Goal: Task Accomplishment & Management: Manage account settings

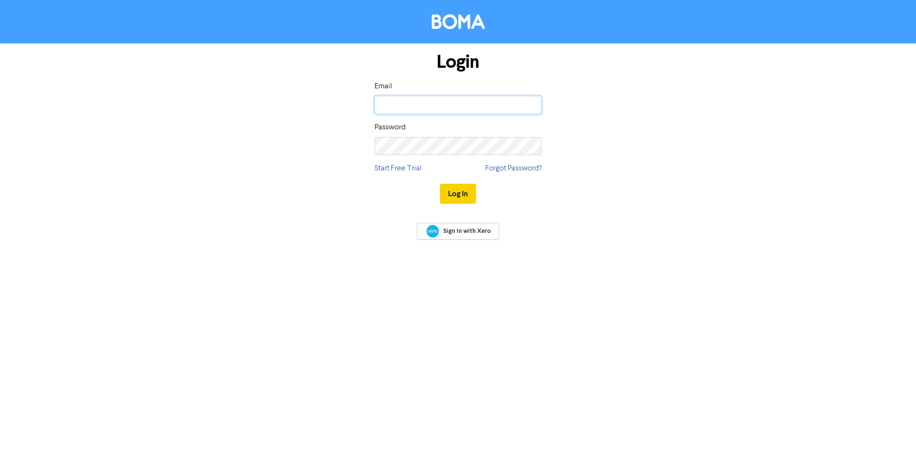
type input "[PERSON_NAME][EMAIL_ADDRESS][DOMAIN_NAME]"
click at [455, 194] on button "Log In" at bounding box center [458, 194] width 36 height 20
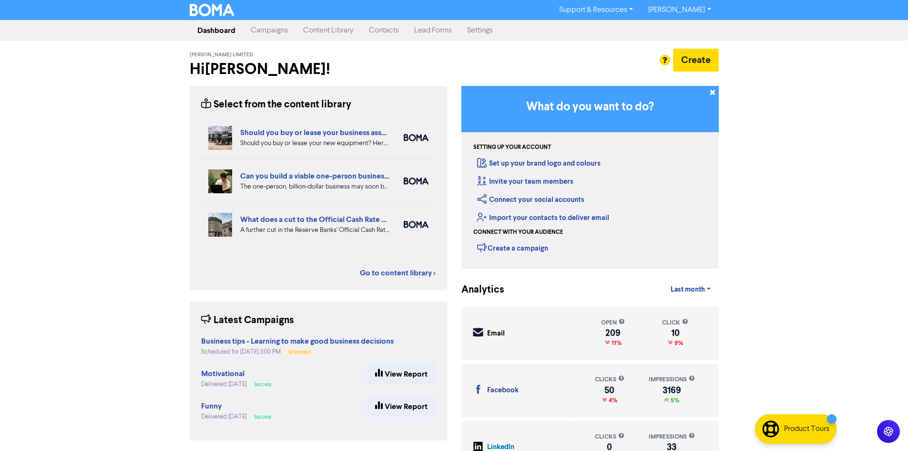
click at [338, 33] on link "Content Library" at bounding box center [329, 30] width 66 height 19
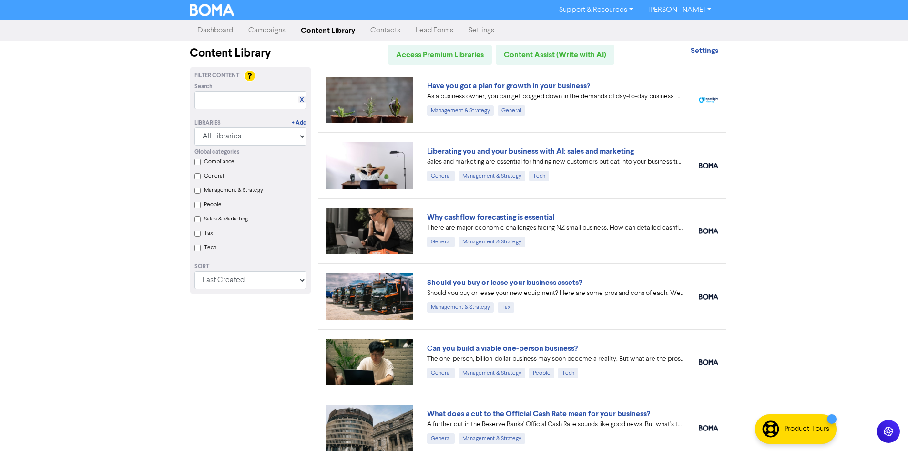
click at [273, 30] on link "Campaigns" at bounding box center [267, 30] width 52 height 19
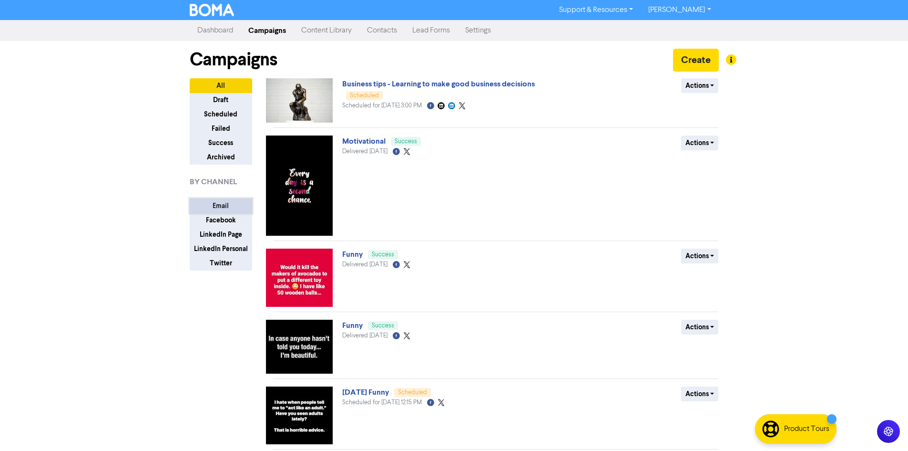
click at [219, 206] on button "Email" at bounding box center [221, 205] width 62 height 15
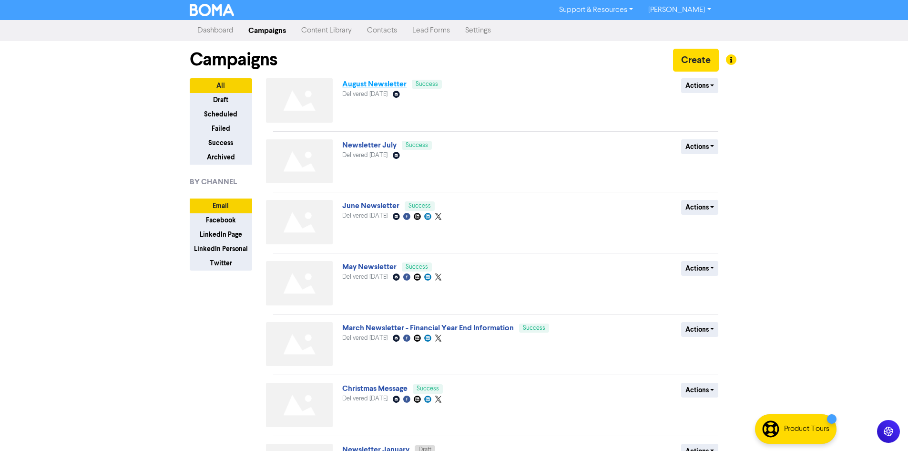
click at [388, 84] on link "August Newsletter" at bounding box center [374, 84] width 64 height 10
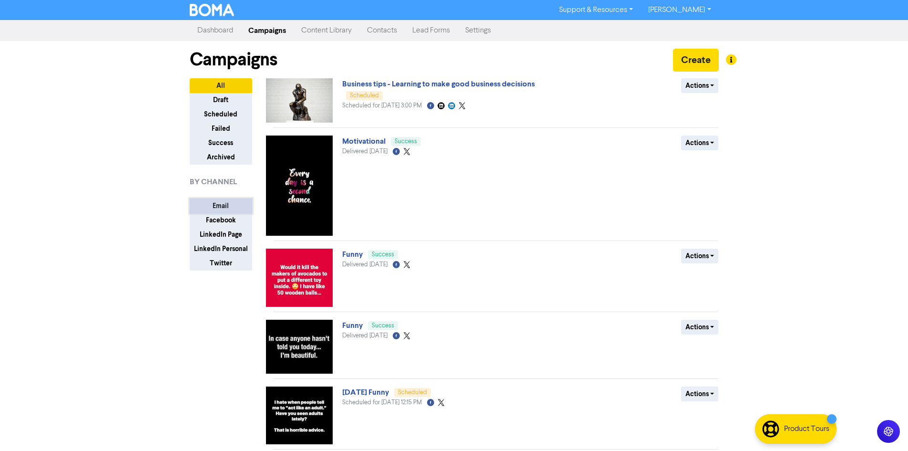
click at [221, 202] on button "Email" at bounding box center [221, 205] width 62 height 15
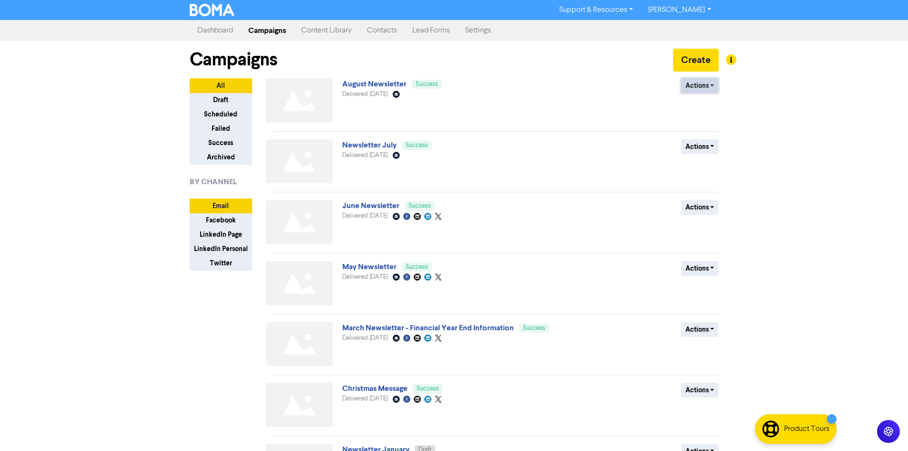
click at [699, 85] on button "Actions" at bounding box center [700, 85] width 38 height 15
click at [707, 58] on button "Create" at bounding box center [696, 60] width 46 height 23
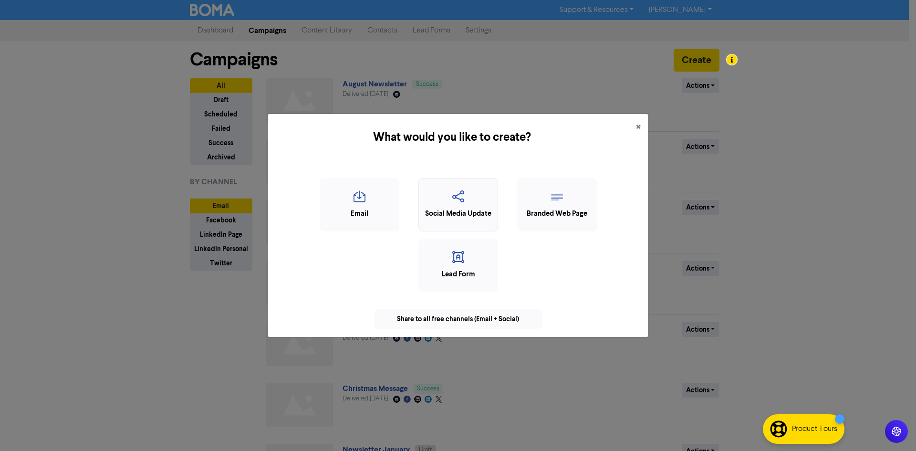
click at [461, 213] on div "Social Media Update" at bounding box center [457, 213] width 69 height 11
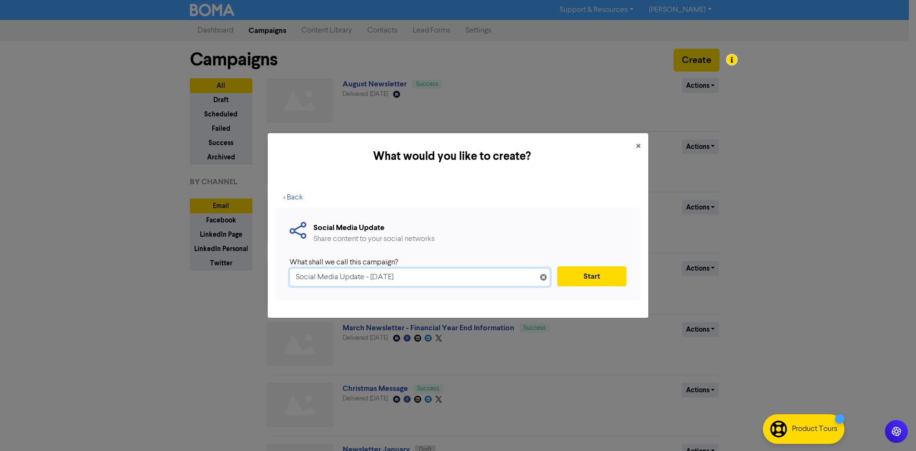
drag, startPoint x: 371, startPoint y: 280, endPoint x: 260, endPoint y: 276, distance: 110.2
click at [260, 276] on div "What would you like to create? × < Back Social Media Update Share content to yo…" at bounding box center [458, 225] width 916 height 451
type input "Fathers Day"
click at [569, 272] on button "Start" at bounding box center [591, 276] width 69 height 20
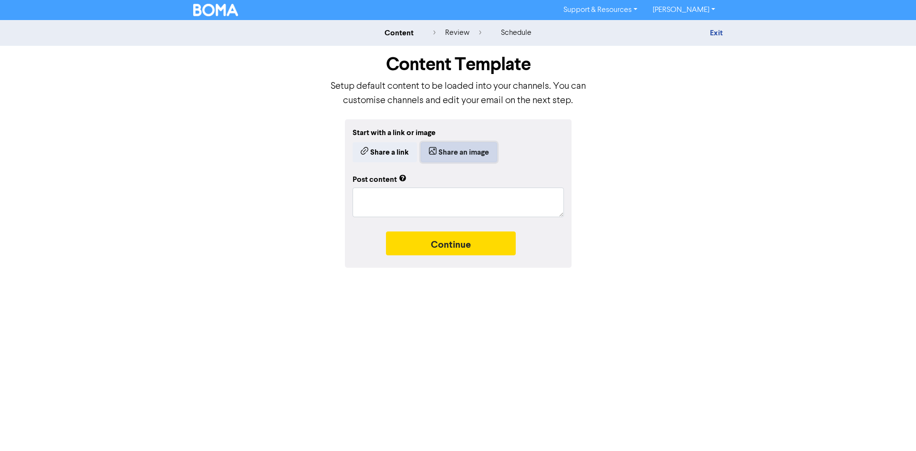
click at [463, 149] on button "Share an image" at bounding box center [459, 152] width 76 height 20
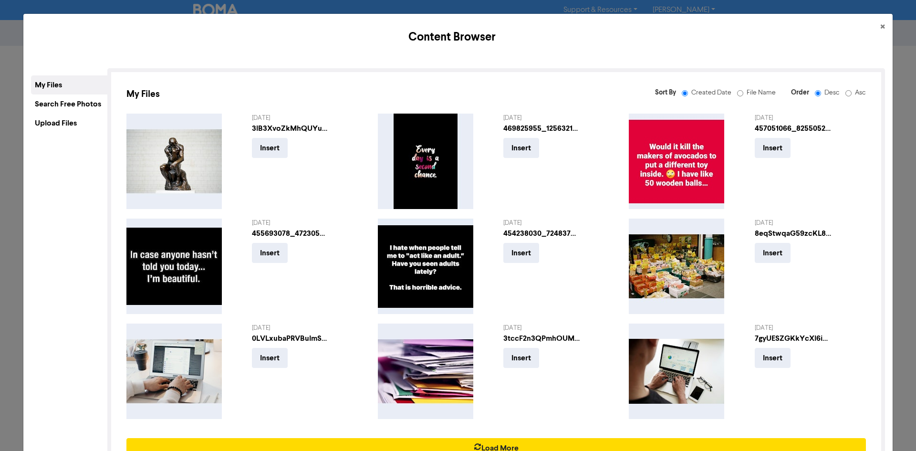
click at [70, 120] on div "Upload Files" at bounding box center [69, 122] width 76 height 19
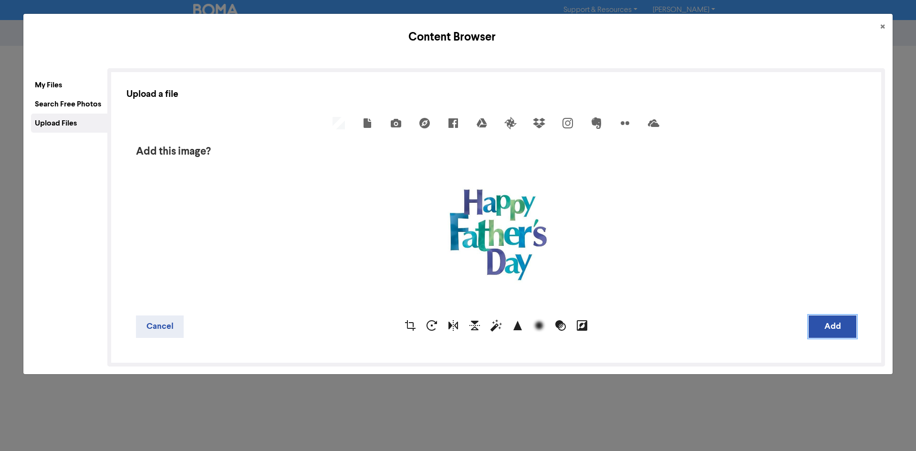
click at [843, 330] on button "Add" at bounding box center [832, 326] width 48 height 22
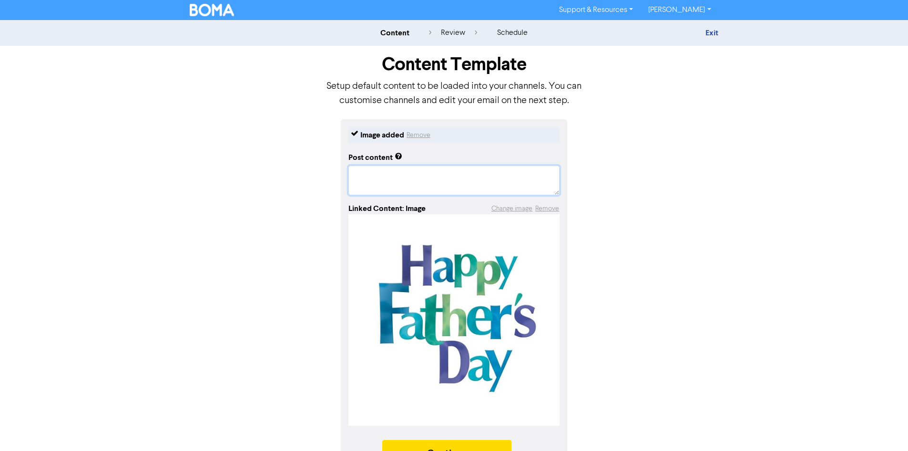
click at [445, 176] on textarea at bounding box center [454, 180] width 211 height 30
type textarea "x"
type textarea "h"
type textarea "x"
type textarea "hA"
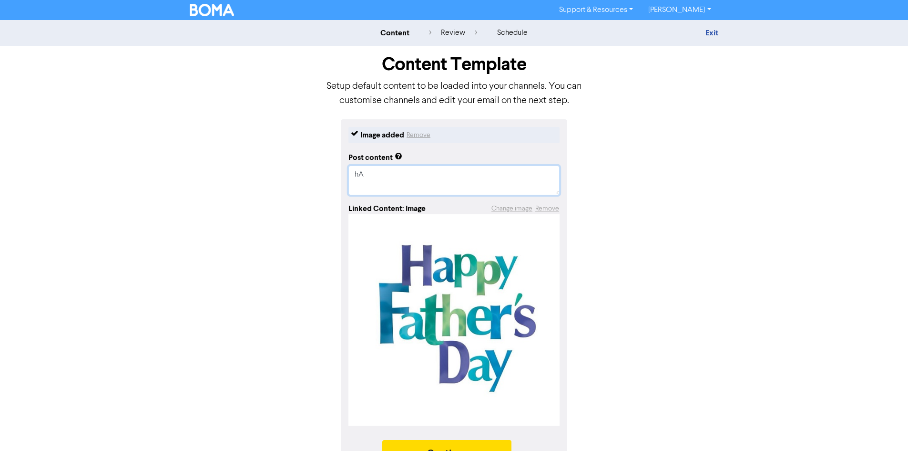
type textarea "x"
type textarea "hAP"
type textarea "x"
type textarea "hAPP"
type textarea "x"
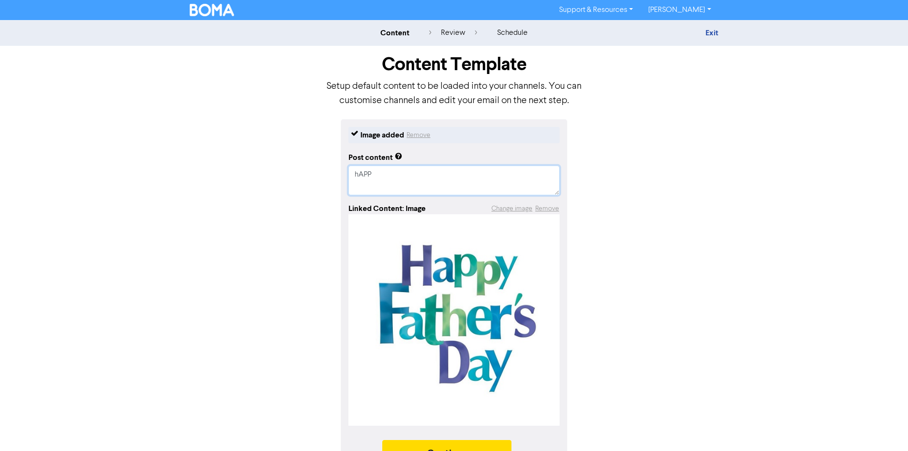
type textarea "hAPPY"
type textarea "x"
type textarea "hAPPY"
type textarea "x"
type textarea "hAPPY f"
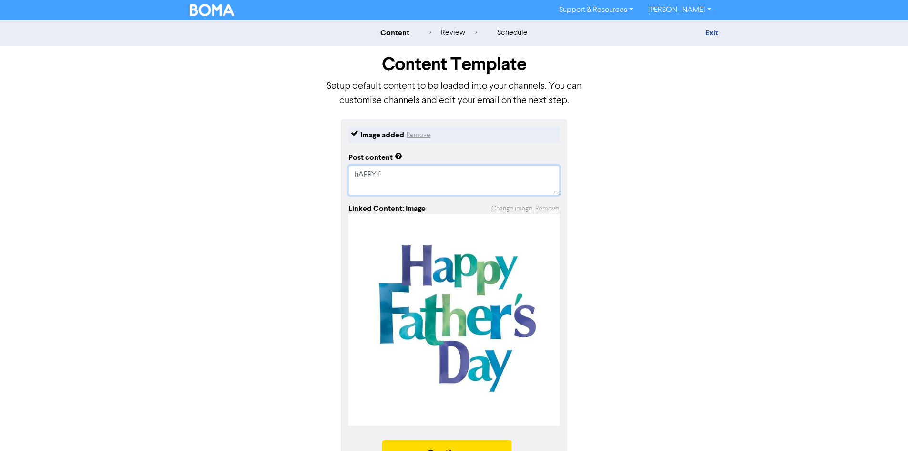
type textarea "x"
type textarea "hAPPY fA"
type textarea "x"
type textarea "hAPPY fAT"
type textarea "x"
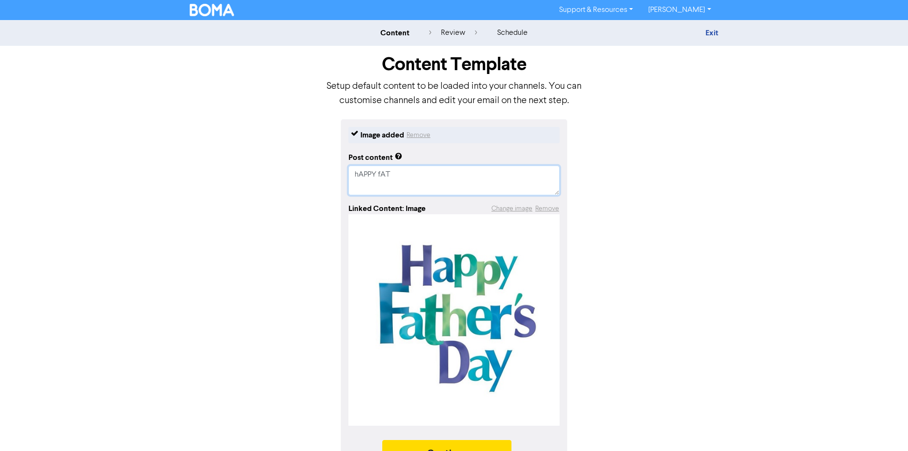
type textarea "hAPPY fATH"
type textarea "x"
type textarea "hAPPY fATHE"
type textarea "x"
type textarea "hAPPY fATHER"
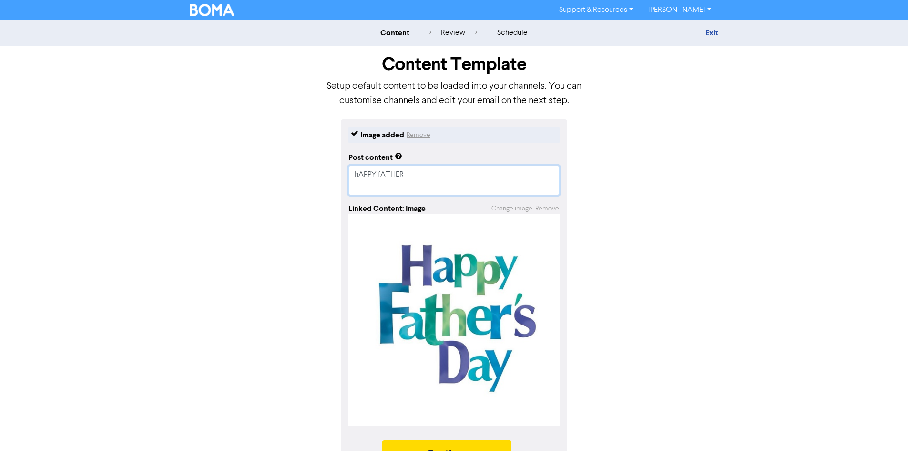
type textarea "x"
type textarea "hAPPY fATHERS"
type textarea "x"
type textarea "hAPPY fATHER"
type textarea "x"
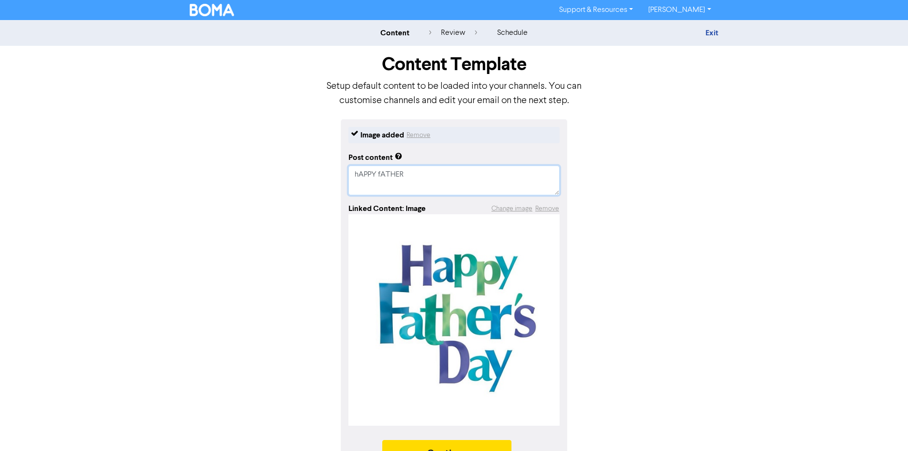
type textarea "hAPPY fATHE"
type textarea "x"
type textarea "hAPPY fATH"
type textarea "x"
type textarea "hAPPY fAT"
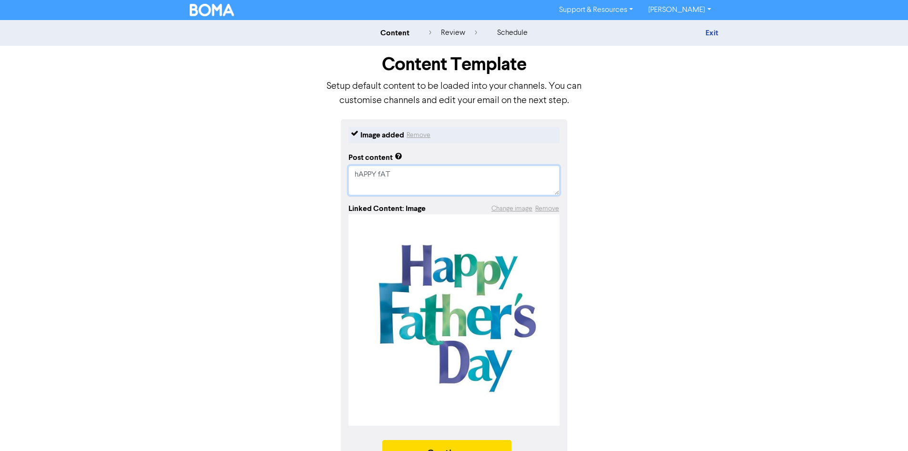
type textarea "x"
type textarea "hAPPY fA"
type textarea "x"
type textarea "hAPPY f"
type textarea "x"
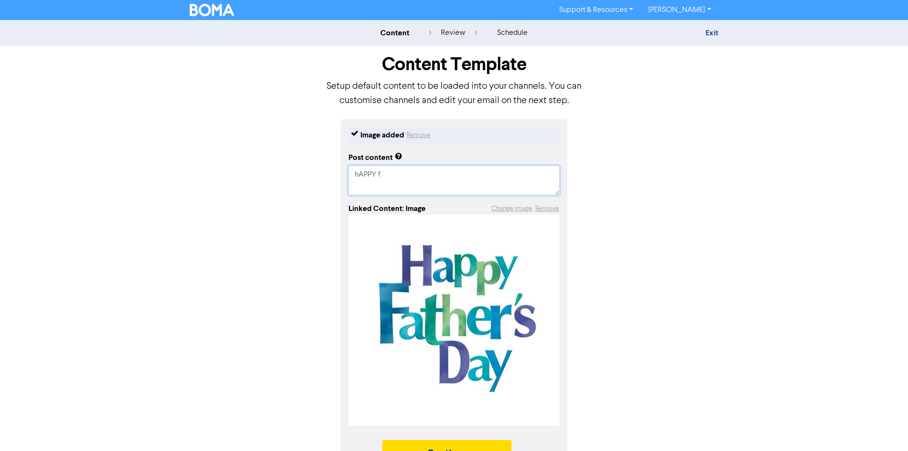
type textarea "hAPPY"
type textarea "x"
type textarea "hAPPY"
type textarea "x"
type textarea "hAPP"
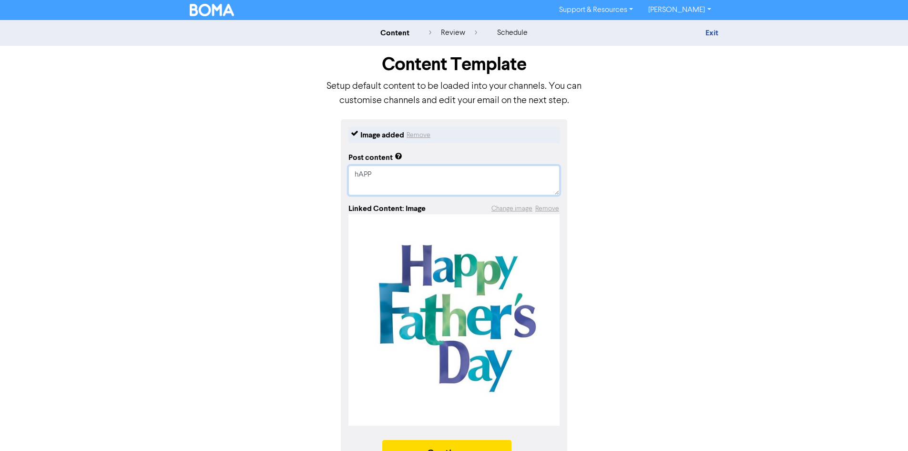
type textarea "x"
type textarea "hAP"
type textarea "x"
type textarea "hA"
type textarea "x"
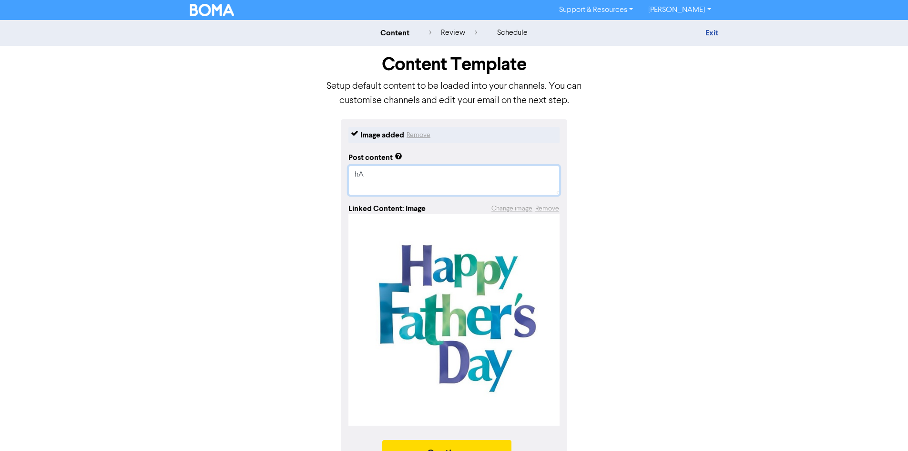
type textarea "h"
type textarea "x"
type textarea "ha"
type textarea "x"
type textarea "hap"
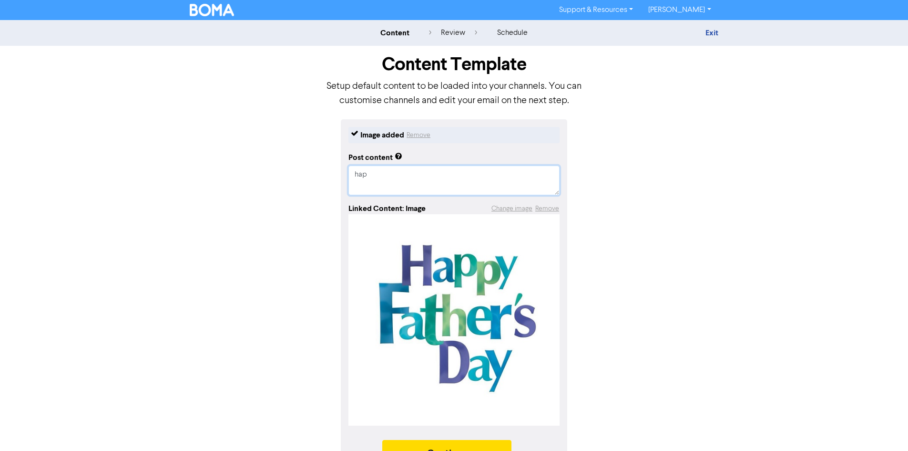
type textarea "x"
type textarea "happ"
type textarea "x"
type textarea "happy"
type textarea "x"
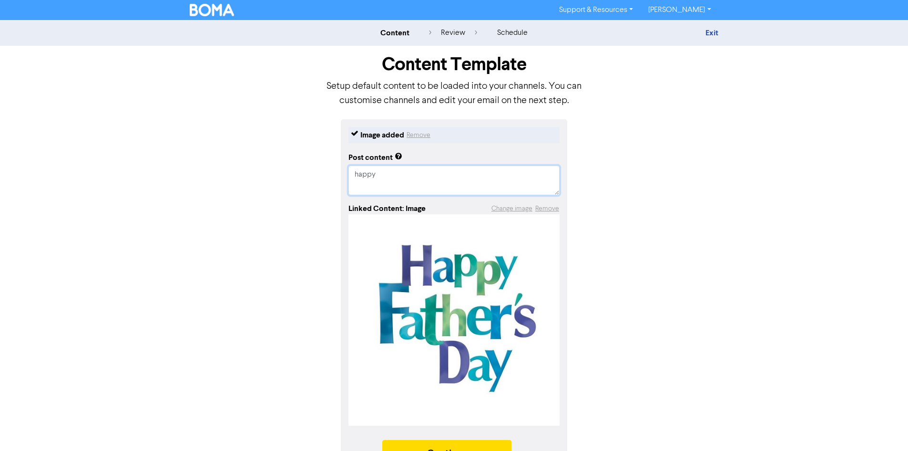
type textarea "happy"
type textarea "x"
type textarea "happy F"
type textarea "x"
type textarea "happy Fa"
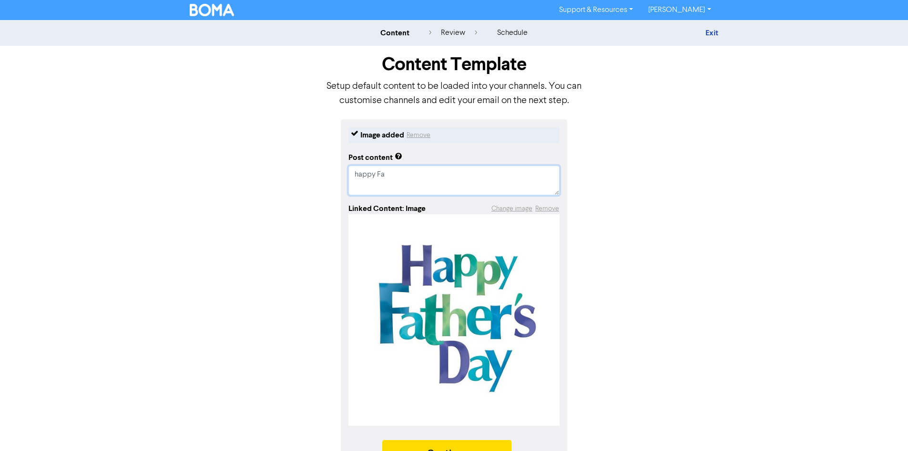
type textarea "x"
type textarea "happy F"
type textarea "x"
type textarea "happy"
type textarea "x"
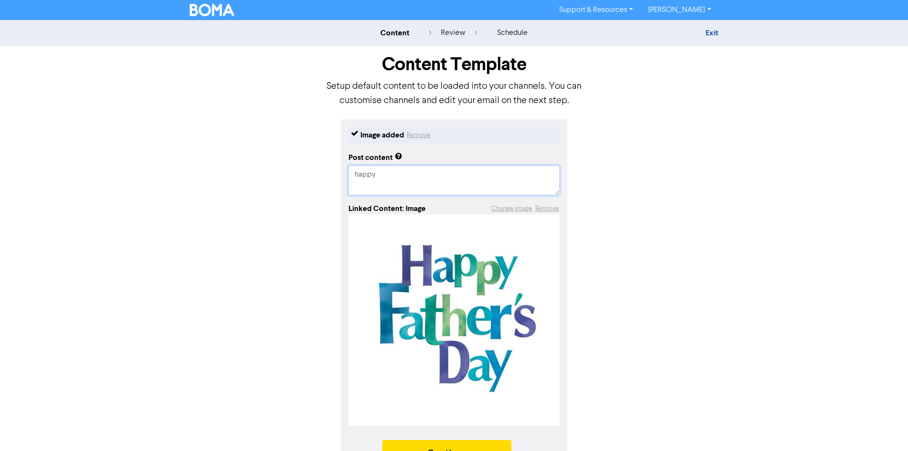
type textarea "happy"
type textarea "x"
type textarea "happ"
type textarea "x"
type textarea "hap"
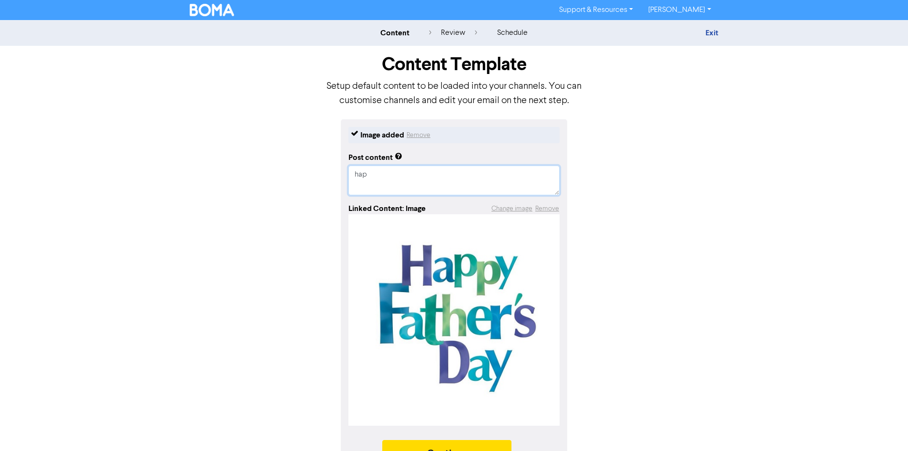
type textarea "x"
type textarea "ha"
type textarea "x"
type textarea "h"
type textarea "x"
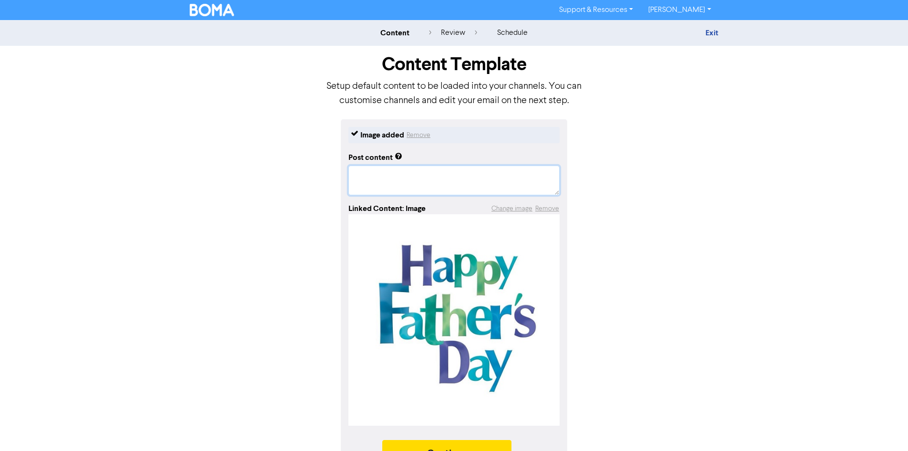
type textarea "H"
type textarea "x"
type textarea "Ha"
type textarea "x"
type textarea "Hap"
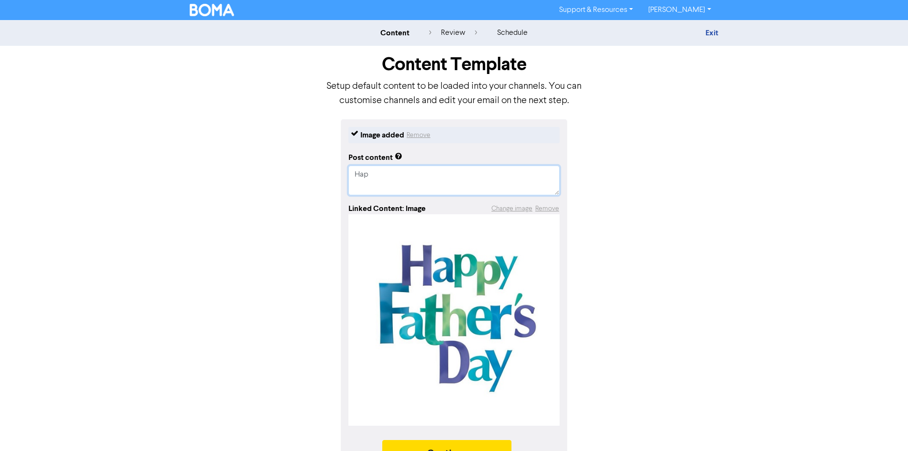
type textarea "x"
type textarea "Happ"
type textarea "x"
type textarea "Happy"
type textarea "x"
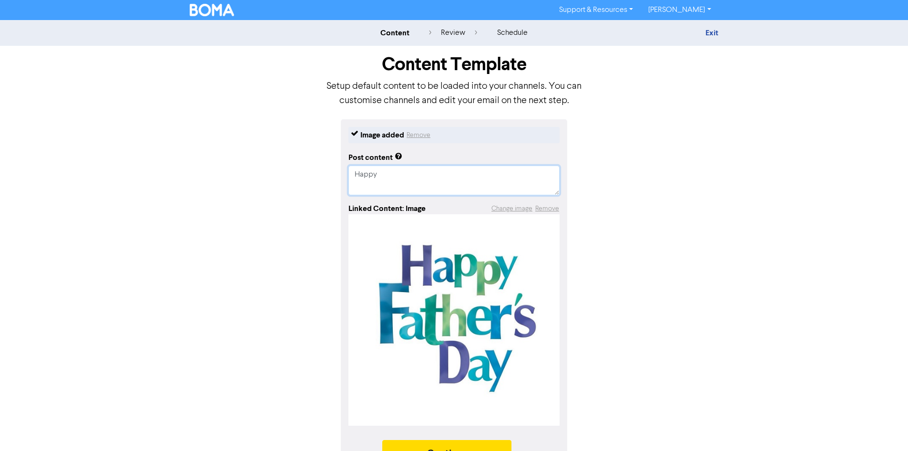
type textarea "Happy"
type textarea "x"
type textarea "Happy F"
type textarea "x"
type textarea "Happy Fa"
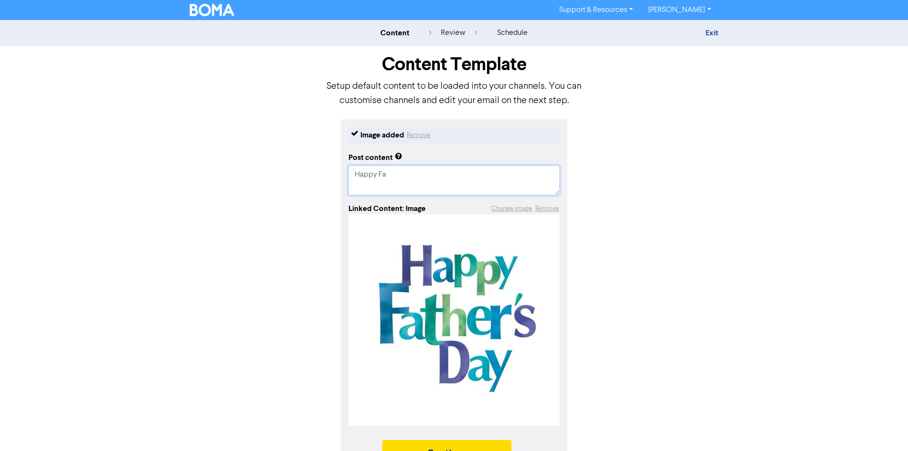
type textarea "x"
type textarea "Happy Fat"
type textarea "x"
type textarea "Happy Fathe"
type textarea "x"
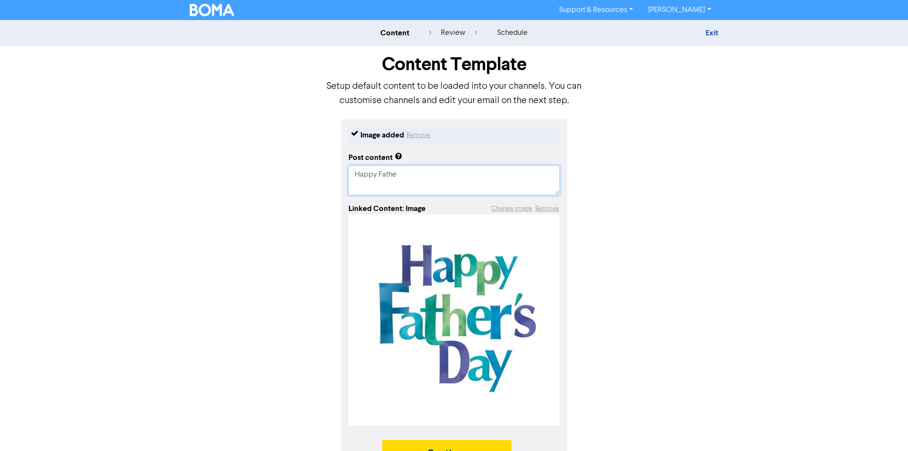
type textarea "Happy Father"
type textarea "x"
type textarea "Happy Fathers"
type textarea "x"
type textarea "Happy Fathers"
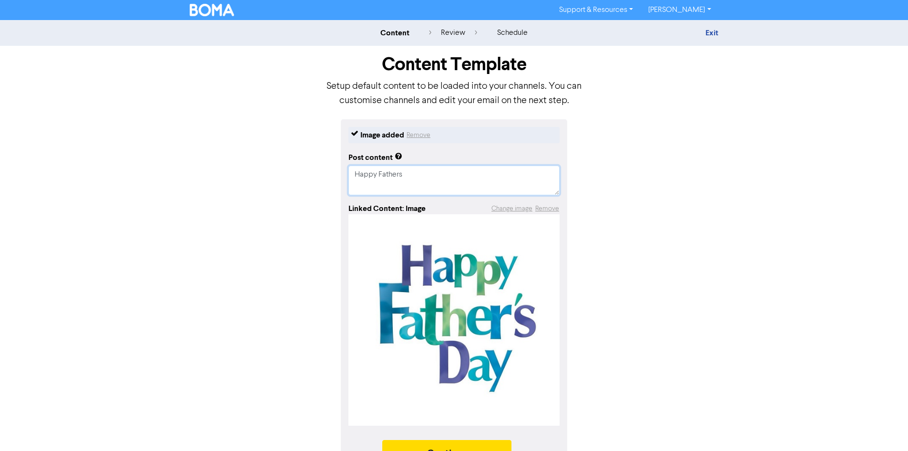
type textarea "x"
type textarea "Happy Fathers D"
type textarea "x"
type textarea "Happy Fathers Da"
type textarea "x"
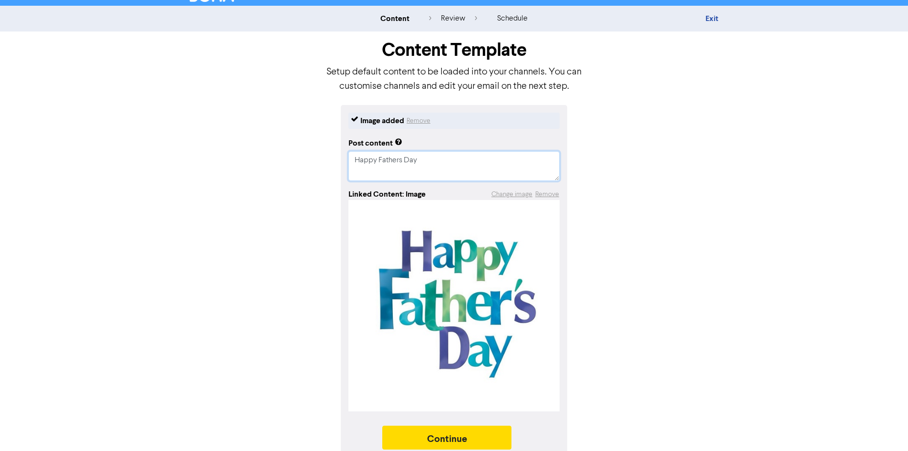
scroll to position [26, 0]
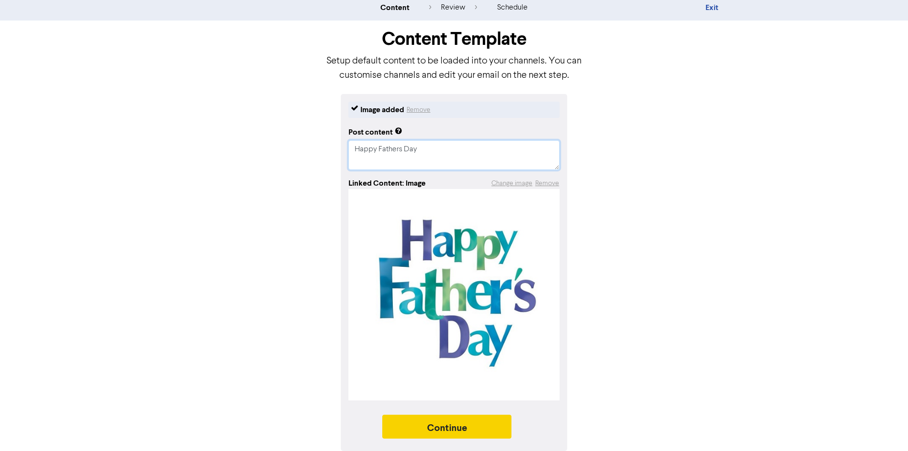
type textarea "Happy Fathers Day"
click at [489, 433] on button "Continue" at bounding box center [447, 426] width 130 height 24
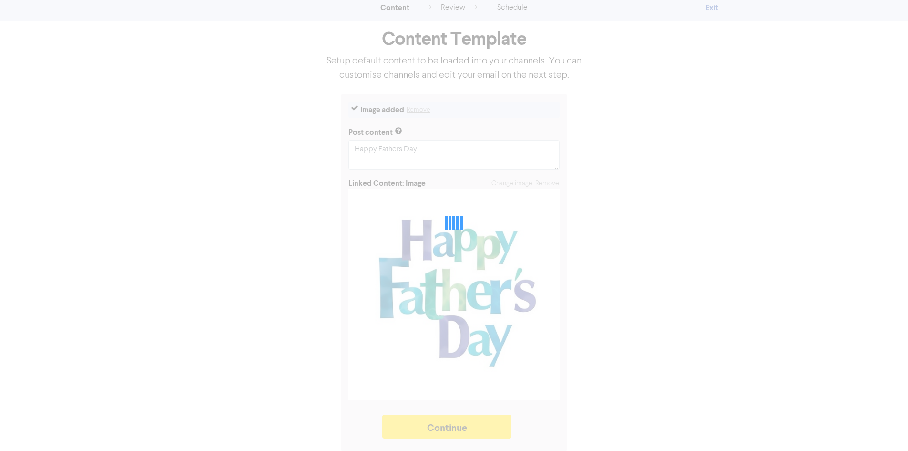
type textarea "x"
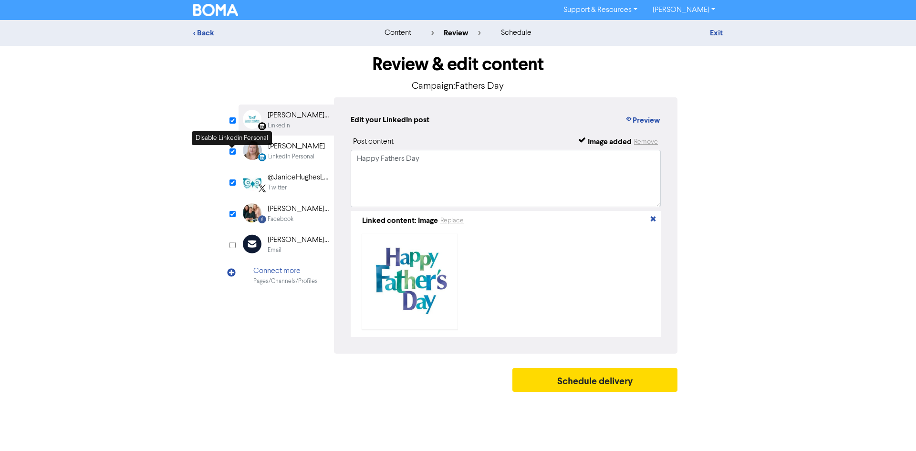
click at [234, 152] on input "checkbox" at bounding box center [232, 151] width 6 height 6
checkbox input "false"
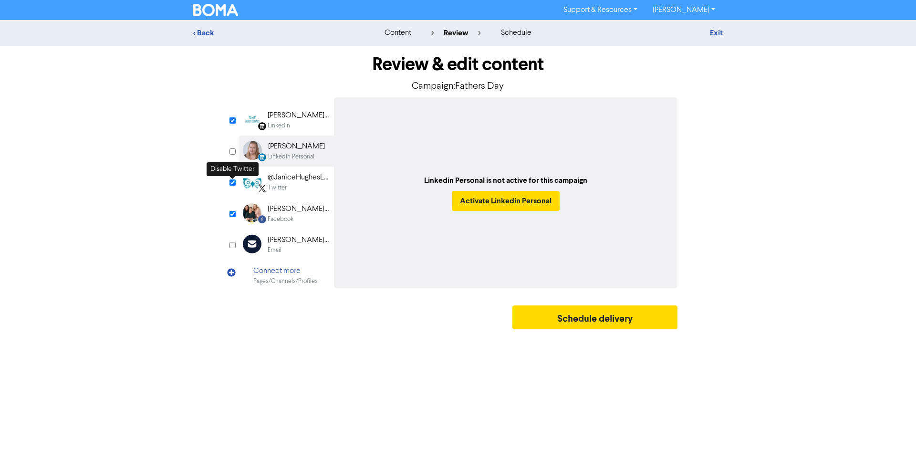
click at [230, 183] on input "checkbox" at bounding box center [232, 182] width 6 height 6
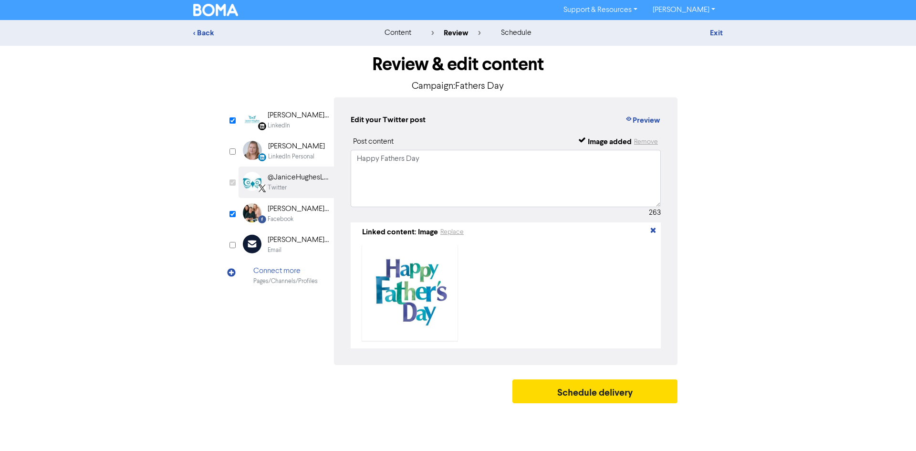
checkbox input "false"
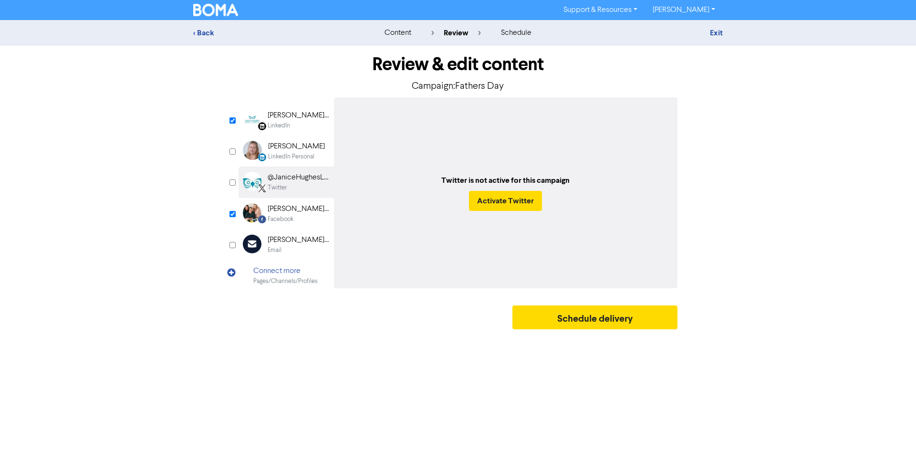
click at [234, 212] on input "checkbox" at bounding box center [232, 214] width 6 height 6
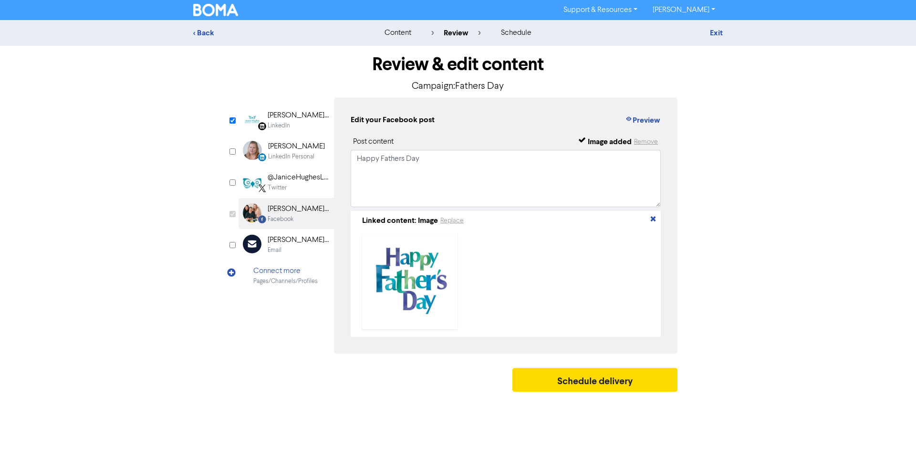
checkbox input "false"
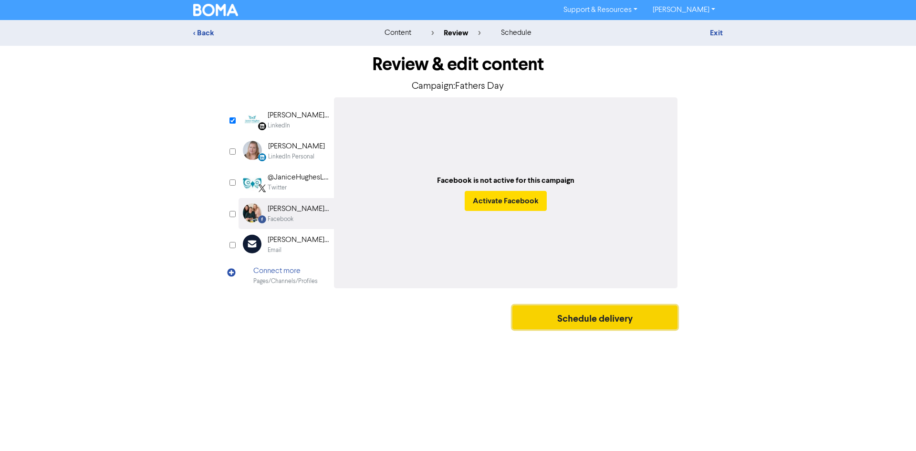
click at [598, 319] on button "Schedule delivery" at bounding box center [594, 317] width 165 height 24
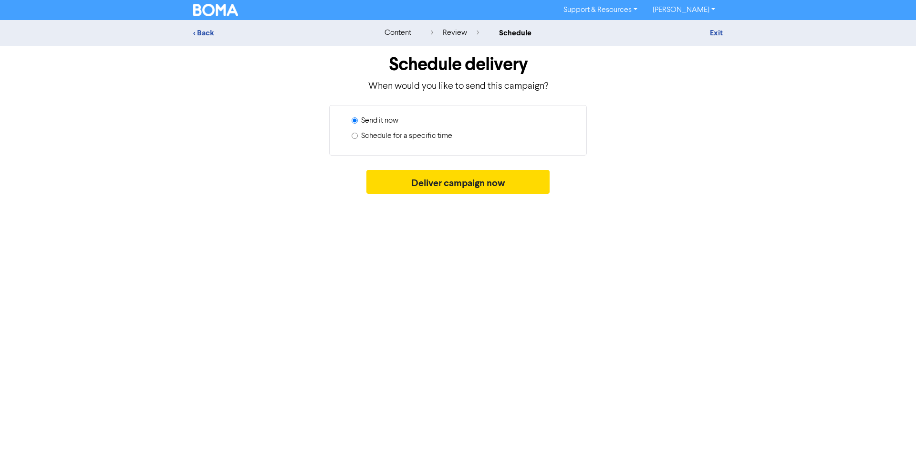
click at [403, 141] on label "Schedule for a specific time" at bounding box center [406, 135] width 91 height 11
click at [358, 139] on input "Schedule for a specific time" at bounding box center [354, 136] width 6 height 6
radio input "true"
radio input "false"
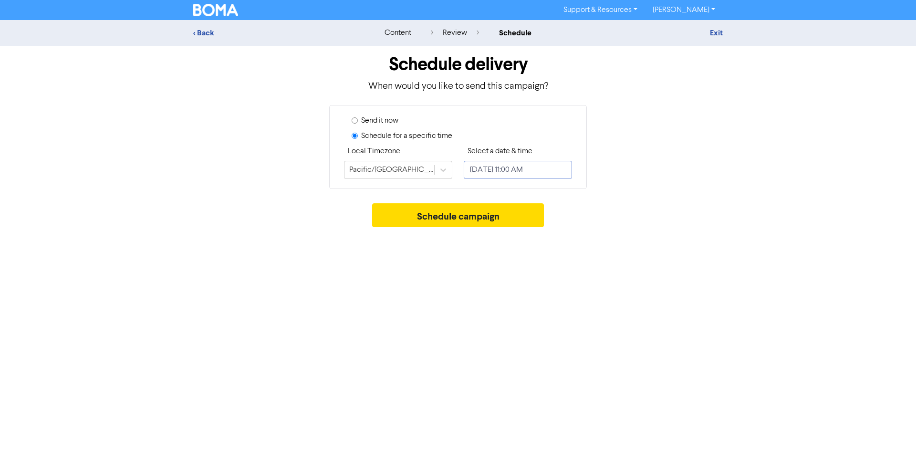
click at [544, 165] on input "September 5, 2025 11:00 AM" at bounding box center [518, 170] width 108 height 18
select select "8"
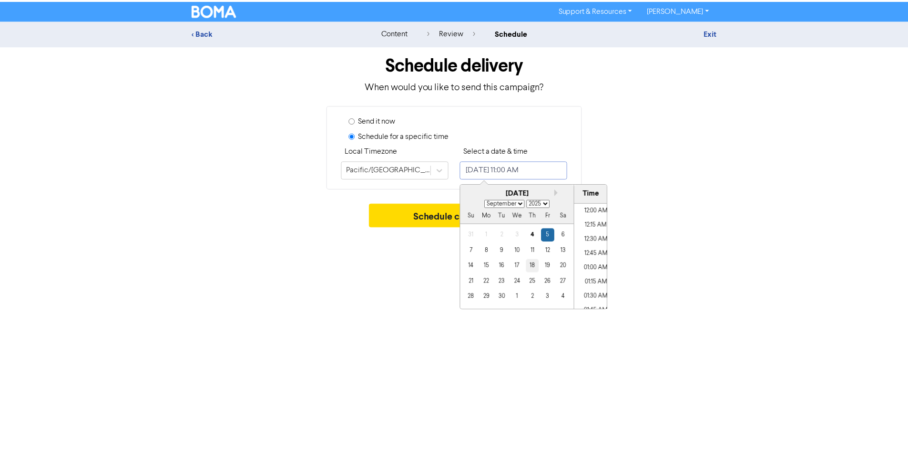
scroll to position [584, 0]
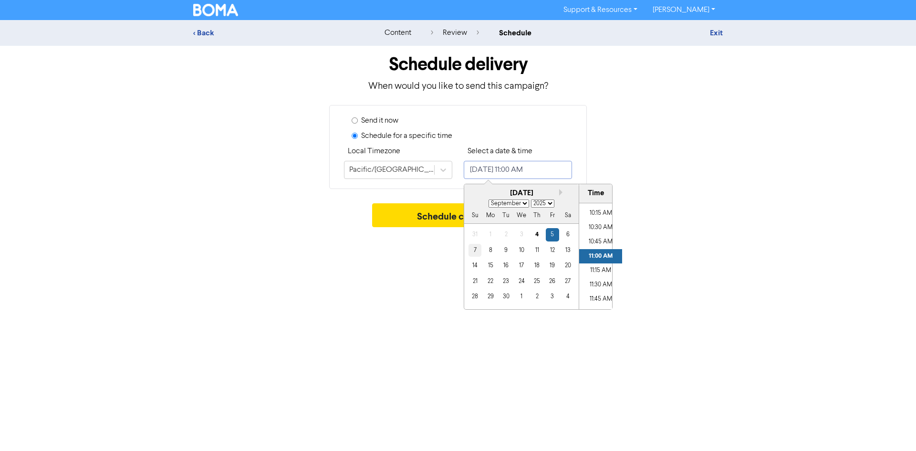
click at [478, 253] on div "7" at bounding box center [474, 250] width 13 height 13
type input "September 7, 2025 11:00 AM"
click at [421, 219] on button "Schedule campaign" at bounding box center [458, 215] width 172 height 24
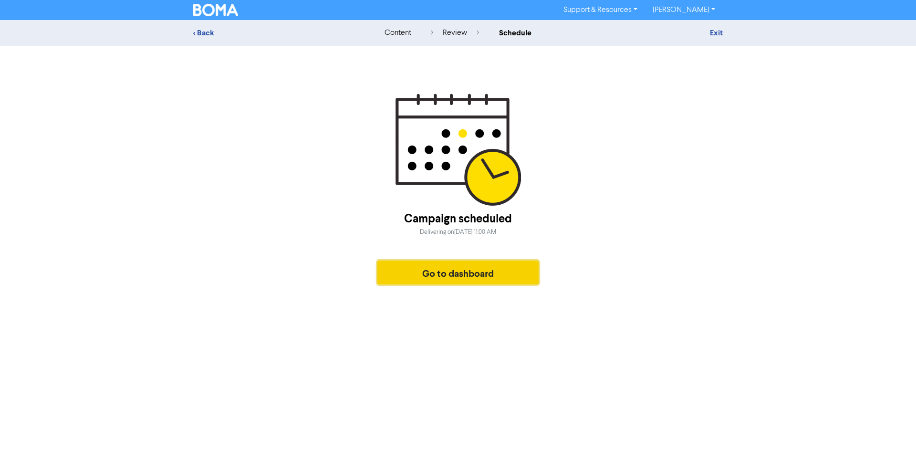
click at [463, 274] on button "Go to dashboard" at bounding box center [457, 272] width 161 height 24
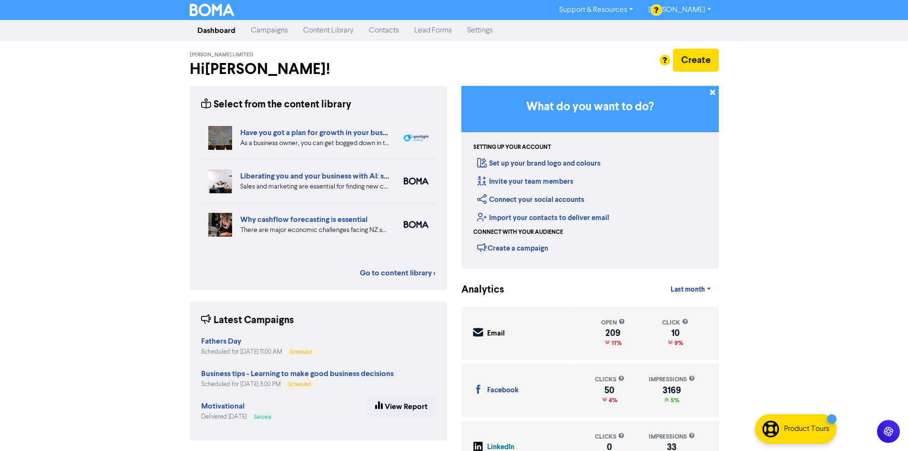
click at [267, 31] on link "Campaigns" at bounding box center [269, 30] width 52 height 19
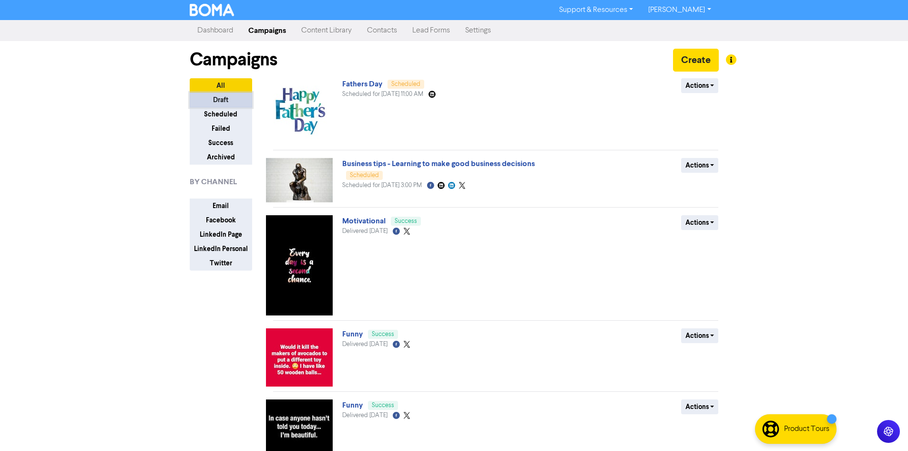
click at [218, 106] on button "Draft" at bounding box center [221, 100] width 62 height 15
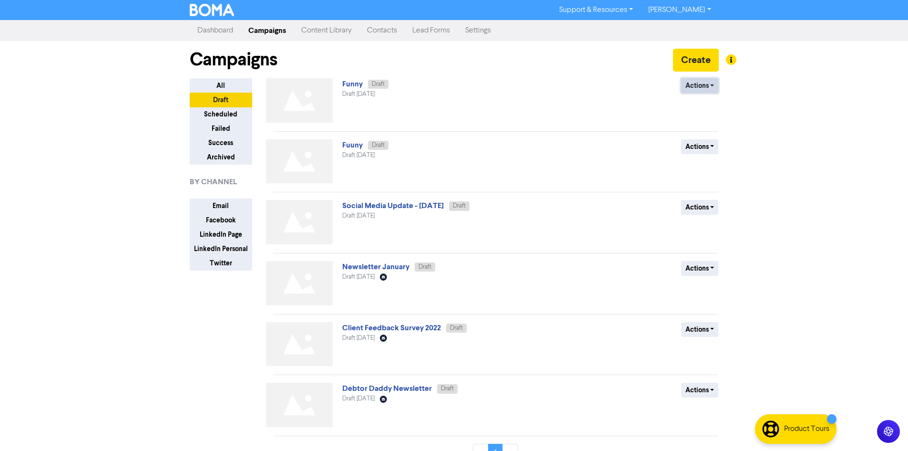
click at [699, 81] on button "Actions" at bounding box center [700, 85] width 38 height 15
click at [711, 106] on button "Delete" at bounding box center [719, 105] width 75 height 15
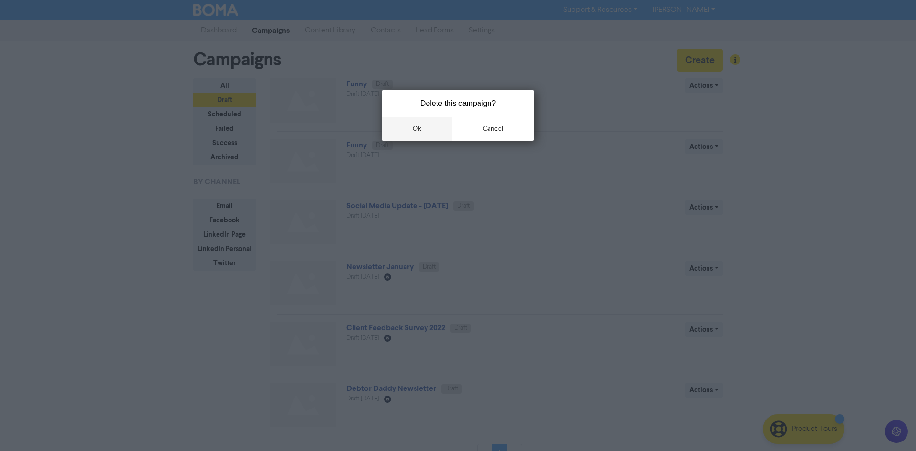
click at [427, 128] on button "ok" at bounding box center [416, 129] width 71 height 24
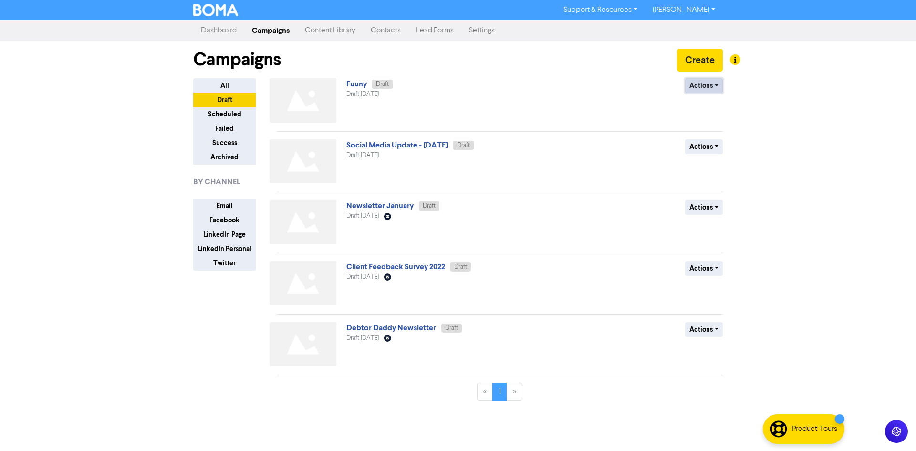
click at [705, 85] on button "Actions" at bounding box center [704, 85] width 38 height 15
click at [711, 111] on button "Delete" at bounding box center [722, 105] width 75 height 15
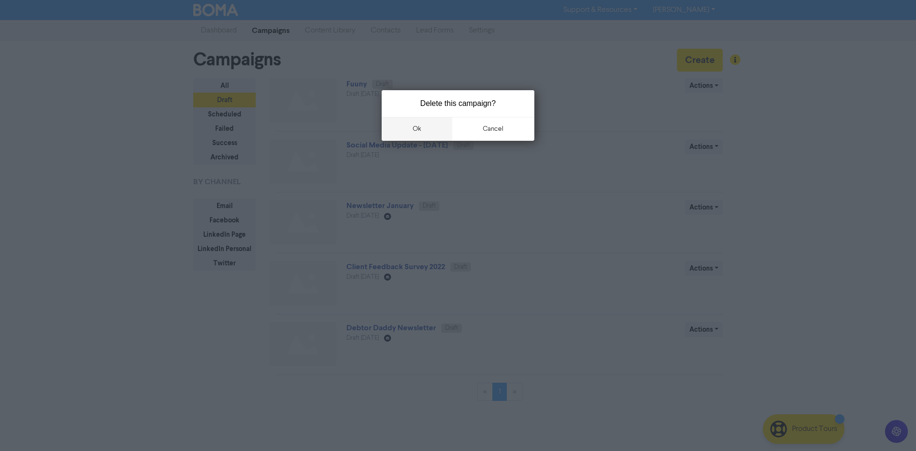
click at [428, 126] on button "ok" at bounding box center [416, 129] width 71 height 24
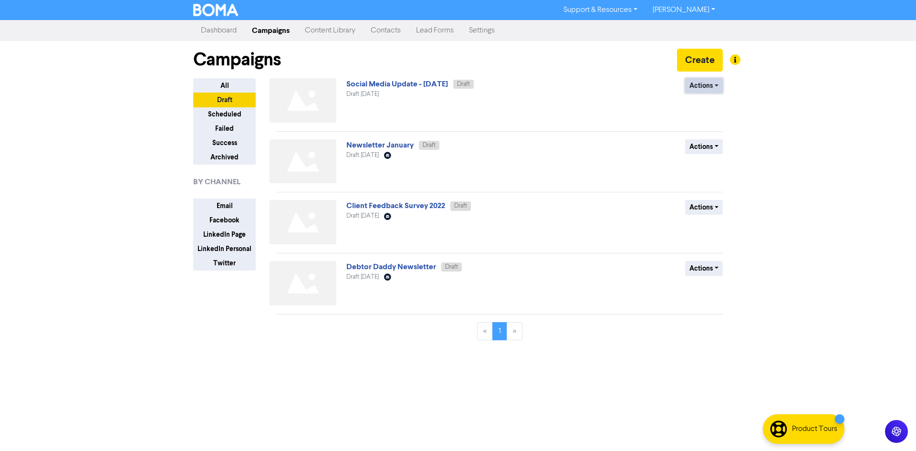
click at [703, 86] on button "Actions" at bounding box center [704, 85] width 38 height 15
click at [703, 111] on button "Delete" at bounding box center [722, 105] width 75 height 15
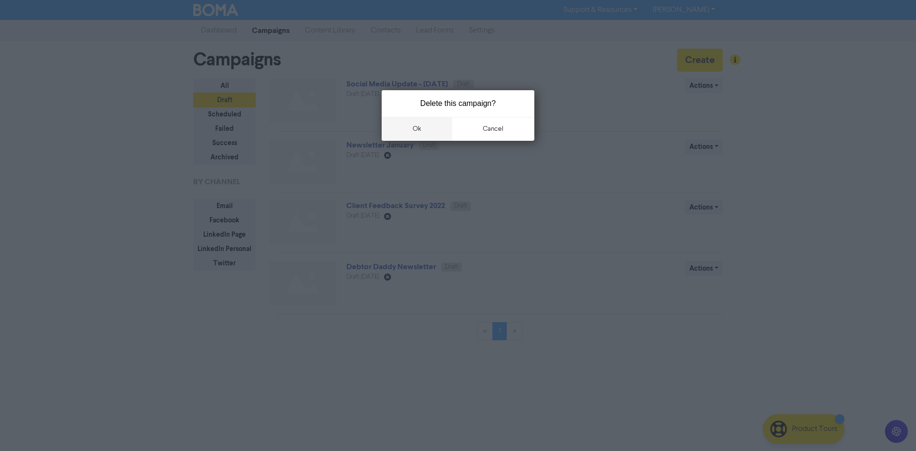
click at [429, 132] on button "ok" at bounding box center [416, 129] width 71 height 24
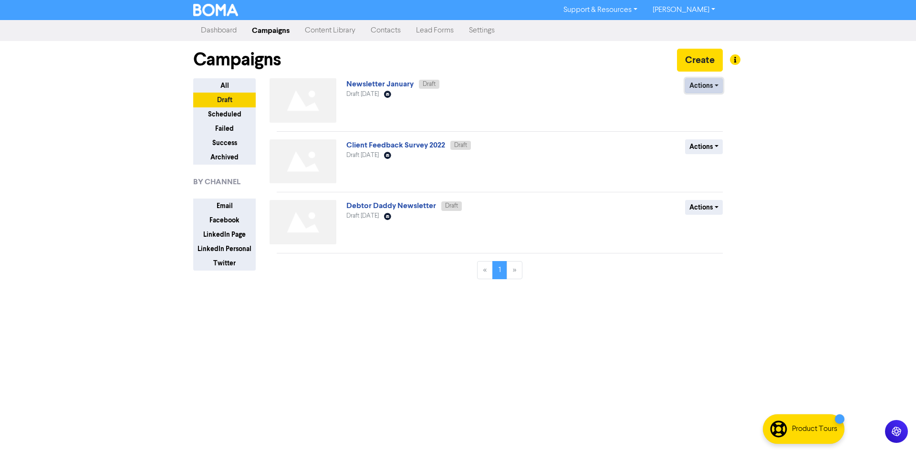
click at [704, 88] on button "Actions" at bounding box center [704, 85] width 38 height 15
click at [702, 105] on button "Delete" at bounding box center [722, 105] width 75 height 15
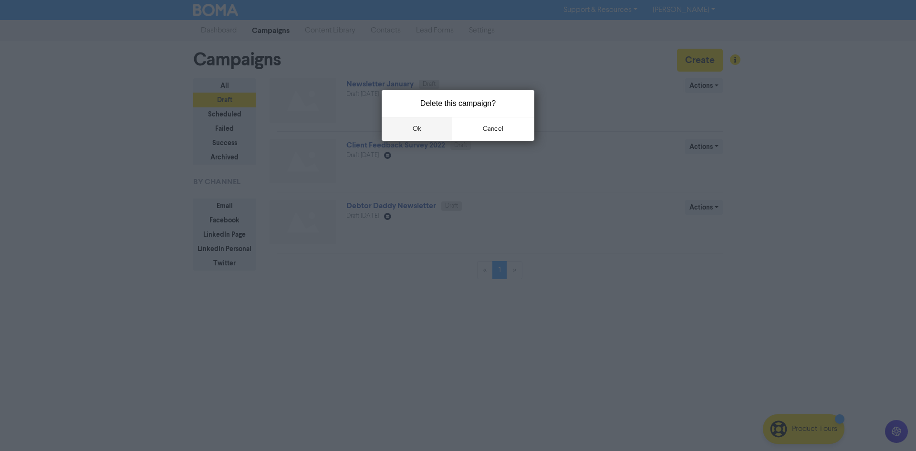
click at [412, 125] on button "ok" at bounding box center [416, 129] width 71 height 24
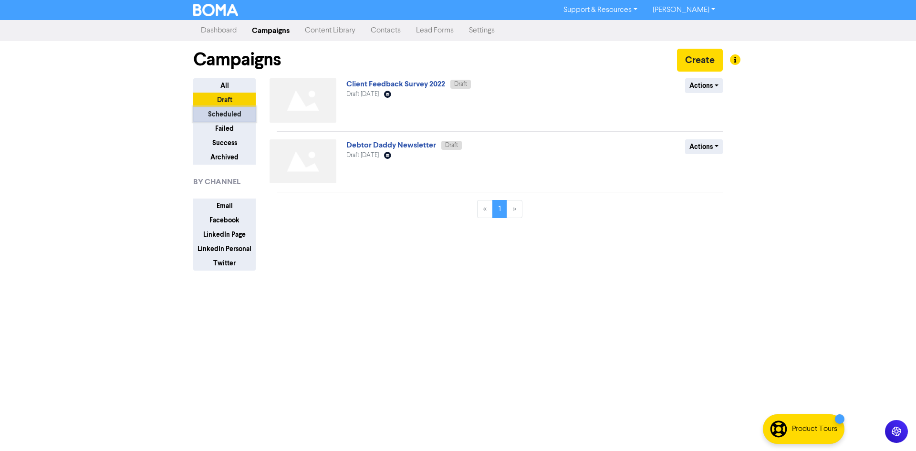
click at [220, 112] on button "Scheduled" at bounding box center [224, 114] width 62 height 15
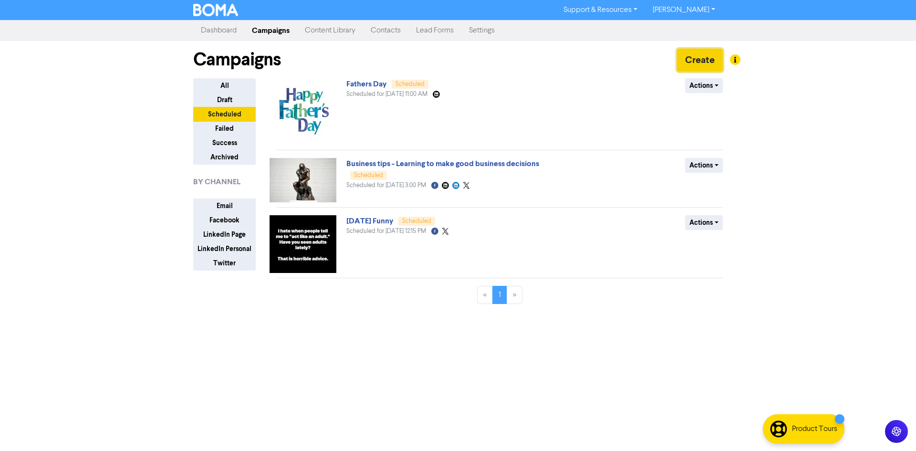
click at [699, 61] on button "Create" at bounding box center [700, 60] width 46 height 23
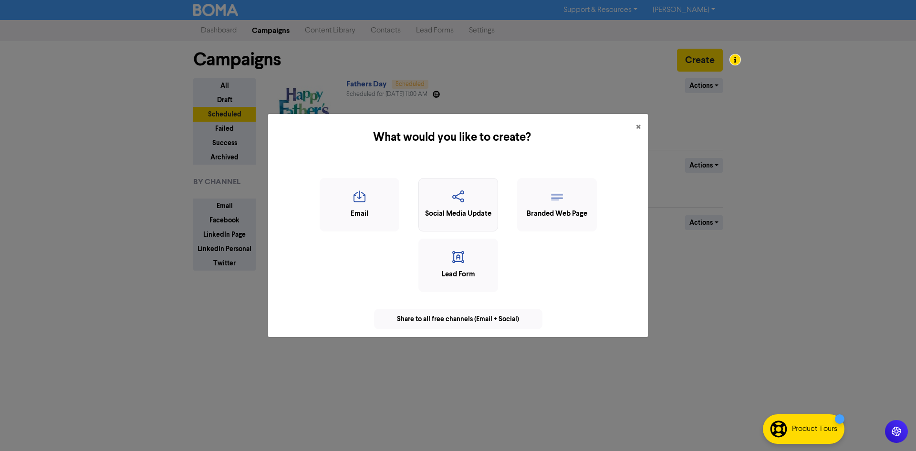
click at [447, 206] on icon "button" at bounding box center [457, 199] width 69 height 18
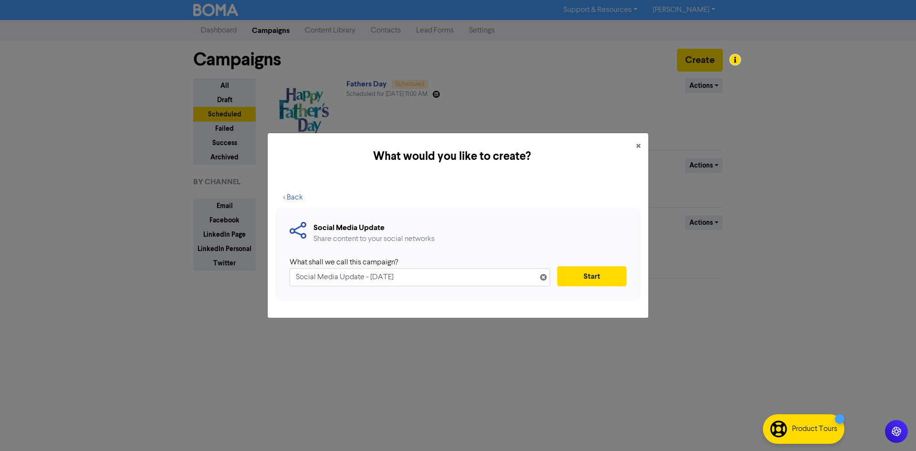
drag, startPoint x: 424, startPoint y: 285, endPoint x: 227, endPoint y: 282, distance: 196.5
click at [227, 284] on div "What would you like to create? × < Back Social Media Update Share content to yo…" at bounding box center [458, 225] width 916 height 451
type input "Reminder"
click at [586, 271] on button "Start" at bounding box center [591, 276] width 69 height 20
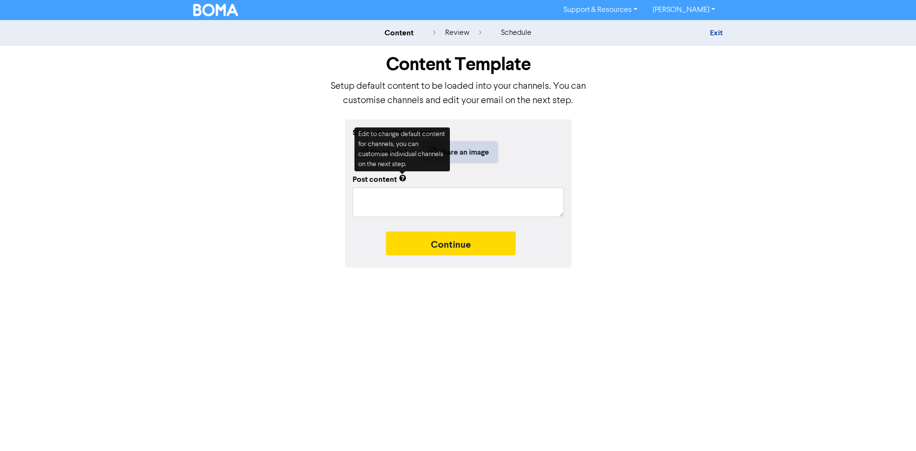
click at [477, 157] on button "Share an image" at bounding box center [459, 152] width 76 height 20
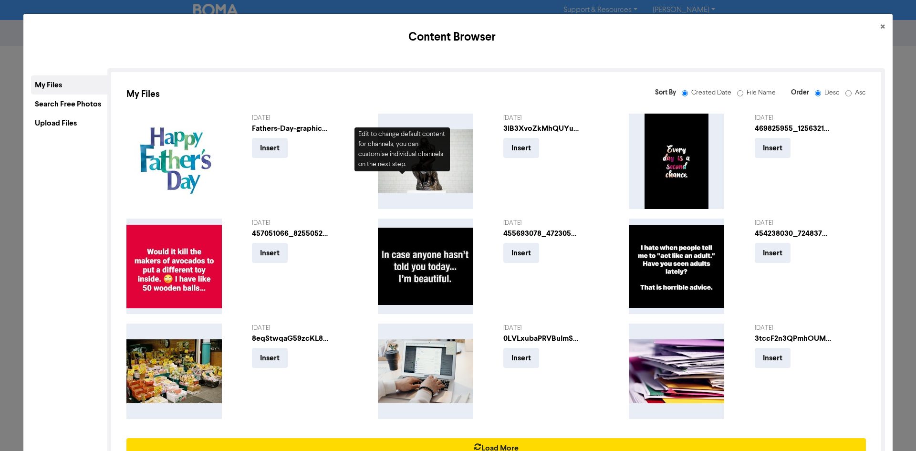
click at [67, 120] on div "Upload Files" at bounding box center [69, 122] width 76 height 19
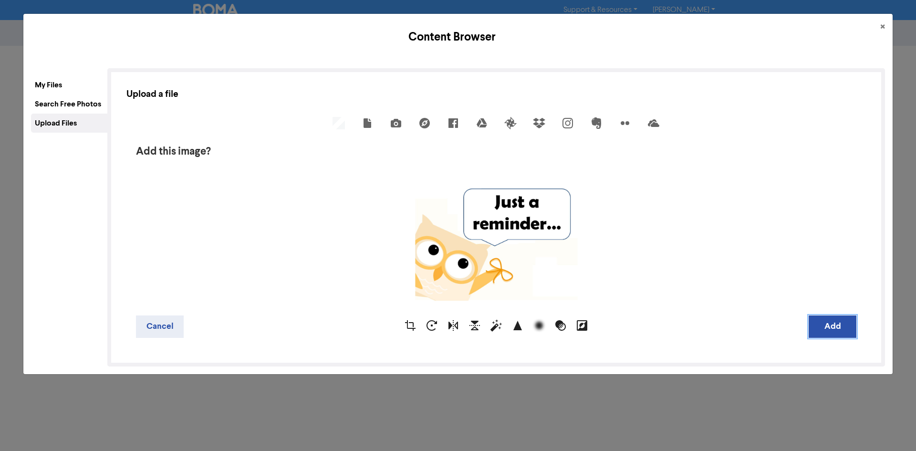
click at [808, 324] on button "Add" at bounding box center [832, 326] width 48 height 22
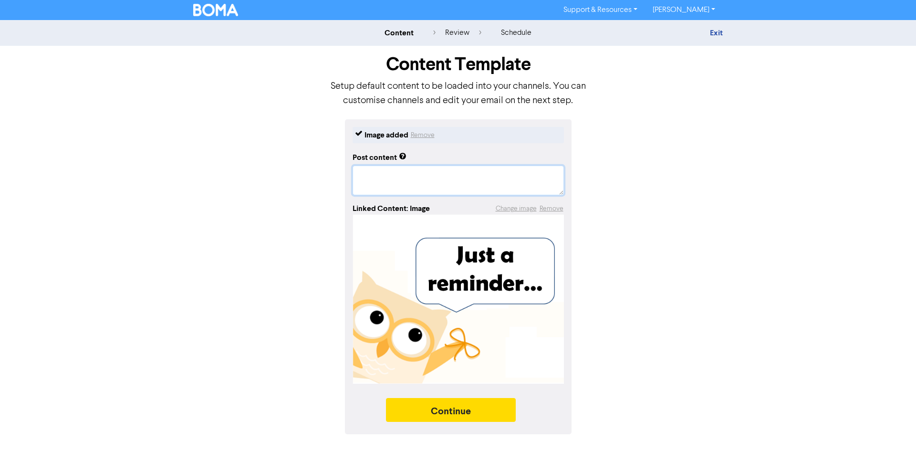
click at [429, 175] on textarea at bounding box center [457, 180] width 211 height 30
type textarea "x"
type textarea "A"
type textarea "x"
type textarea "A"
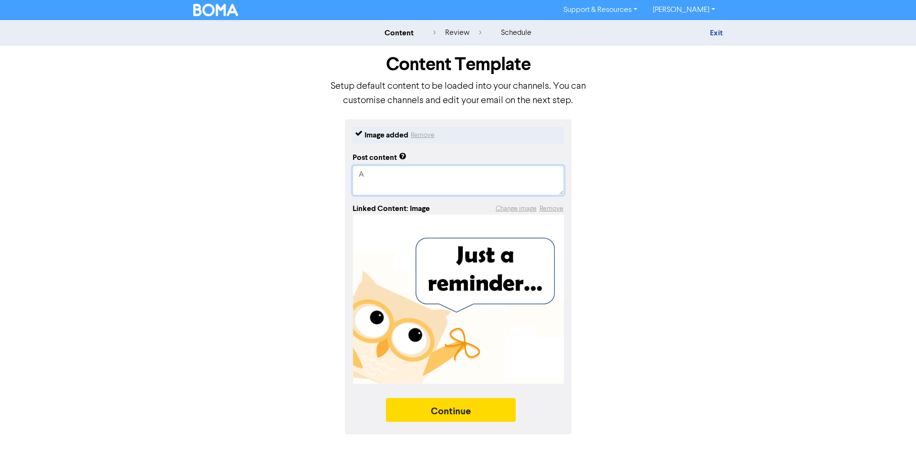
type textarea "x"
type textarea "A r"
type textarea "x"
type textarea "A re"
type textarea "x"
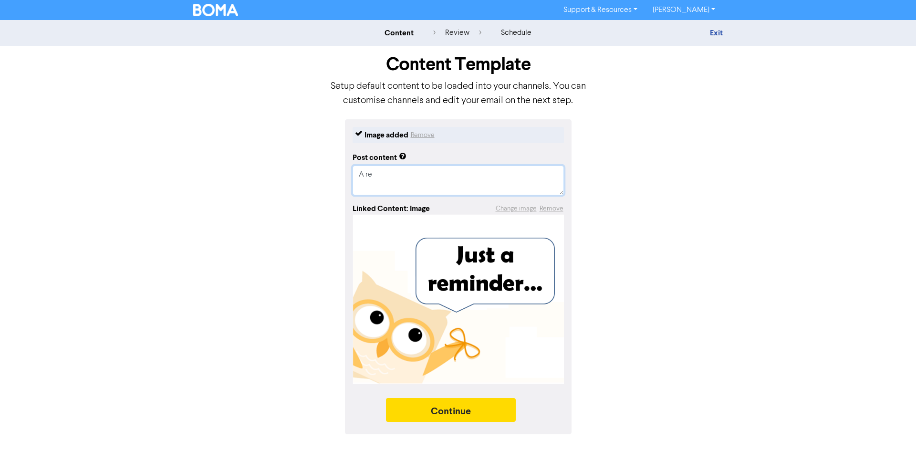
type textarea "A rem"
type textarea "x"
type textarea "A remi"
type textarea "x"
type textarea "A remind"
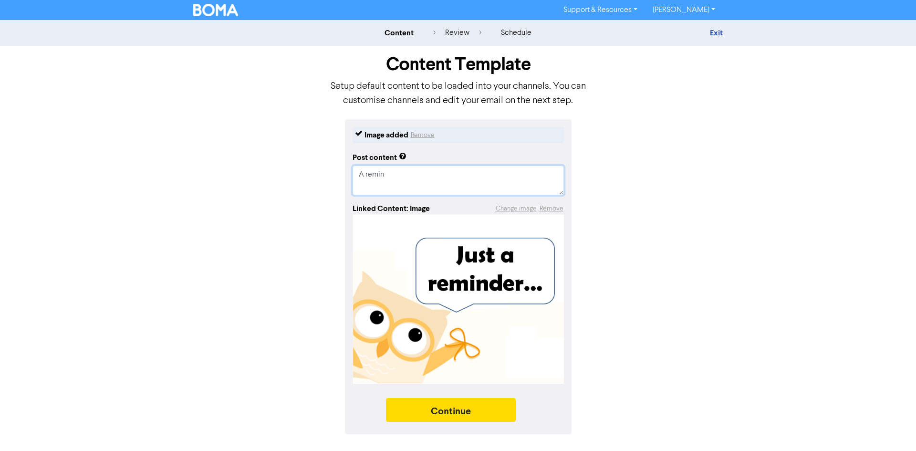
type textarea "x"
type textarea "A reminde"
type textarea "x"
type textarea "A reminder"
type textarea "x"
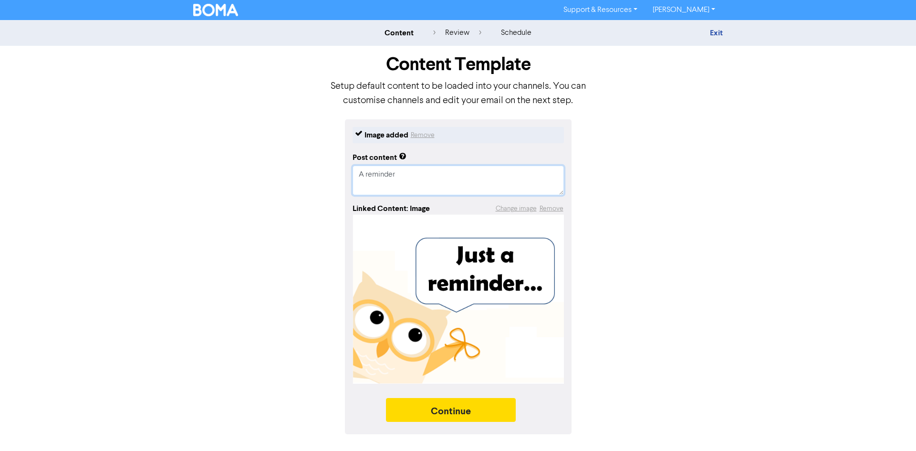
type textarea "A reminder"
type textarea "x"
type textarea "A reminder t"
type textarea "x"
type textarea "A reminder th"
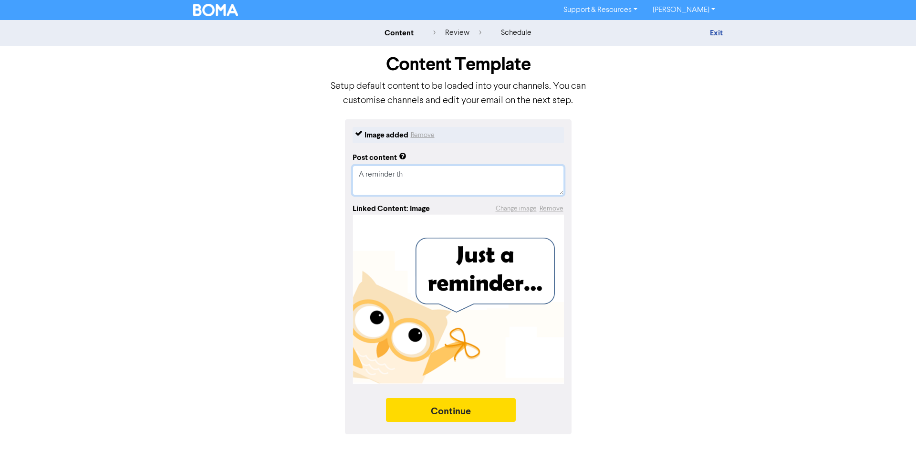
type textarea "x"
type textarea "A reminder tha"
type textarea "x"
type textarea "A reminder that"
type textarea "x"
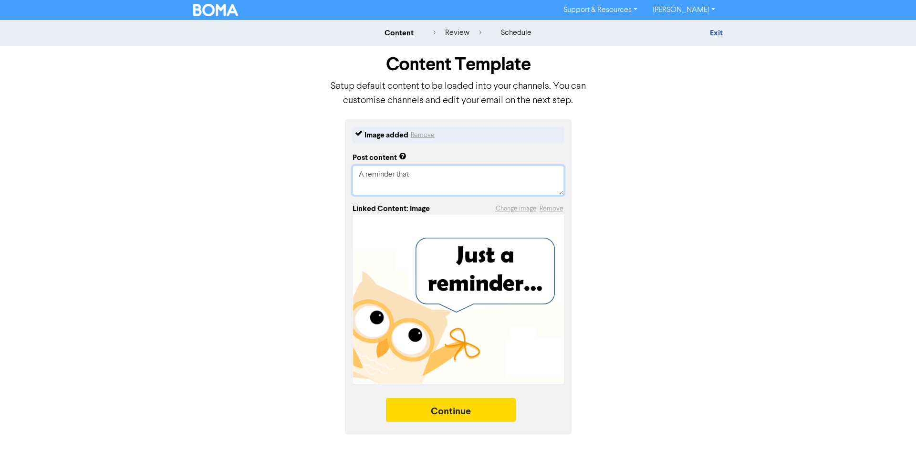
type textarea "A reminder that"
type textarea "x"
type textarea "A reminder that t"
type textarea "x"
type textarea "A reminder that th"
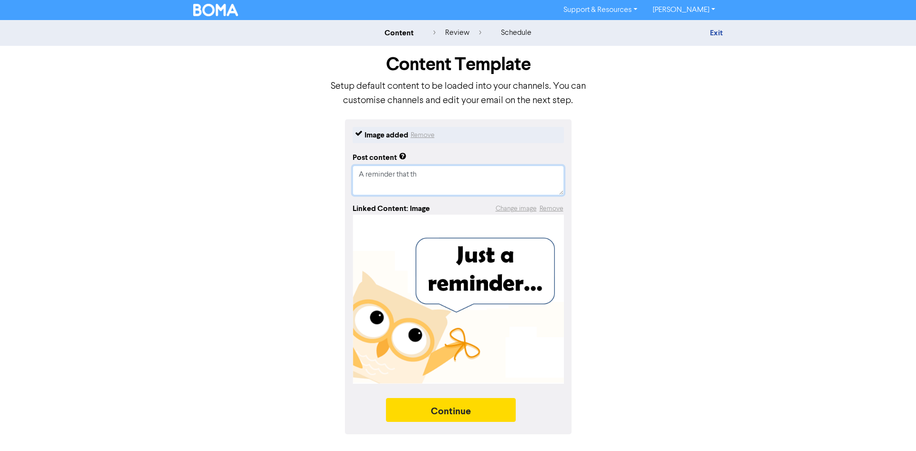
type textarea "x"
type textarea "A reminder that the"
type textarea "x"
type textarea "A reminder that the"
type textarea "x"
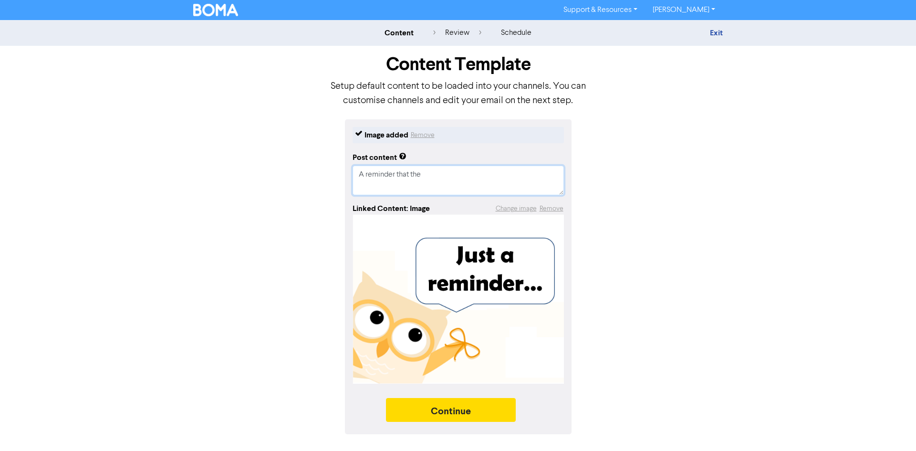
type textarea "A reminder that the P"
type textarea "x"
type textarea "A reminder that the PA"
type textarea "x"
type textarea "A reminder that the PAY"
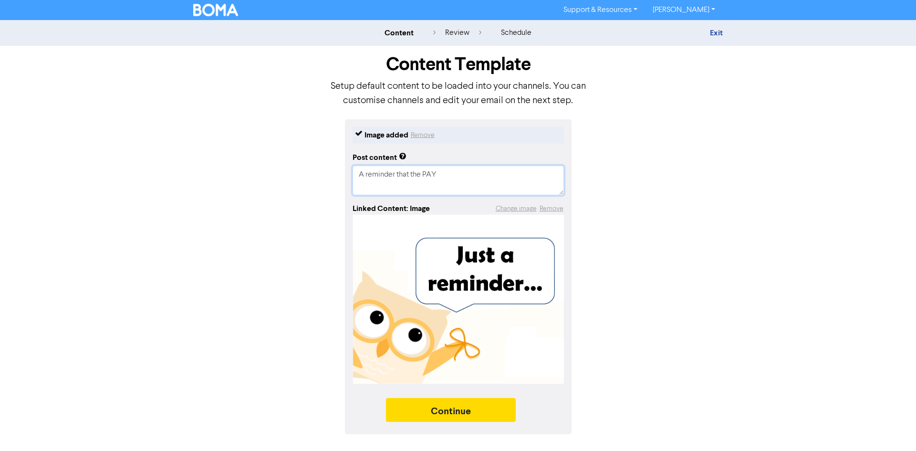
type textarea "x"
type textarea "A reminder that the PAYE"
type textarea "x"
type textarea "A reminder that the PAYE"
type textarea "x"
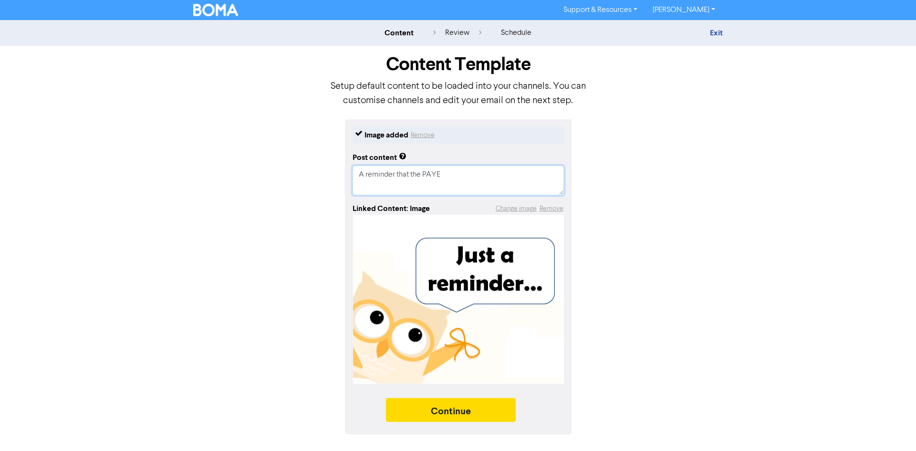
type textarea "A reminder that the PAYE i"
type textarea "x"
type textarea "A reminder that the PAYE is"
type textarea "x"
type textarea "A reminder that the PAYE is"
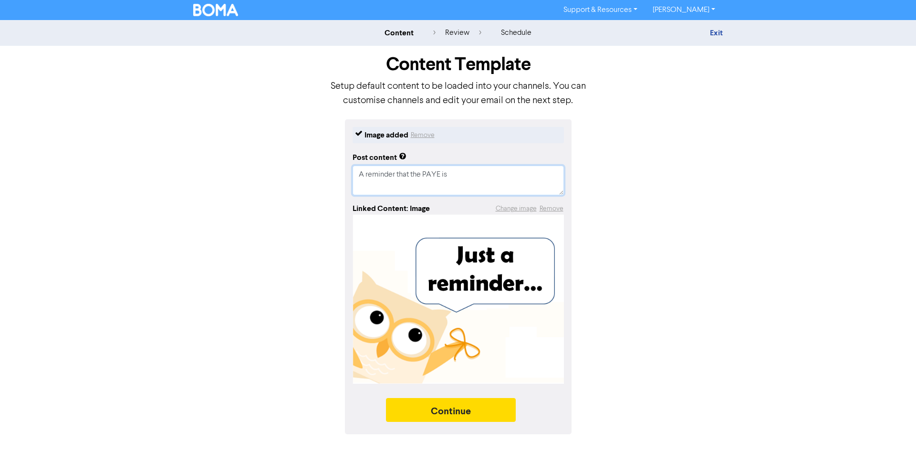
type textarea "x"
type textarea "A reminder that the PAYE is d"
type textarea "x"
type textarea "A reminder that the PAYE is du"
type textarea "x"
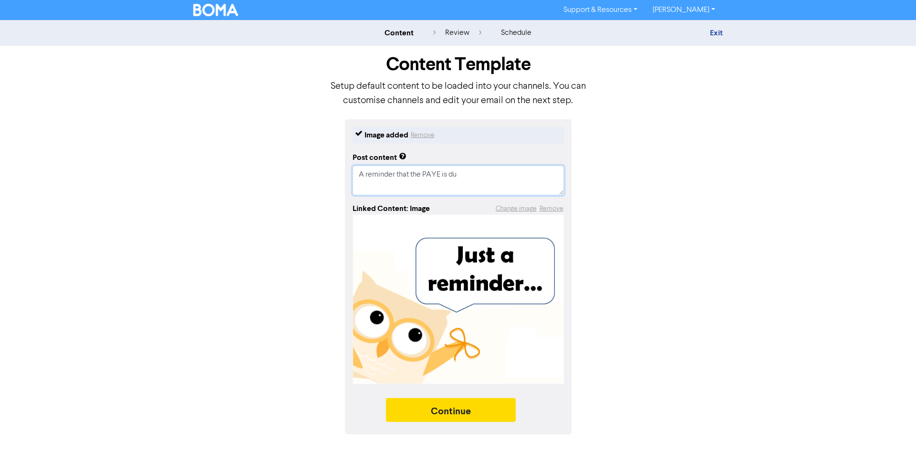
type textarea "A reminder that the PAYE is due"
type textarea "x"
type textarea "A reminder that the PAYE is due"
type textarea "x"
type textarea "A reminder that the PAYE is due f"
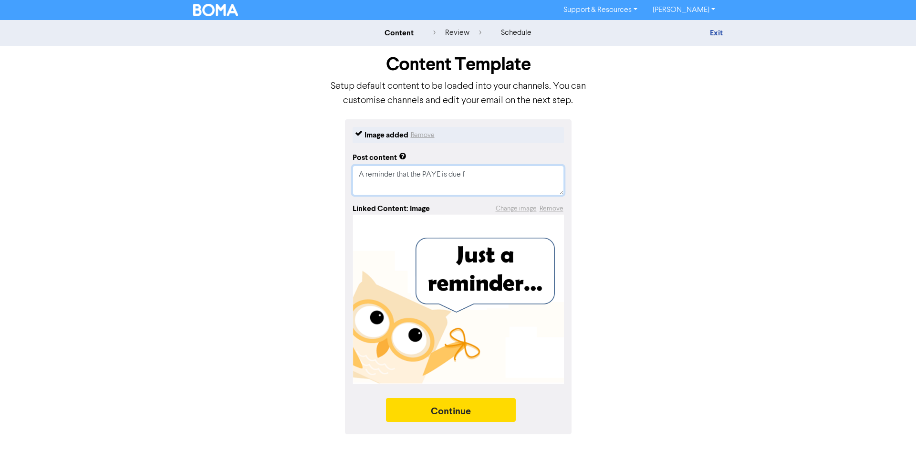
type textarea "x"
type textarea "A reminder that the PAYE is due fo"
type textarea "x"
type textarea "A reminder that the PAYE is due for"
type textarea "x"
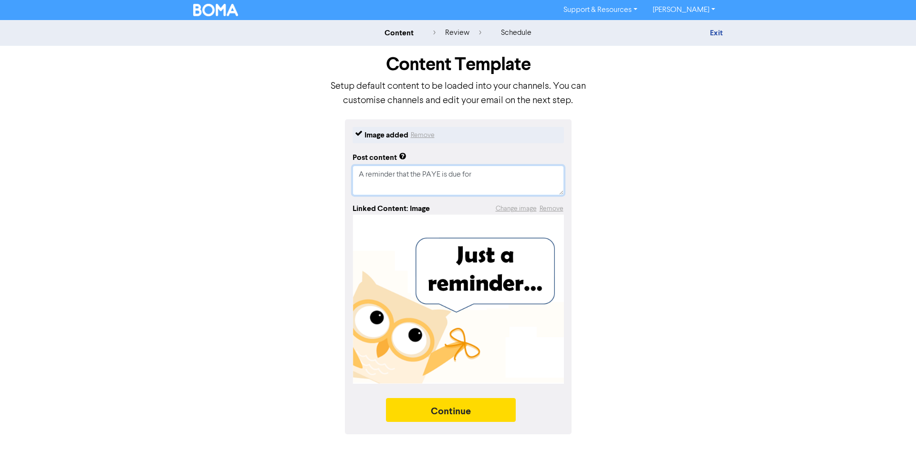
type textarea "A reminder that the PAYE is due for"
type textarea "x"
type textarea "A reminder that the PAYE is due for p"
type textarea "x"
type textarea "A reminder that the PAYE is due for pa"
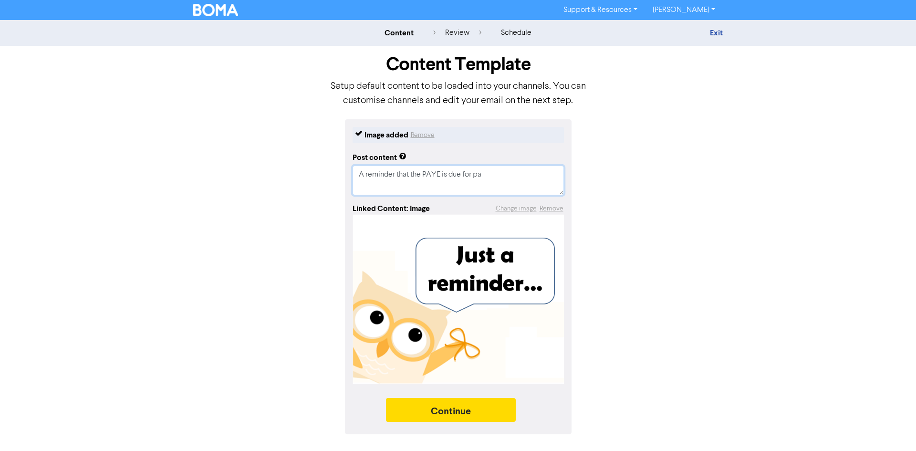
type textarea "x"
type textarea "A reminder that the PAYE is due for pay"
type textarea "x"
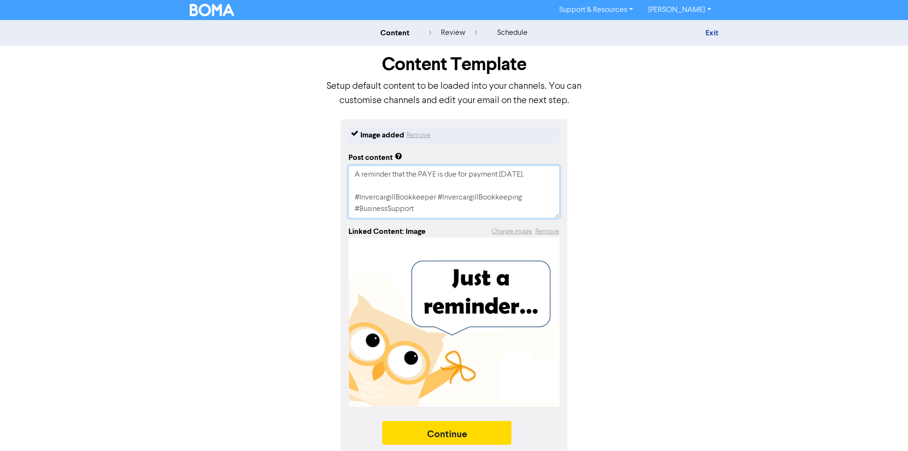
drag, startPoint x: 415, startPoint y: 210, endPoint x: 354, endPoint y: 195, distance: 62.6
click at [352, 195] on textarea "A reminder that the PAYE is due for payment today. #InvercargillBookkeeper #Inv…" at bounding box center [454, 191] width 211 height 52
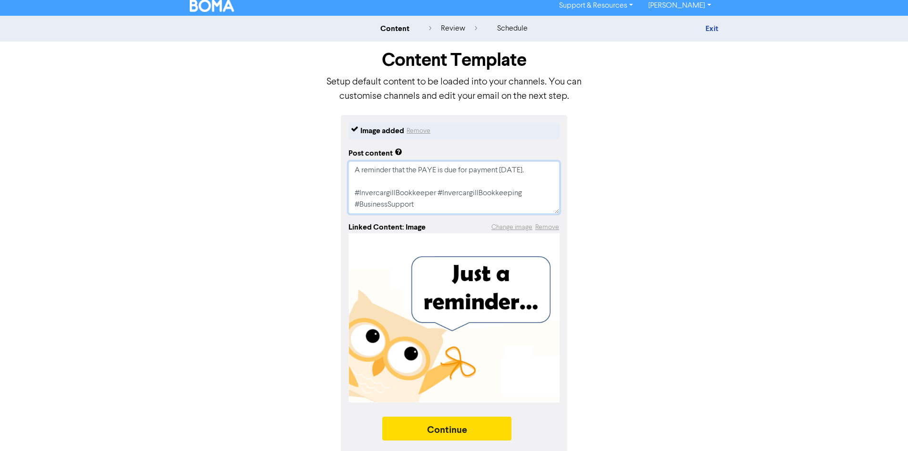
scroll to position [7, 0]
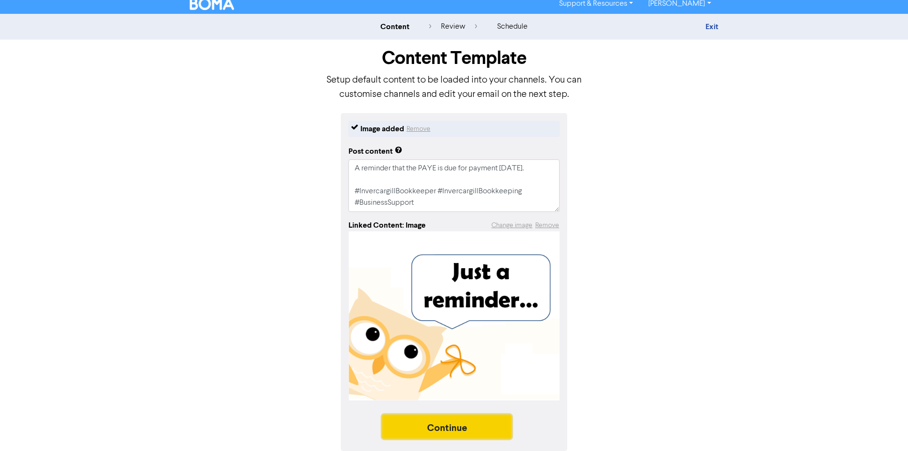
click at [457, 426] on button "Continue" at bounding box center [447, 426] width 130 height 24
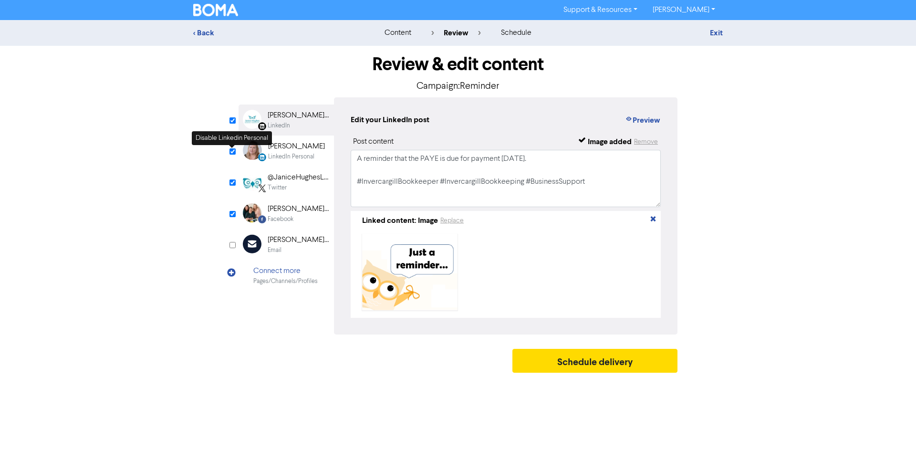
click at [233, 150] on input "checkbox" at bounding box center [232, 151] width 6 height 6
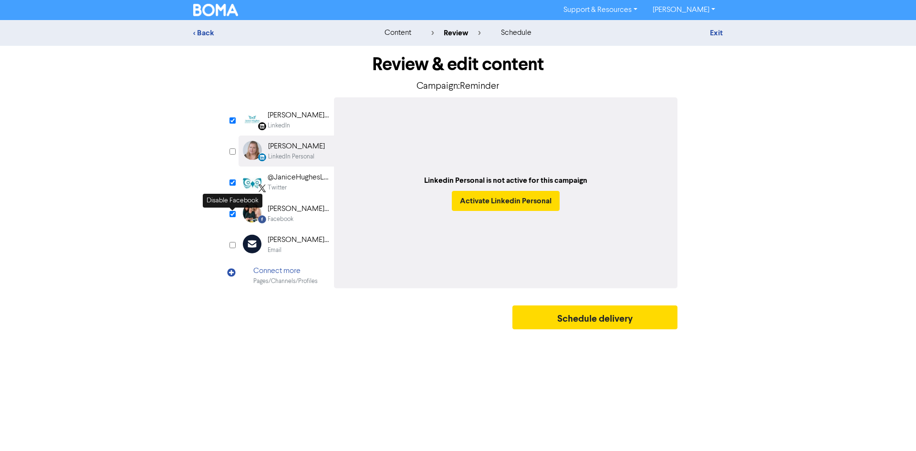
drag, startPoint x: 234, startPoint y: 215, endPoint x: 239, endPoint y: 219, distance: 7.2
click at [234, 216] on input "checkbox" at bounding box center [232, 214] width 6 height 6
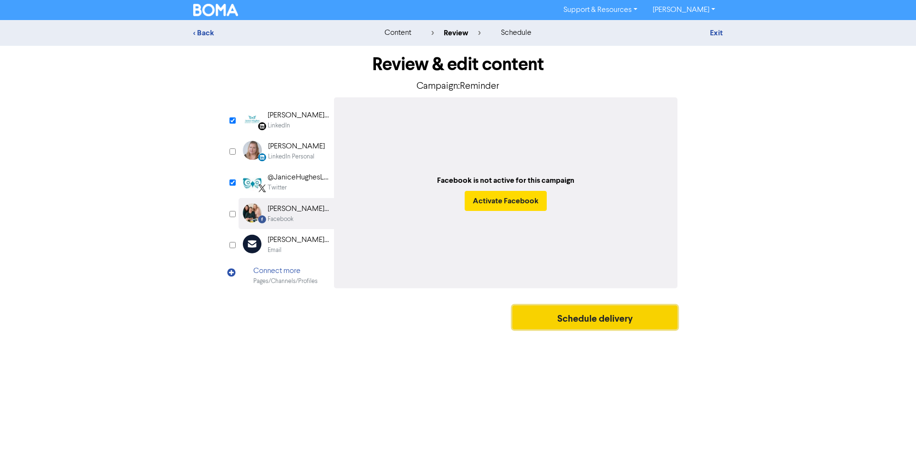
click at [616, 319] on button "Schedule delivery" at bounding box center [594, 317] width 165 height 24
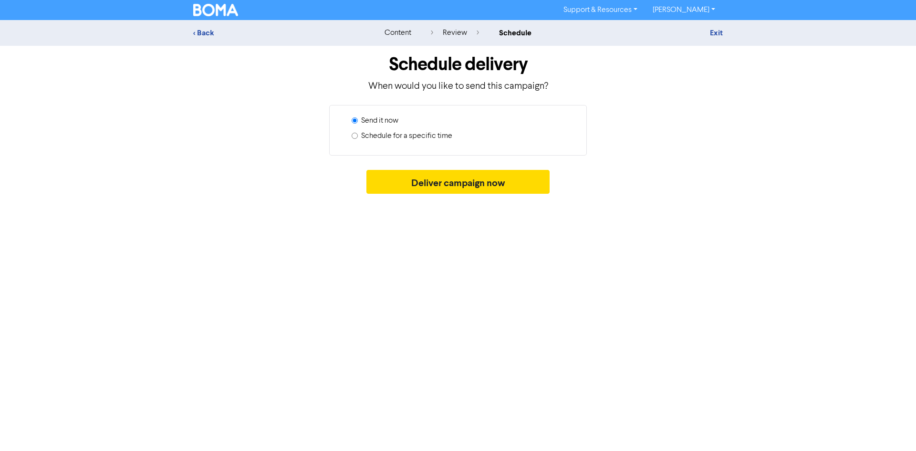
click at [374, 137] on label "Schedule for a specific time" at bounding box center [406, 135] width 91 height 11
click at [358, 137] on input "Schedule for a specific time" at bounding box center [354, 136] width 6 height 6
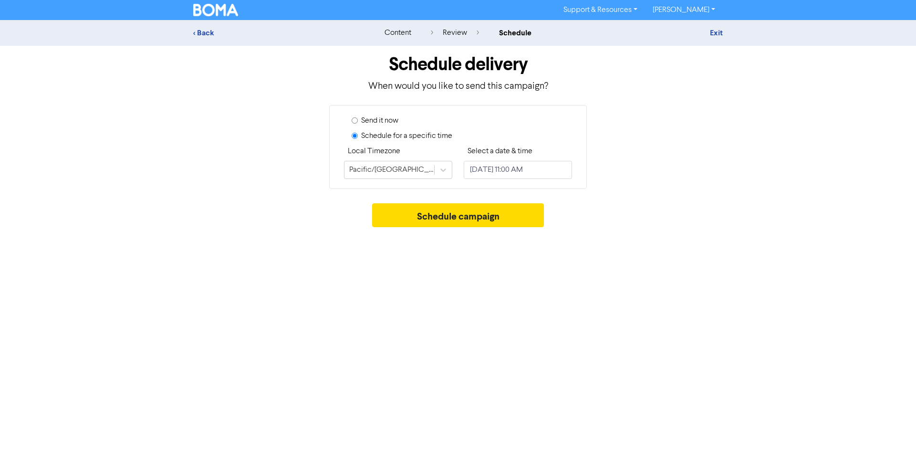
drag, startPoint x: 529, startPoint y: 179, endPoint x: 530, endPoint y: 175, distance: 4.8
click at [530, 177] on div "Send it now Schedule for a specific time Local Timezone Pacific/Auckland Select…" at bounding box center [458, 147] width 258 height 84
click at [530, 168] on input "September 5, 2025 11:00 AM" at bounding box center [518, 170] width 108 height 18
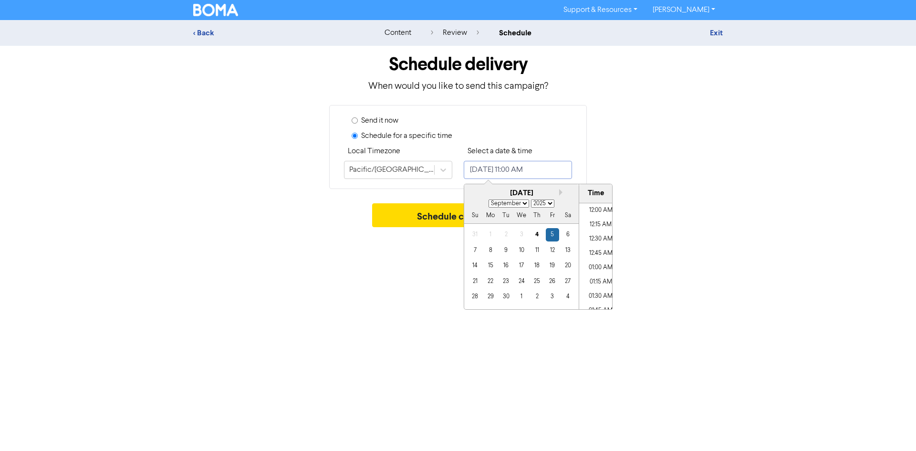
scroll to position [584, 0]
click at [489, 286] on div "22" at bounding box center [490, 281] width 13 height 13
click at [597, 264] on li "09:30 AM" at bounding box center [600, 265] width 43 height 14
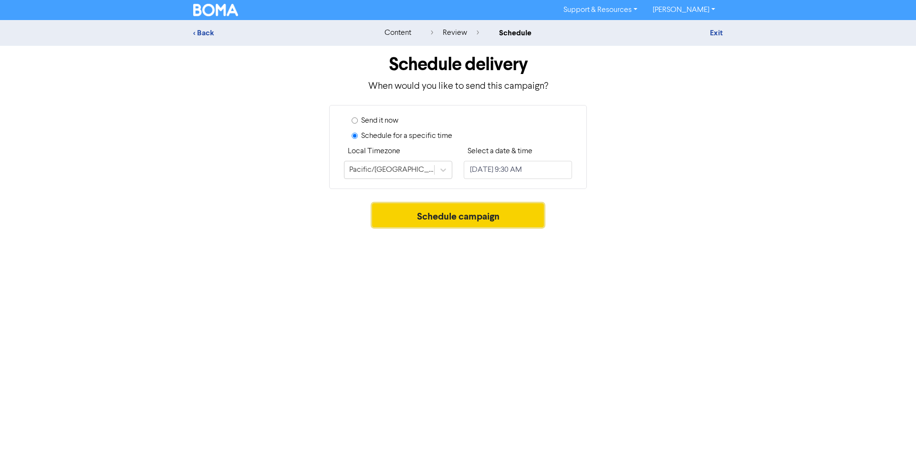
click at [433, 214] on button "Schedule campaign" at bounding box center [458, 215] width 172 height 24
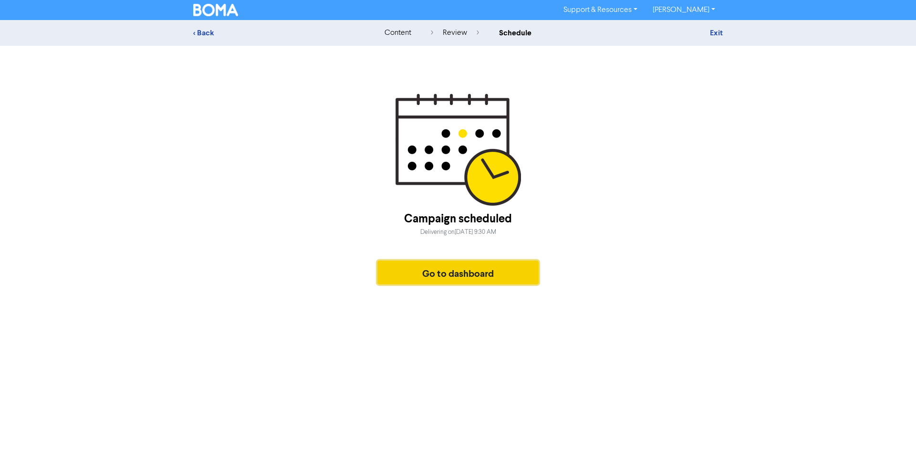
click at [433, 273] on button "Go to dashboard" at bounding box center [457, 272] width 161 height 24
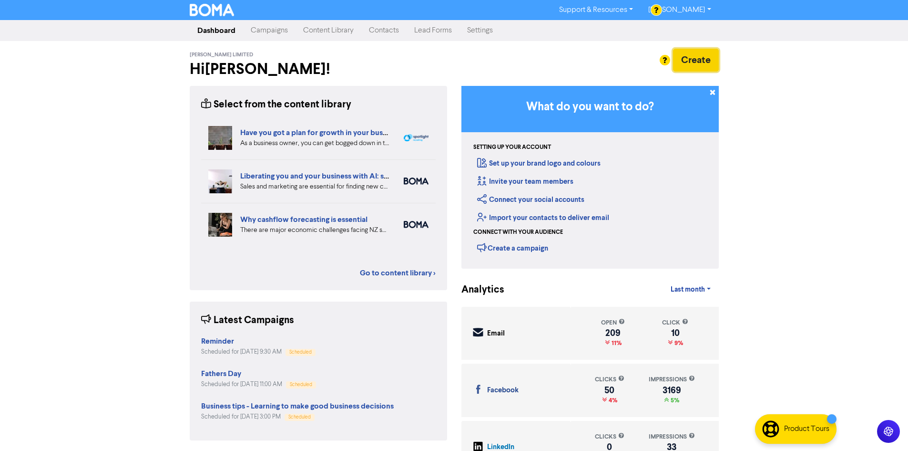
click at [702, 57] on button "Create" at bounding box center [696, 60] width 46 height 23
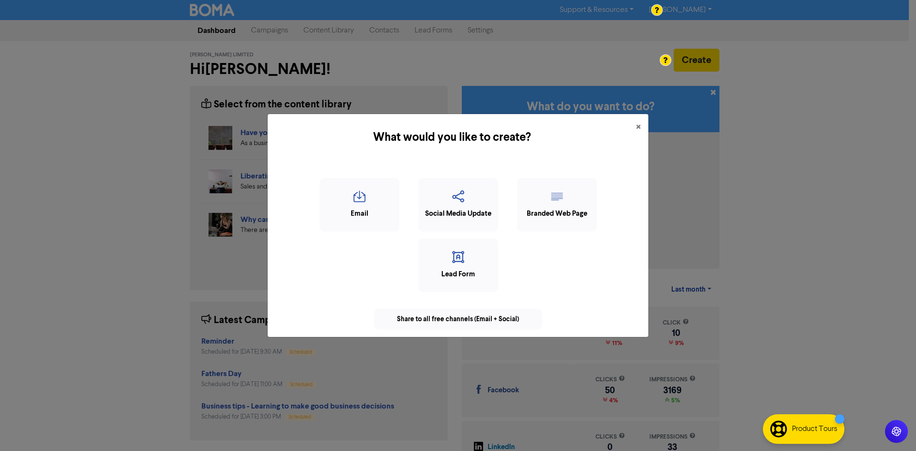
click at [453, 208] on div at bounding box center [458, 225] width 916 height 451
click at [464, 211] on div "Social Media Update" at bounding box center [457, 213] width 69 height 11
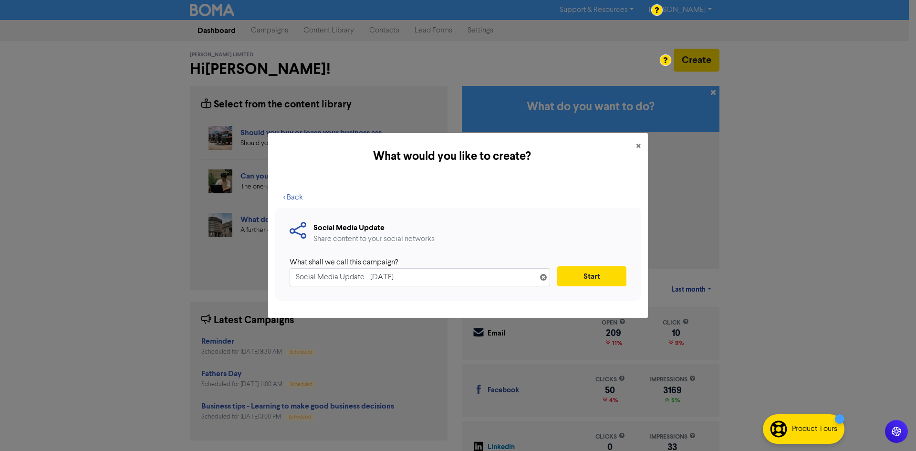
drag, startPoint x: 308, startPoint y: 302, endPoint x: 288, endPoint y: 310, distance: 20.7
click at [288, 310] on div "< Back Social Media Update Share content to your social networks What shall we …" at bounding box center [458, 249] width 381 height 138
click at [582, 280] on button "Start" at bounding box center [591, 276] width 69 height 20
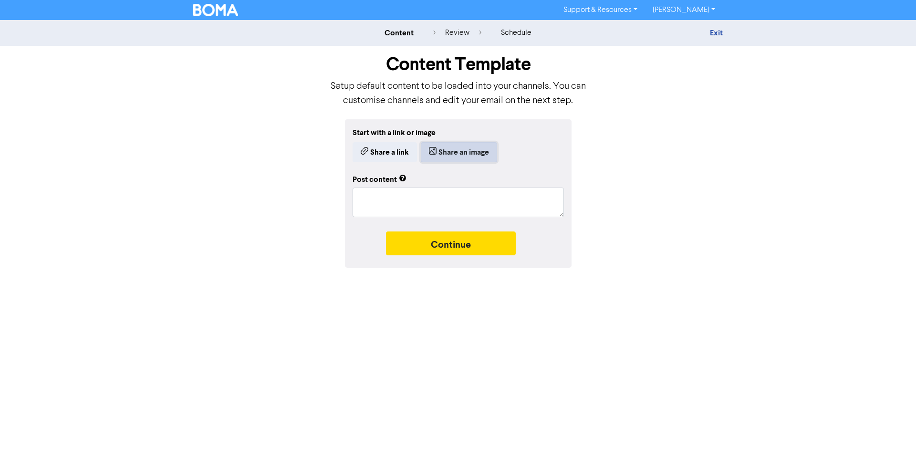
click at [436, 148] on icon "button" at bounding box center [433, 152] width 8 height 10
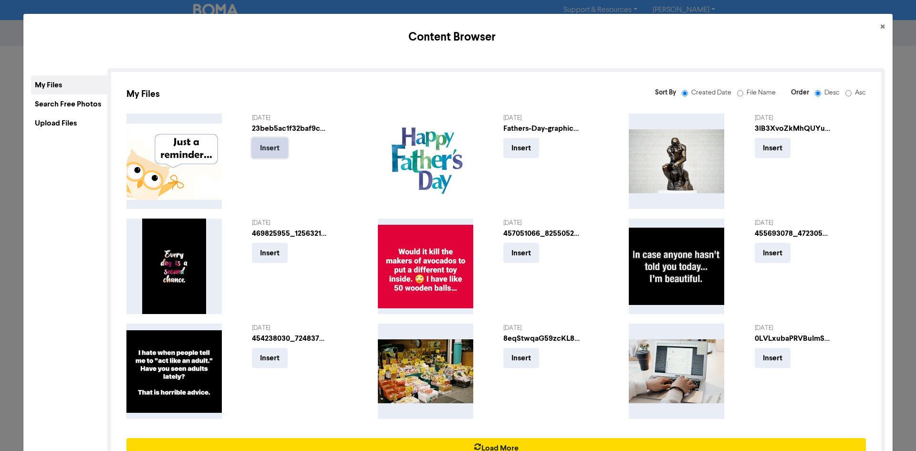
click at [264, 146] on button "Insert" at bounding box center [270, 148] width 36 height 20
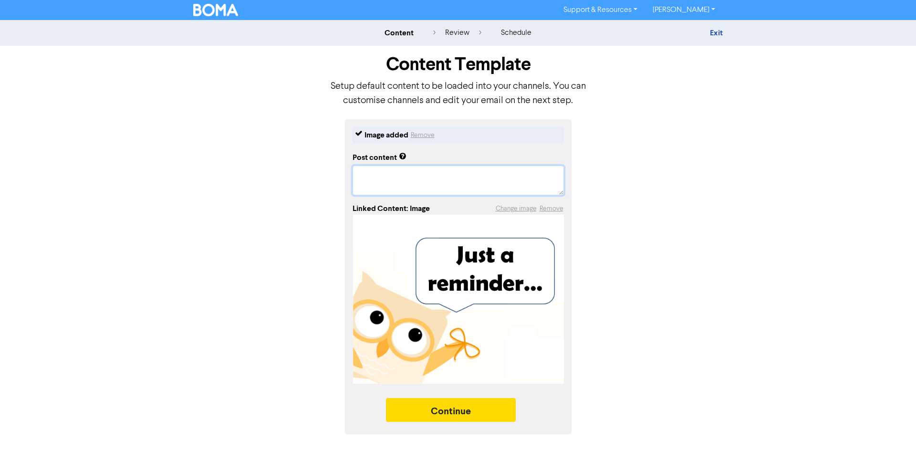
click at [438, 193] on textarea at bounding box center [457, 180] width 211 height 30
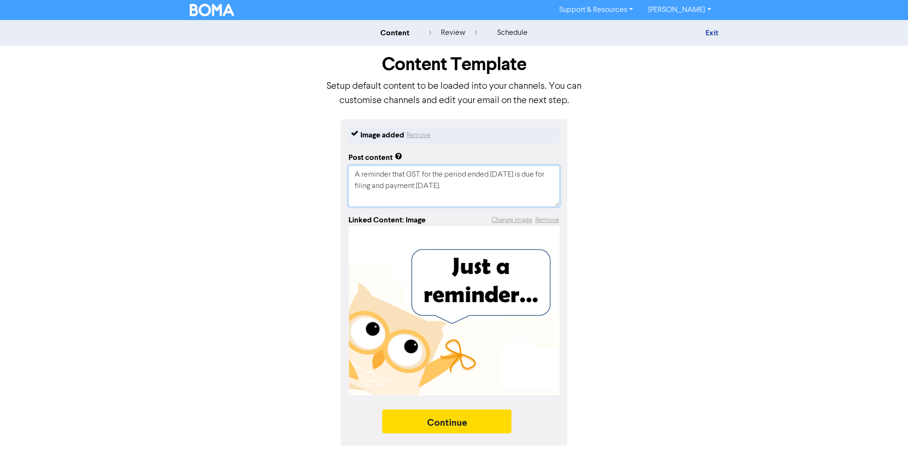
paste textarea "#InvercargillBookkeeper #InvercargillBookkeeping #BusinessSupport"
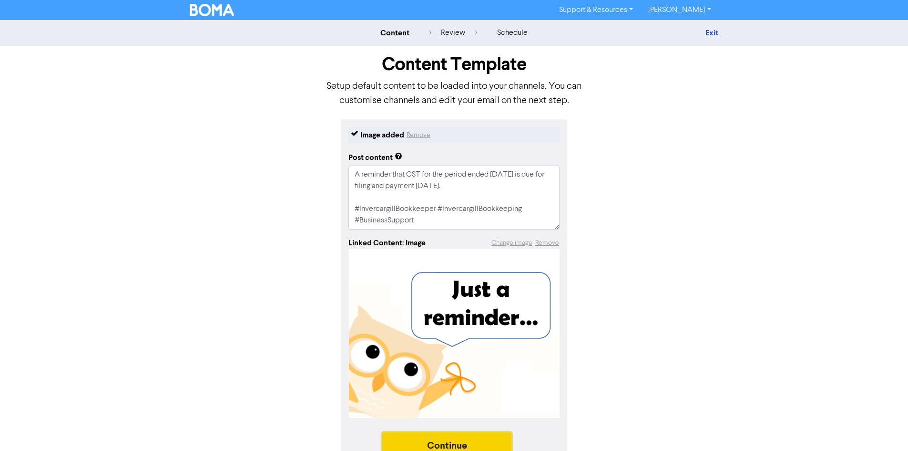
click at [471, 434] on button "Continue" at bounding box center [447, 444] width 130 height 24
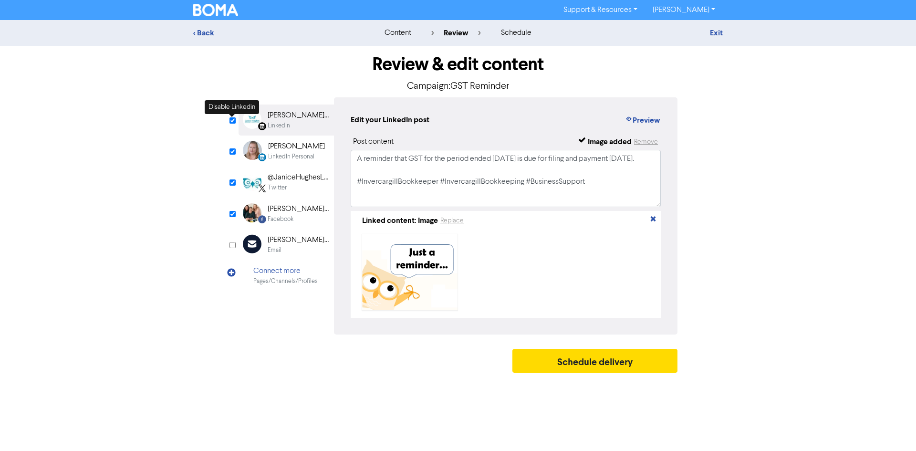
click at [234, 121] on input "checkbox" at bounding box center [232, 120] width 6 height 6
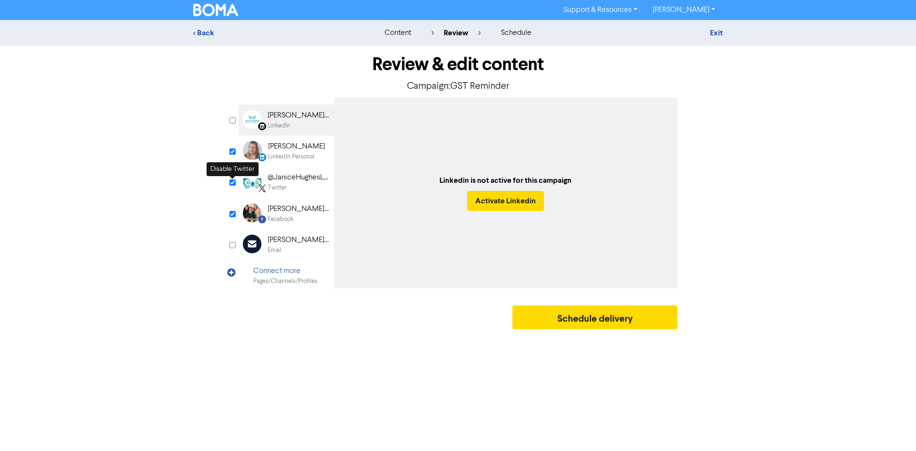
click at [235, 182] on input "checkbox" at bounding box center [232, 182] width 6 height 6
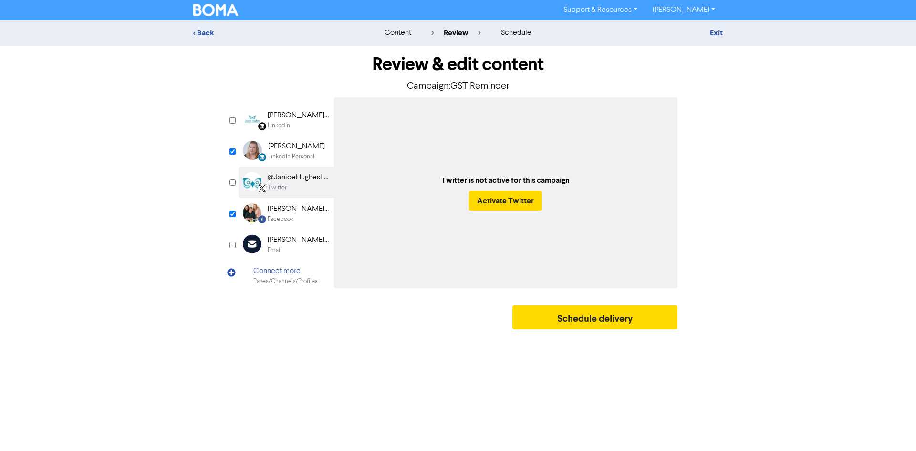
click at [234, 182] on input "checkbox" at bounding box center [232, 182] width 6 height 6
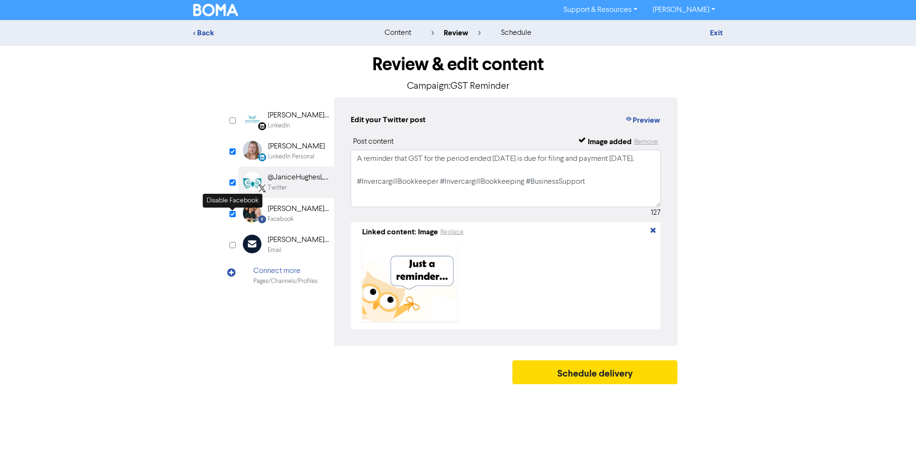
click at [232, 215] on input "checkbox" at bounding box center [232, 214] width 6 height 6
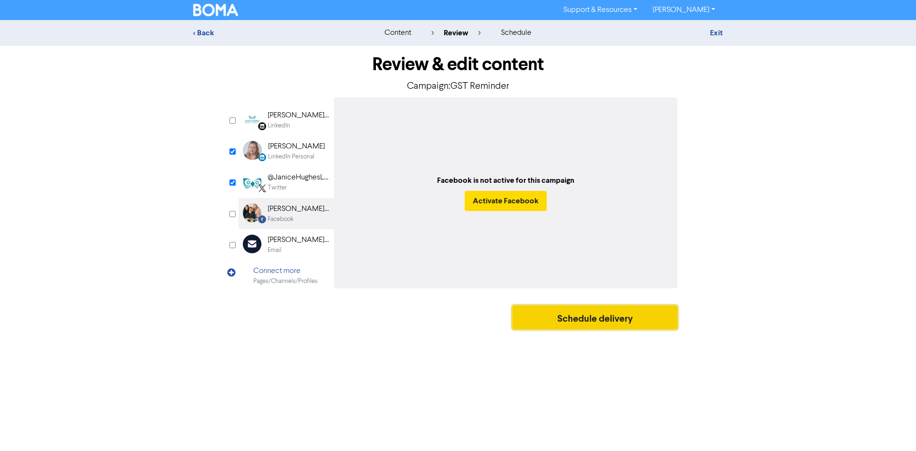
click at [583, 316] on button "Schedule delivery" at bounding box center [594, 317] width 165 height 24
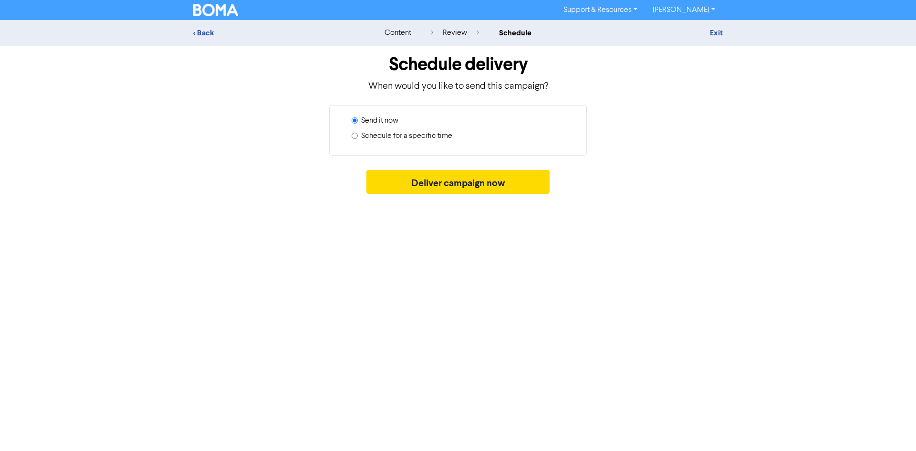
click at [438, 139] on label "Schedule for a specific time" at bounding box center [406, 135] width 91 height 11
click at [358, 139] on input "Schedule for a specific time" at bounding box center [354, 136] width 6 height 6
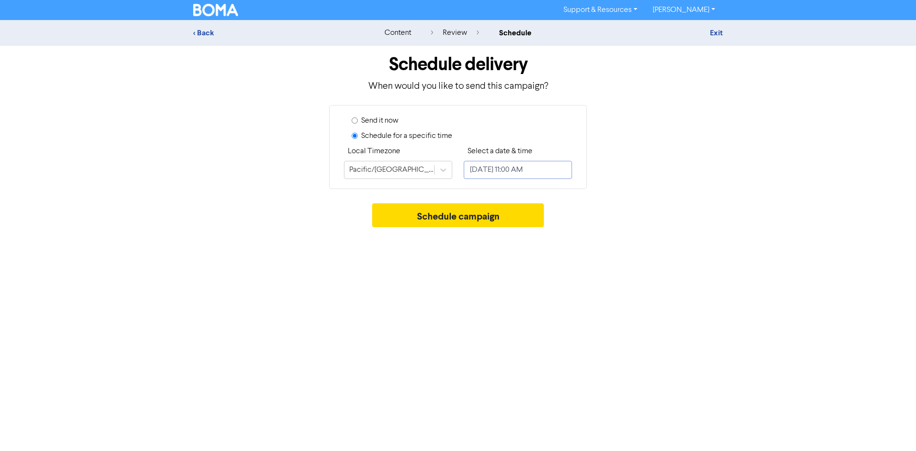
click at [539, 171] on input "September 5, 2025 11:00 AM" at bounding box center [518, 170] width 108 height 18
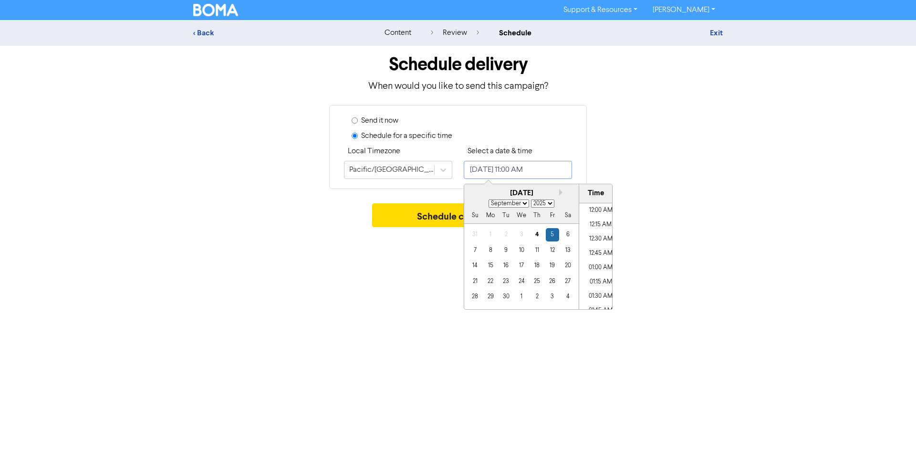
scroll to position [584, 0]
click at [490, 295] on div "29" at bounding box center [490, 296] width 13 height 13
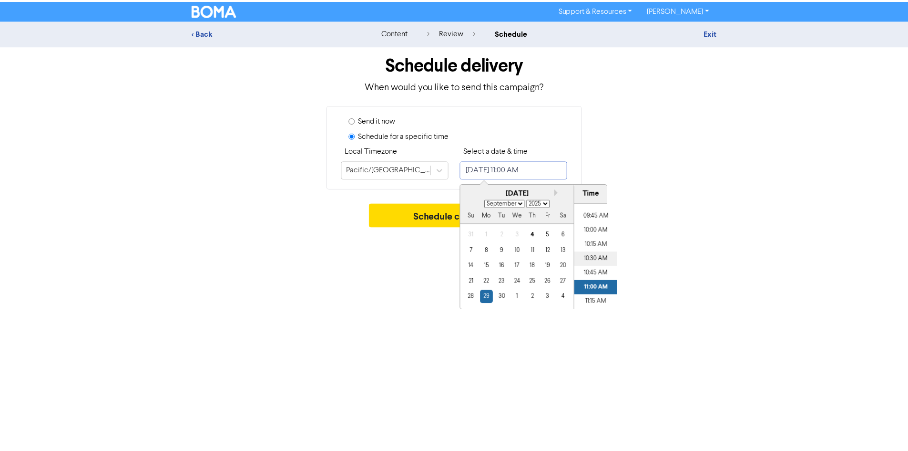
scroll to position [536, 0]
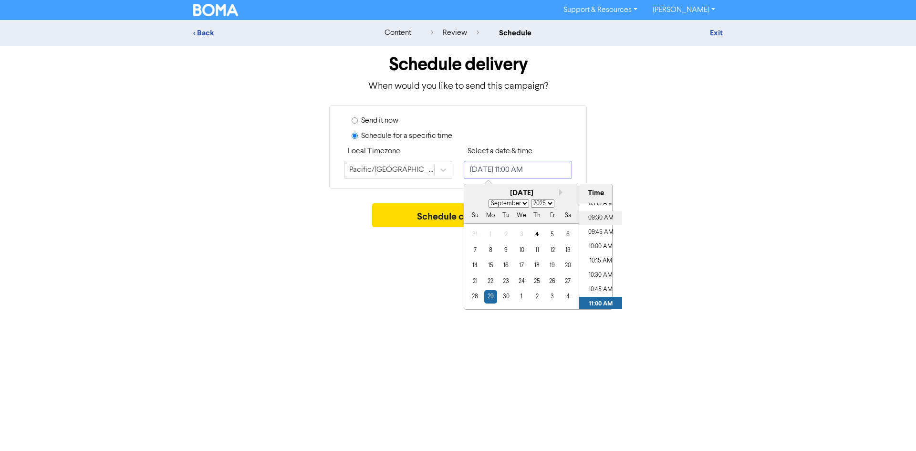
click at [598, 222] on li "09:30 AM" at bounding box center [600, 218] width 43 height 14
click at [419, 207] on button "Schedule campaign" at bounding box center [458, 215] width 172 height 24
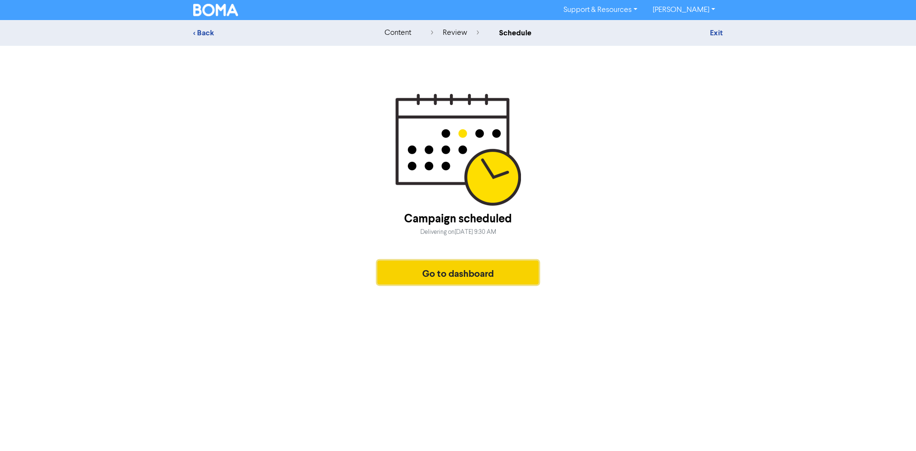
click at [430, 271] on button "Go to dashboard" at bounding box center [457, 272] width 161 height 24
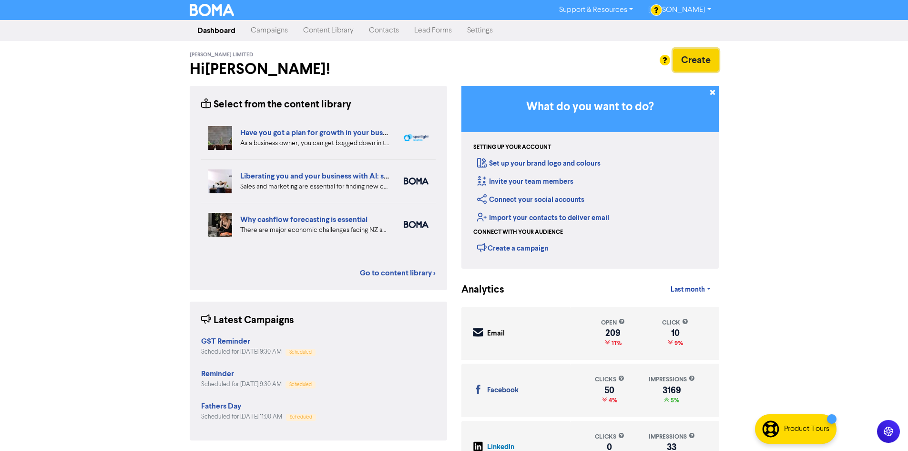
click at [709, 62] on button "Create" at bounding box center [696, 60] width 46 height 23
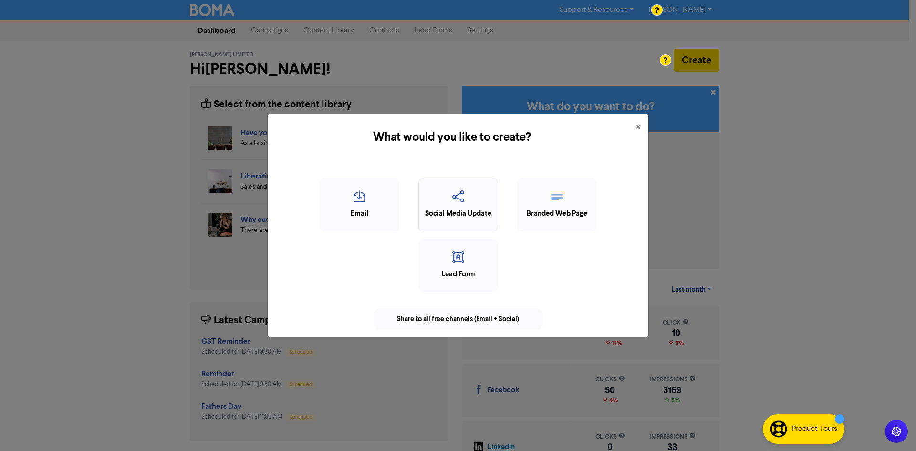
click at [436, 200] on icon "button" at bounding box center [457, 199] width 69 height 18
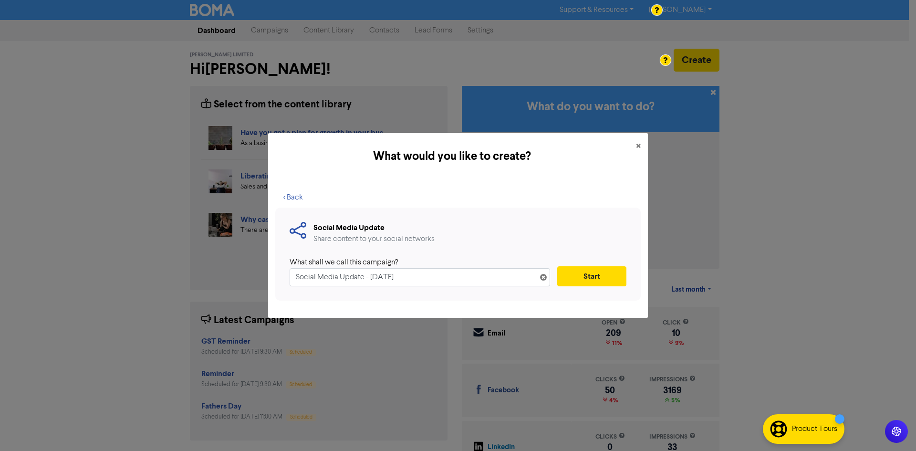
drag, startPoint x: 427, startPoint y: 273, endPoint x: 276, endPoint y: 271, distance: 151.7
click at [276, 271] on div "Social Media Update Share content to your social networks What shall we call th…" at bounding box center [457, 253] width 365 height 93
click at [575, 275] on button "Start" at bounding box center [591, 276] width 69 height 20
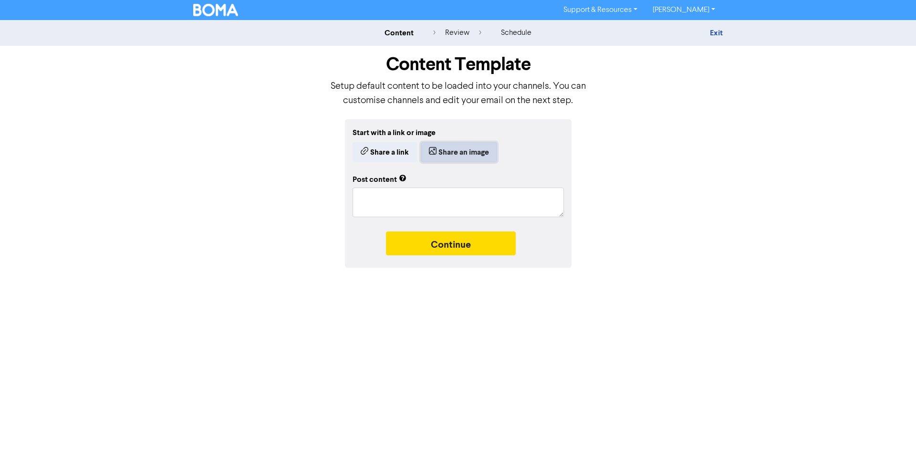
click at [461, 154] on button "Share an image" at bounding box center [459, 152] width 76 height 20
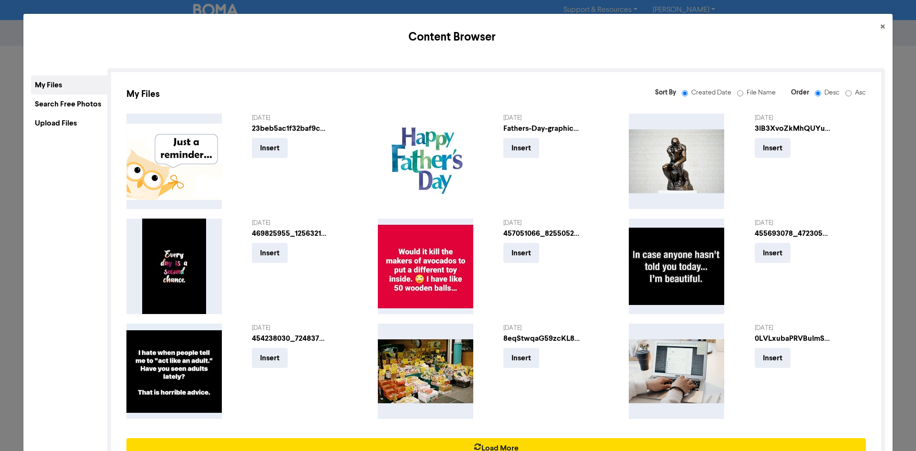
click at [62, 126] on div "Upload Files" at bounding box center [69, 122] width 76 height 19
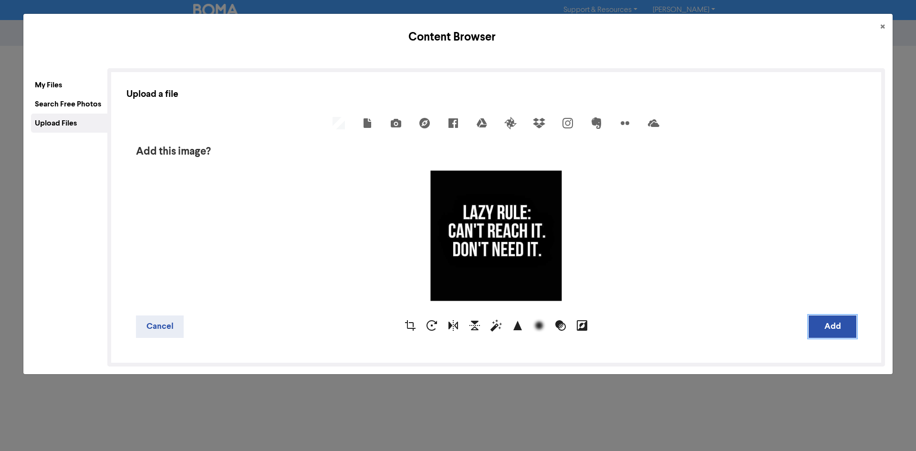
click at [827, 324] on button "Add" at bounding box center [832, 326] width 48 height 22
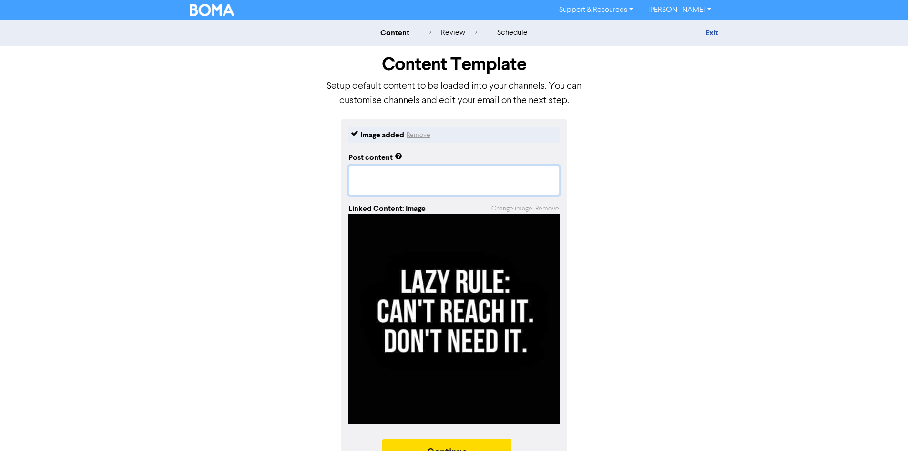
click at [431, 177] on textarea at bounding box center [454, 180] width 211 height 30
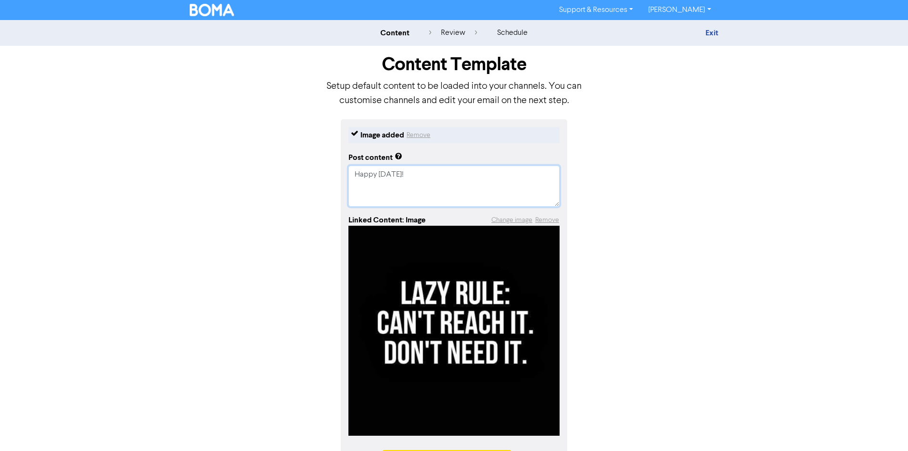
paste textarea "#InvercargillBookkeeper #InvercargillBookkeeping #BusinessSupport"
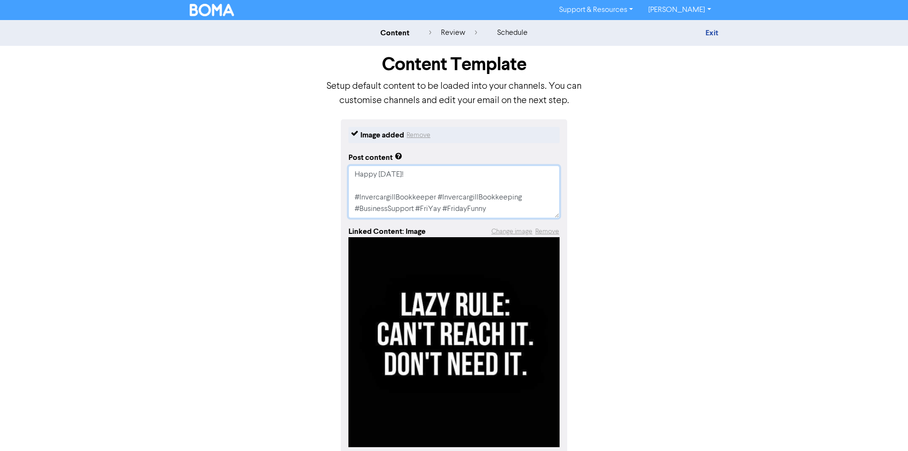
drag, startPoint x: 506, startPoint y: 210, endPoint x: 335, endPoint y: 196, distance: 171.8
click at [335, 196] on div "Image added Remove Post content Happy Friday! #InvercargillBookkeeper #Invercar…" at bounding box center [455, 308] width 544 height 378
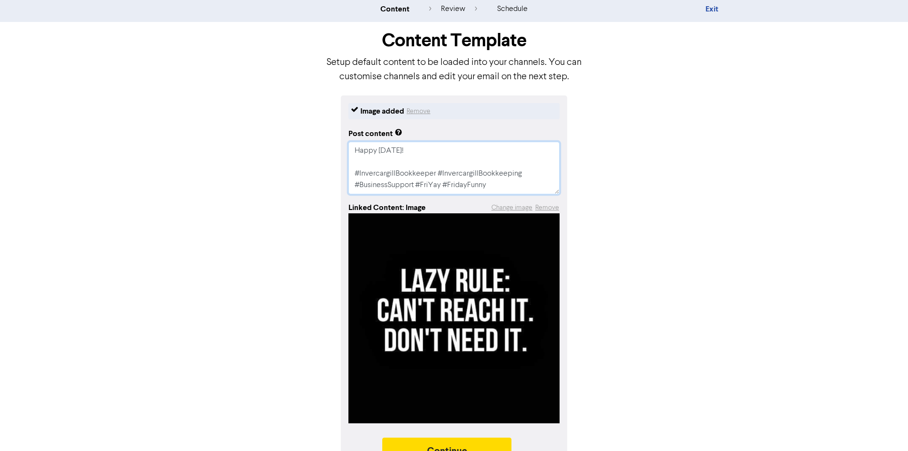
scroll to position [47, 0]
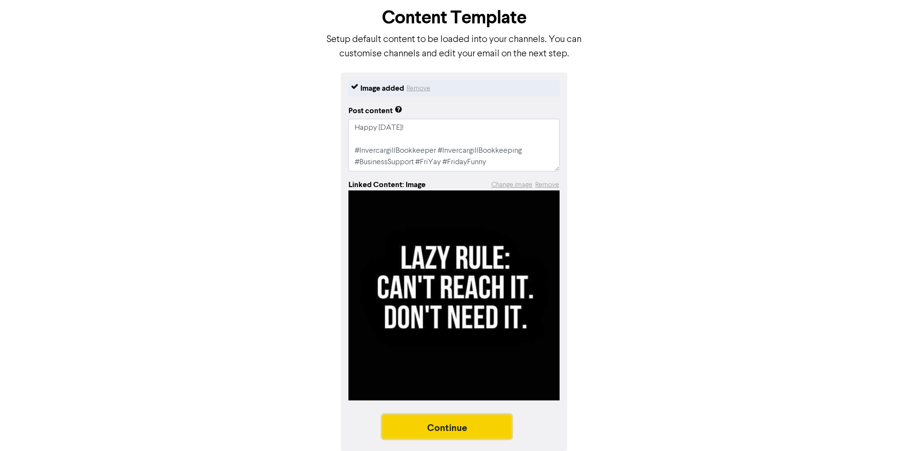
click at [464, 427] on button "Continue" at bounding box center [447, 426] width 130 height 24
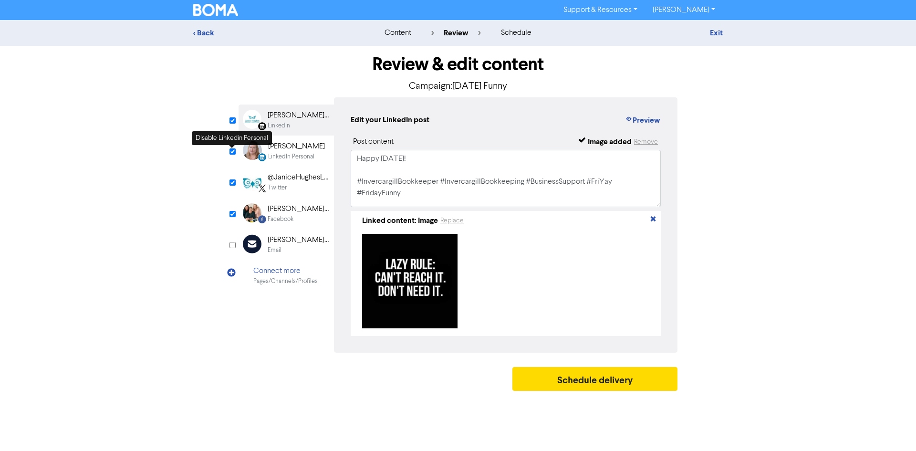
click at [232, 152] on input "checkbox" at bounding box center [232, 151] width 6 height 6
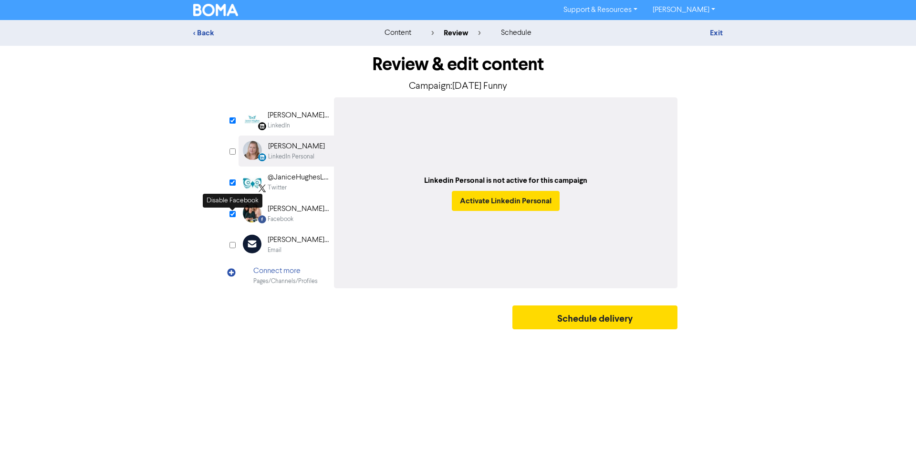
click at [236, 213] on div "Review & edit content Campaign: Friday Funny LinkedIn Page Created with Sketch.…" at bounding box center [457, 190] width 453 height 288
click at [233, 213] on input "checkbox" at bounding box center [232, 214] width 6 height 6
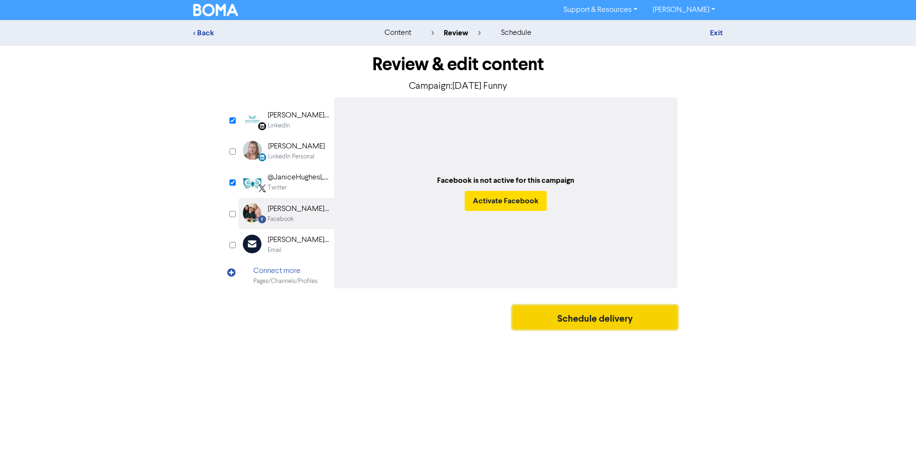
click at [578, 314] on button "Schedule delivery" at bounding box center [594, 317] width 165 height 24
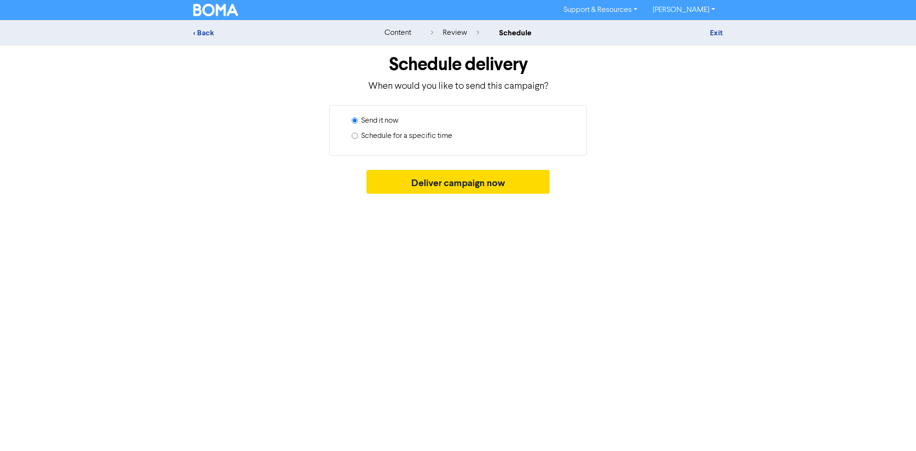
click at [418, 139] on label "Schedule for a specific time" at bounding box center [406, 135] width 91 height 11
click at [358, 139] on input "Schedule for a specific time" at bounding box center [354, 136] width 6 height 6
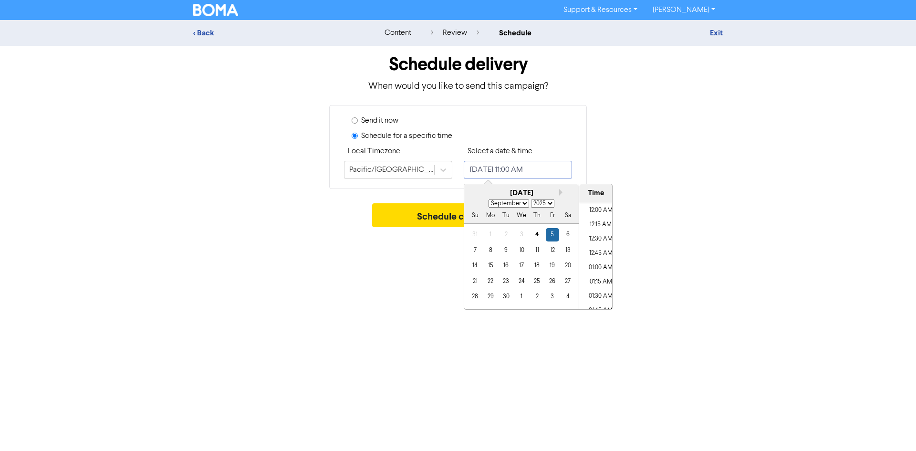
click at [535, 170] on input "September 5, 2025 11:00 AM" at bounding box center [518, 170] width 108 height 18
click at [554, 251] on div "12" at bounding box center [552, 250] width 13 height 13
click at [440, 212] on button "Schedule campaign" at bounding box center [458, 215] width 172 height 24
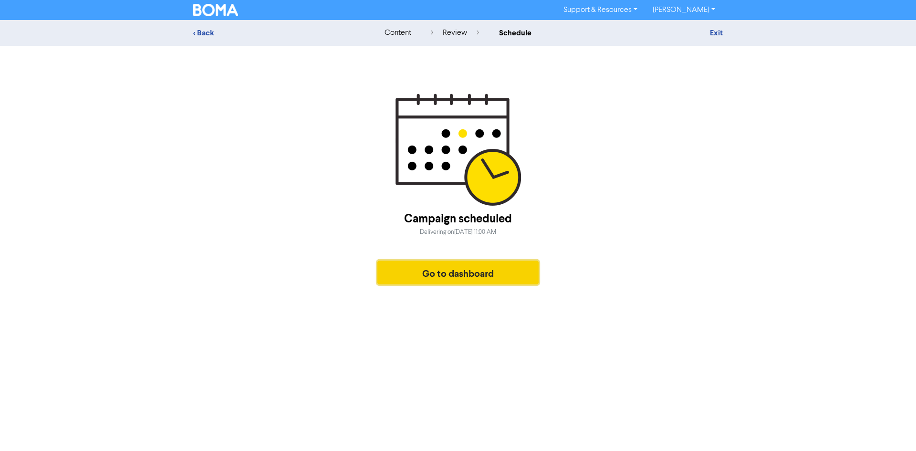
click at [484, 264] on button "Go to dashboard" at bounding box center [457, 272] width 161 height 24
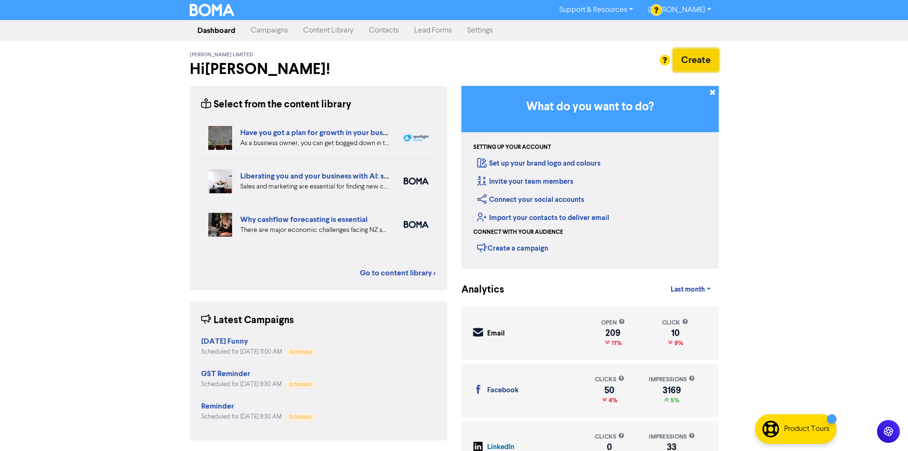
click at [681, 65] on button "Create" at bounding box center [696, 60] width 46 height 23
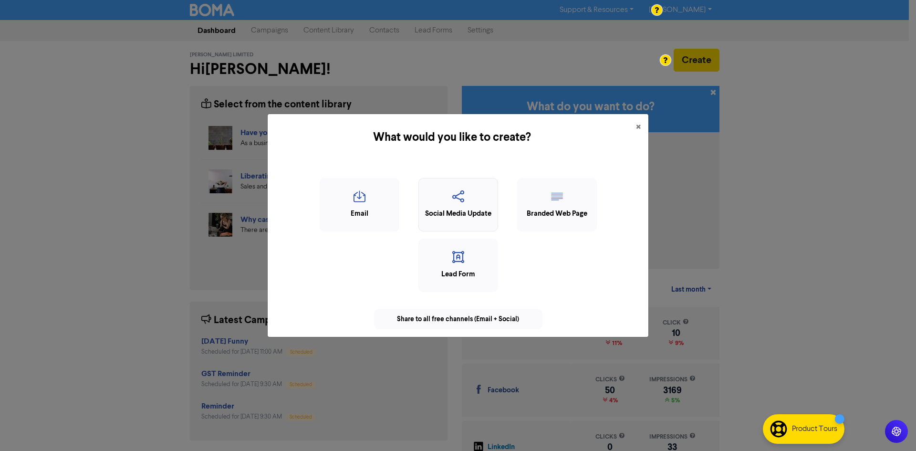
click at [454, 206] on icon "button" at bounding box center [457, 199] width 69 height 18
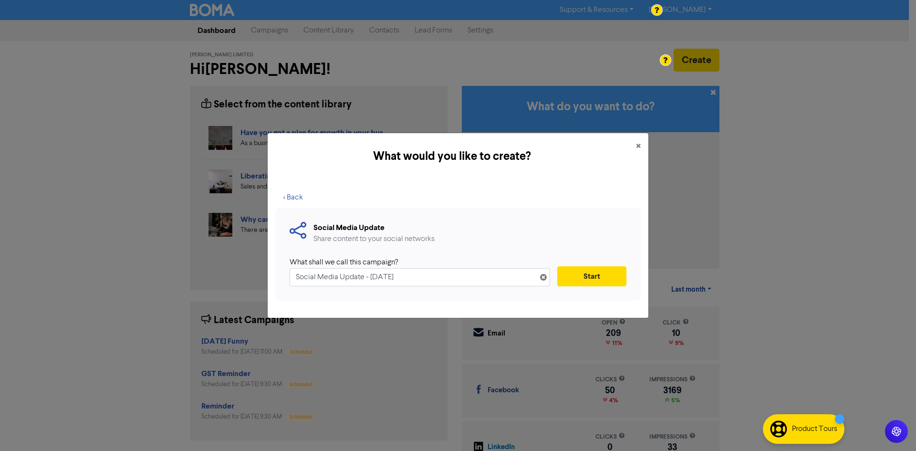
drag, startPoint x: 253, startPoint y: 288, endPoint x: 206, endPoint y: 289, distance: 46.3
click at [200, 299] on div "What would you like to create? × < Back Social Media Update Share content to yo…" at bounding box center [458, 225] width 916 height 451
click at [597, 274] on button "Start" at bounding box center [591, 276] width 69 height 20
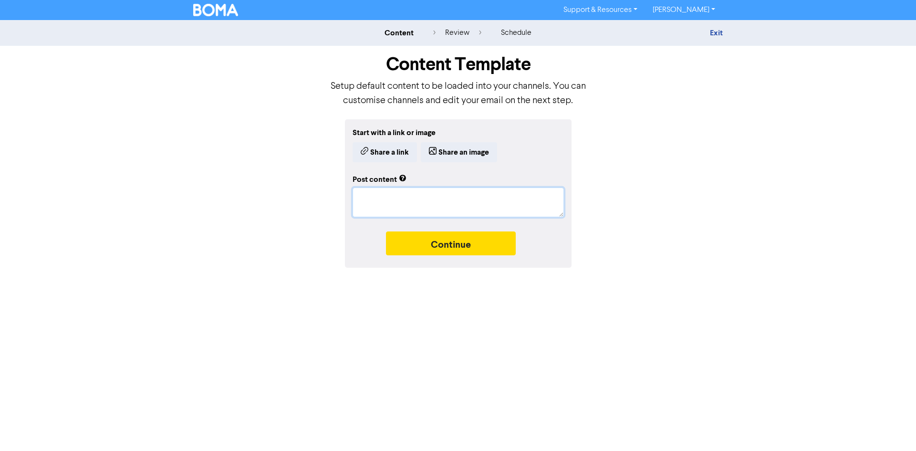
click at [428, 203] on textarea at bounding box center [457, 202] width 211 height 30
paste textarea "#InvercargillBookkeeper #InvercargillBookkeeping #BusinessSupport #FriYay #Frid…"
click at [453, 153] on button "Share an image" at bounding box center [459, 152] width 76 height 20
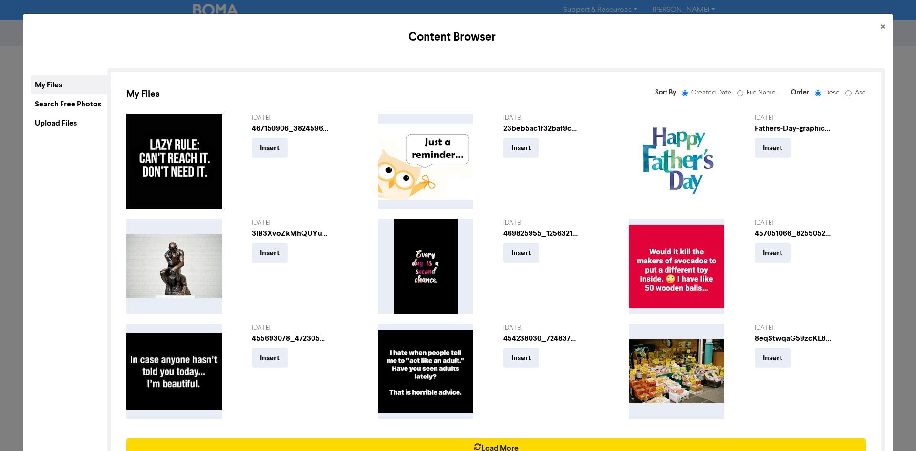
click at [78, 119] on div "Upload Files" at bounding box center [69, 122] width 76 height 19
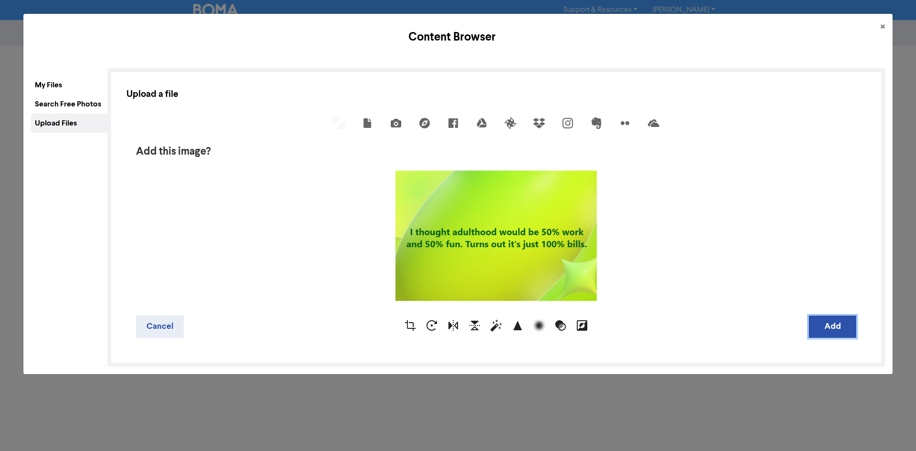
click at [825, 328] on button "Add" at bounding box center [832, 326] width 48 height 22
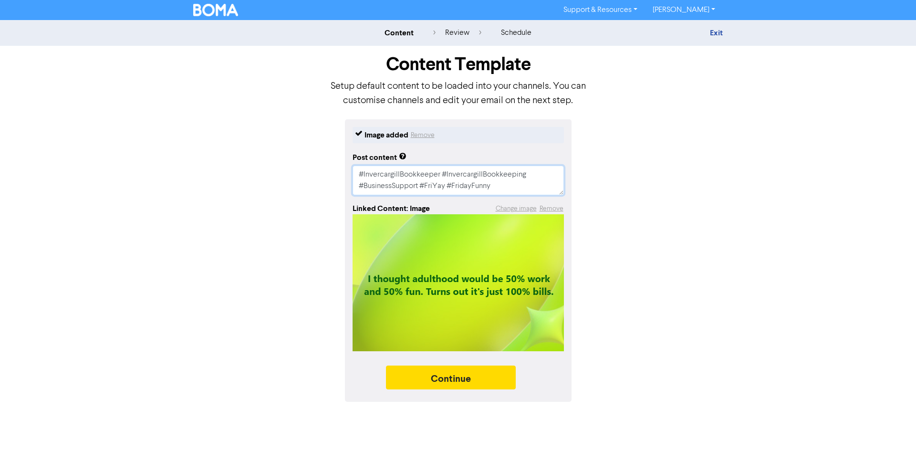
click at [356, 175] on textarea "#InvercargillBookkeeper #InvercargillBookkeeping #BusinessSupport #FriYay #Frid…" at bounding box center [457, 180] width 211 height 30
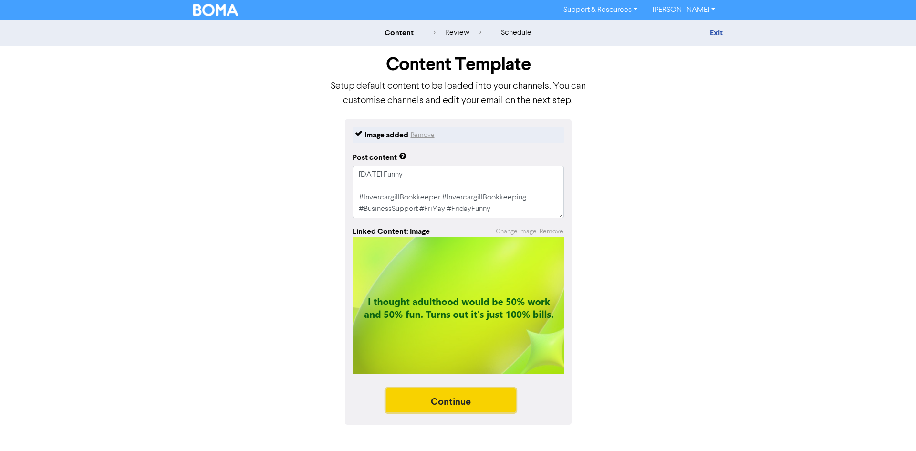
click at [448, 402] on button "Continue" at bounding box center [451, 400] width 130 height 24
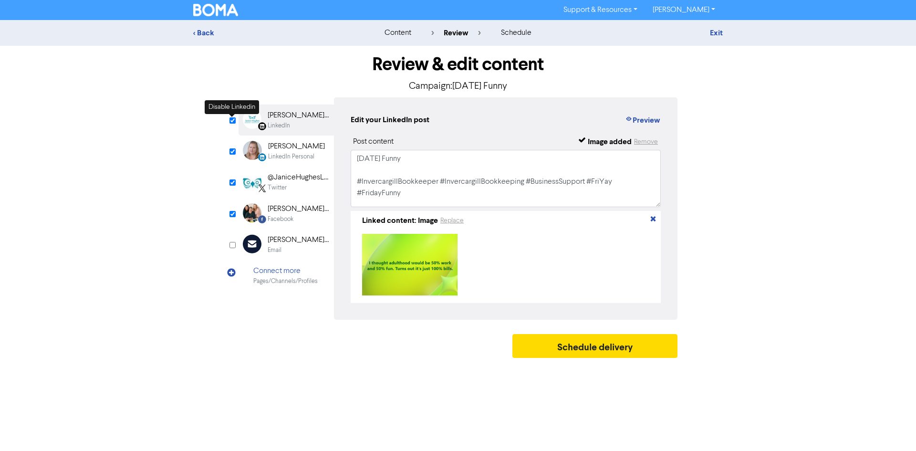
click at [235, 121] on input "checkbox" at bounding box center [232, 120] width 6 height 6
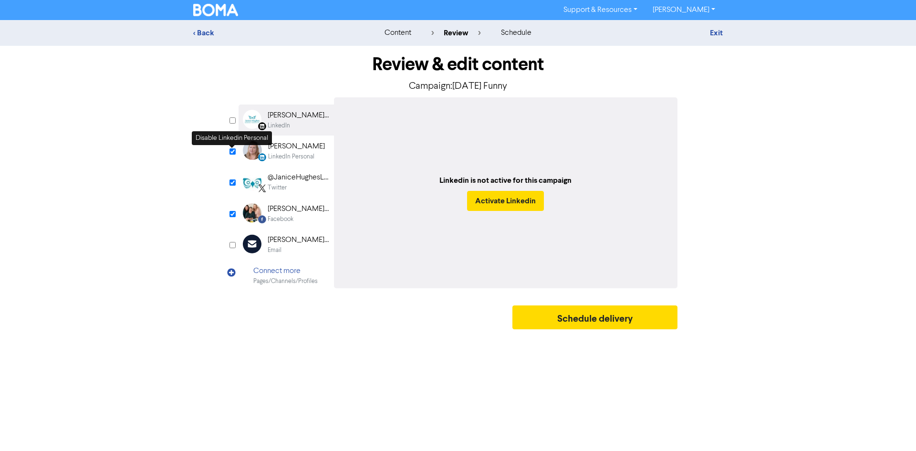
click at [231, 148] on span at bounding box center [232, 146] width 6 height 3
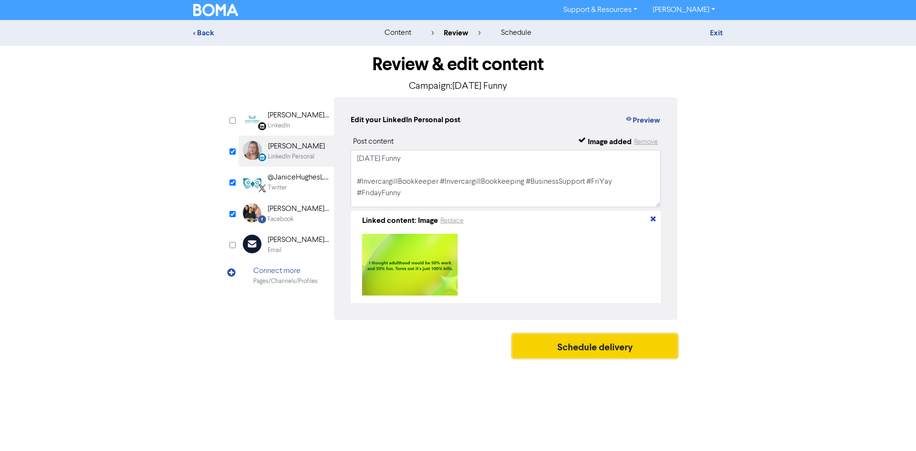
click at [610, 351] on button "Schedule delivery" at bounding box center [594, 346] width 165 height 24
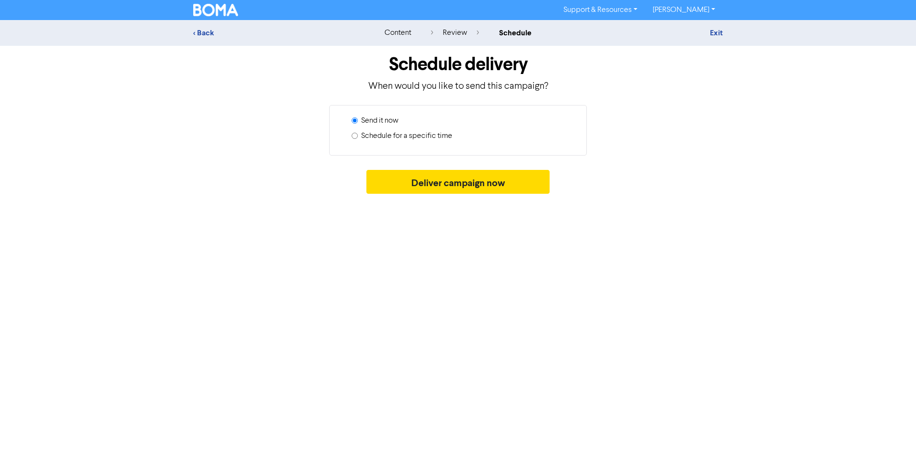
click at [374, 136] on label "Schedule for a specific time" at bounding box center [406, 135] width 91 height 11
click at [358, 136] on input "Schedule for a specific time" at bounding box center [354, 136] width 6 height 6
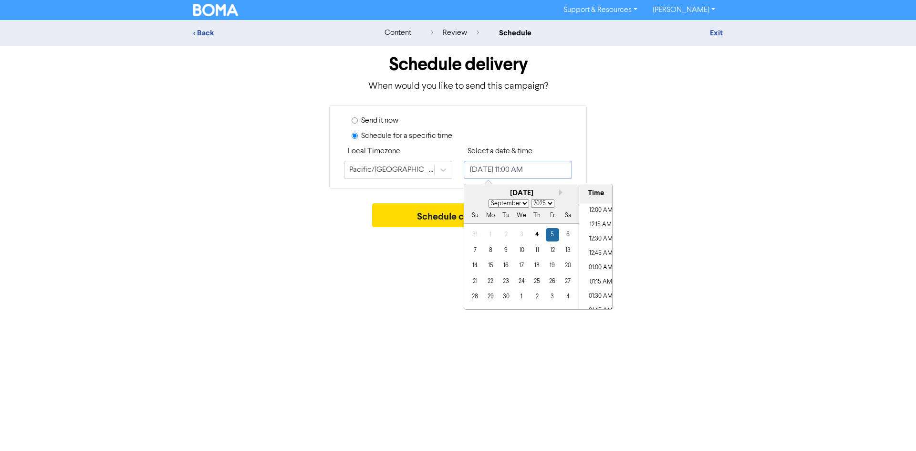
click at [546, 169] on input "September 5, 2025 11:00 AM" at bounding box center [518, 170] width 108 height 18
click at [556, 267] on div "19" at bounding box center [552, 265] width 13 height 13
click at [604, 295] on li "11:45 AM" at bounding box center [600, 299] width 43 height 14
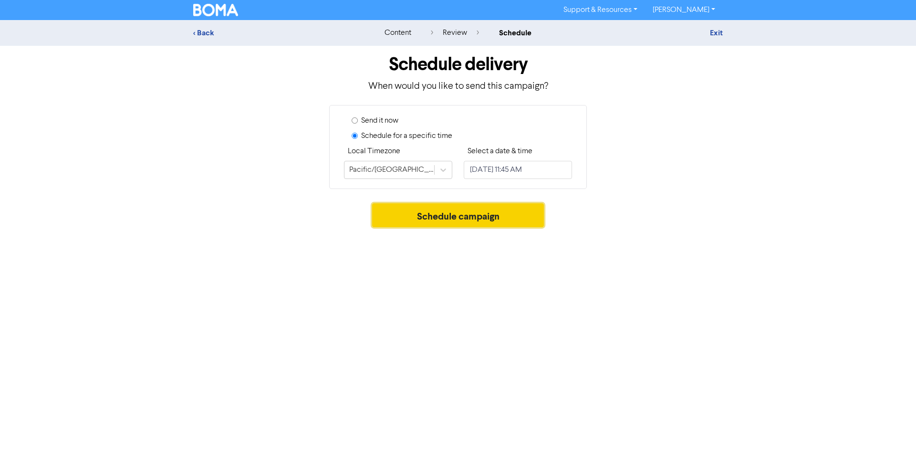
click at [435, 220] on button "Schedule campaign" at bounding box center [458, 215] width 172 height 24
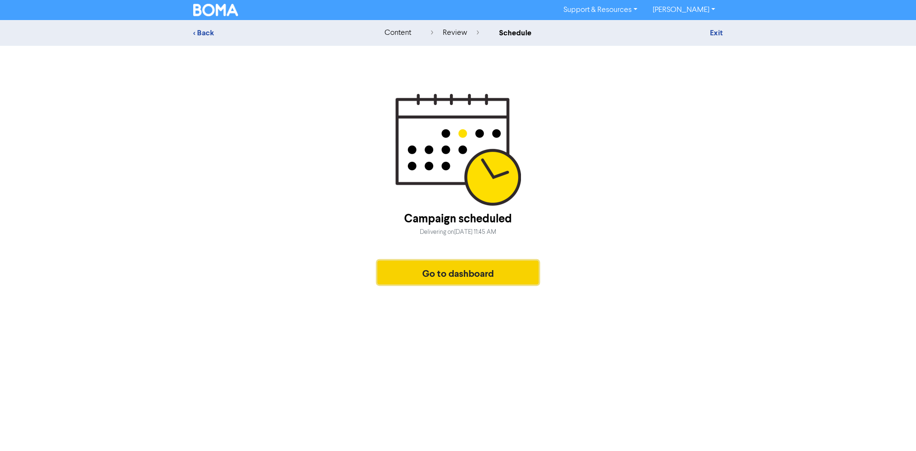
click at [483, 275] on button "Go to dashboard" at bounding box center [457, 272] width 161 height 24
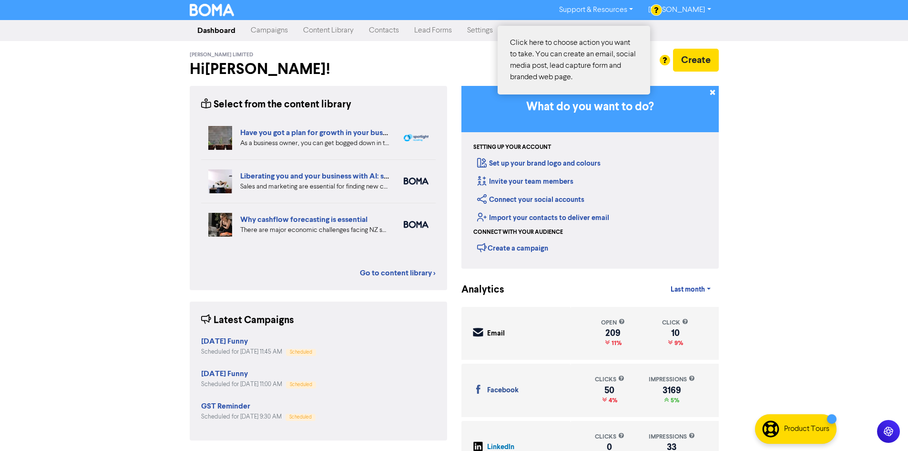
click at [695, 58] on div at bounding box center [454, 225] width 908 height 451
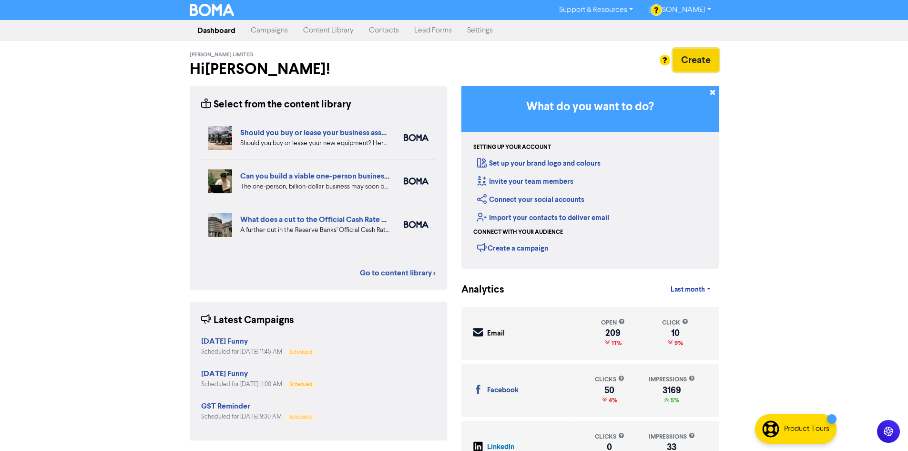
click at [704, 57] on button "Create" at bounding box center [696, 60] width 46 height 23
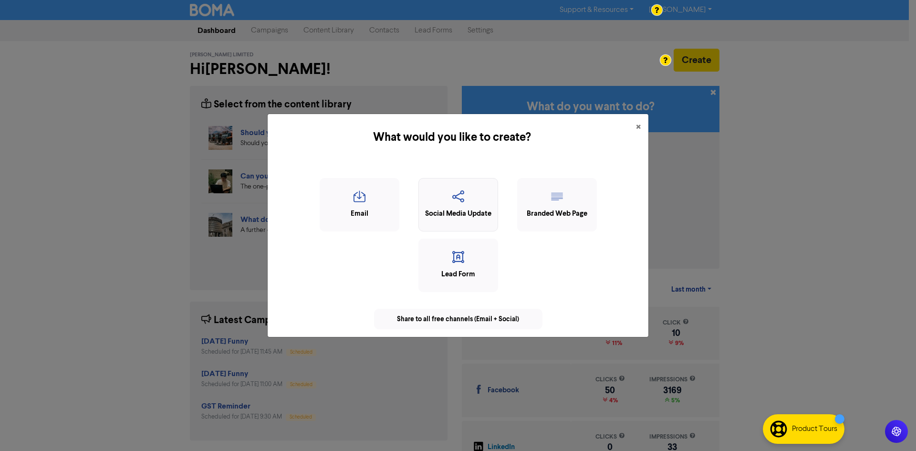
click at [472, 191] on icon "button" at bounding box center [457, 199] width 69 height 18
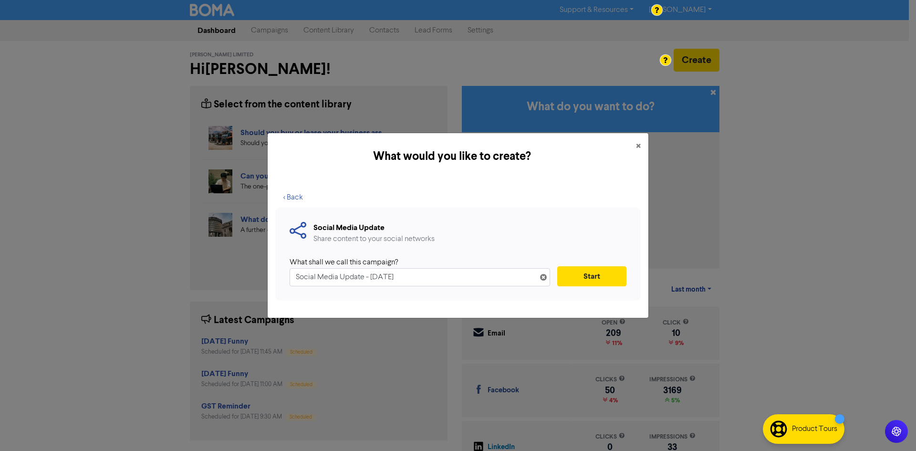
drag, startPoint x: 452, startPoint y: 277, endPoint x: 267, endPoint y: 281, distance: 185.1
click at [268, 286] on div "< Back Social Media Update Share content to your social networks What shall we …" at bounding box center [458, 249] width 381 height 138
click at [598, 274] on button "Start" at bounding box center [591, 276] width 69 height 20
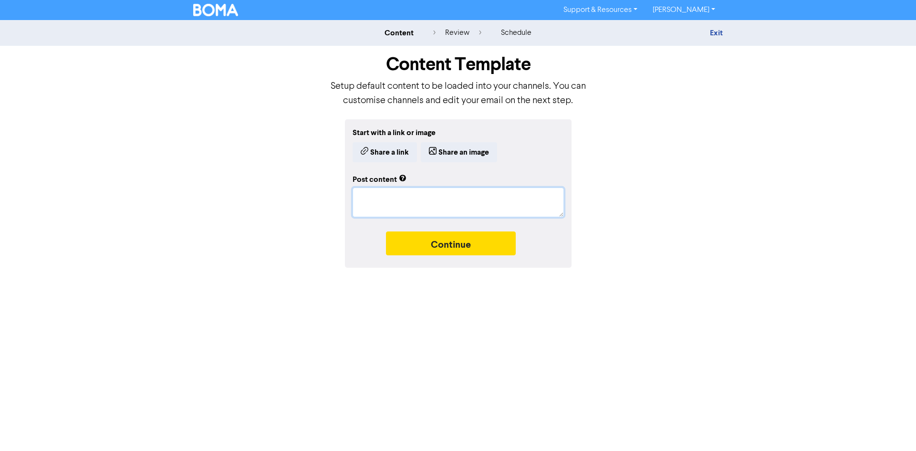
click at [415, 211] on textarea at bounding box center [457, 202] width 211 height 30
click at [400, 201] on textarea at bounding box center [457, 202] width 211 height 30
click at [373, 205] on textarea at bounding box center [457, 202] width 211 height 30
paste textarea "F"
click at [371, 202] on textarea at bounding box center [457, 202] width 211 height 30
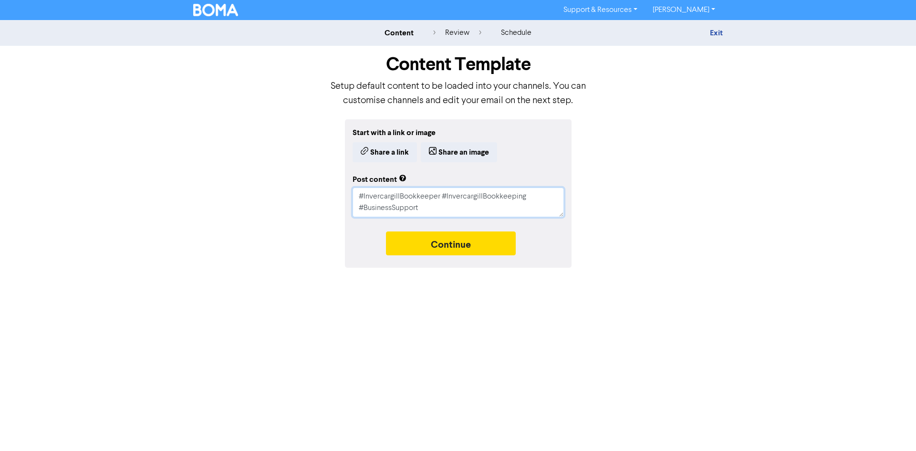
drag, startPoint x: 355, startPoint y: 194, endPoint x: 342, endPoint y: 185, distance: 15.4
click at [342, 185] on div "Start with a link or image Share a link Share an image Post content #Invercargi…" at bounding box center [458, 193] width 544 height 148
click at [467, 154] on button "Share an image" at bounding box center [459, 152] width 76 height 20
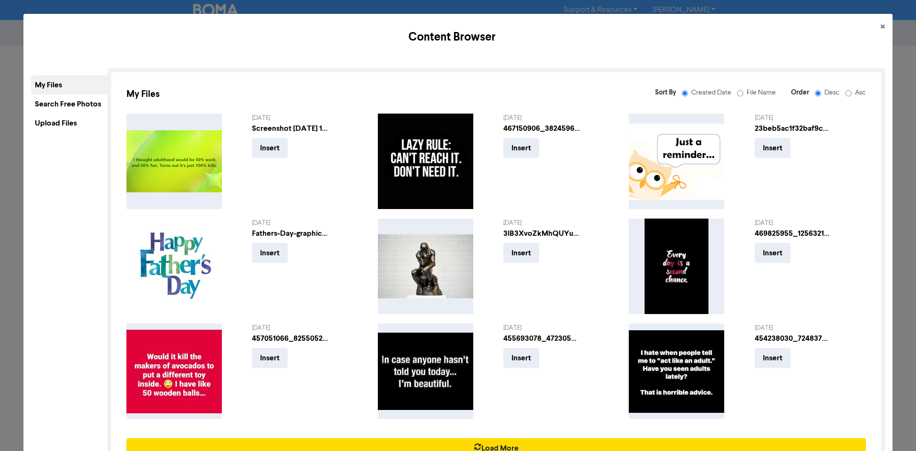
click at [58, 116] on div "Upload Files" at bounding box center [69, 122] width 76 height 19
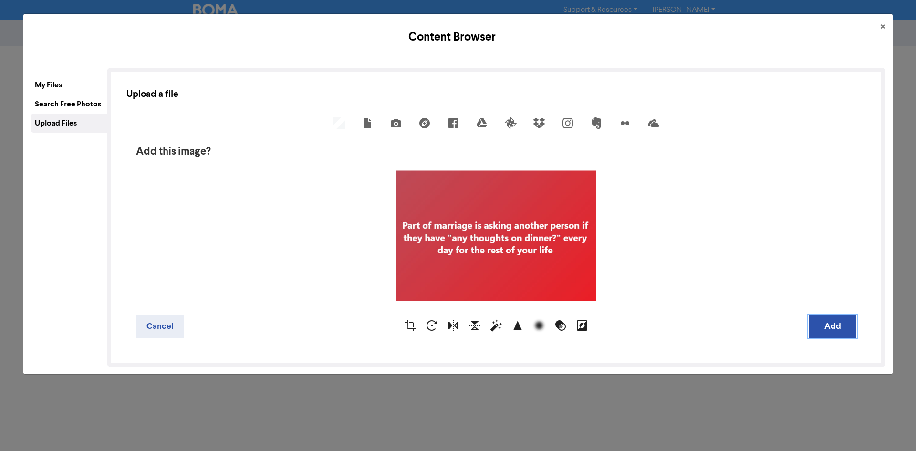
click at [823, 327] on button "Add" at bounding box center [832, 326] width 48 height 22
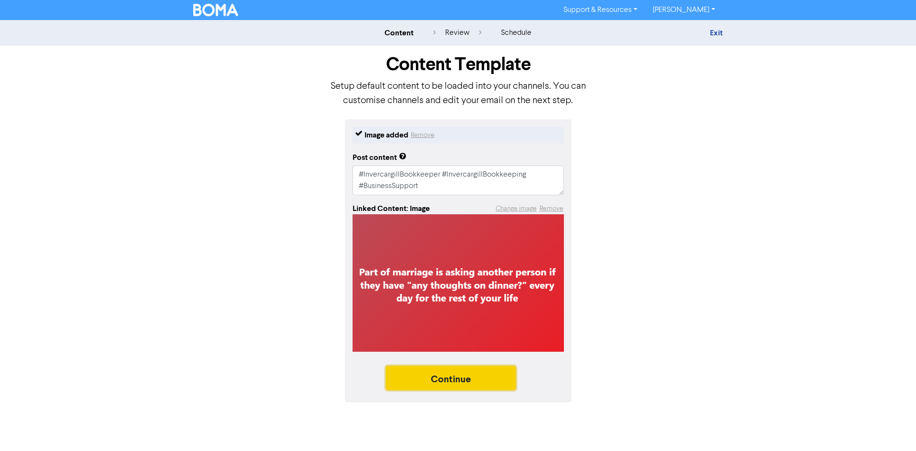
click at [463, 385] on button "Continue" at bounding box center [451, 378] width 130 height 24
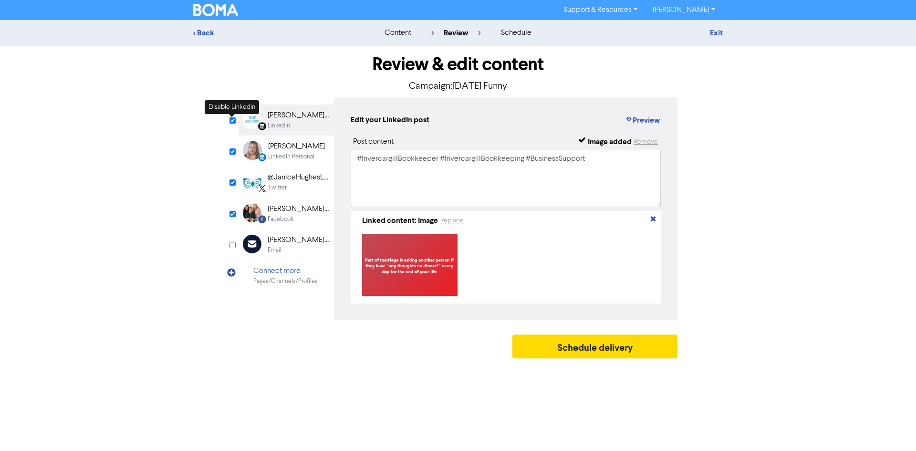
click at [233, 120] on input "checkbox" at bounding box center [232, 120] width 6 height 6
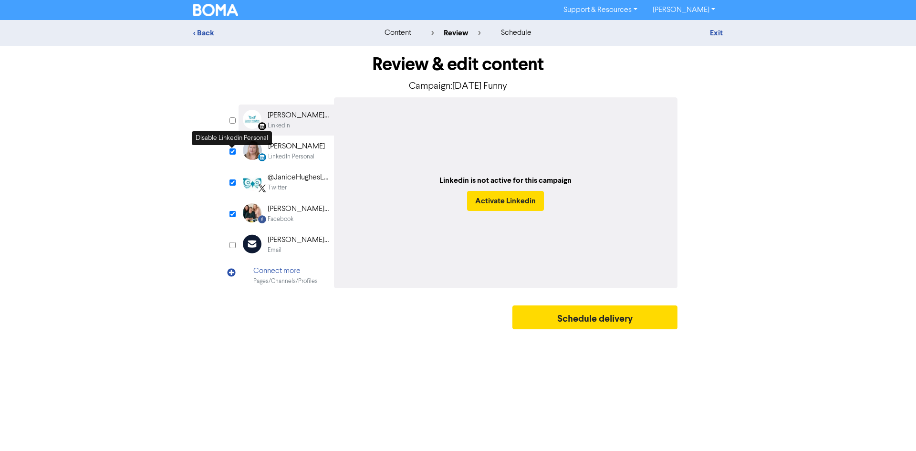
click at [230, 149] on input "checkbox" at bounding box center [232, 151] width 6 height 6
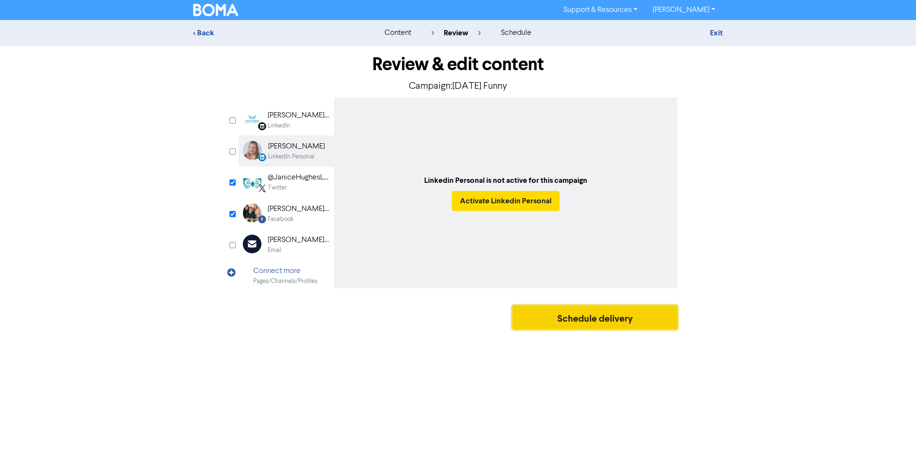
click at [563, 316] on button "Schedule delivery" at bounding box center [594, 317] width 165 height 24
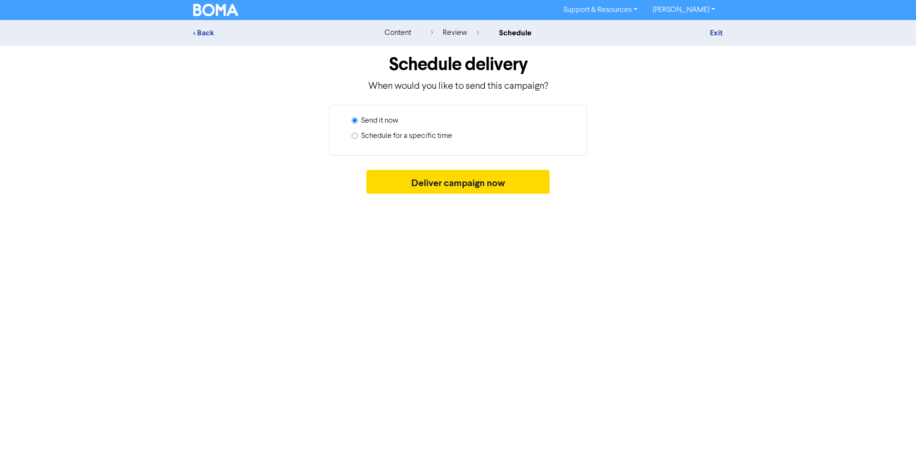
click at [414, 135] on label "Schedule for a specific time" at bounding box center [406, 135] width 91 height 11
click at [358, 135] on input "Schedule for a specific time" at bounding box center [354, 136] width 6 height 6
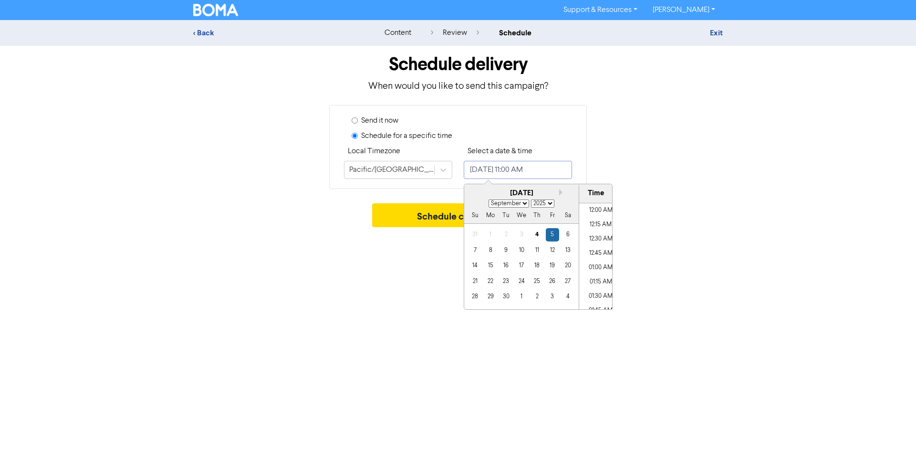
click at [528, 175] on input "September 5, 2025 11:00 AM" at bounding box center [518, 170] width 108 height 18
click at [556, 284] on div "26" at bounding box center [552, 281] width 13 height 13
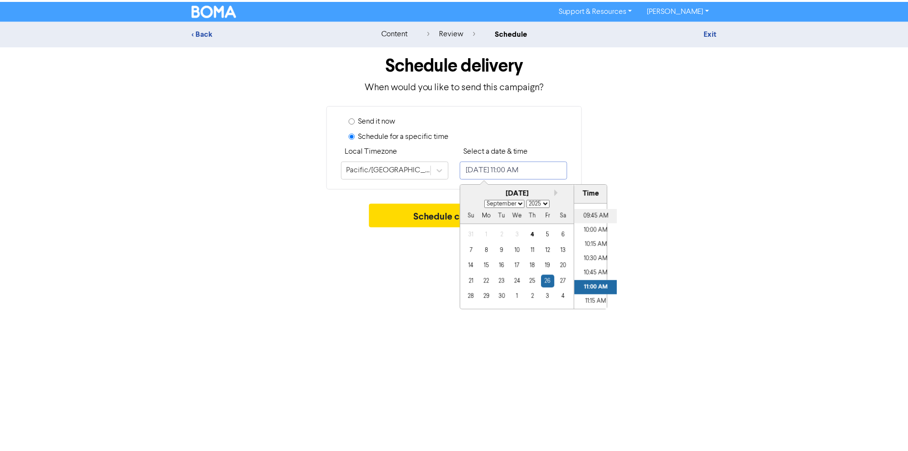
scroll to position [536, 0]
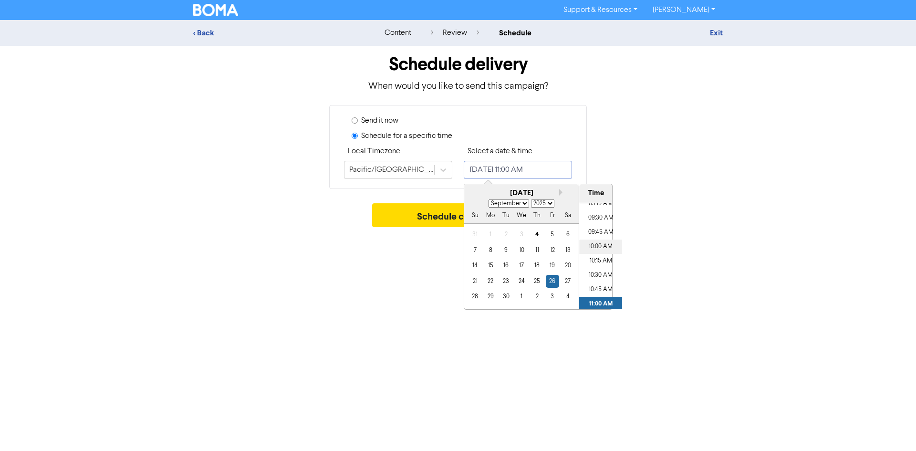
click at [599, 243] on li "10:00 AM" at bounding box center [600, 246] width 43 height 14
click at [419, 208] on button "Schedule campaign" at bounding box center [458, 215] width 172 height 24
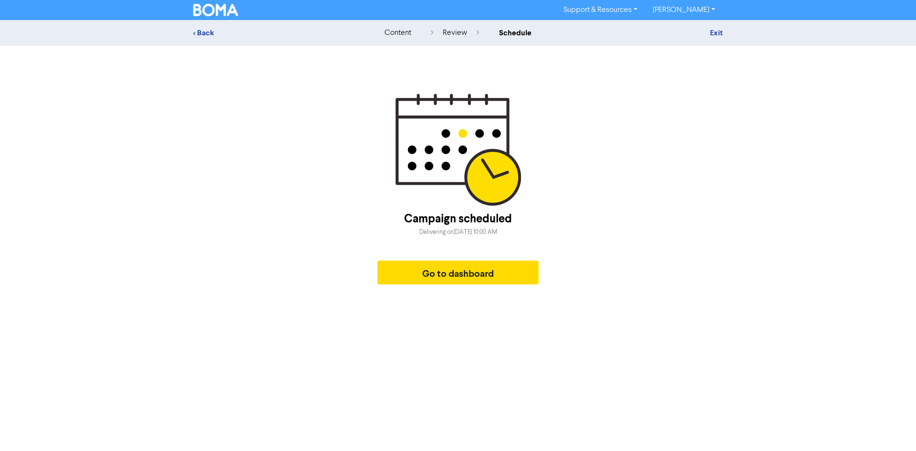
click at [670, 113] on div "Campaign scheduled Delivering on Friday, September 26, 2025 10:00 AM Go to dash…" at bounding box center [457, 191] width 529 height 196
click at [422, 275] on button "Go to dashboard" at bounding box center [457, 272] width 161 height 24
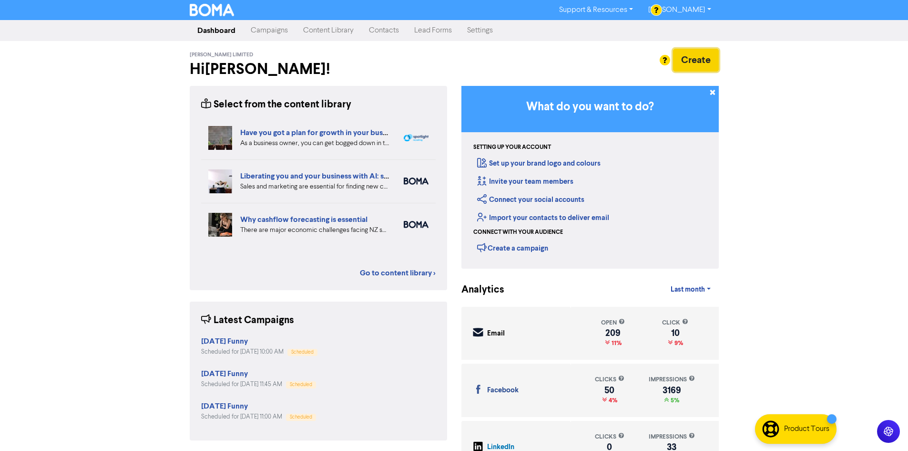
click at [687, 62] on button "Create" at bounding box center [696, 60] width 46 height 23
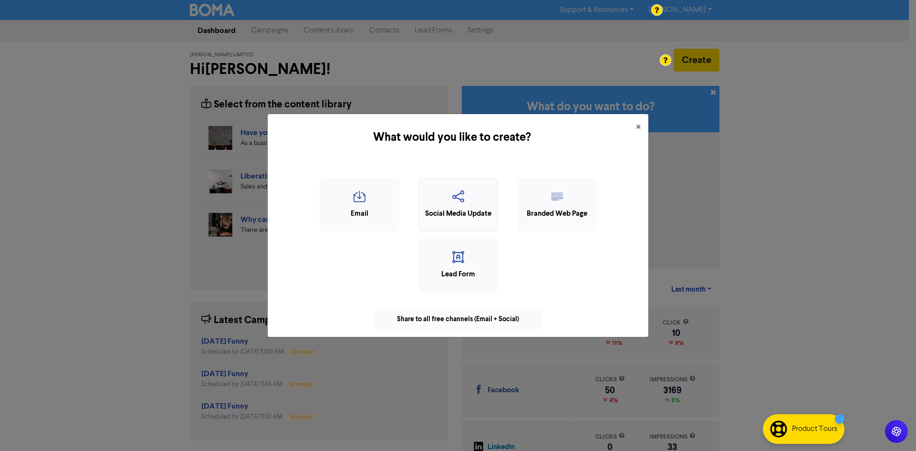
click at [464, 201] on icon "button" at bounding box center [457, 199] width 69 height 18
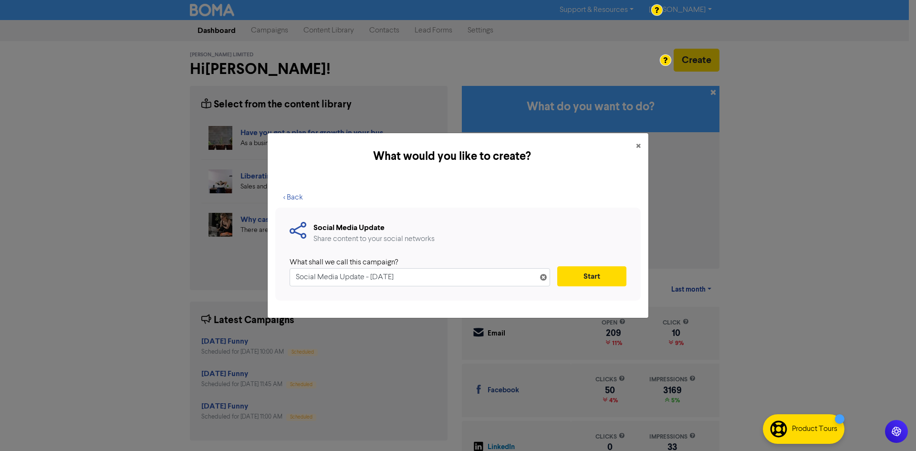
drag, startPoint x: 437, startPoint y: 275, endPoint x: 286, endPoint y: 288, distance: 151.8
click at [286, 288] on div "Social Media Update Share content to your social networks What shall we call th…" at bounding box center [457, 253] width 365 height 93
click at [609, 282] on button "Start" at bounding box center [591, 276] width 69 height 20
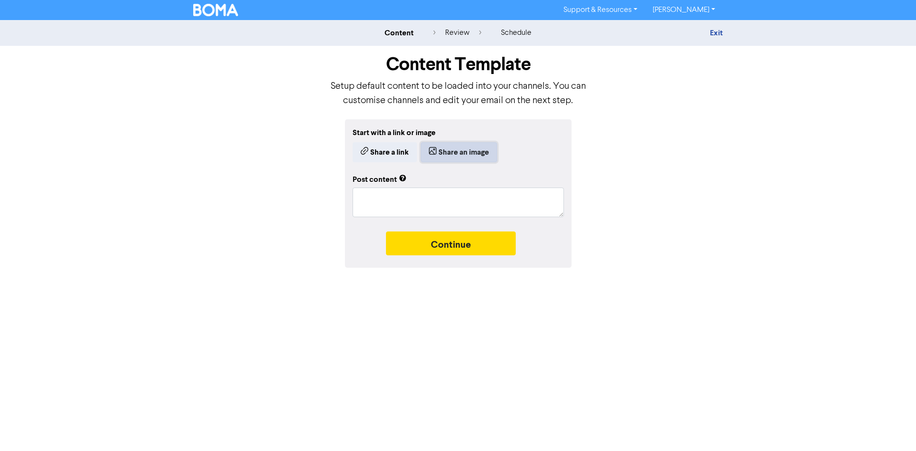
click at [471, 144] on button "Share an image" at bounding box center [459, 152] width 76 height 20
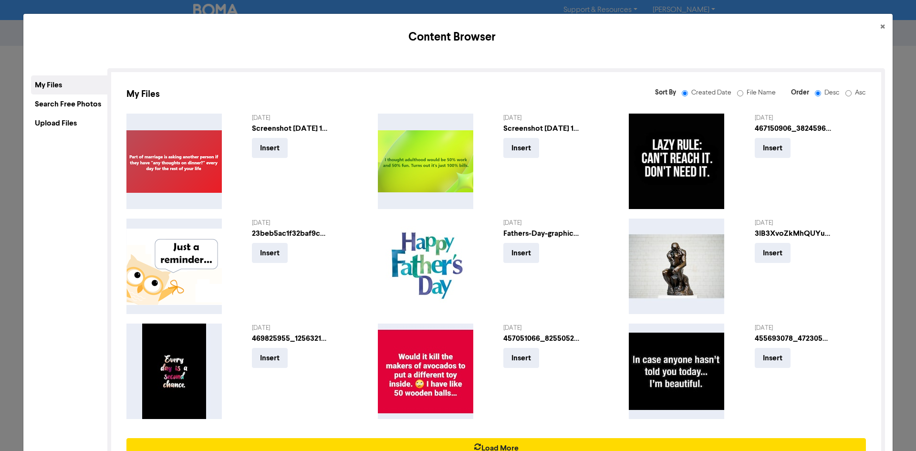
click at [39, 116] on div "Upload Files" at bounding box center [69, 122] width 76 height 19
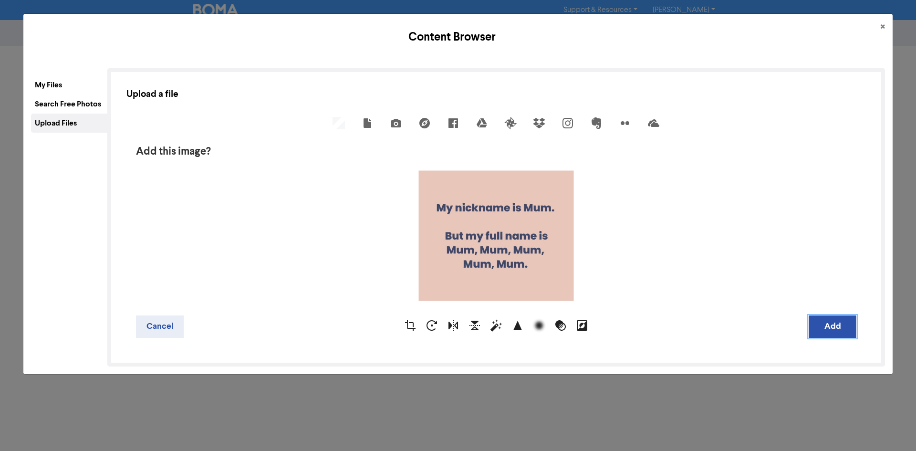
click at [816, 324] on button "Add" at bounding box center [832, 326] width 48 height 22
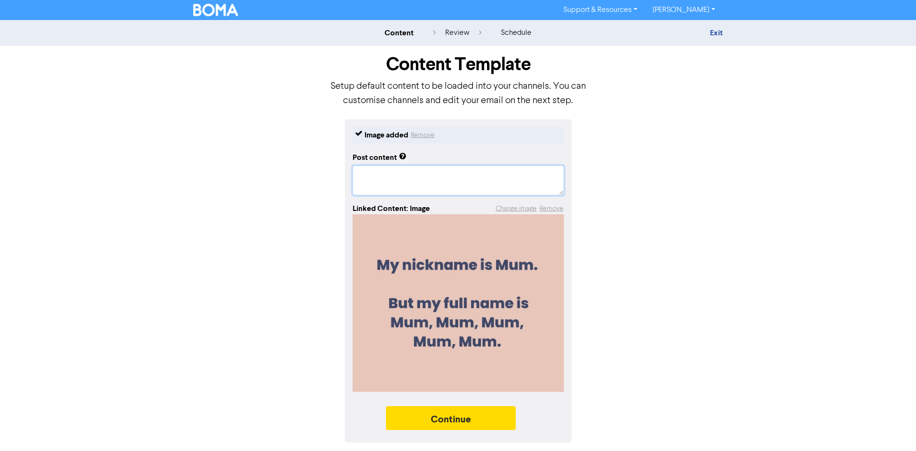
click at [411, 173] on textarea at bounding box center [457, 180] width 211 height 30
paste textarea "#InvercargillBookkeeper #InvercargillBookkeeping #BusinessSupport"
click at [357, 174] on textarea "#InvercargillBookkeeper #InvercargillBookkeeping #BusinessSupport" at bounding box center [457, 180] width 211 height 30
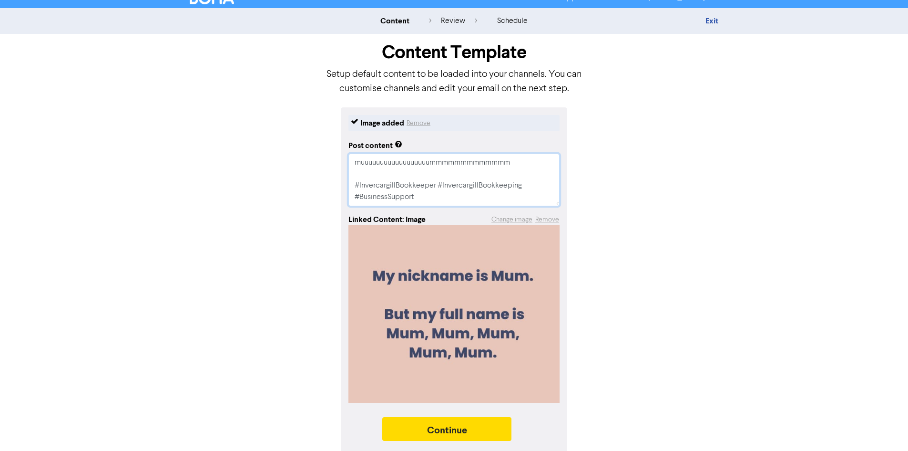
scroll to position [15, 0]
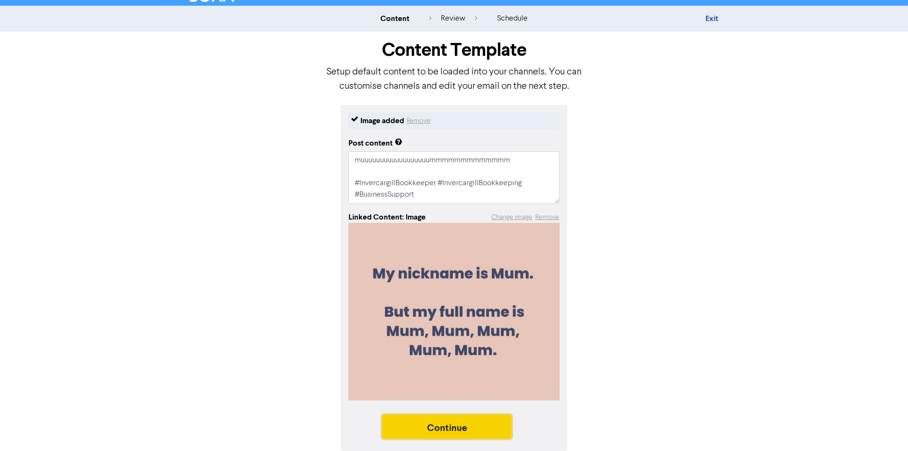
click at [451, 426] on button "Continue" at bounding box center [447, 426] width 130 height 24
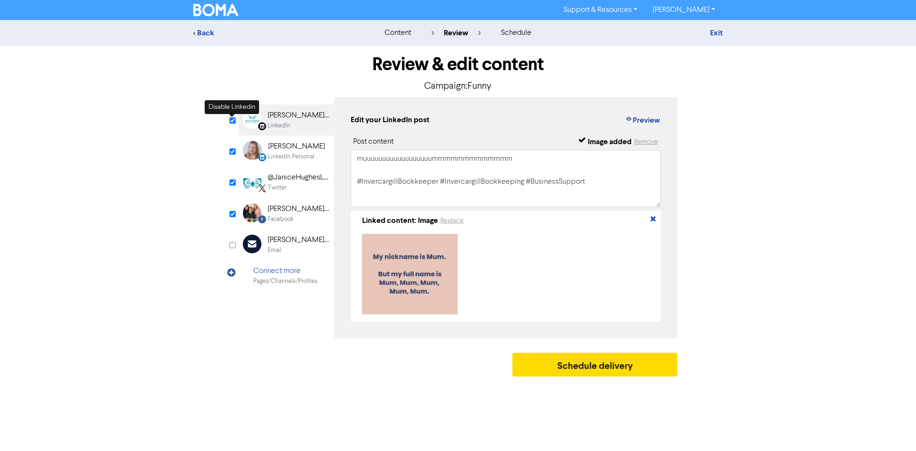
click at [233, 120] on input "checkbox" at bounding box center [232, 120] width 6 height 6
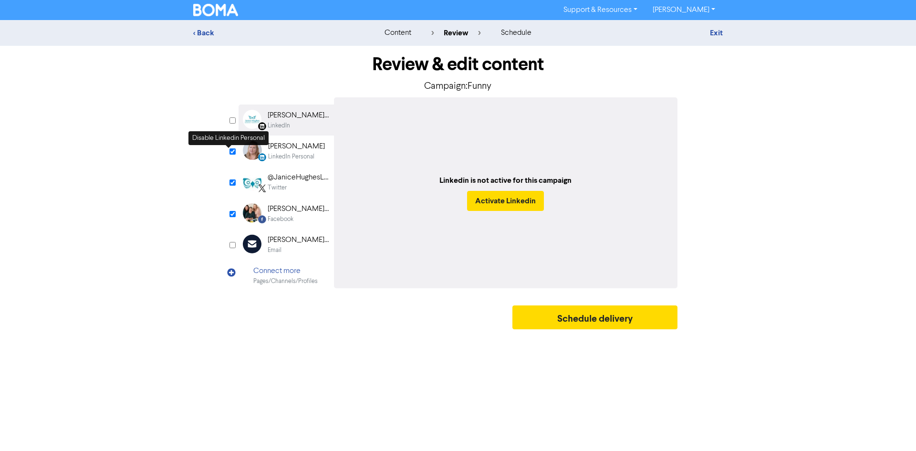
click at [231, 150] on input "checkbox" at bounding box center [232, 151] width 6 height 6
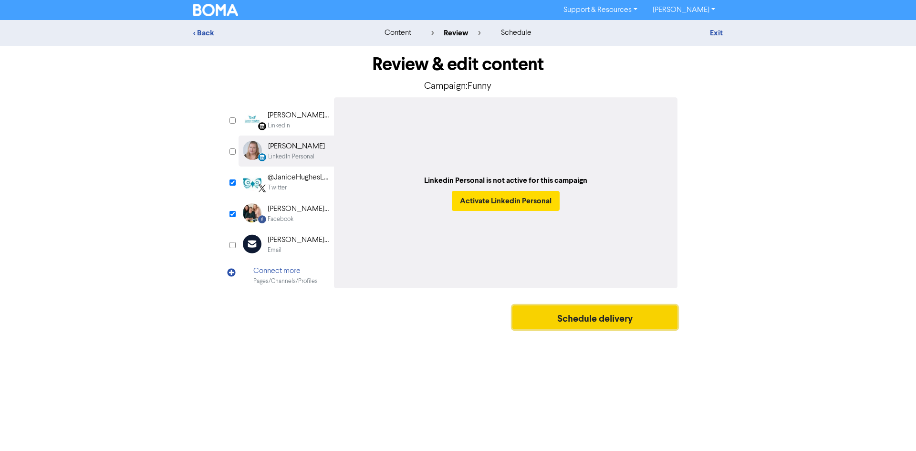
click at [564, 317] on button "Schedule delivery" at bounding box center [594, 317] width 165 height 24
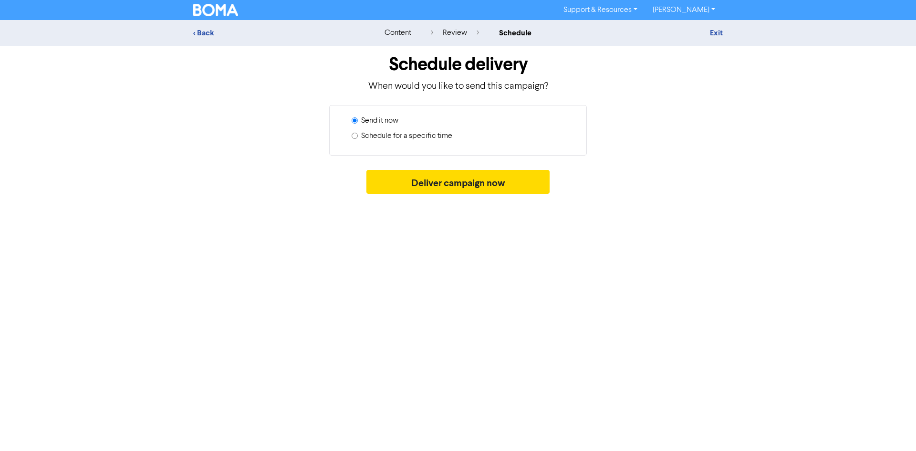
click at [415, 135] on label "Schedule for a specific time" at bounding box center [406, 135] width 91 height 11
click at [358, 135] on input "Schedule for a specific time" at bounding box center [354, 136] width 6 height 6
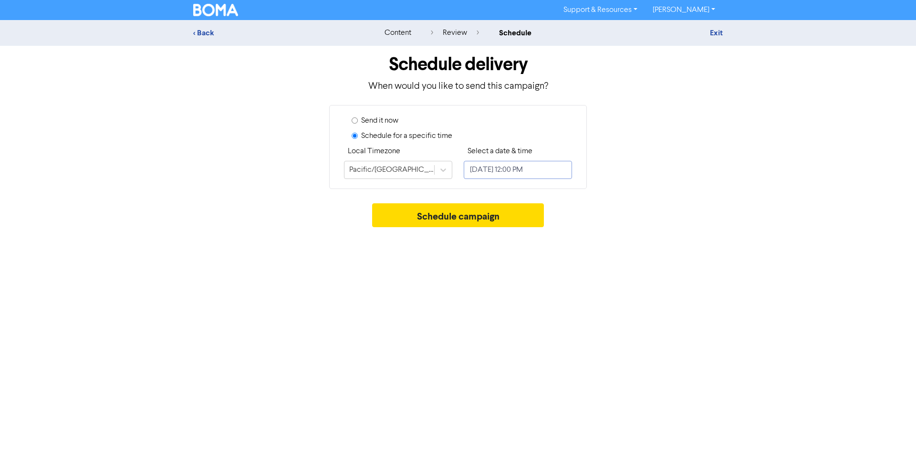
click at [552, 177] on input "[DATE] 12:00 PM" at bounding box center [518, 170] width 108 height 18
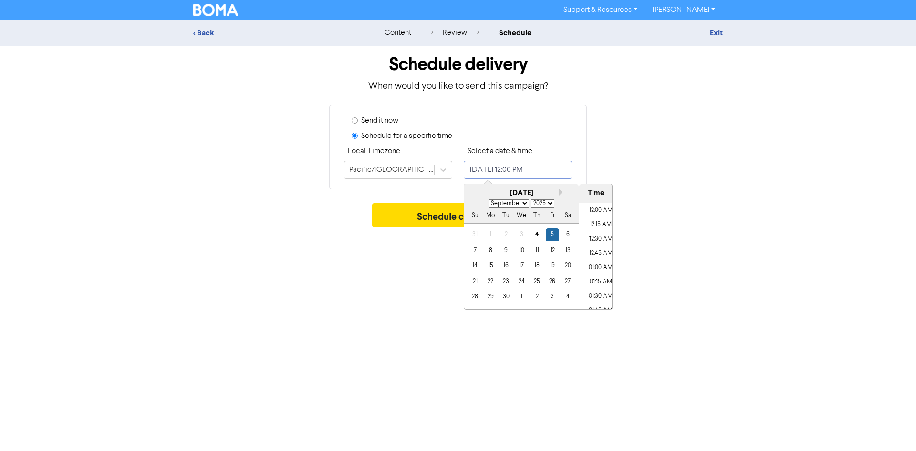
scroll to position [641, 0]
click at [495, 251] on div "8" at bounding box center [490, 250] width 13 height 13
click at [426, 220] on button "Schedule campaign" at bounding box center [458, 215] width 172 height 24
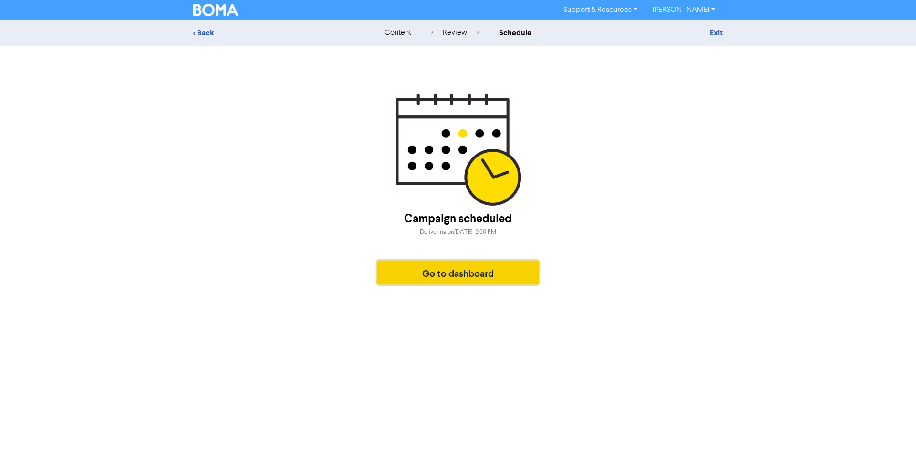
click at [448, 270] on button "Go to dashboard" at bounding box center [457, 272] width 161 height 24
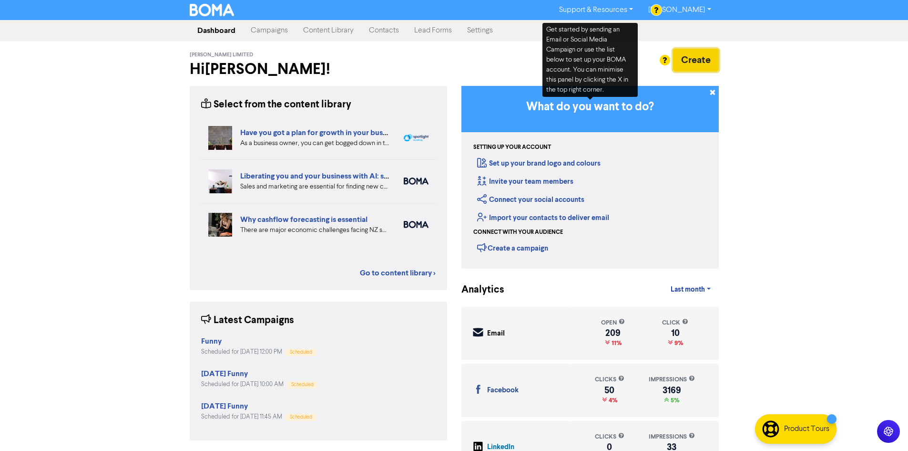
click at [698, 56] on button "Create" at bounding box center [696, 60] width 46 height 23
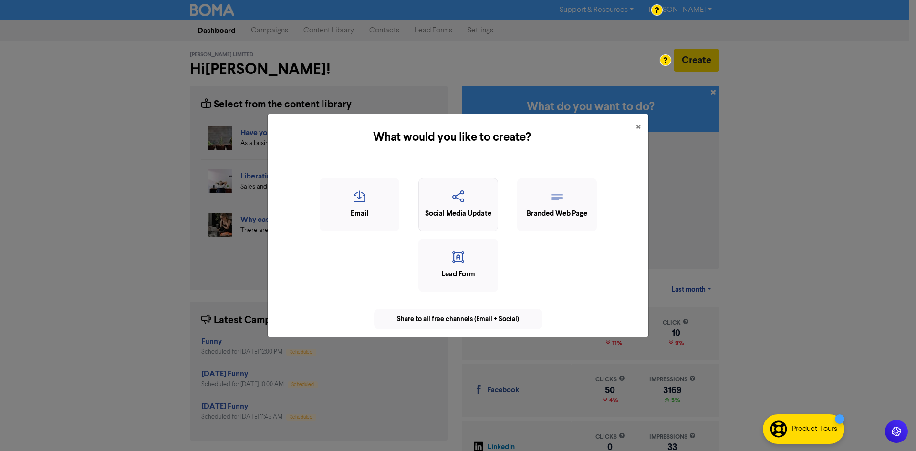
click at [477, 212] on div "Social Media Update" at bounding box center [457, 213] width 69 height 11
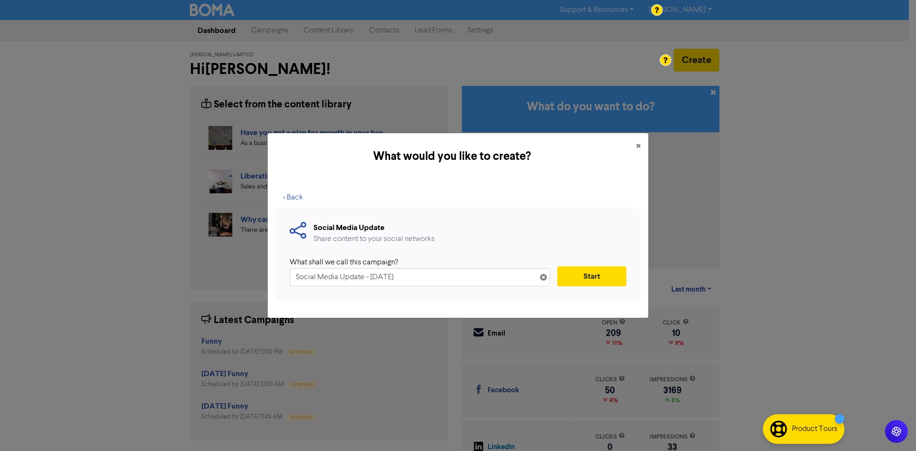
drag, startPoint x: 293, startPoint y: 276, endPoint x: 245, endPoint y: 281, distance: 48.4
click at [245, 281] on div "What would you like to create? × < Back Social Media Update Share content to yo…" at bounding box center [458, 225] width 916 height 451
click at [577, 272] on button "Start" at bounding box center [591, 276] width 69 height 20
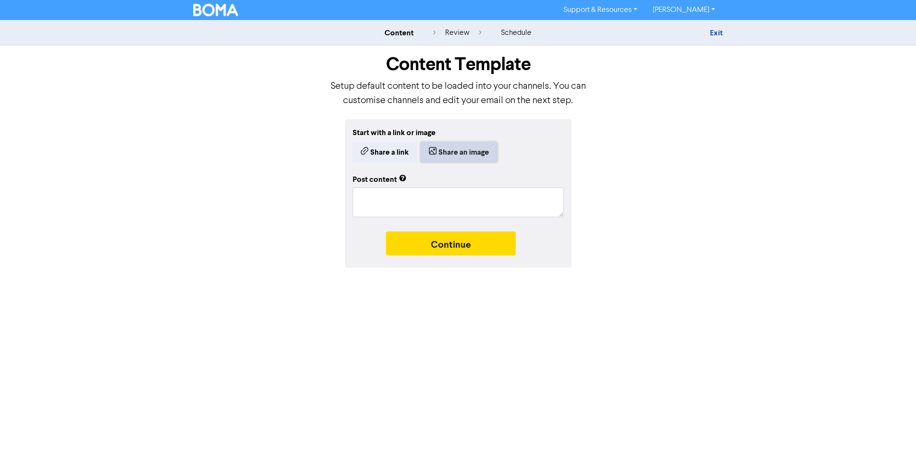
click at [434, 153] on icon "button" at bounding box center [433, 152] width 8 height 10
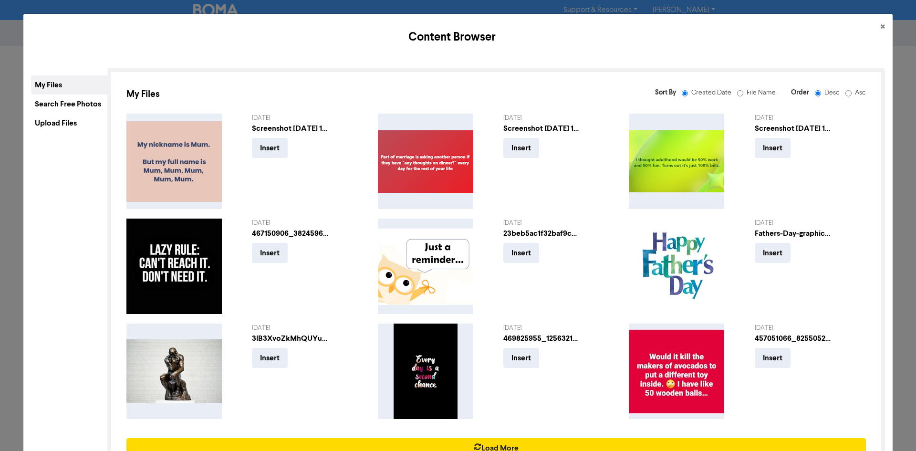
click at [63, 123] on div "Upload Files" at bounding box center [69, 122] width 76 height 19
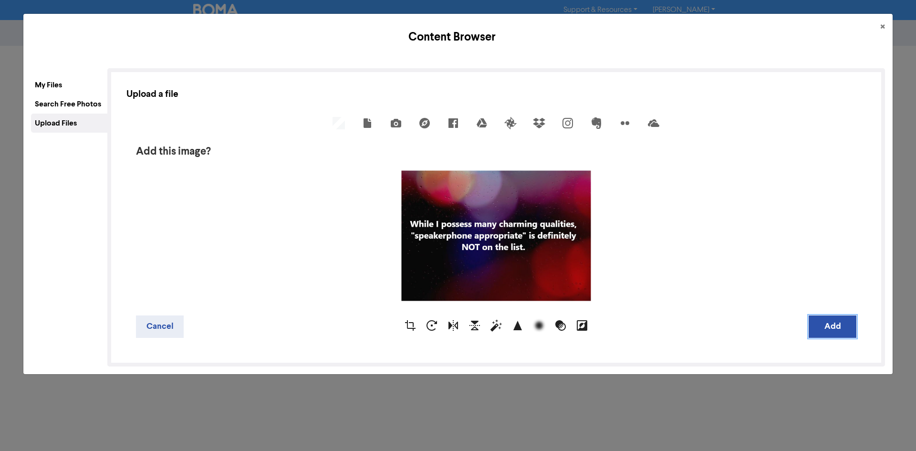
click at [841, 330] on button "Add" at bounding box center [832, 326] width 48 height 22
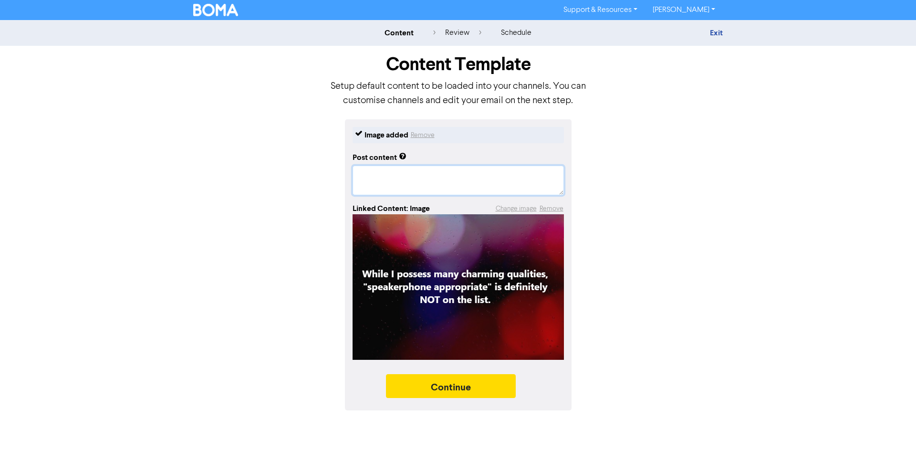
click at [432, 176] on textarea at bounding box center [457, 180] width 211 height 30
paste textarea "#InvercargillBookkeeper #InvercargillBookkeeping #BusinessSupport"
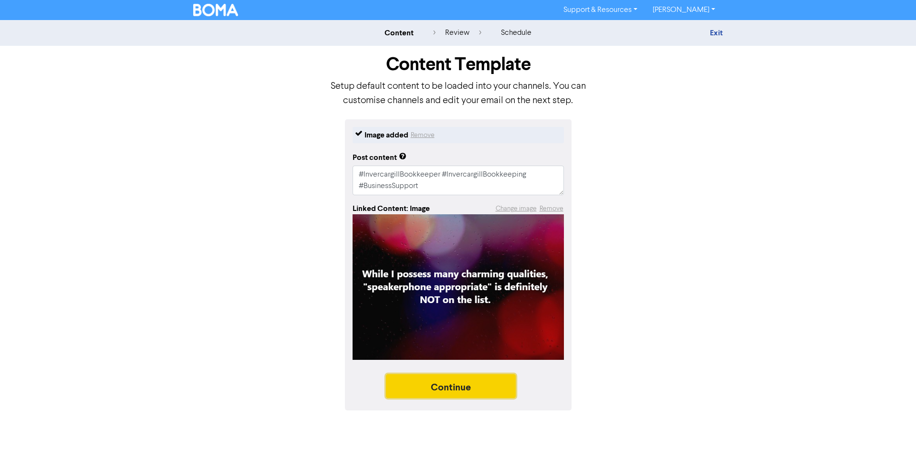
click at [485, 386] on button "Continue" at bounding box center [451, 386] width 130 height 24
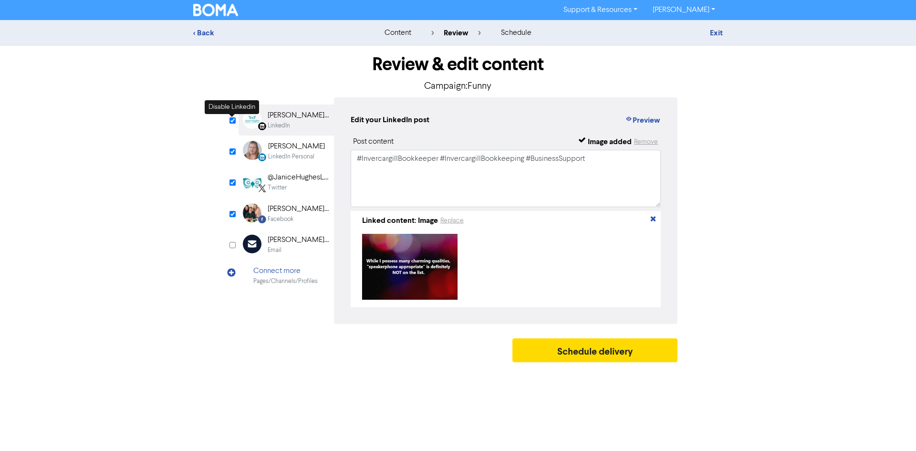
click at [230, 121] on input "checkbox" at bounding box center [232, 120] width 6 height 6
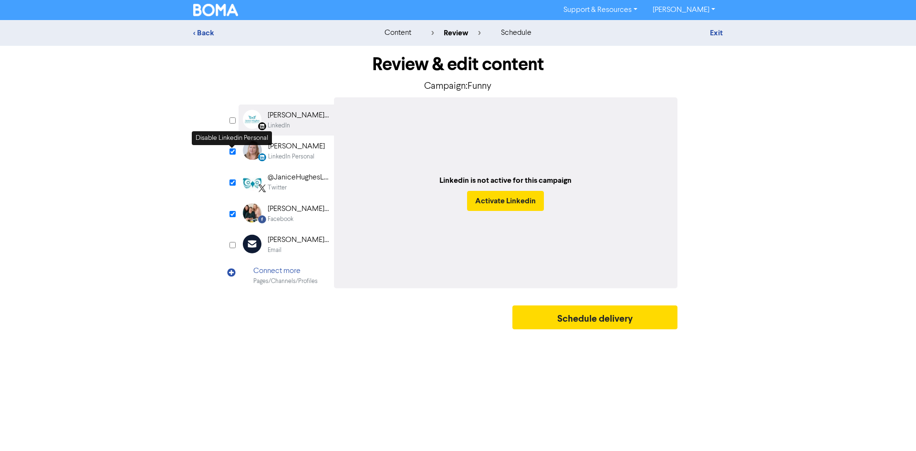
click at [235, 151] on input "checkbox" at bounding box center [232, 151] width 6 height 6
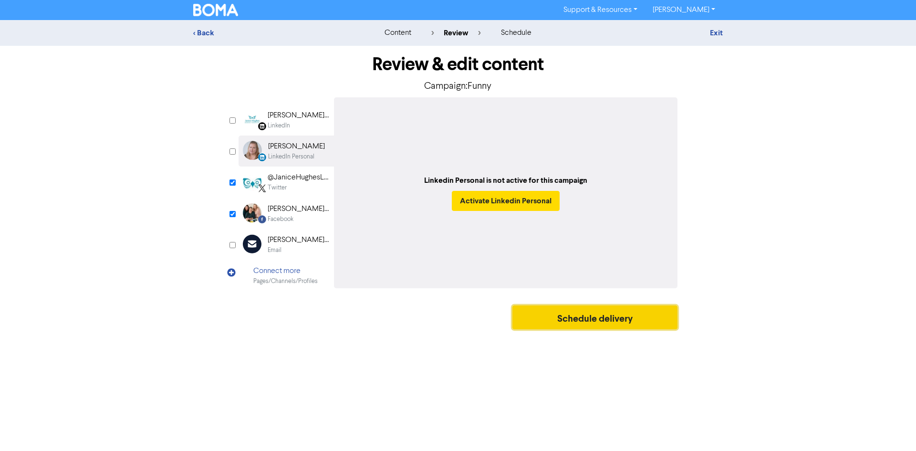
click at [590, 309] on button "Schedule delivery" at bounding box center [594, 317] width 165 height 24
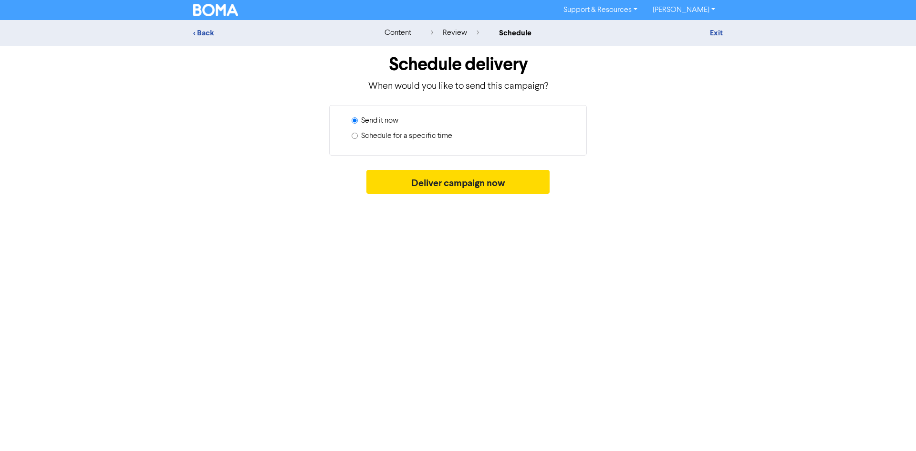
click at [406, 138] on label "Schedule for a specific time" at bounding box center [406, 135] width 91 height 11
click at [358, 138] on input "Schedule for a specific time" at bounding box center [354, 136] width 6 height 6
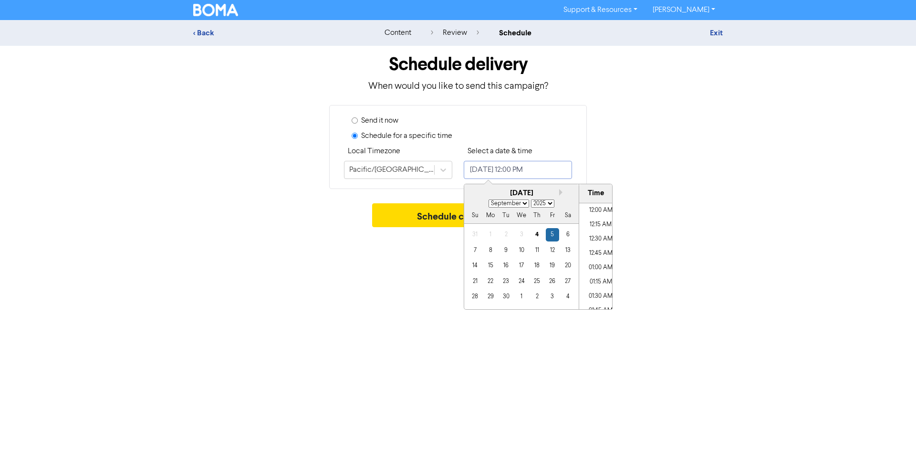
click at [552, 170] on input "[DATE] 12:00 PM" at bounding box center [518, 170] width 108 height 18
click at [520, 251] on div "10" at bounding box center [521, 250] width 13 height 13
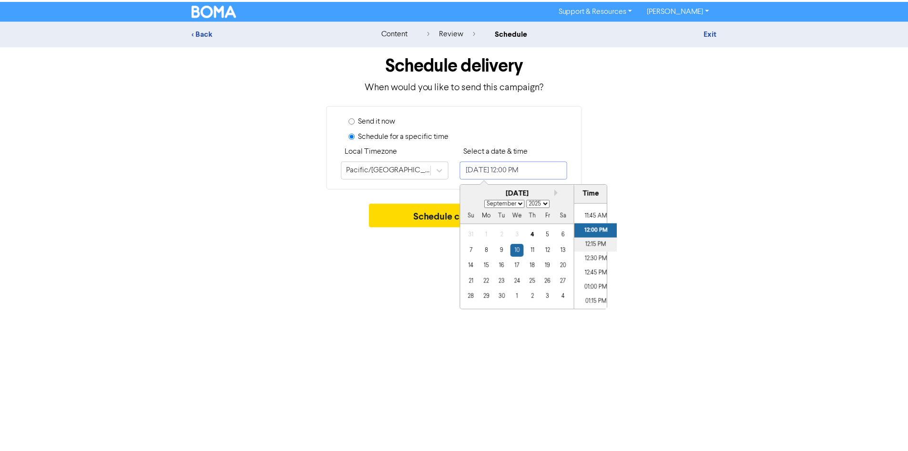
scroll to position [736, 0]
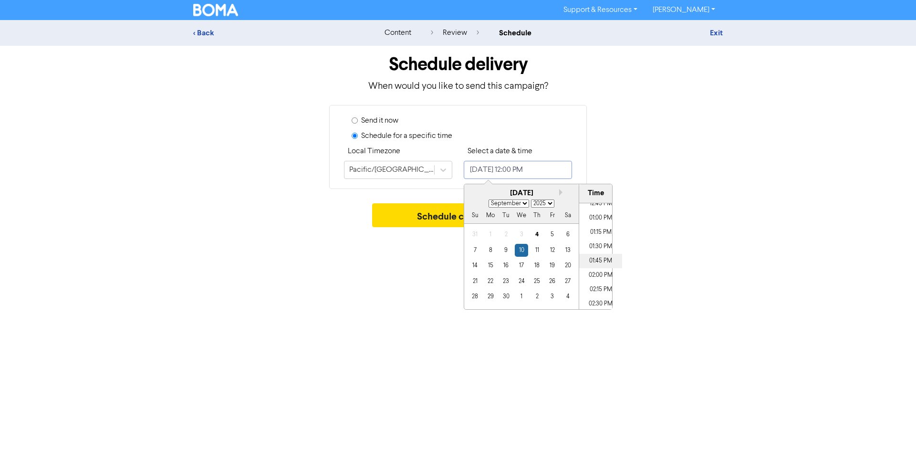
click at [598, 261] on li "01:45 PM" at bounding box center [600, 261] width 43 height 14
click at [426, 216] on button "Schedule campaign" at bounding box center [458, 215] width 172 height 24
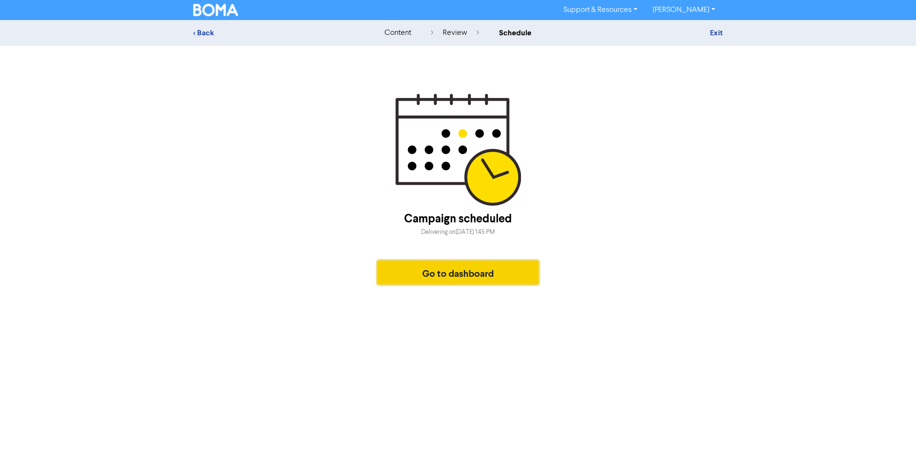
click at [463, 271] on button "Go to dashboard" at bounding box center [457, 272] width 161 height 24
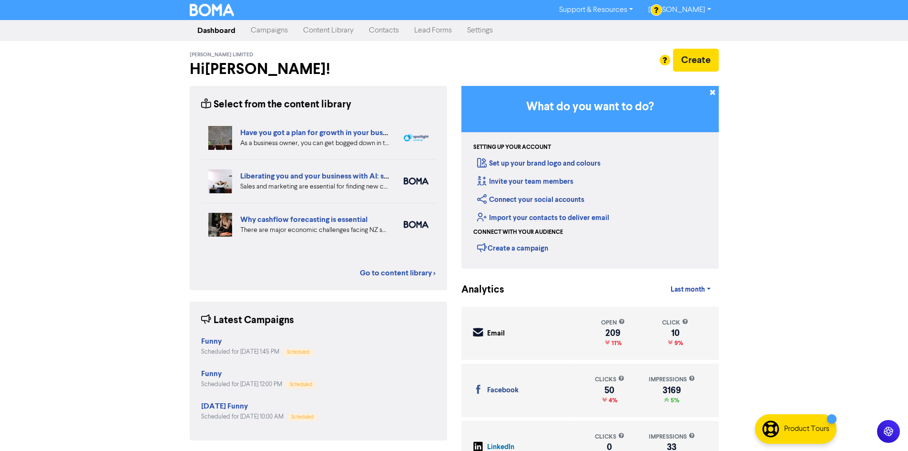
click at [697, 47] on div "Janice Hughes Limited Hi Sarah ! Create" at bounding box center [454, 63] width 529 height 45
click at [700, 60] on button "Create" at bounding box center [696, 60] width 46 height 23
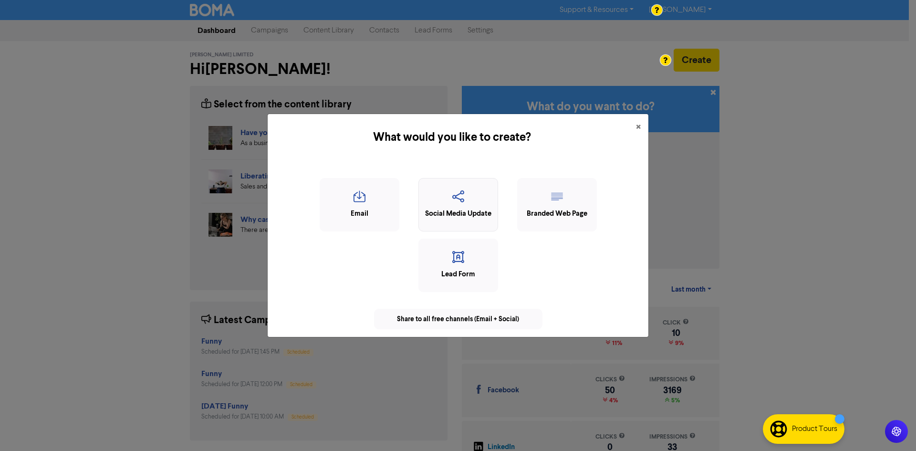
click at [460, 209] on div "Social Media Update" at bounding box center [457, 213] width 69 height 11
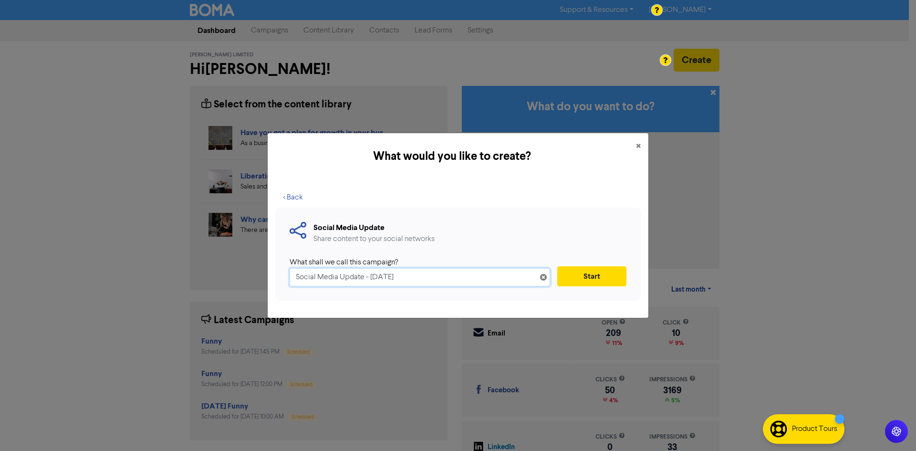
drag, startPoint x: 415, startPoint y: 280, endPoint x: 238, endPoint y: 262, distance: 177.8
click at [236, 275] on div "What would you like to create? × < Back Social Media Update Share content to yo…" at bounding box center [458, 225] width 916 height 451
click at [608, 276] on button "Start" at bounding box center [591, 276] width 69 height 20
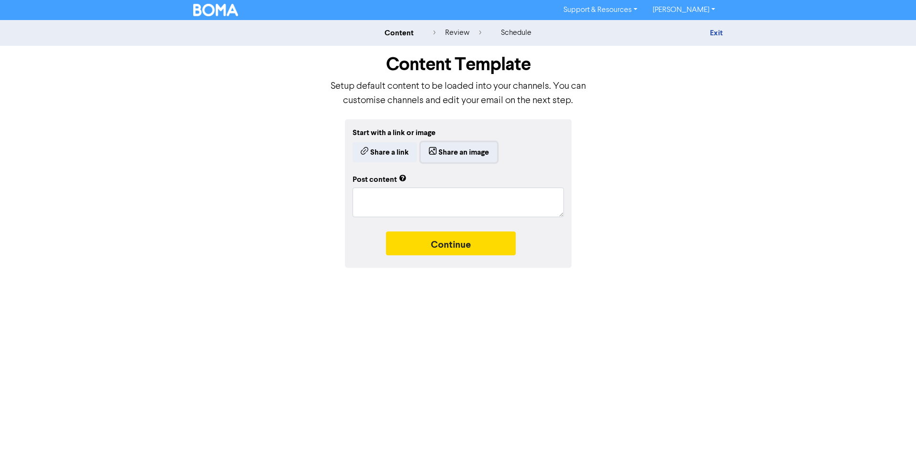
click at [444, 142] on div "Start with a link or image Share a link Share an image" at bounding box center [457, 144] width 211 height 35
click at [485, 150] on button "Share an image" at bounding box center [459, 152] width 76 height 20
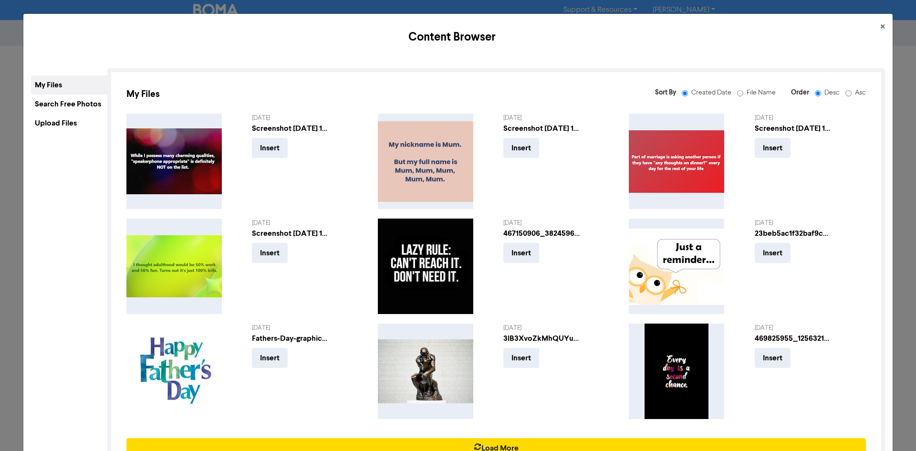
click at [68, 123] on div "Upload Files" at bounding box center [69, 122] width 76 height 19
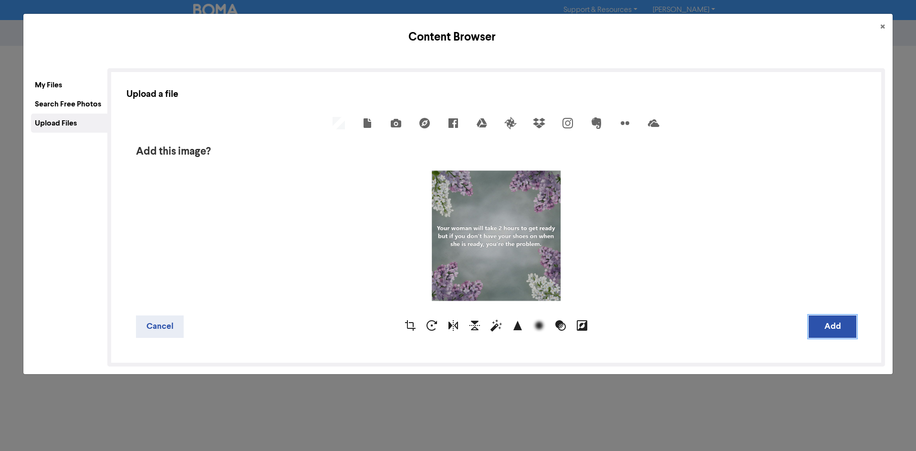
click at [830, 323] on button "Add" at bounding box center [832, 326] width 48 height 22
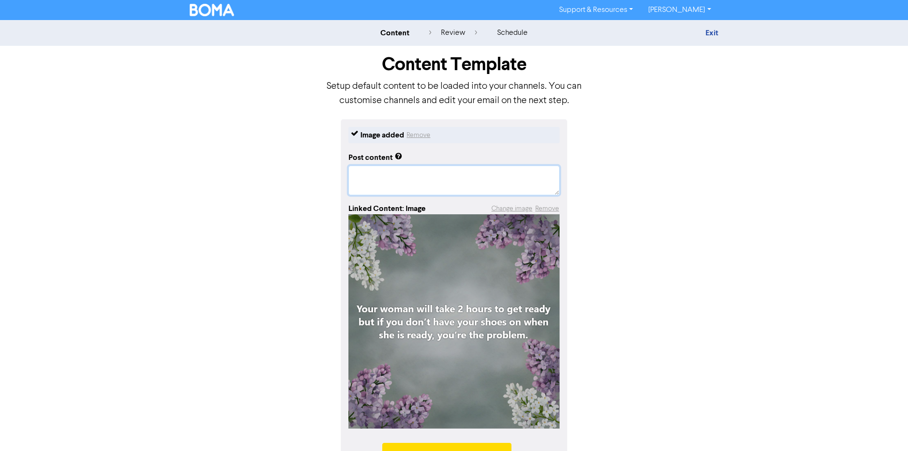
click at [456, 178] on textarea at bounding box center [454, 180] width 211 height 30
paste textarea "#InvercargillBookkeeper #InvercargillBookkeeping #BusinessSupport"
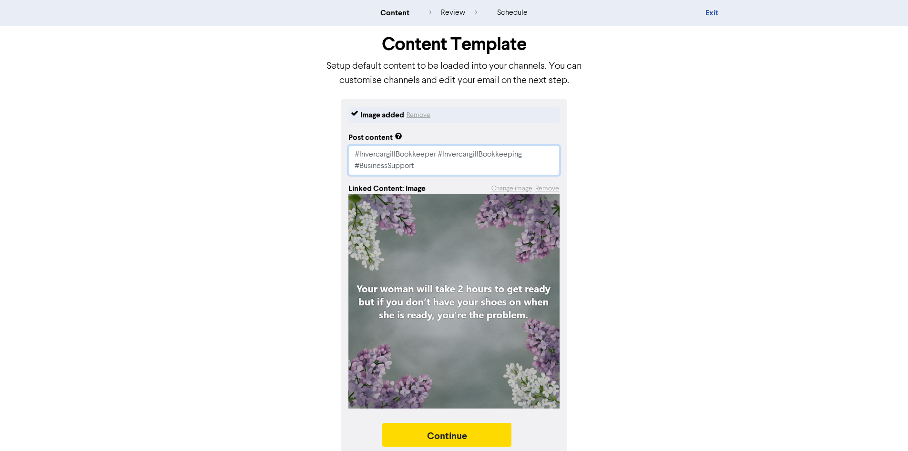
scroll to position [29, 0]
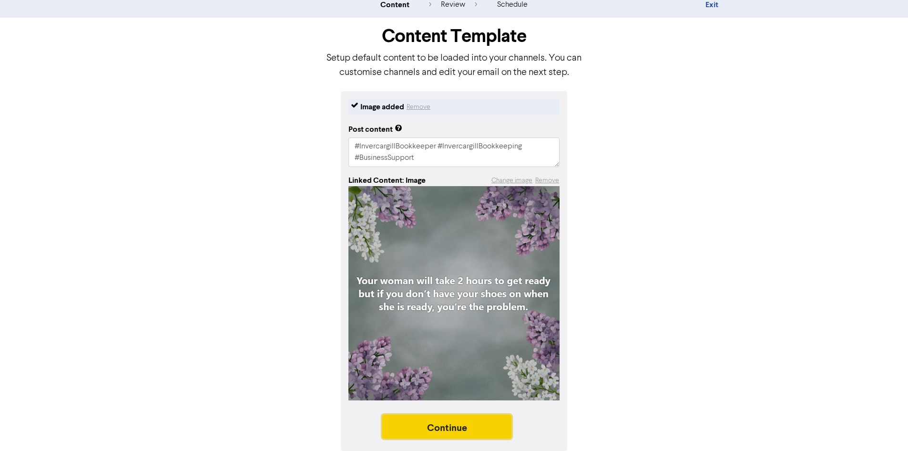
click at [451, 432] on button "Continue" at bounding box center [447, 426] width 130 height 24
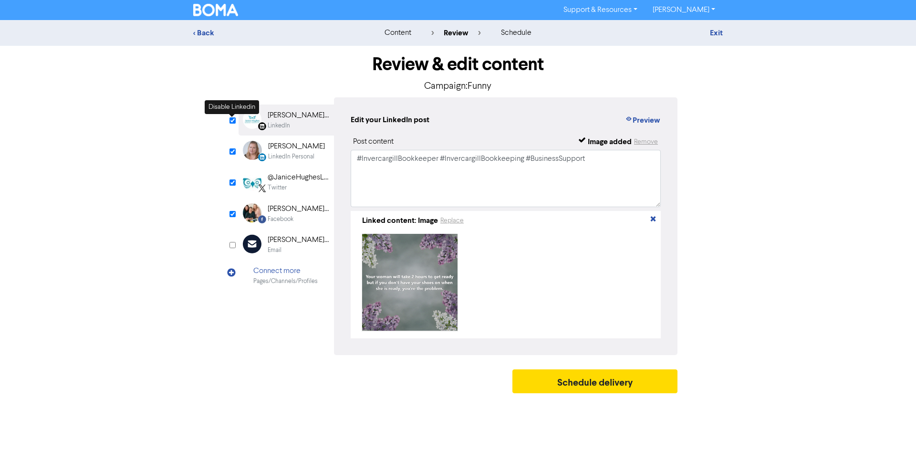
click at [229, 118] on input "checkbox" at bounding box center [232, 120] width 6 height 6
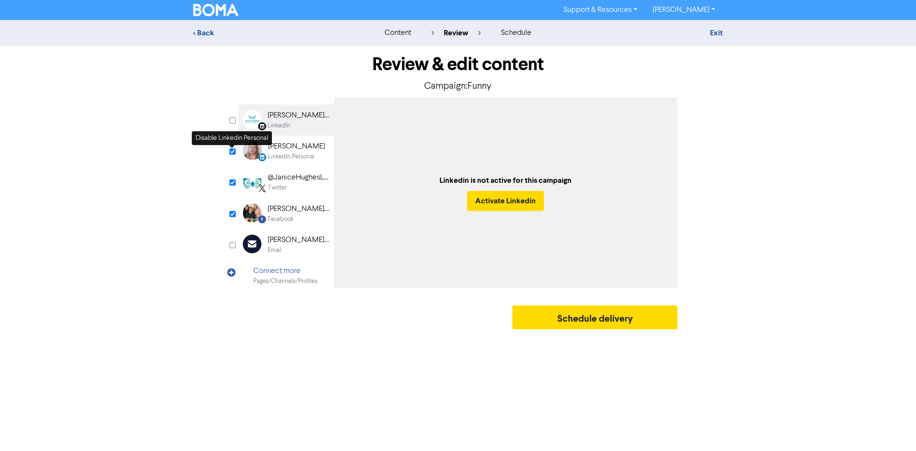
click at [232, 153] on input "checkbox" at bounding box center [232, 151] width 6 height 6
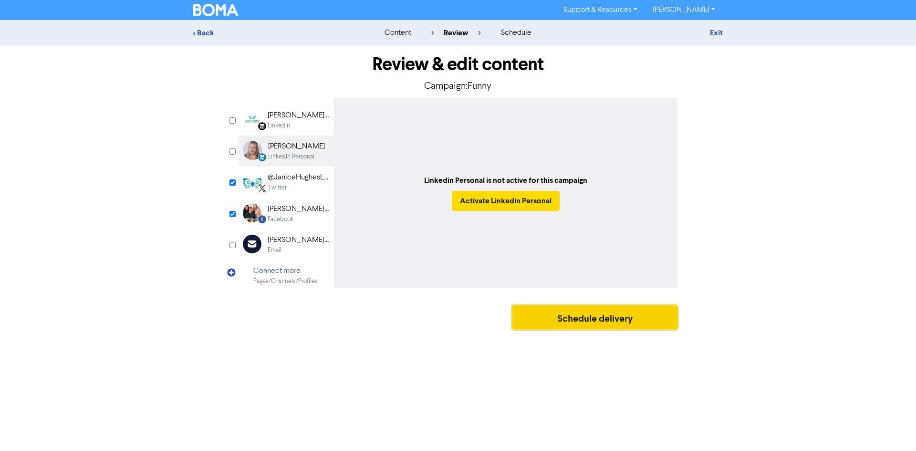
click at [563, 310] on button "Schedule delivery" at bounding box center [594, 317] width 165 height 24
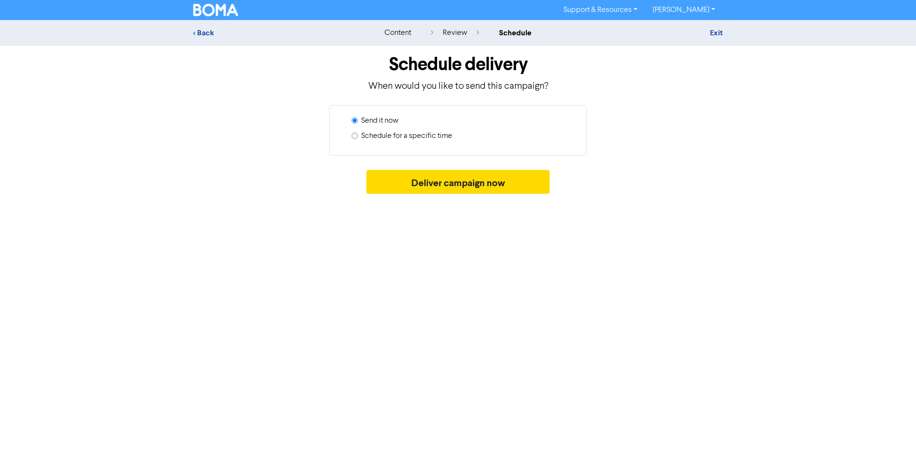
click at [428, 136] on label "Schedule for a specific time" at bounding box center [406, 135] width 91 height 11
click at [358, 136] on input "Schedule for a specific time" at bounding box center [354, 136] width 6 height 6
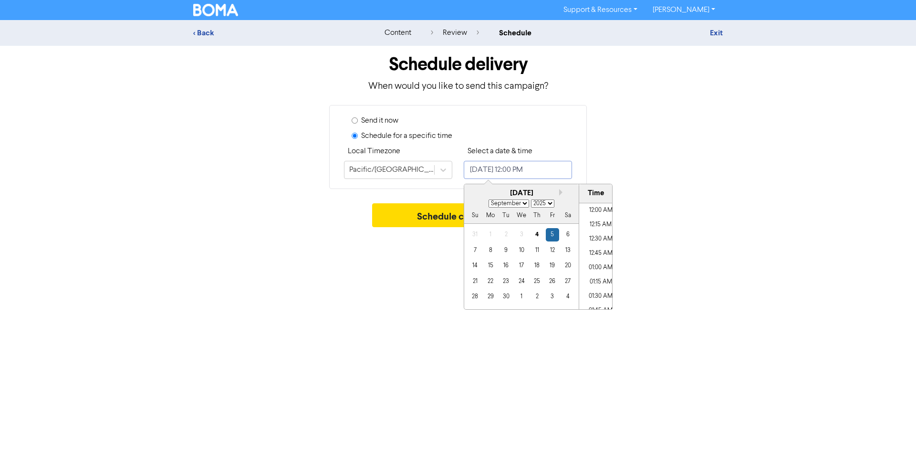
click at [559, 161] on input "[DATE] 12:00 PM" at bounding box center [518, 170] width 108 height 18
click at [503, 266] on div "16" at bounding box center [505, 265] width 13 height 13
click at [596, 281] on li "01:15 PM" at bounding box center [600, 280] width 43 height 14
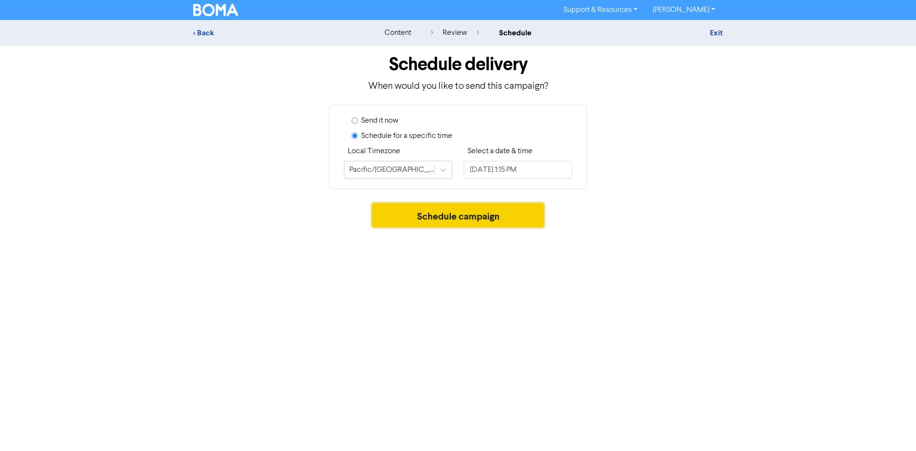
click at [435, 215] on button "Schedule campaign" at bounding box center [458, 215] width 172 height 24
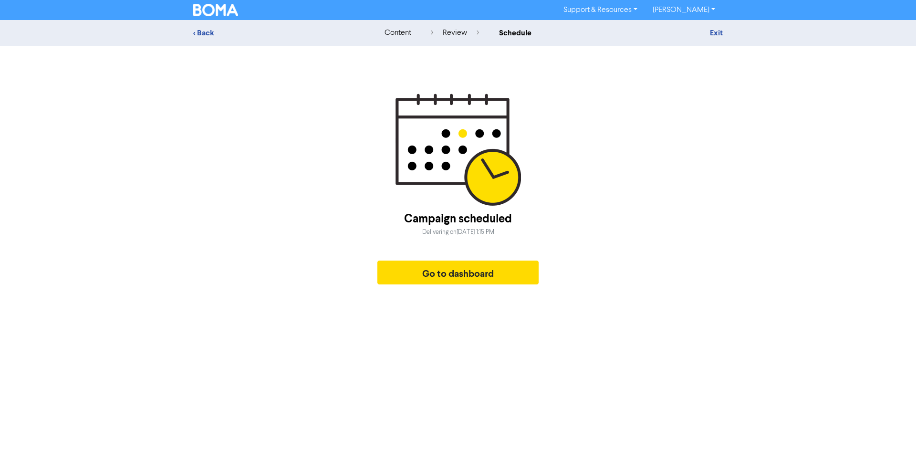
drag, startPoint x: 809, startPoint y: 189, endPoint x: 785, endPoint y: 187, distance: 23.4
click at [809, 189] on div "< Back content review schedule Exit Campaign scheduled Delivering on Tuesday, S…" at bounding box center [458, 154] width 916 height 269
click at [452, 268] on button "Go to dashboard" at bounding box center [457, 272] width 161 height 24
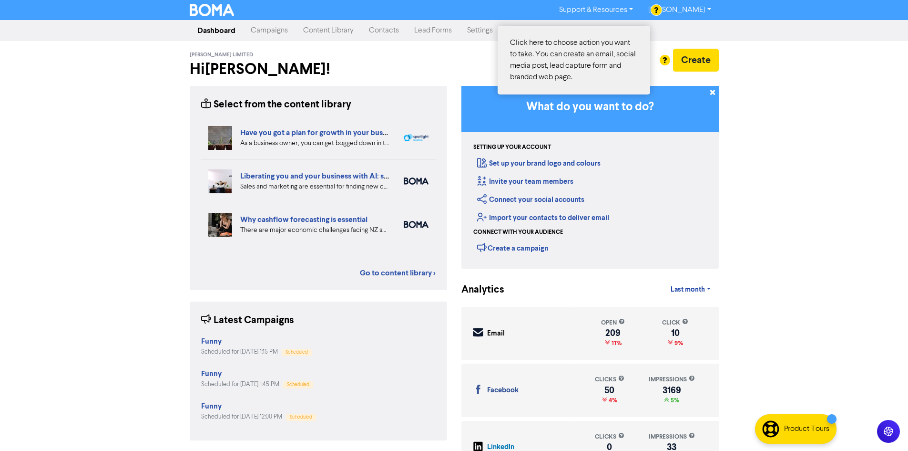
click at [693, 54] on div at bounding box center [454, 225] width 908 height 451
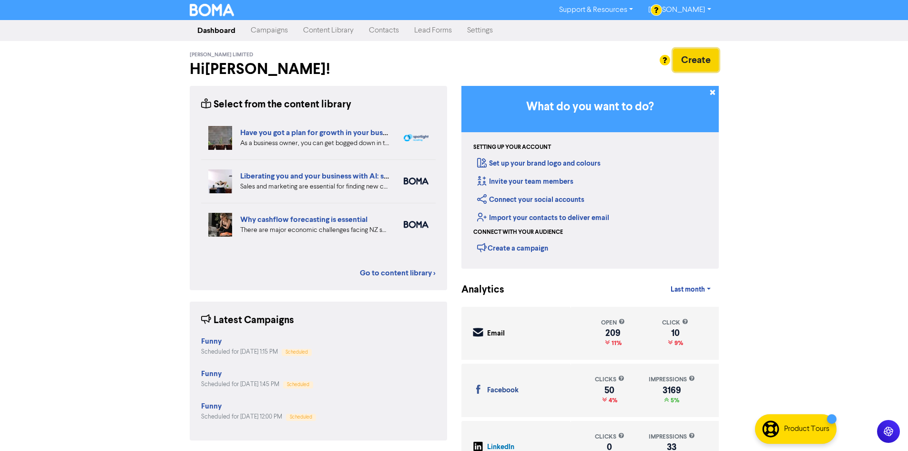
click at [715, 59] on button "Create" at bounding box center [696, 60] width 46 height 23
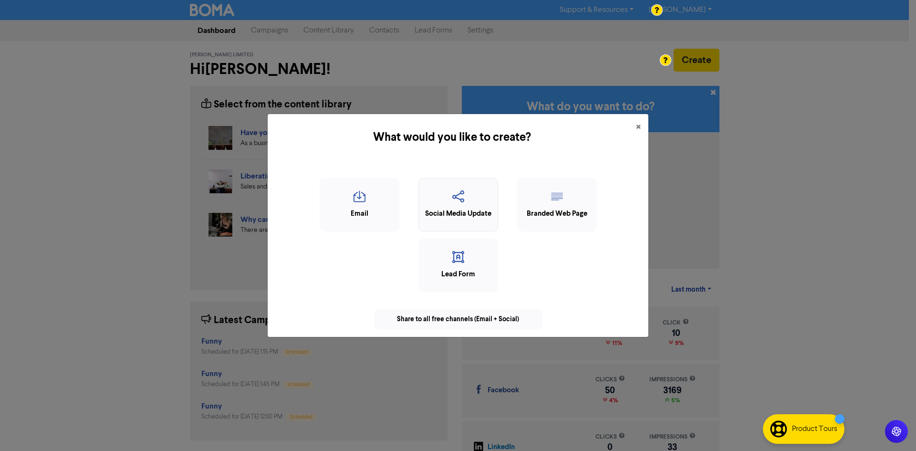
click at [441, 208] on div "Social Media Update" at bounding box center [457, 213] width 69 height 11
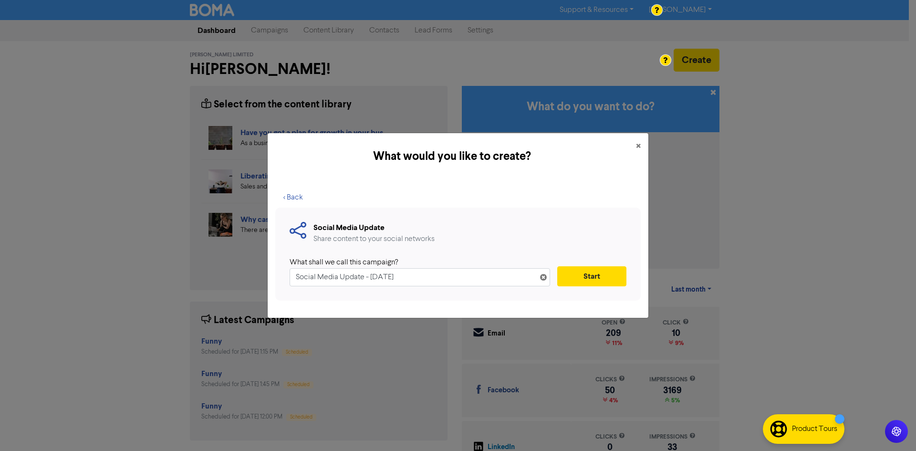
drag, startPoint x: 379, startPoint y: 282, endPoint x: 273, endPoint y: 288, distance: 105.6
click at [273, 288] on div "< Back Social Media Update Share content to your social networks What shall we …" at bounding box center [458, 249] width 381 height 138
click at [478, 278] on input "Social Media Update - 4th Sep. 2025" at bounding box center [419, 277] width 260 height 18
click at [478, 277] on input "Social Media Update - 4th Sep. 2025" at bounding box center [419, 277] width 260 height 18
click at [603, 278] on button "Start" at bounding box center [591, 276] width 69 height 20
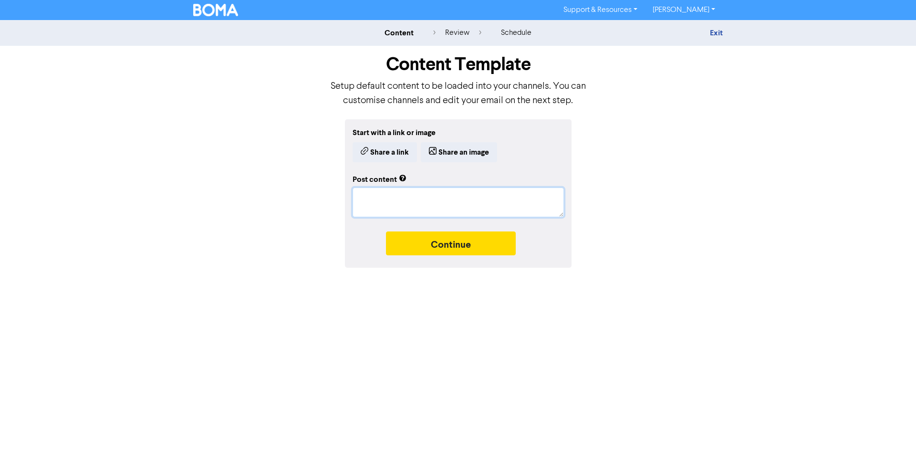
click at [416, 196] on textarea at bounding box center [457, 202] width 211 height 30
paste textarea "#InvercargillBookkeeper #InvercargillBookkeeping #BusinessSupport"
click at [463, 156] on button "Share an image" at bounding box center [459, 152] width 76 height 20
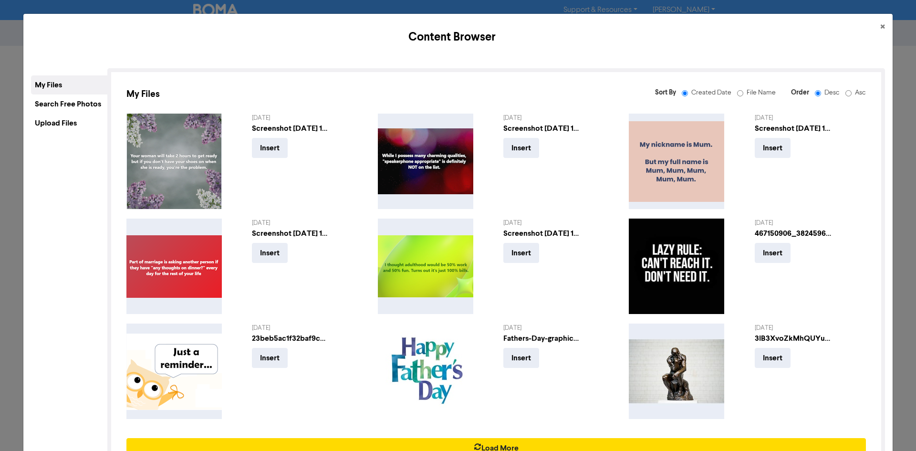
click at [72, 121] on div "Upload Files" at bounding box center [69, 122] width 76 height 19
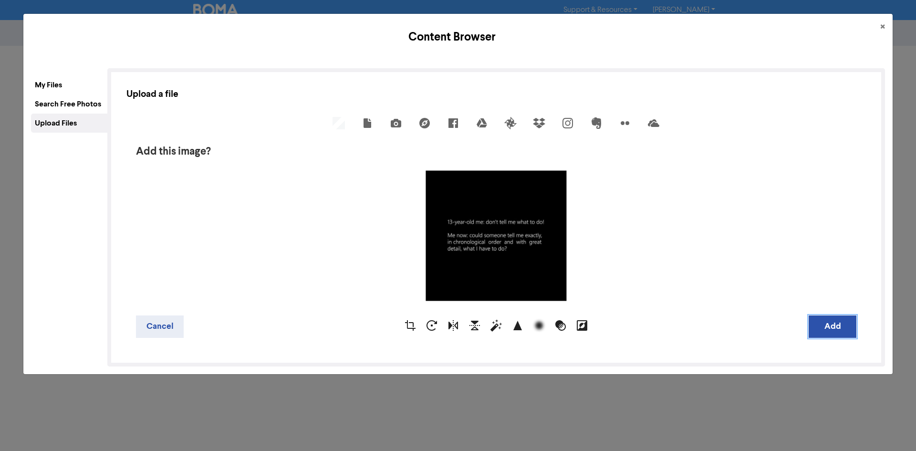
click at [816, 327] on button "Add" at bounding box center [832, 326] width 48 height 22
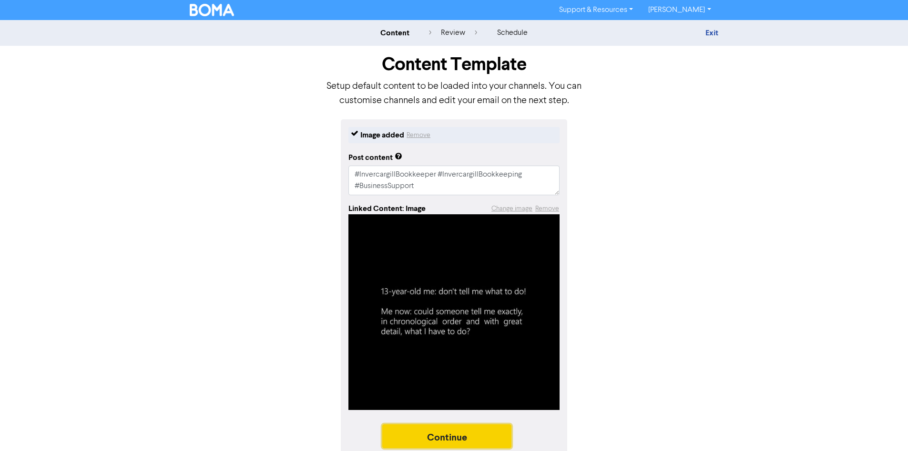
click at [464, 434] on button "Continue" at bounding box center [447, 436] width 130 height 24
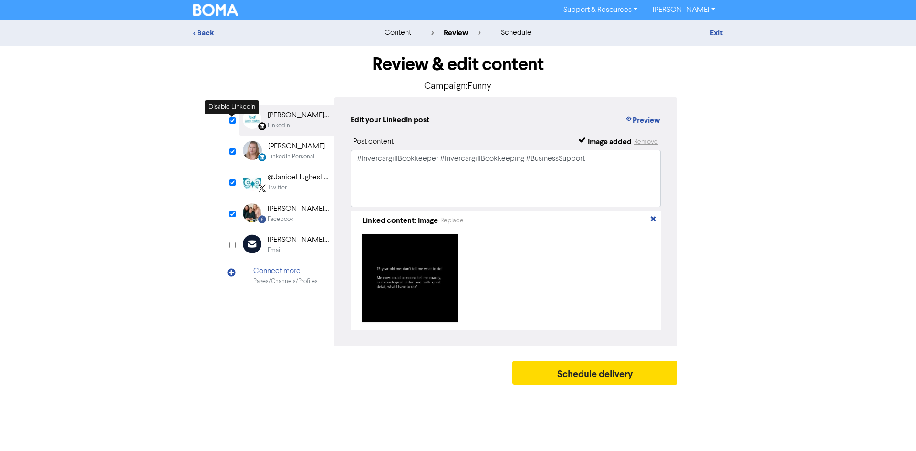
click at [232, 121] on input "checkbox" at bounding box center [232, 120] width 6 height 6
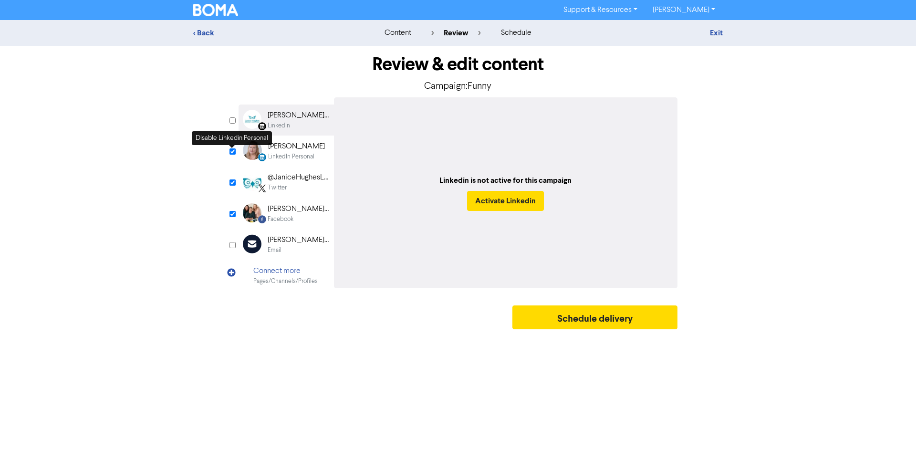
click at [231, 151] on input "checkbox" at bounding box center [232, 151] width 6 height 6
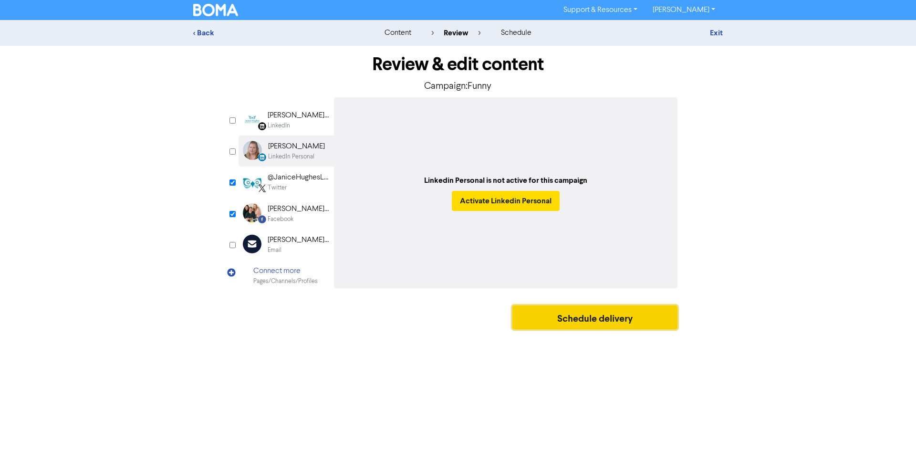
click at [561, 310] on button "Schedule delivery" at bounding box center [594, 317] width 165 height 24
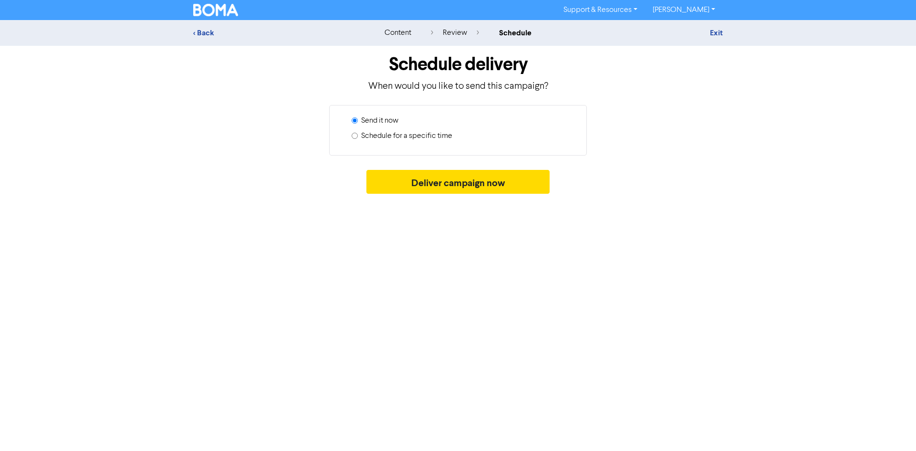
click at [443, 132] on label "Schedule for a specific time" at bounding box center [406, 135] width 91 height 11
click at [358, 133] on input "Schedule for a specific time" at bounding box center [354, 136] width 6 height 6
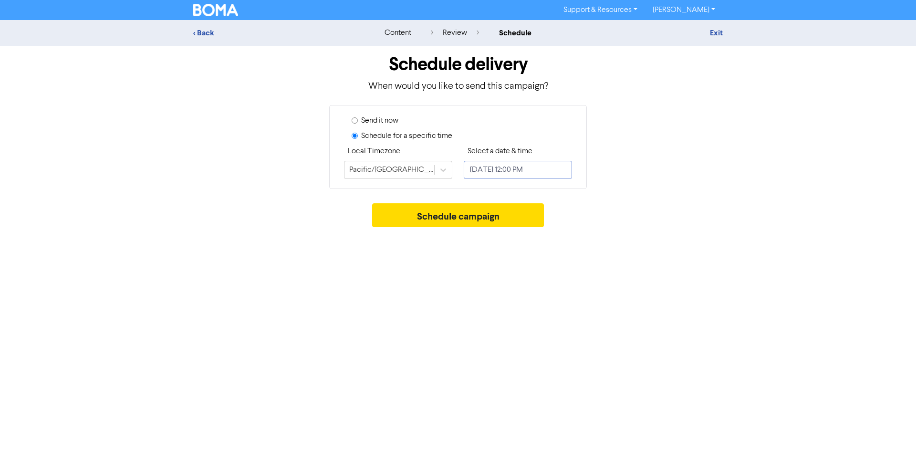
click at [521, 167] on input "[DATE] 12:00 PM" at bounding box center [518, 170] width 108 height 18
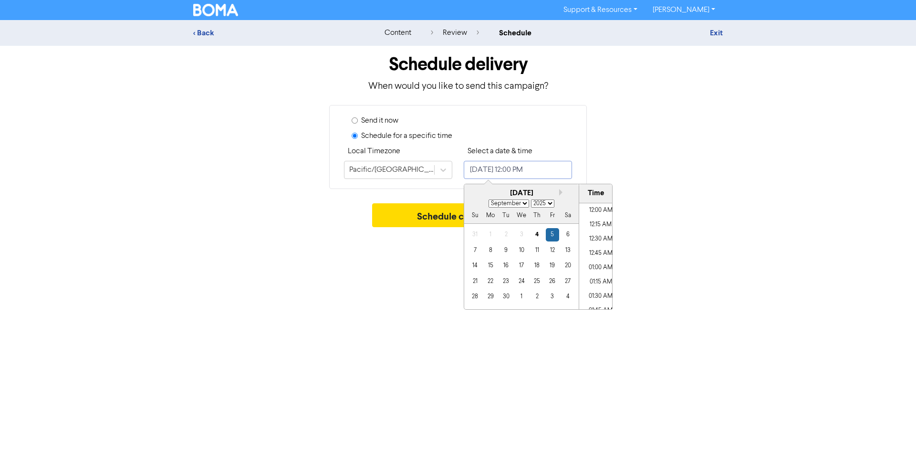
scroll to position [641, 0]
click at [522, 277] on div "24" at bounding box center [521, 281] width 13 height 13
click at [601, 293] on li "04:00 PM" at bounding box center [600, 294] width 43 height 14
click at [415, 219] on button "Schedule campaign" at bounding box center [458, 215] width 172 height 24
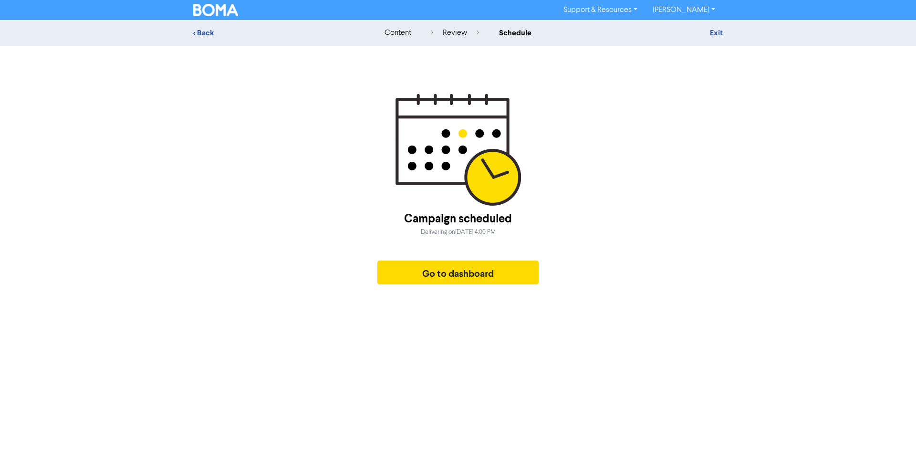
drag, startPoint x: 706, startPoint y: 192, endPoint x: 695, endPoint y: 187, distance: 12.4
click at [707, 192] on div "Campaign scheduled Delivering on Wednesday, September 24, 2025 4:00 PM Go to da…" at bounding box center [457, 191] width 529 height 196
click at [457, 277] on button "Go to dashboard" at bounding box center [457, 272] width 161 height 24
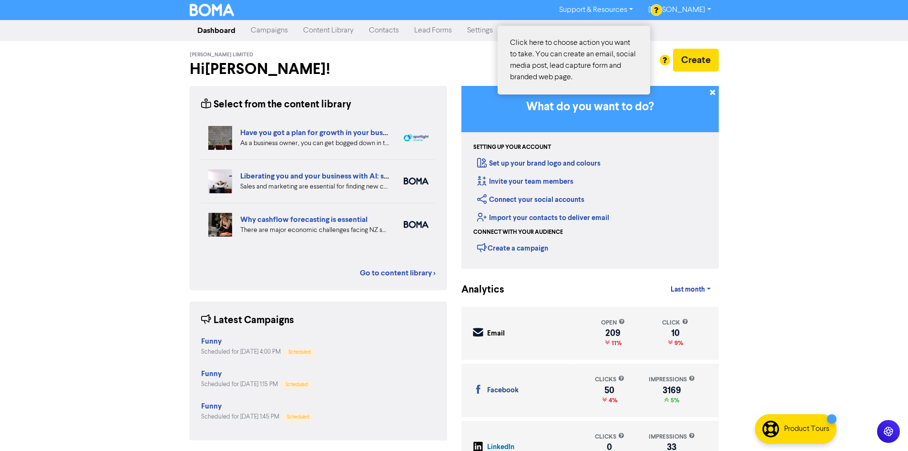
click at [687, 58] on div at bounding box center [454, 225] width 908 height 451
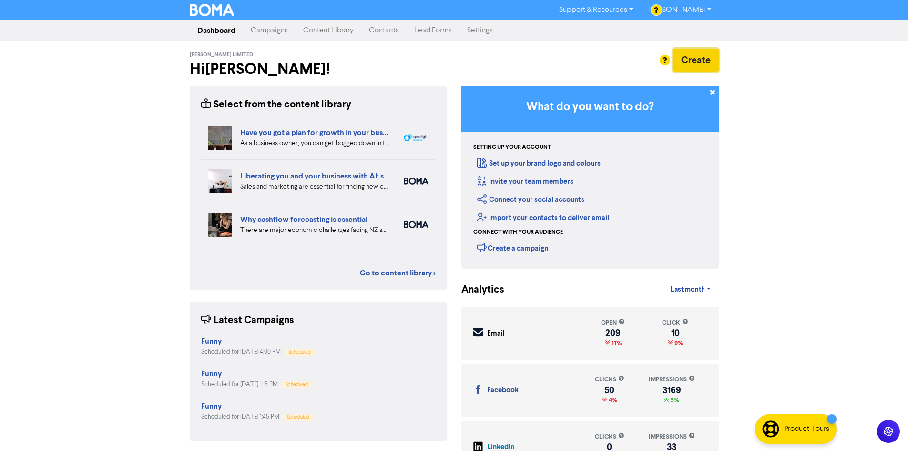
click at [704, 66] on button "Create" at bounding box center [696, 60] width 46 height 23
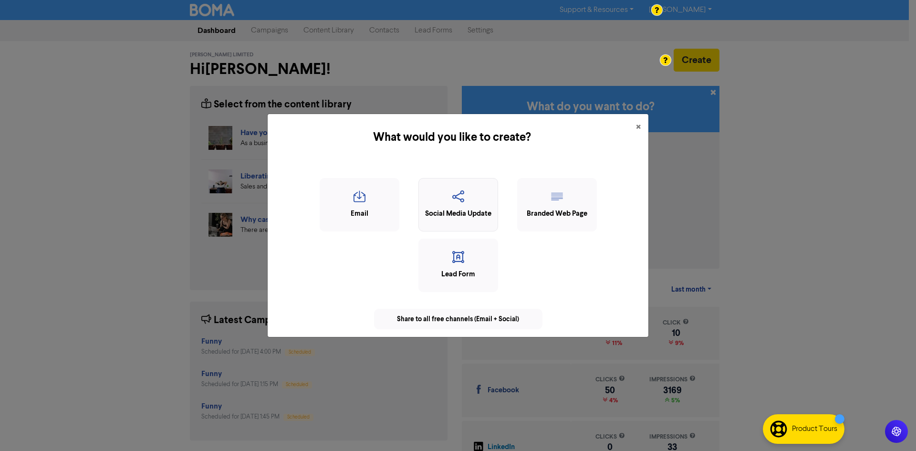
click at [468, 207] on icon "button" at bounding box center [457, 199] width 69 height 18
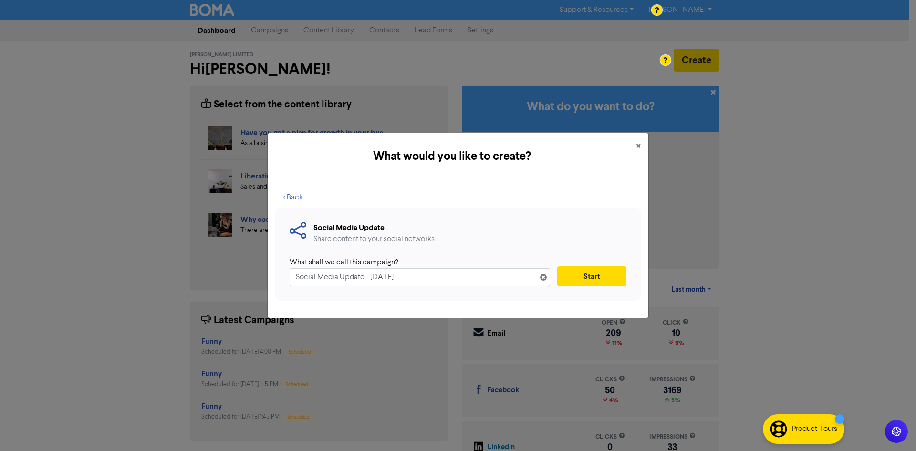
drag, startPoint x: 422, startPoint y: 279, endPoint x: 225, endPoint y: 280, distance: 197.9
click at [232, 282] on div "What would you like to create? × < Back Social Media Update Share content to yo…" at bounding box center [458, 225] width 916 height 451
click at [584, 270] on button "Start" at bounding box center [591, 276] width 69 height 20
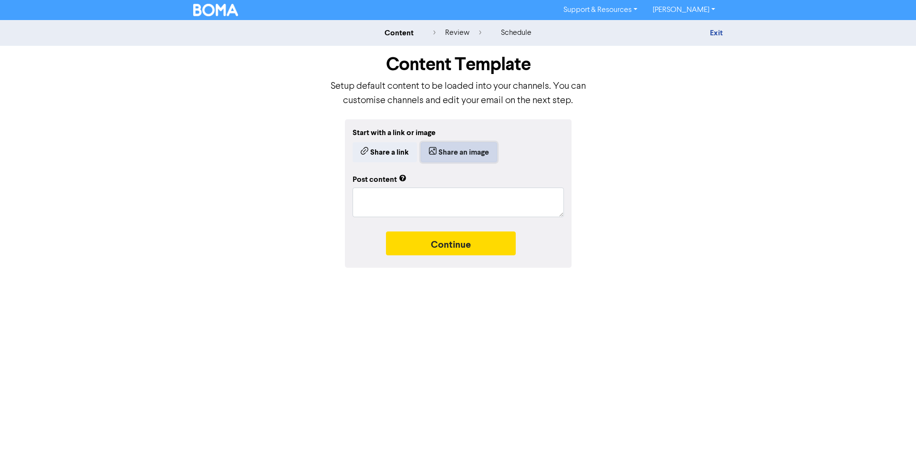
click at [470, 155] on button "Share an image" at bounding box center [459, 152] width 76 height 20
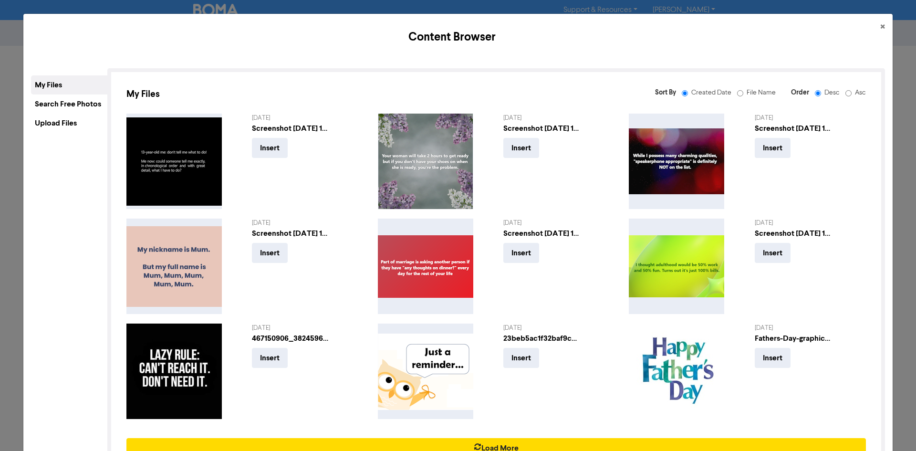
click at [56, 121] on div "Upload Files" at bounding box center [69, 122] width 76 height 19
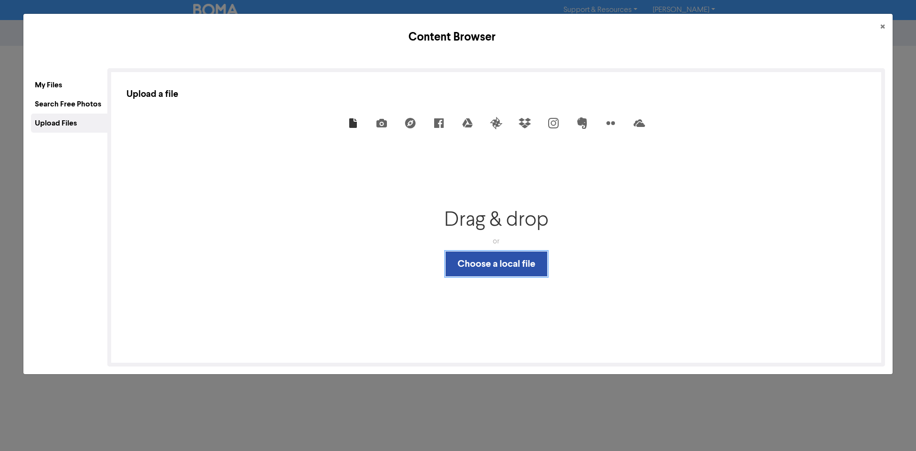
click at [484, 261] on button "Choose a local file" at bounding box center [496, 263] width 102 height 25
click at [880, 26] on span "×" at bounding box center [882, 27] width 5 height 14
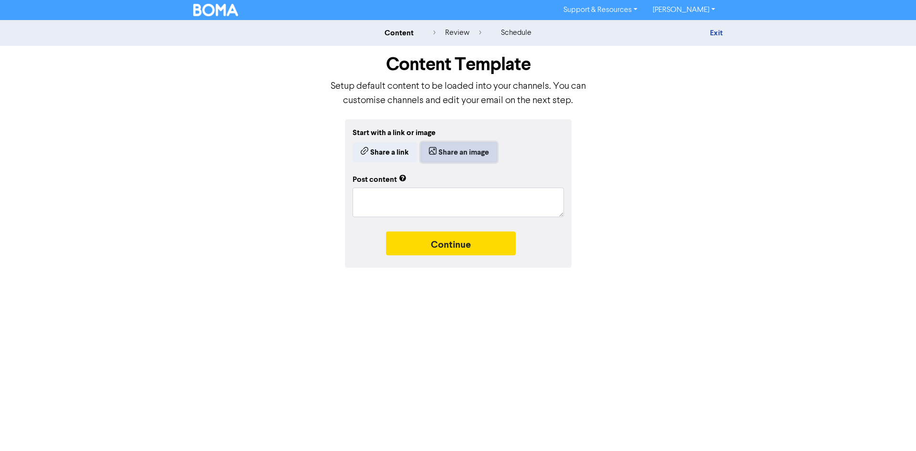
click at [449, 153] on button "Share an image" at bounding box center [459, 152] width 76 height 20
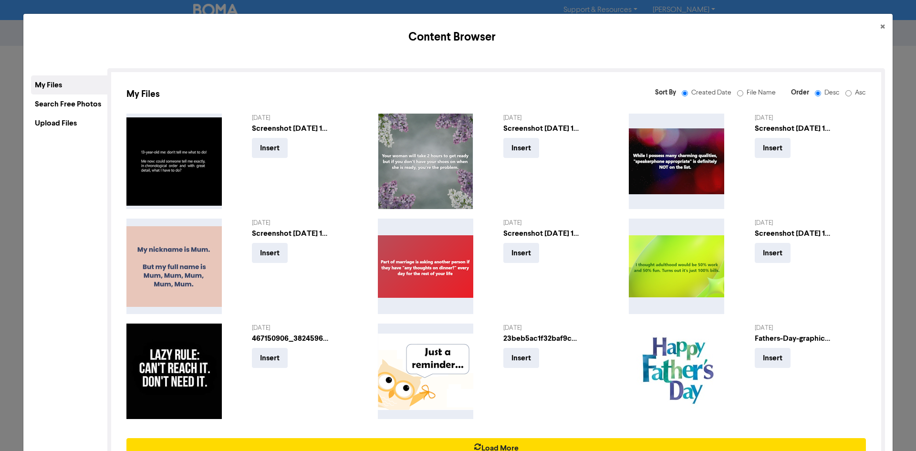
click at [59, 120] on div "Upload Files" at bounding box center [69, 122] width 76 height 19
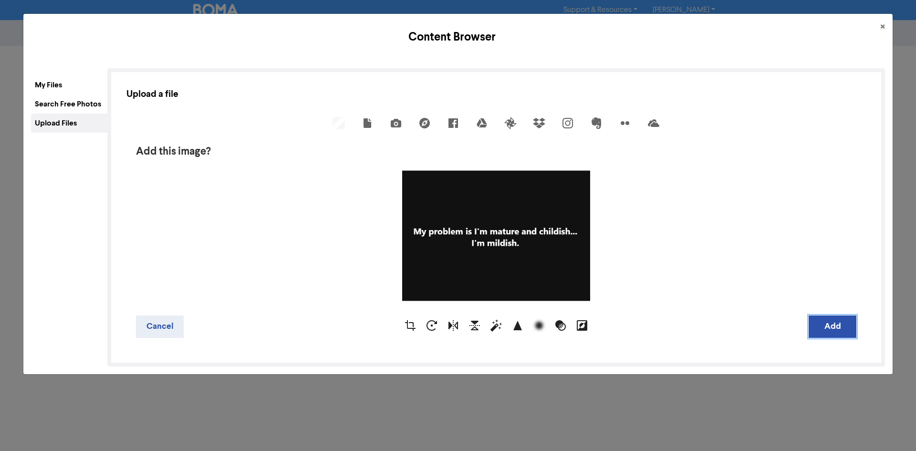
click at [820, 323] on button "Add" at bounding box center [832, 326] width 48 height 22
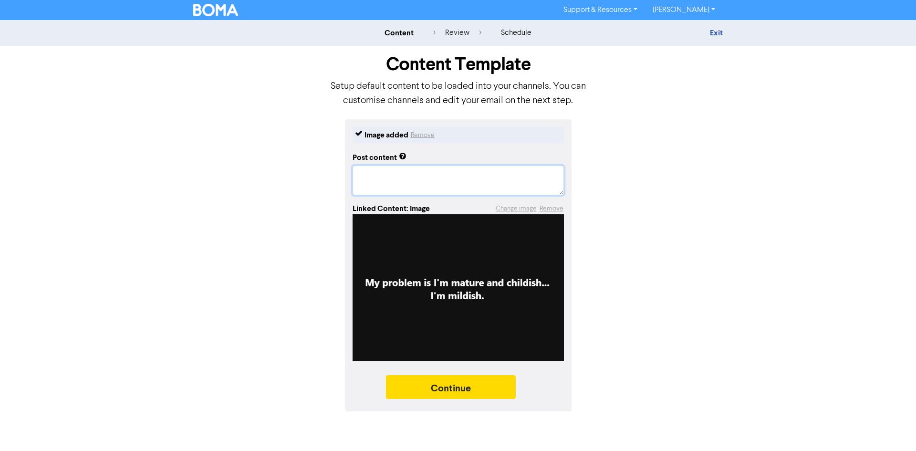
click at [439, 182] on textarea at bounding box center [457, 180] width 211 height 30
paste textarea "#InvercargillBookkeeper #InvercargillBookkeeping #BusinessSupport"
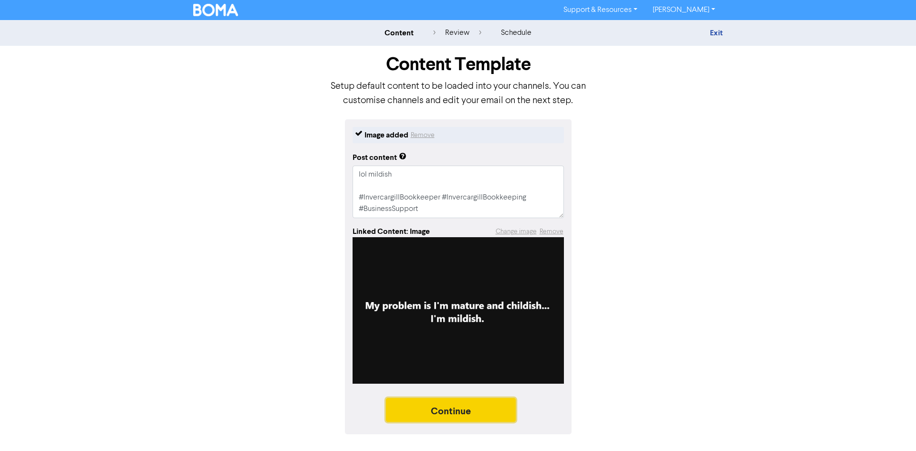
click at [505, 410] on button "Continue" at bounding box center [451, 410] width 130 height 24
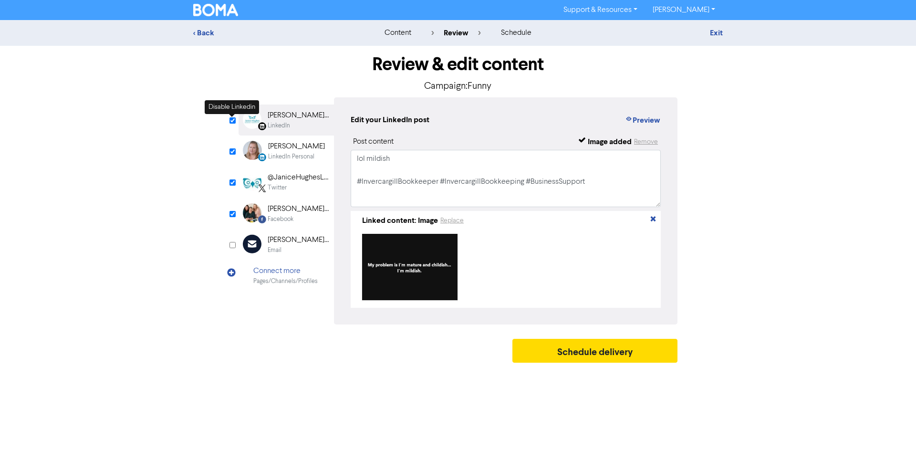
click at [231, 120] on input "checkbox" at bounding box center [232, 120] width 6 height 6
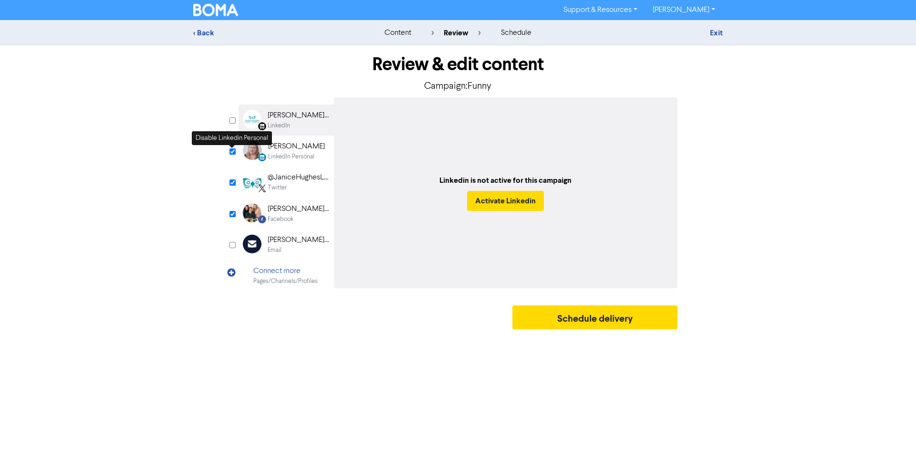
click at [233, 153] on input "checkbox" at bounding box center [232, 151] width 6 height 6
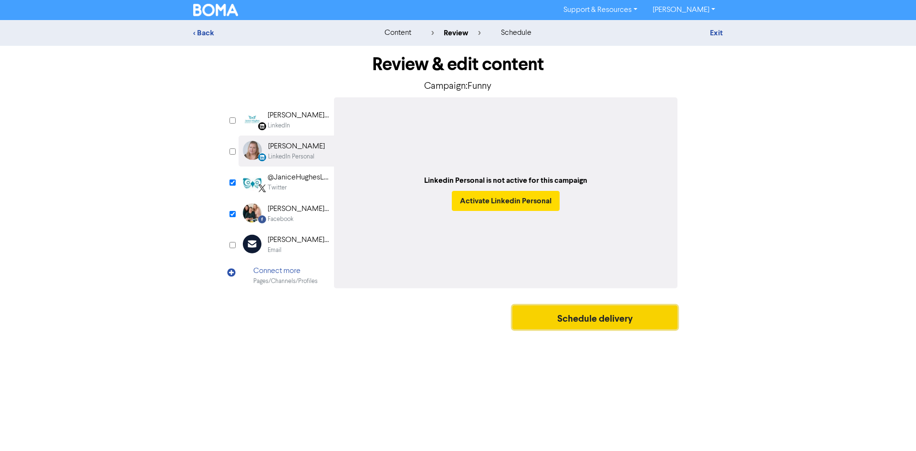
click at [557, 314] on button "Schedule delivery" at bounding box center [594, 317] width 165 height 24
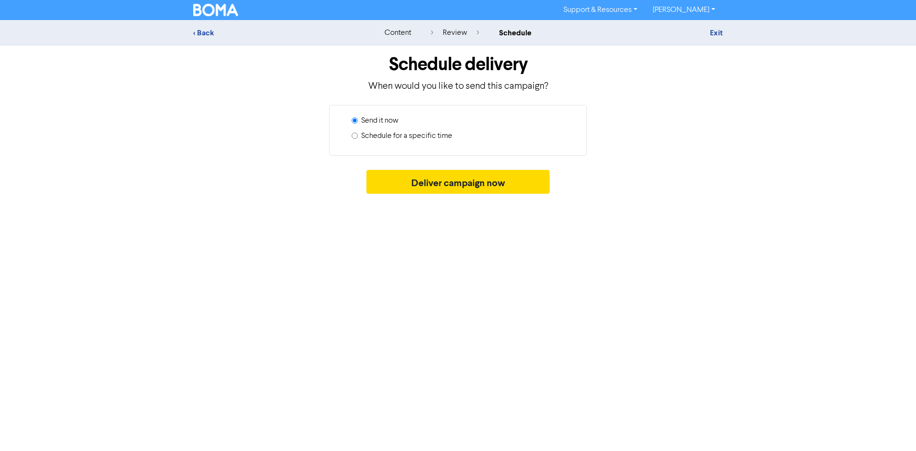
click at [378, 136] on label "Schedule for a specific time" at bounding box center [406, 135] width 91 height 11
click at [358, 136] on input "Schedule for a specific time" at bounding box center [354, 136] width 6 height 6
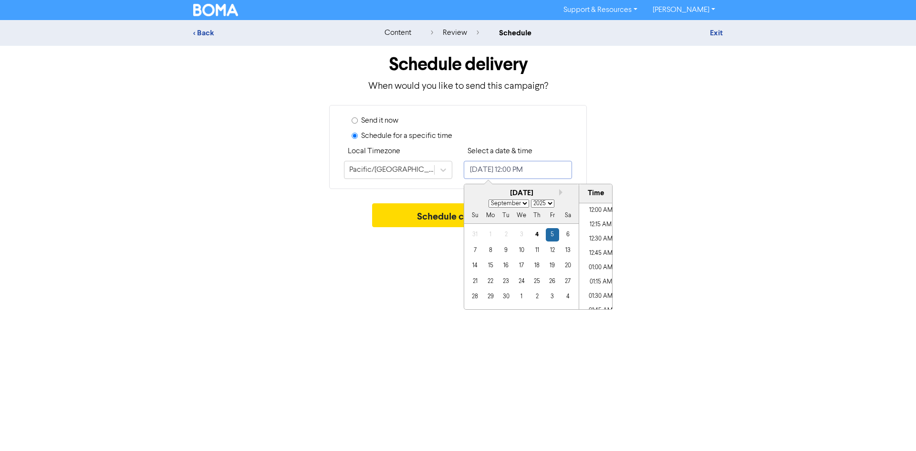
click at [504, 174] on input "[DATE] 12:00 PM" at bounding box center [518, 170] width 108 height 18
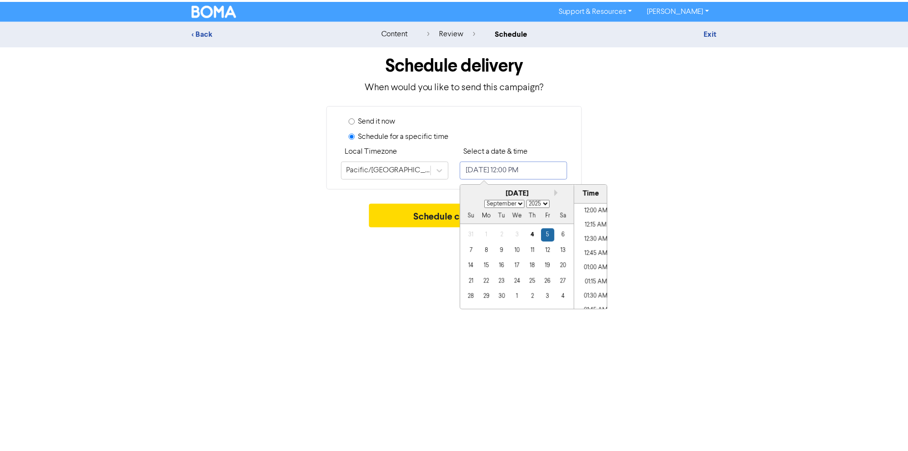
scroll to position [641, 0]
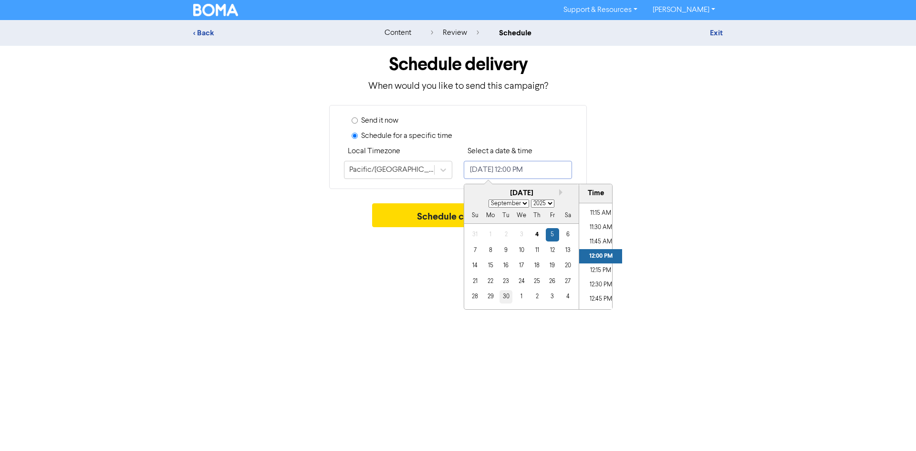
click at [509, 294] on div "30" at bounding box center [505, 296] width 13 height 13
click at [596, 285] on li "12:30 PM" at bounding box center [600, 285] width 43 height 14
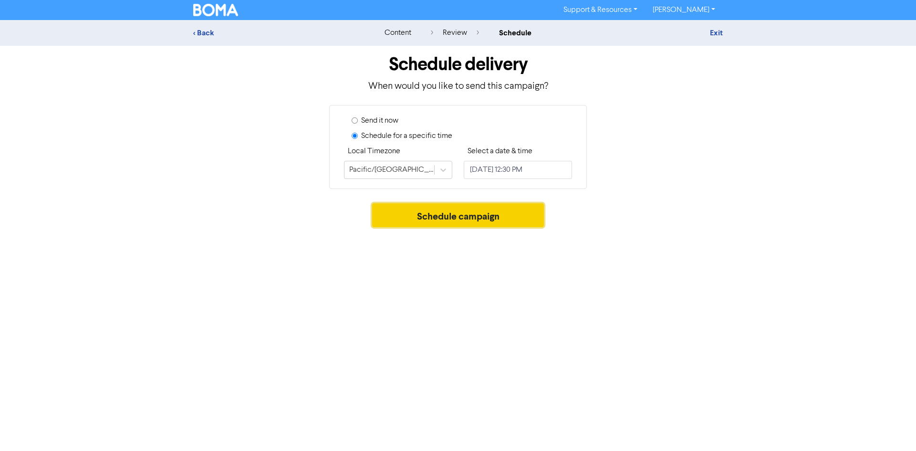
click at [431, 216] on button "Schedule campaign" at bounding box center [458, 215] width 172 height 24
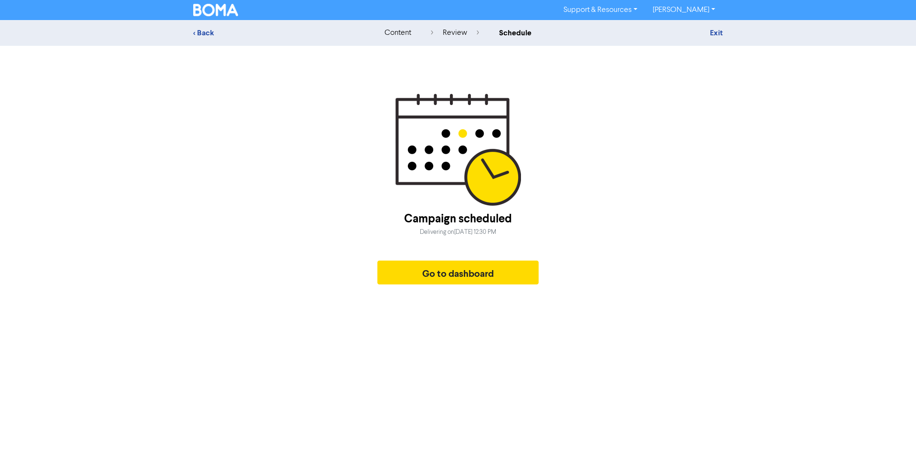
click at [708, 277] on div "Campaign scheduled Delivering on Tuesday, September 30, 2025 12:30 PM Go to das…" at bounding box center [457, 191] width 529 height 196
click at [449, 270] on button "Go to dashboard" at bounding box center [457, 272] width 161 height 24
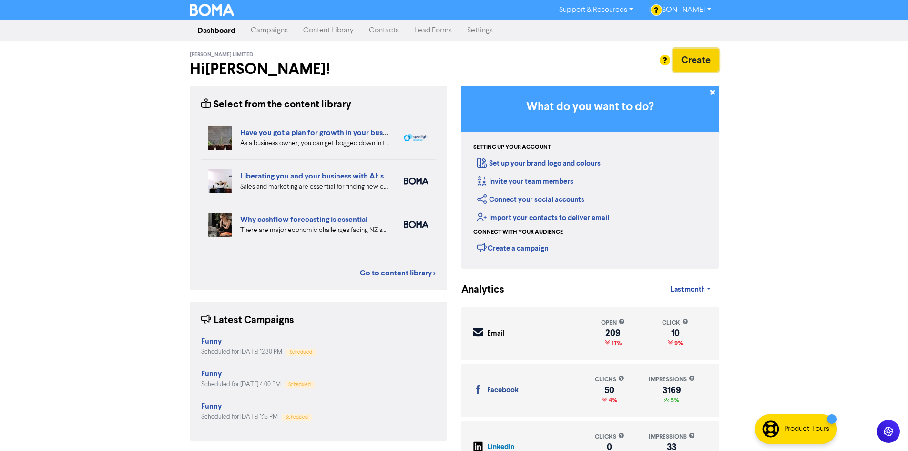
click at [703, 62] on button "Create" at bounding box center [696, 60] width 46 height 23
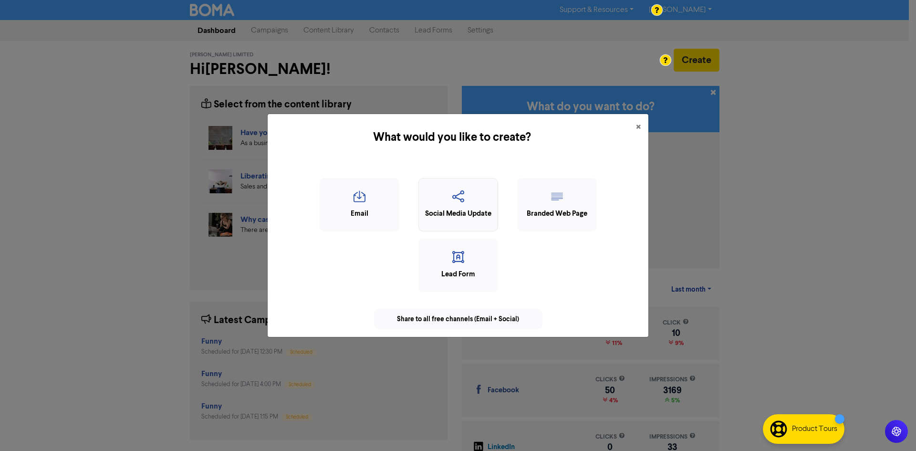
click at [471, 192] on icon "button" at bounding box center [457, 199] width 69 height 18
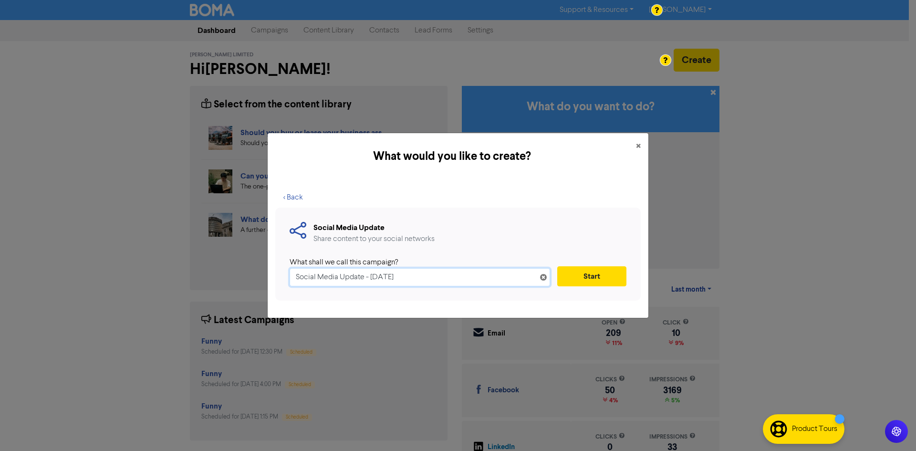
drag, startPoint x: 427, startPoint y: 273, endPoint x: 252, endPoint y: 277, distance: 175.5
click at [253, 276] on div "What would you like to create? × < Back Social Media Update Share content to yo…" at bounding box center [458, 225] width 916 height 451
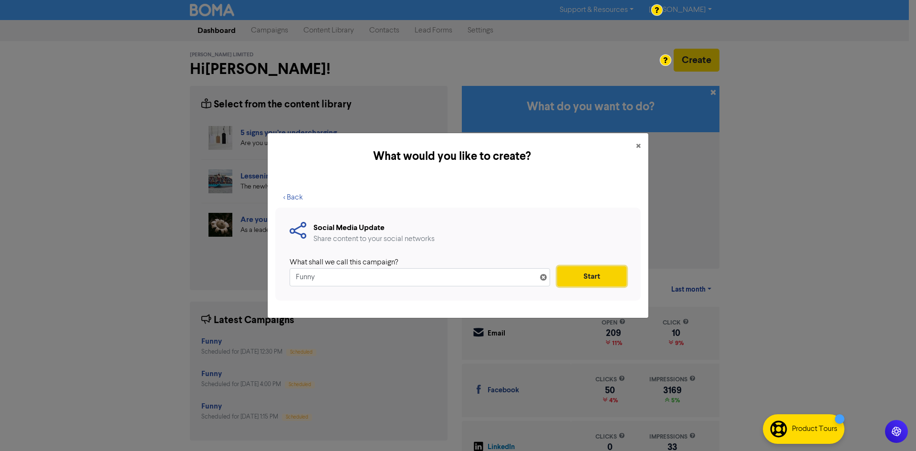
click at [572, 273] on button "Start" at bounding box center [591, 276] width 69 height 20
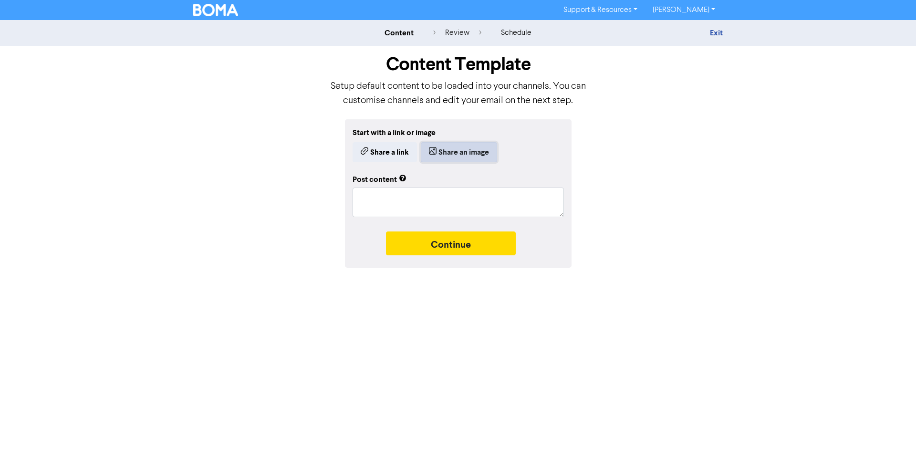
click at [463, 152] on button "Share an image" at bounding box center [459, 152] width 76 height 20
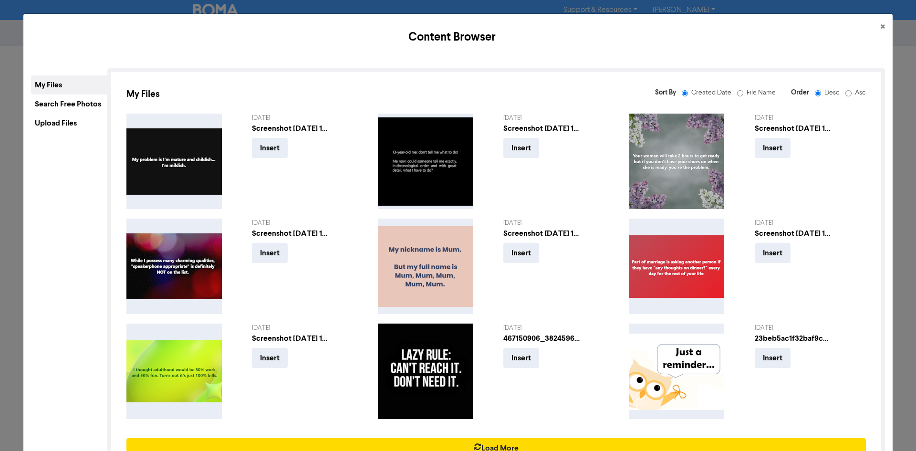
click at [75, 117] on div "Upload Files" at bounding box center [69, 122] width 76 height 19
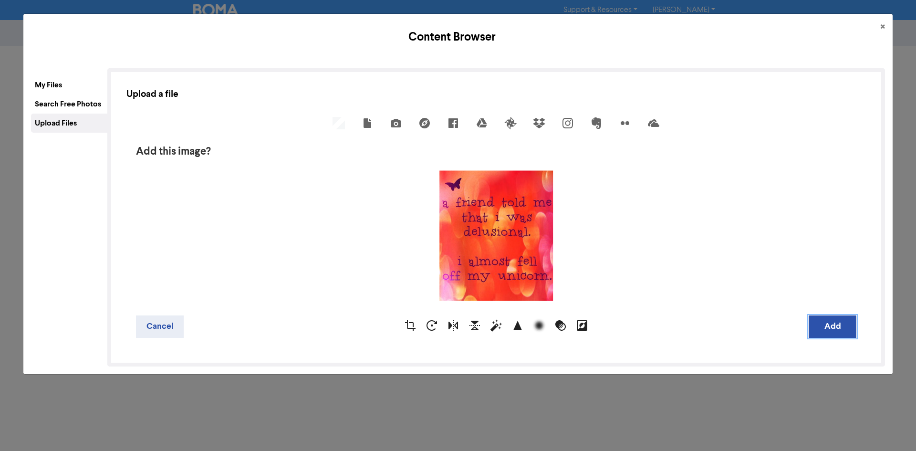
click at [830, 328] on button "Add" at bounding box center [832, 326] width 48 height 22
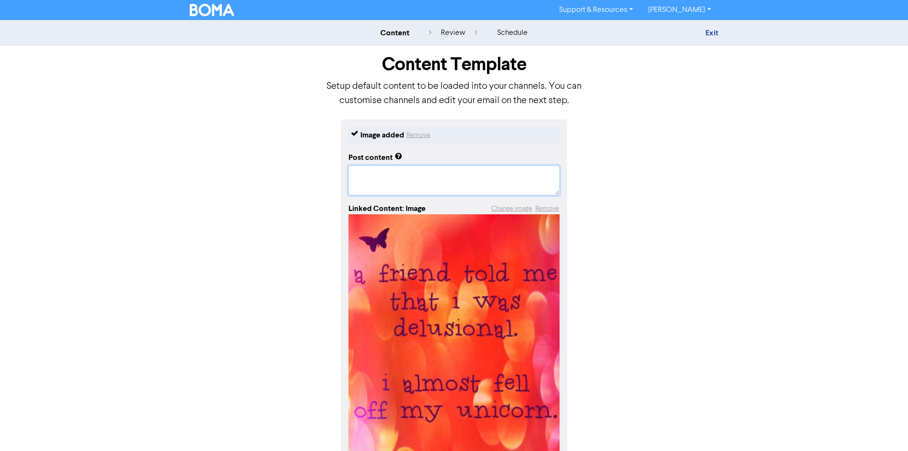
click at [416, 182] on textarea at bounding box center [454, 180] width 211 height 30
paste textarea "#InvercargillBookkeeper #InvercargillBookkeeping #BusinessSupport"
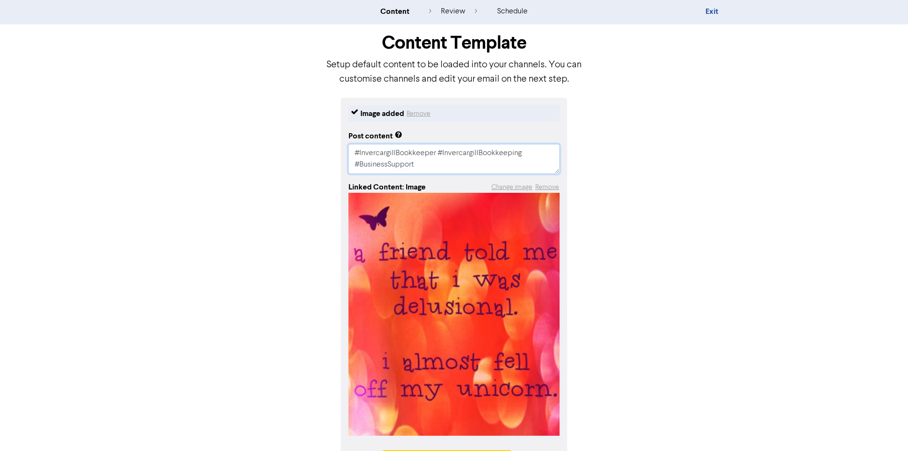
scroll to position [57, 0]
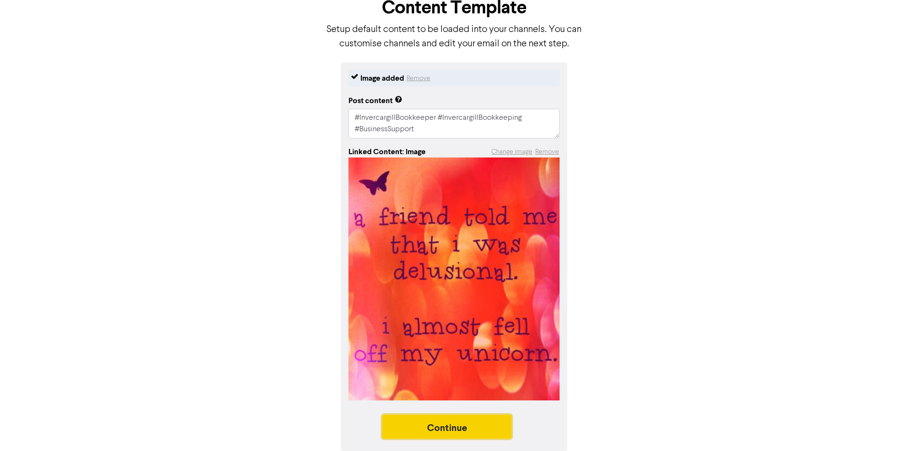
click at [477, 423] on button "Continue" at bounding box center [447, 426] width 130 height 24
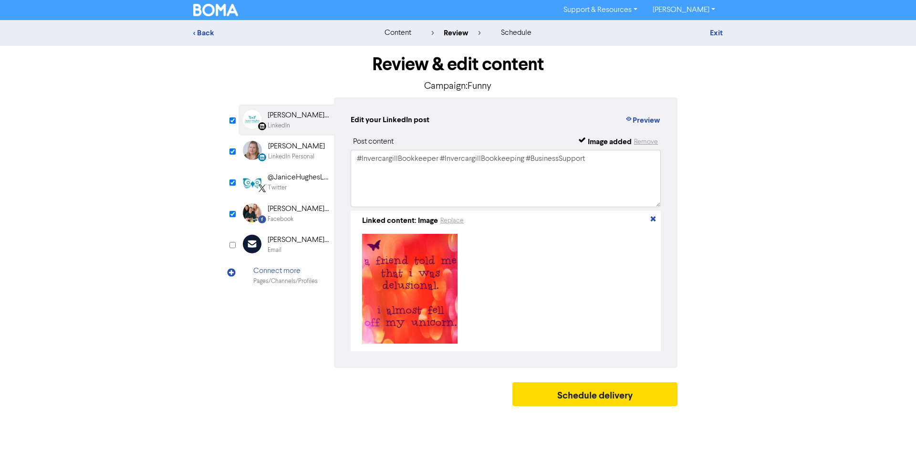
click at [231, 120] on input "checkbox" at bounding box center [232, 120] width 6 height 6
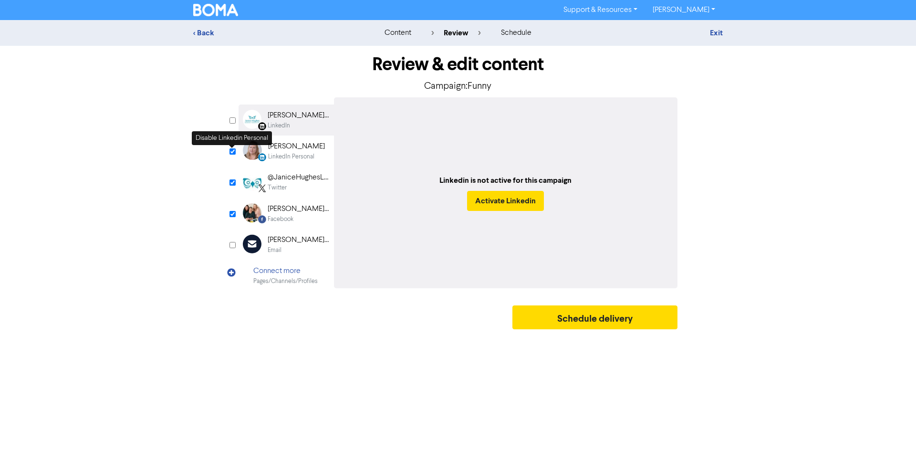
click at [235, 149] on input "checkbox" at bounding box center [232, 151] width 6 height 6
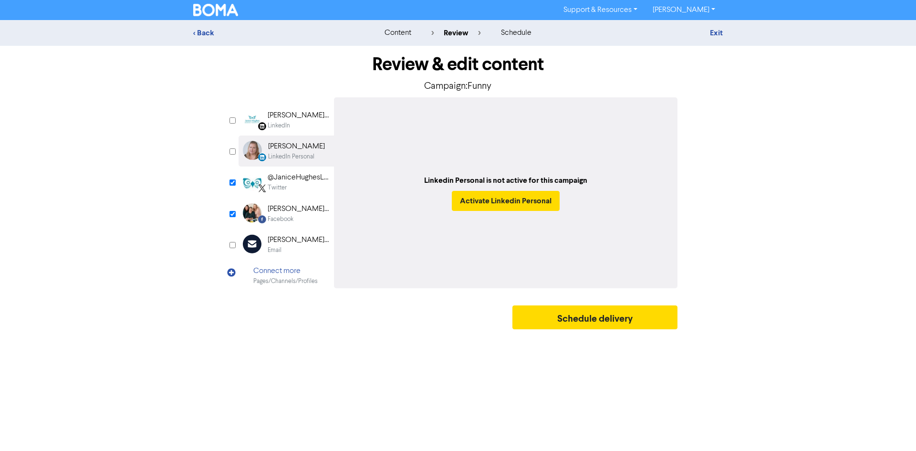
click at [580, 305] on div "Review & edit content Campaign: Funny LinkedIn Page Created with Sketch. Janice…" at bounding box center [457, 190] width 453 height 288
click at [583, 311] on button "Schedule delivery" at bounding box center [594, 317] width 165 height 24
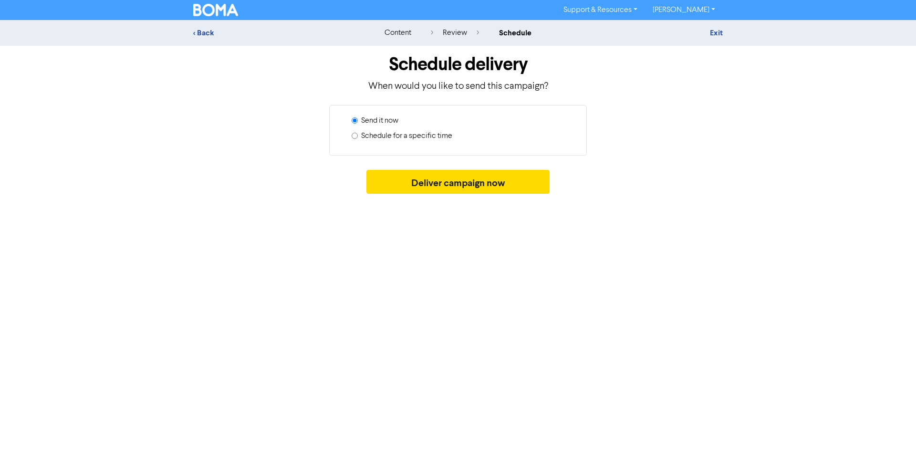
click at [443, 139] on label "Schedule for a specific time" at bounding box center [406, 135] width 91 height 11
click at [358, 139] on input "Schedule for a specific time" at bounding box center [354, 136] width 6 height 6
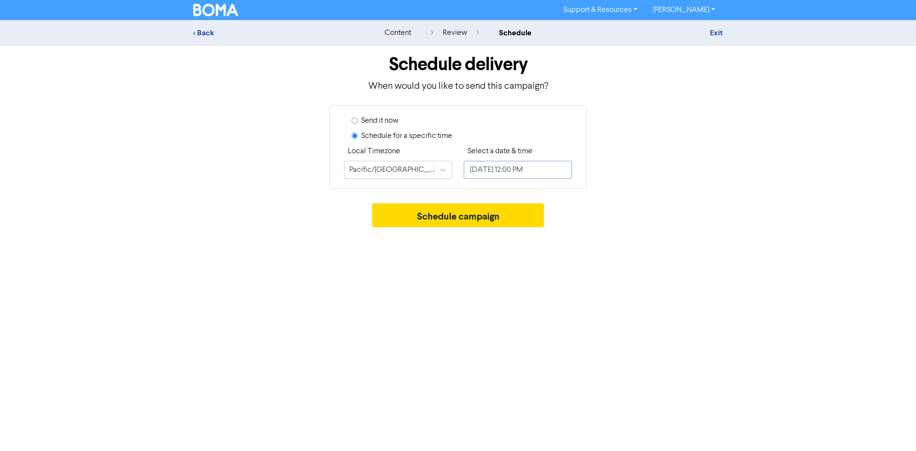
click at [507, 173] on input "[DATE] 12:00 PM" at bounding box center [518, 170] width 108 height 18
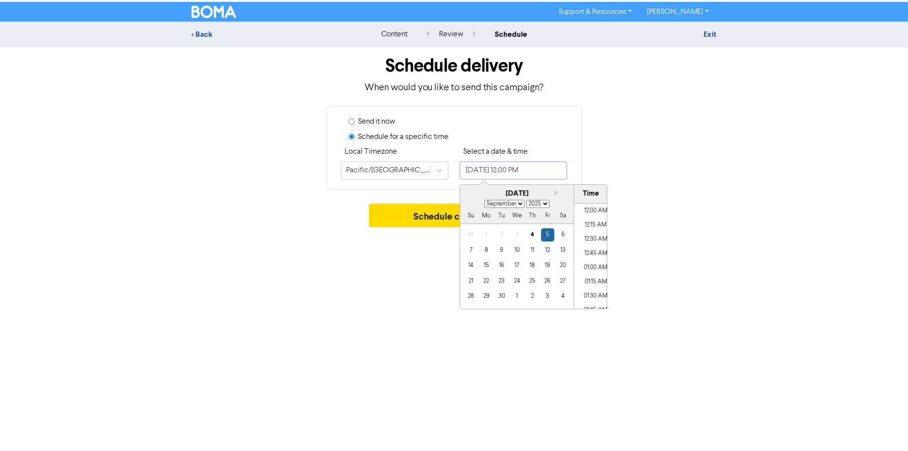
scroll to position [641, 0]
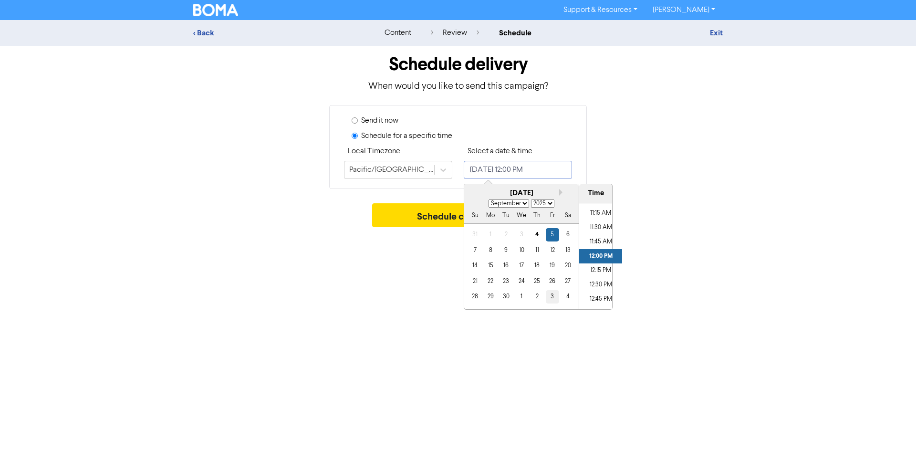
click at [549, 298] on div "3" at bounding box center [552, 296] width 13 height 13
click at [416, 220] on button "Schedule campaign" at bounding box center [458, 215] width 172 height 24
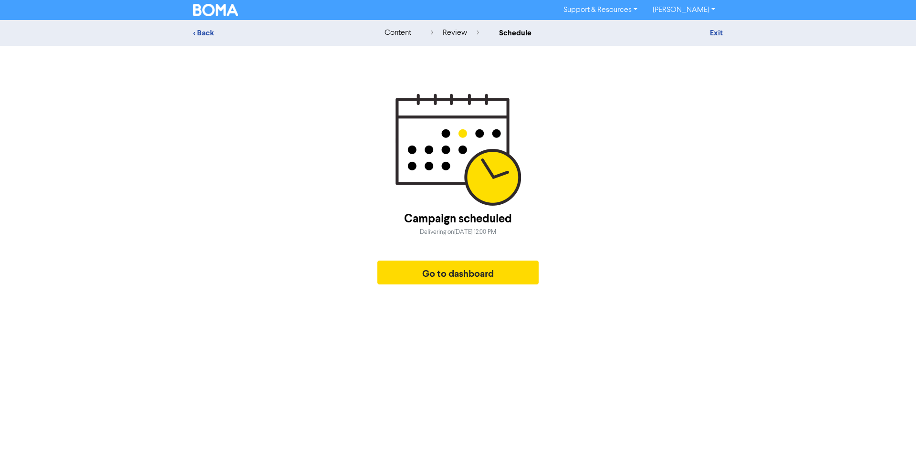
click at [699, 216] on div "Campaign scheduled Delivering on Friday, October 3, 2025 12:00 PM Go to dashboa…" at bounding box center [457, 191] width 529 height 196
click at [406, 274] on button "Go to dashboard" at bounding box center [457, 272] width 161 height 24
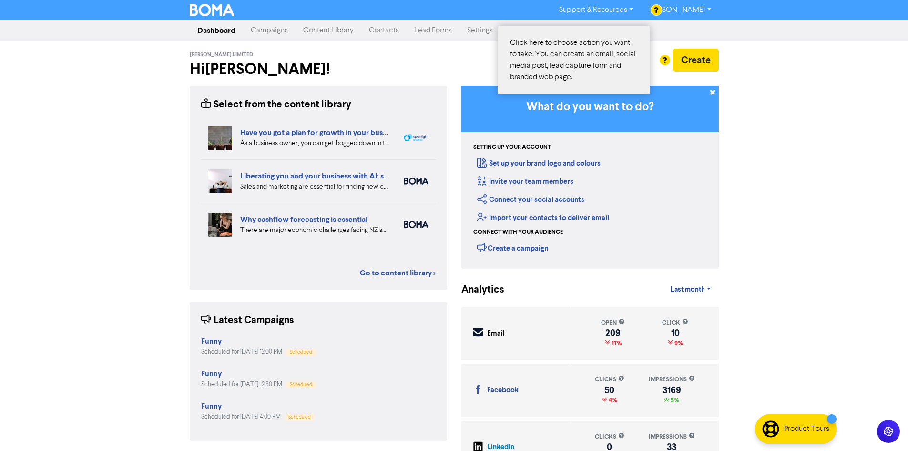
click at [680, 60] on div at bounding box center [454, 225] width 908 height 451
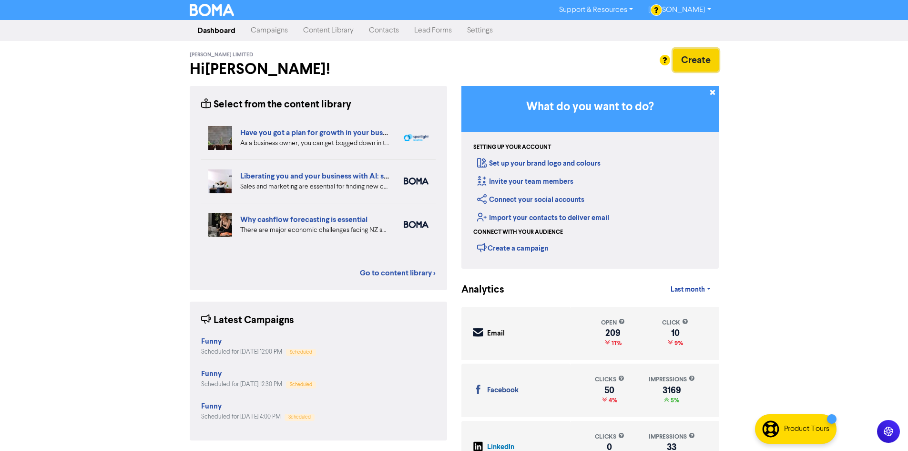
click at [705, 60] on button "Create" at bounding box center [696, 60] width 46 height 23
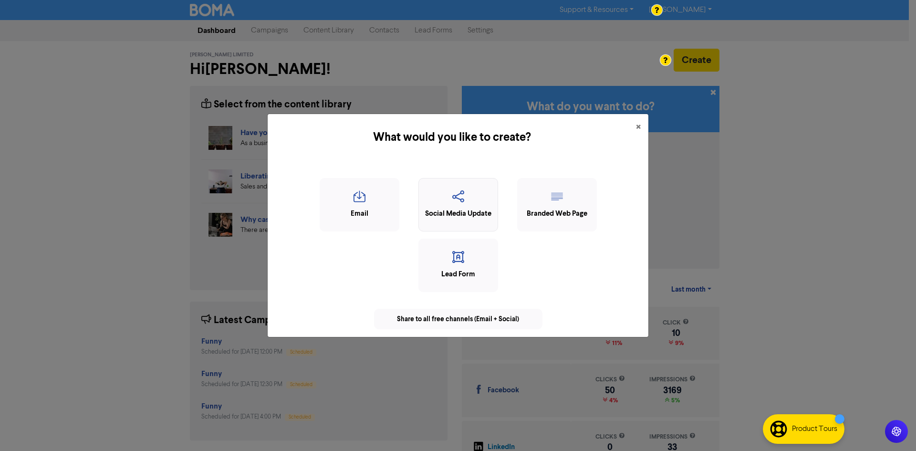
click at [455, 195] on icon "button" at bounding box center [457, 199] width 69 height 18
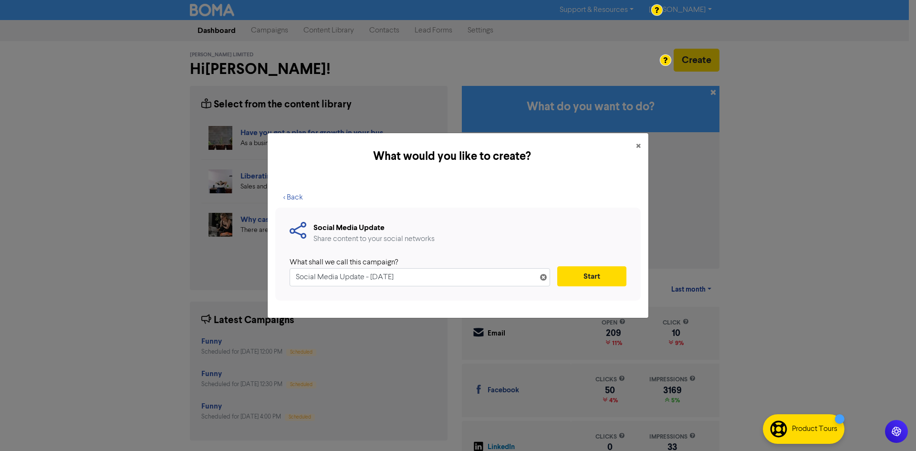
drag, startPoint x: 266, startPoint y: 294, endPoint x: 238, endPoint y: 301, distance: 28.7
click at [238, 301] on div "What would you like to create? × < Back Social Media Update Share content to yo…" at bounding box center [458, 225] width 916 height 451
click at [572, 276] on button "Start" at bounding box center [591, 276] width 69 height 20
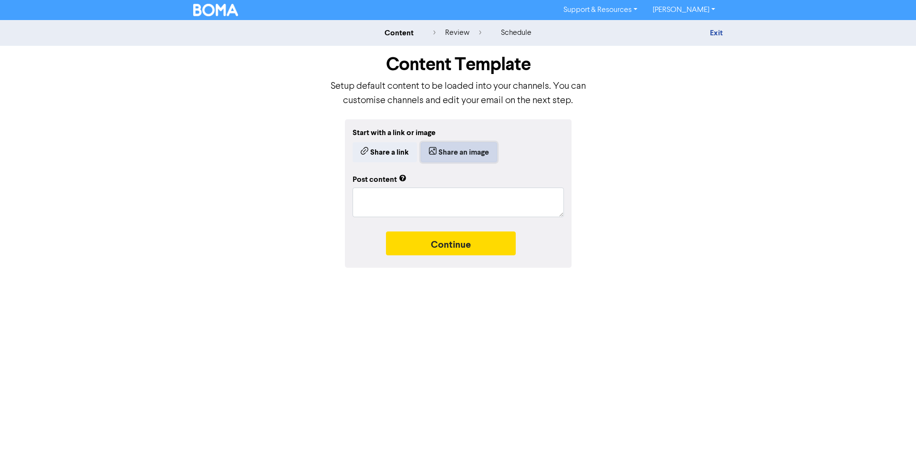
click at [458, 155] on button "Share an image" at bounding box center [459, 152] width 76 height 20
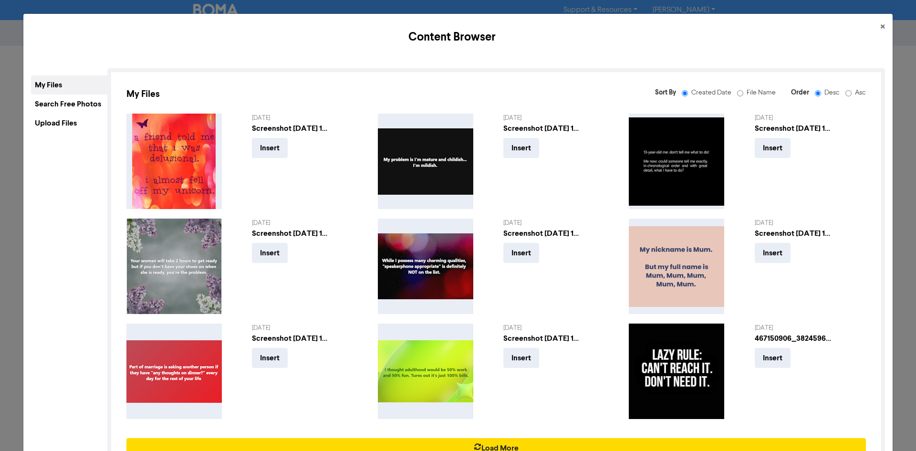
click at [77, 122] on div "Upload Files" at bounding box center [69, 122] width 76 height 19
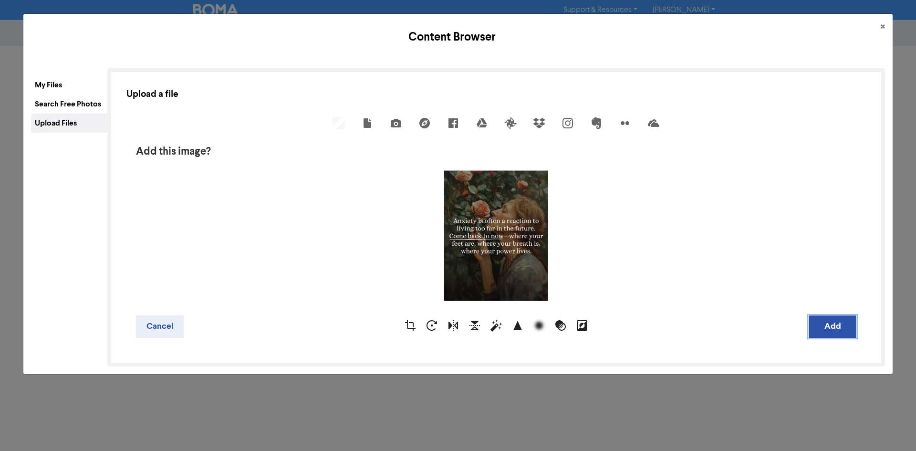
click at [814, 325] on button "Add" at bounding box center [832, 326] width 48 height 22
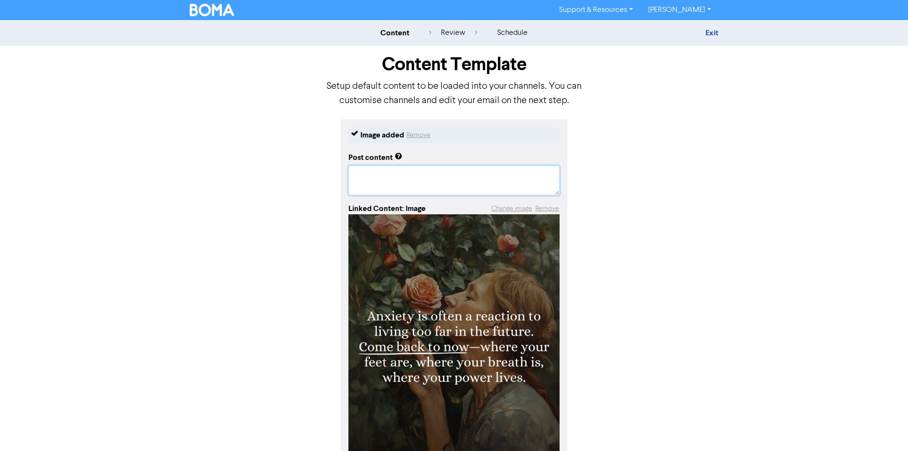
click at [468, 184] on textarea at bounding box center [454, 180] width 211 height 30
paste textarea "#InvercargillBookkeeper #InvercargillBookkeeping #BusinessSupport"
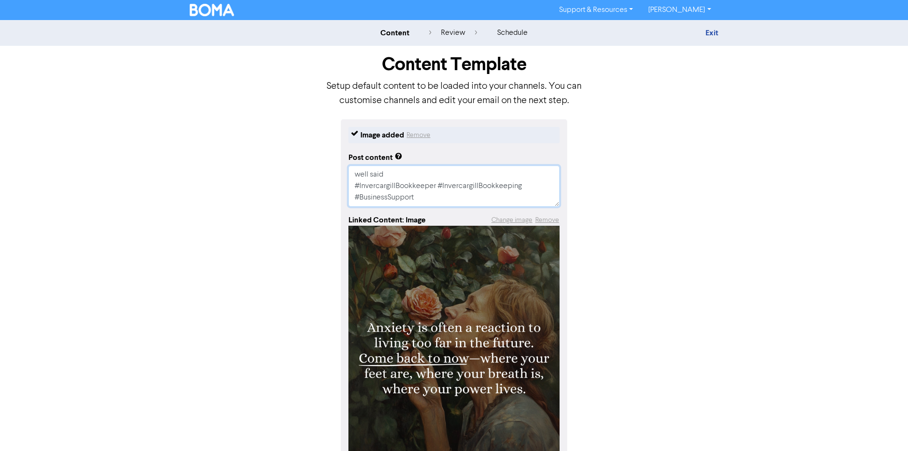
click at [479, 173] on textarea "well said #InvercargillBookkeeper #InvercargillBookkeeping #BusinessSupport" at bounding box center [454, 185] width 211 height 41
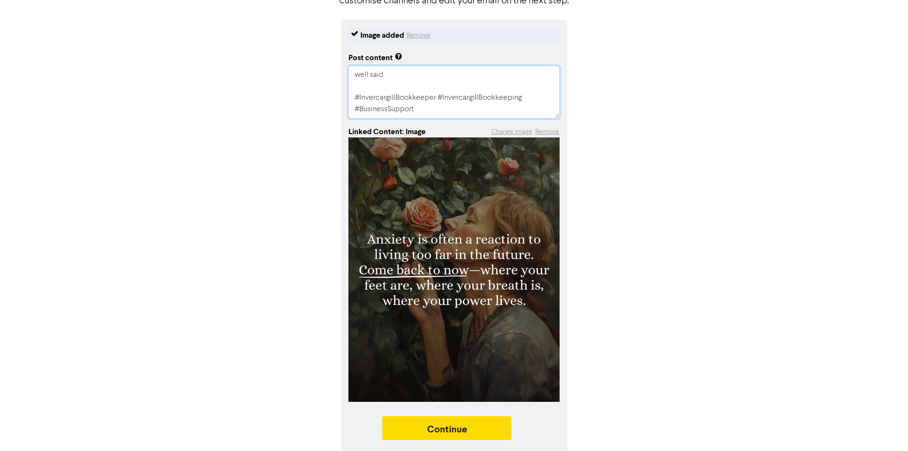
scroll to position [102, 0]
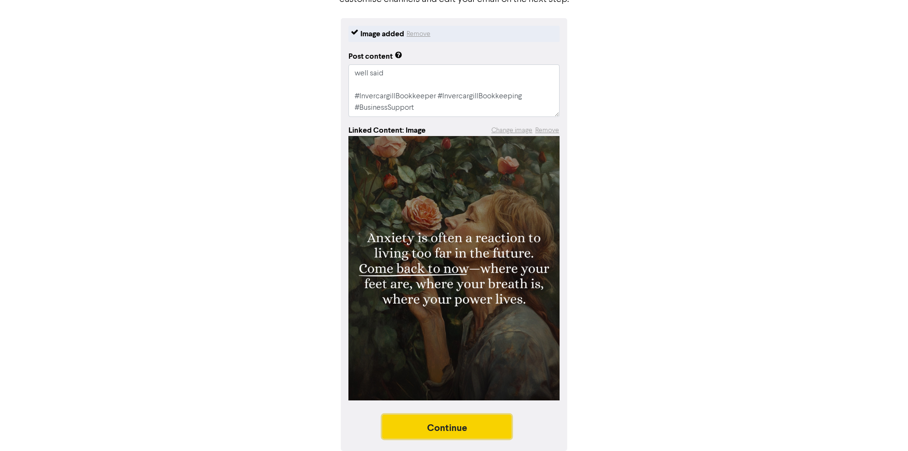
click at [464, 429] on button "Continue" at bounding box center [447, 426] width 130 height 24
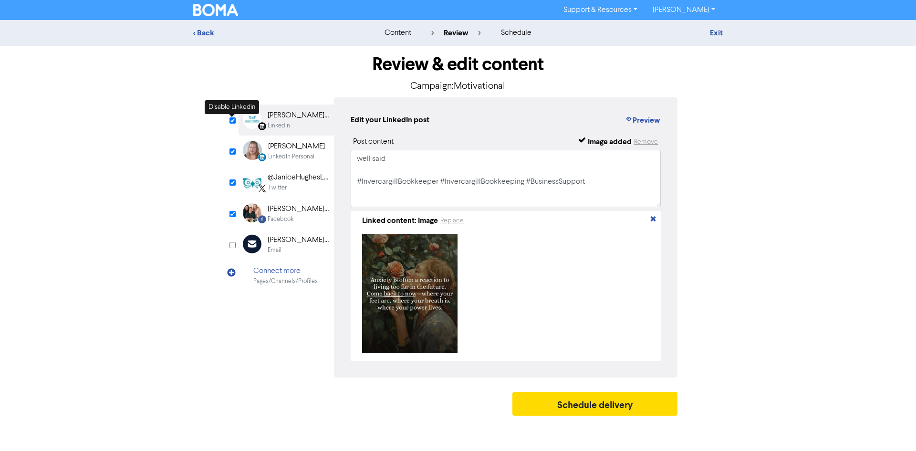
click at [231, 119] on input "checkbox" at bounding box center [232, 120] width 6 height 6
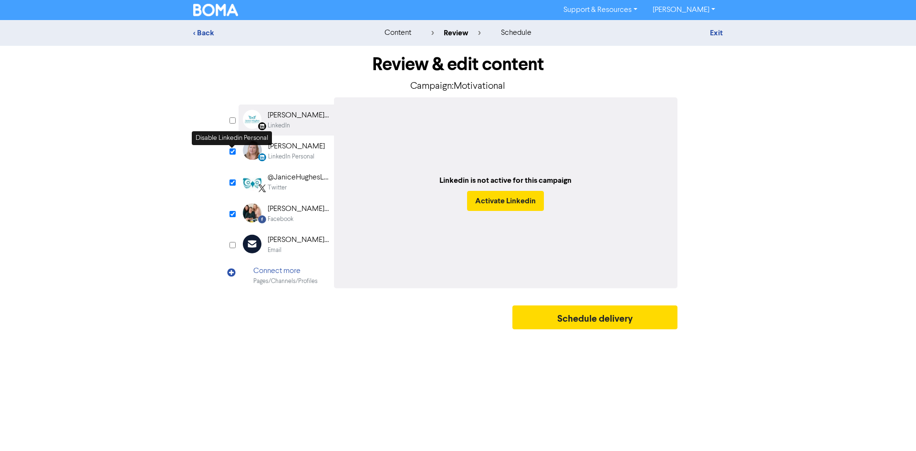
click at [235, 151] on input "checkbox" at bounding box center [232, 151] width 6 height 6
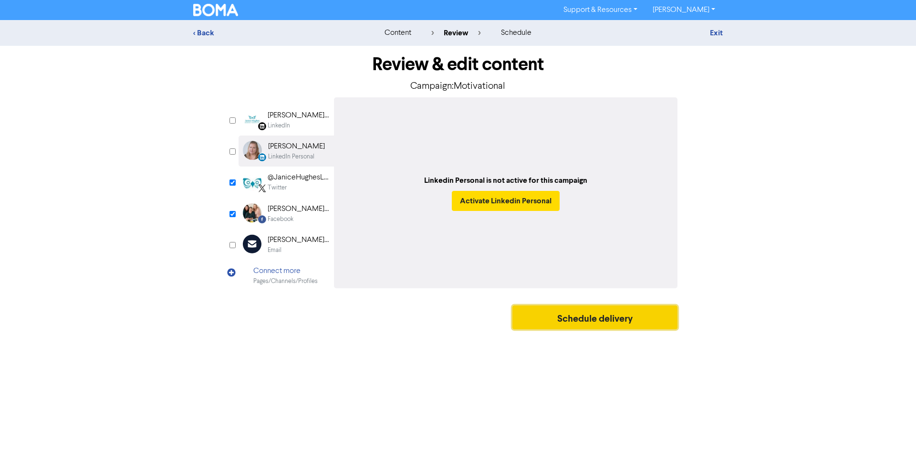
click at [591, 316] on button "Schedule delivery" at bounding box center [594, 317] width 165 height 24
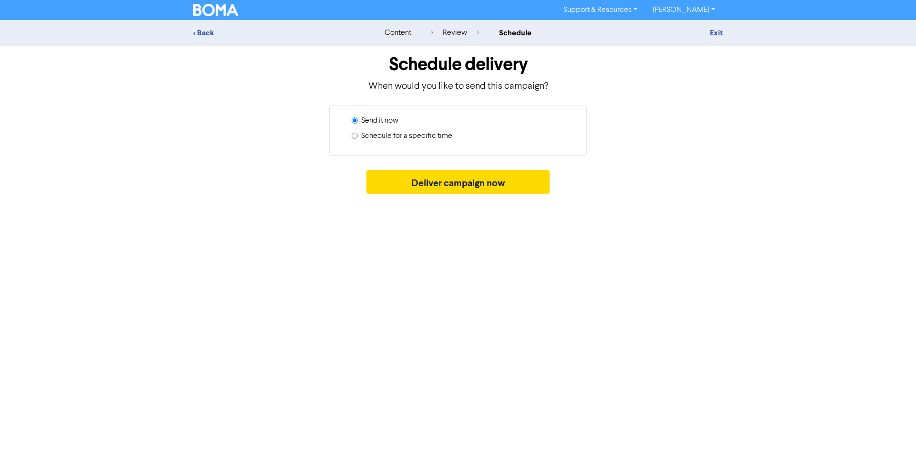
click at [439, 138] on label "Schedule for a specific time" at bounding box center [406, 135] width 91 height 11
click at [358, 138] on input "Schedule for a specific time" at bounding box center [354, 136] width 6 height 6
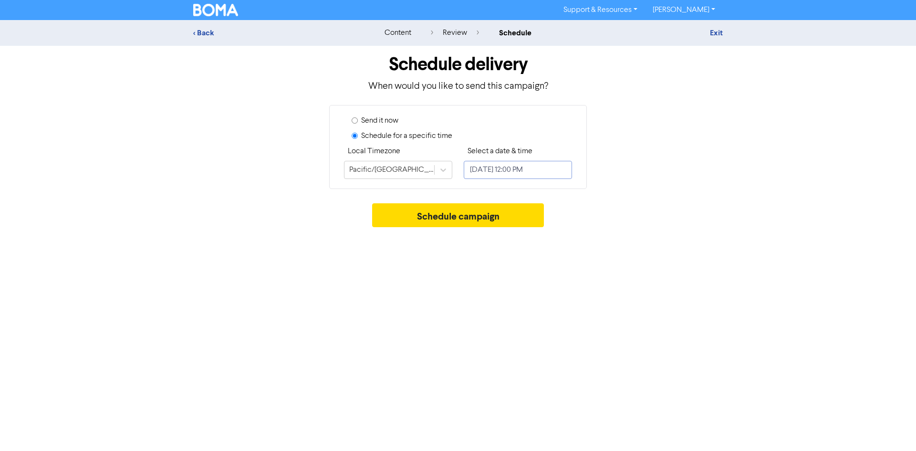
click at [523, 164] on input "[DATE] 12:00 PM" at bounding box center [518, 170] width 108 height 18
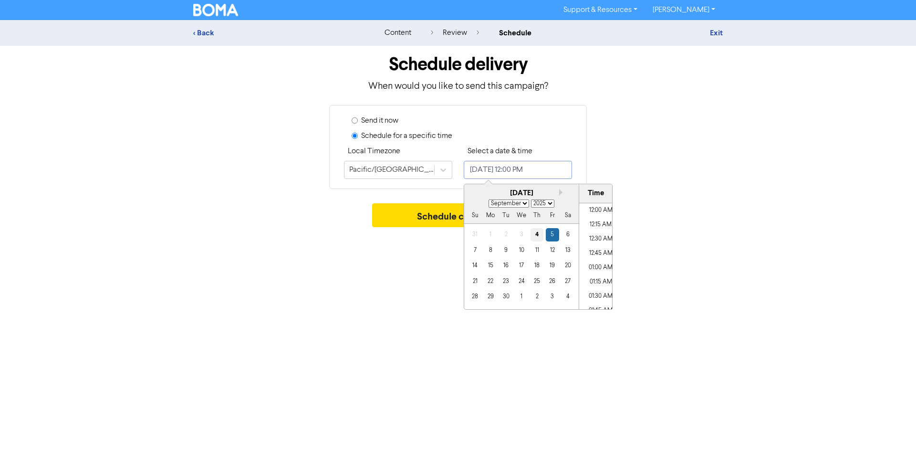
scroll to position [641, 0]
click at [506, 255] on div "9" at bounding box center [505, 250] width 13 height 13
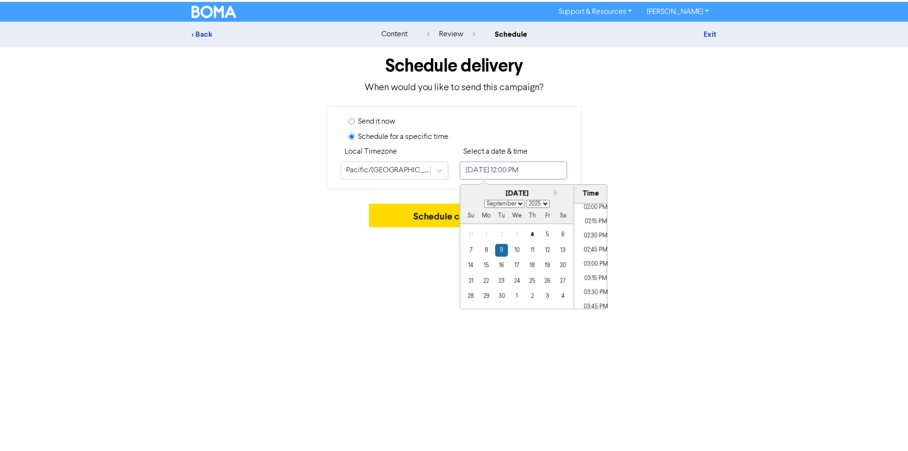
scroll to position [832, 0]
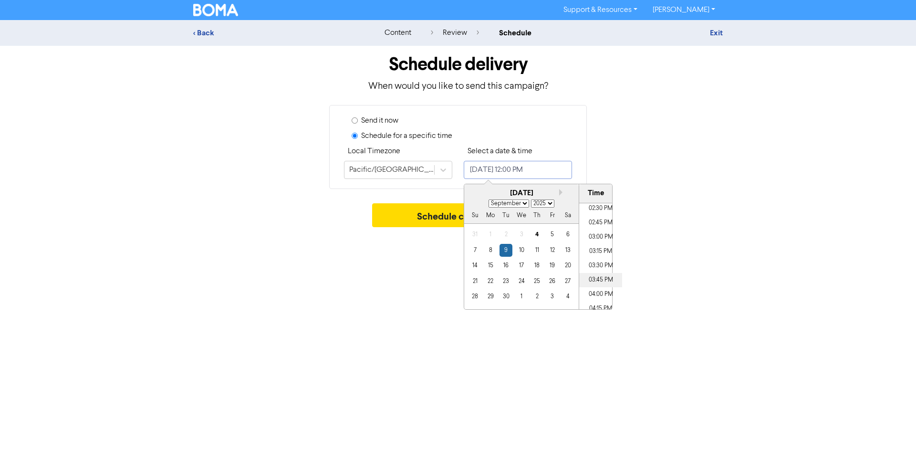
click at [598, 278] on li "03:45 PM" at bounding box center [600, 280] width 43 height 14
click at [431, 216] on button "Schedule campaign" at bounding box center [458, 215] width 172 height 24
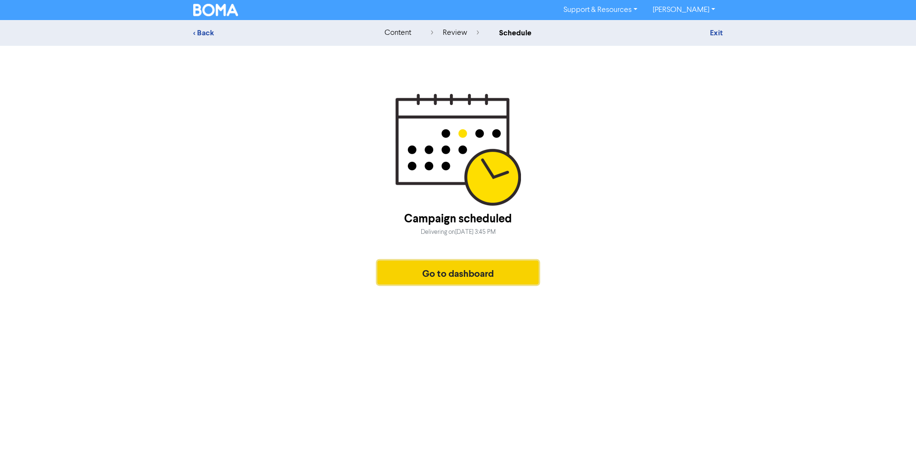
click at [461, 268] on button "Go to dashboard" at bounding box center [457, 272] width 161 height 24
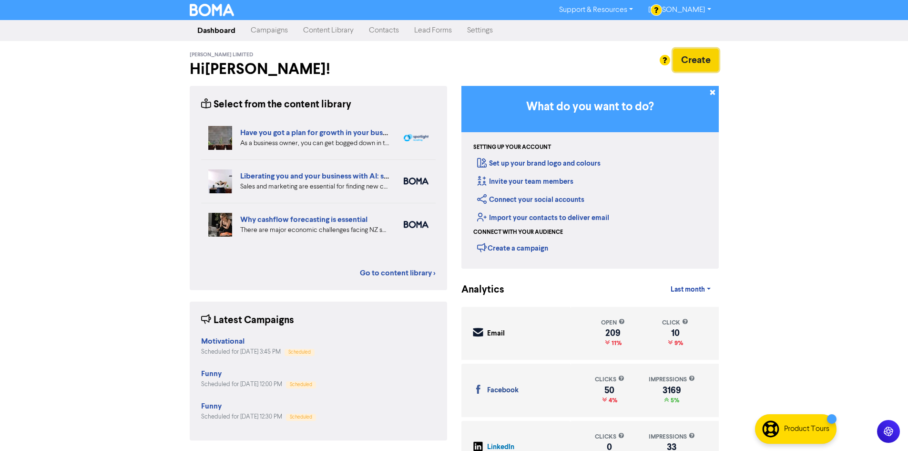
click at [685, 56] on button "Create" at bounding box center [696, 60] width 46 height 23
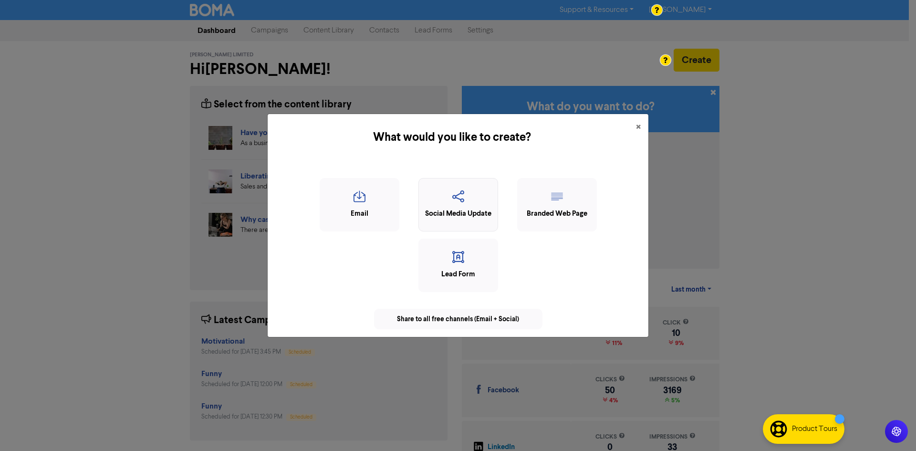
click at [450, 213] on div "Social Media Update" at bounding box center [457, 213] width 69 height 11
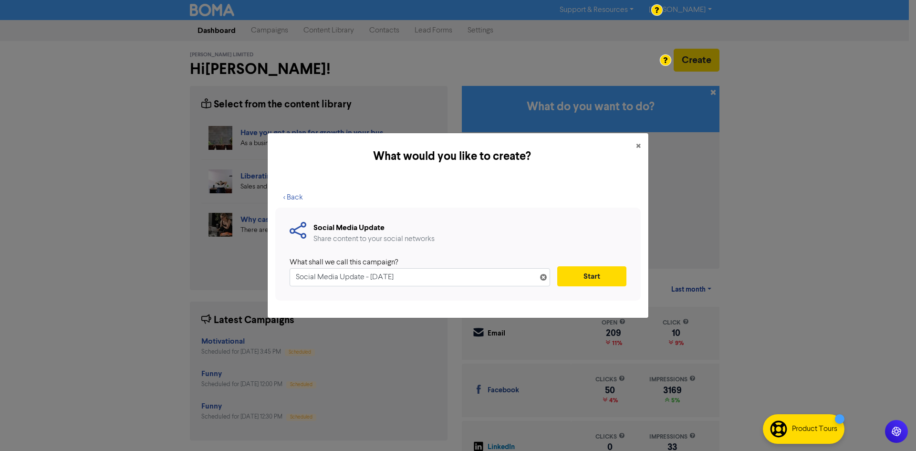
drag, startPoint x: 282, startPoint y: 272, endPoint x: 204, endPoint y: 269, distance: 78.7
click at [237, 271] on div "What would you like to create? × < Back Social Media Update Share content to yo…" at bounding box center [458, 225] width 916 height 451
click at [585, 272] on button "Start" at bounding box center [591, 276] width 69 height 20
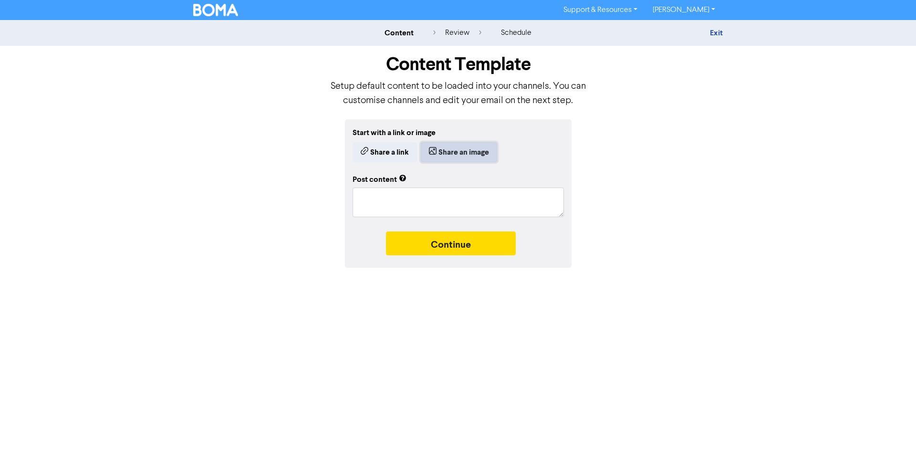
click at [456, 147] on button "Share an image" at bounding box center [459, 152] width 76 height 20
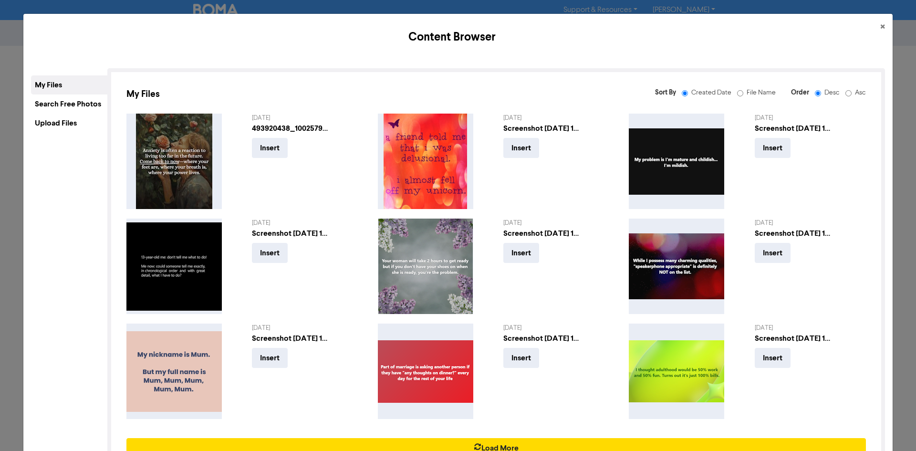
click at [57, 122] on div "Upload Files" at bounding box center [69, 122] width 76 height 19
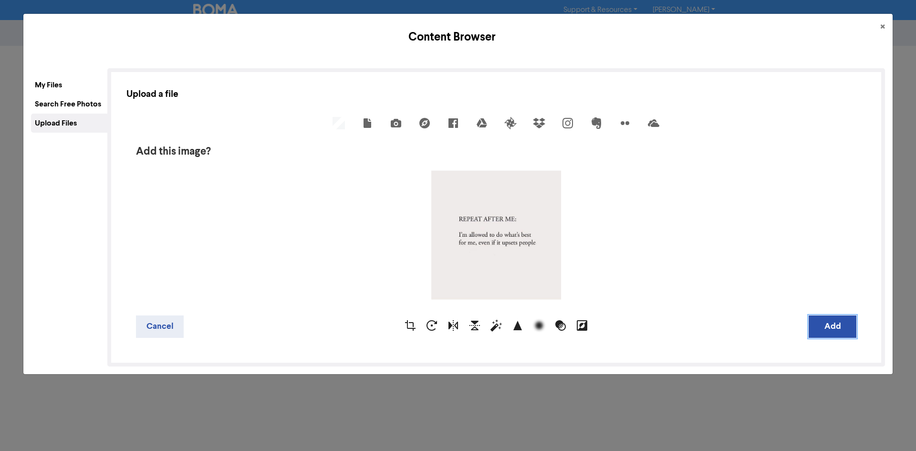
click at [823, 330] on button "Add" at bounding box center [832, 326] width 48 height 22
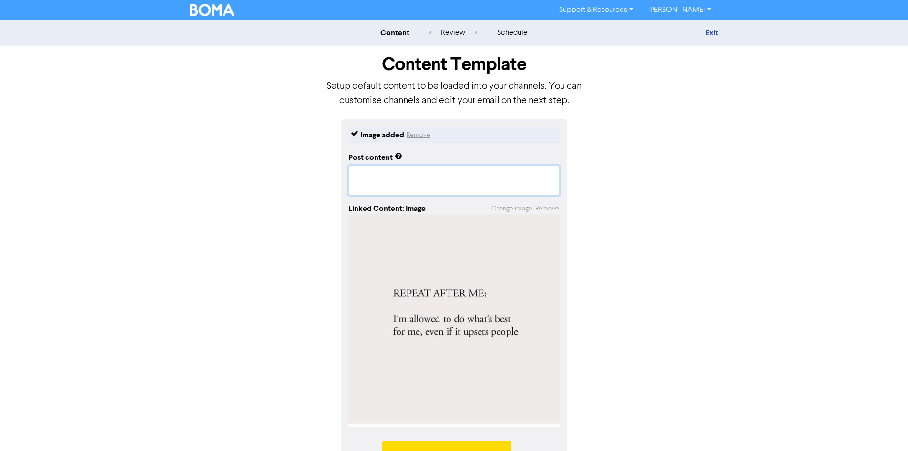
click at [459, 184] on textarea at bounding box center [454, 180] width 211 height 30
paste textarea "#InvercargillBookkeeper #InvercargillBookkeeping #BusinessSupport"
click at [353, 175] on textarea "#InvercargillBookkeeper #InvercargillBookkeeping #BusinessSupport" at bounding box center [454, 180] width 211 height 30
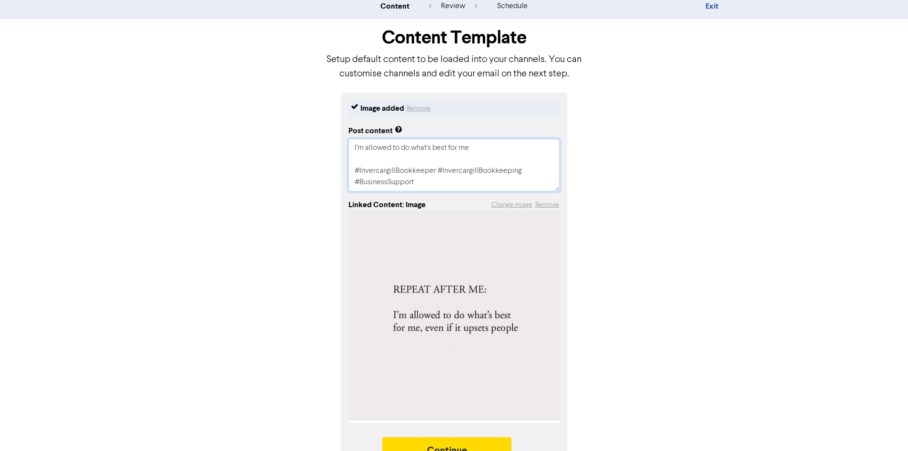
scroll to position [50, 0]
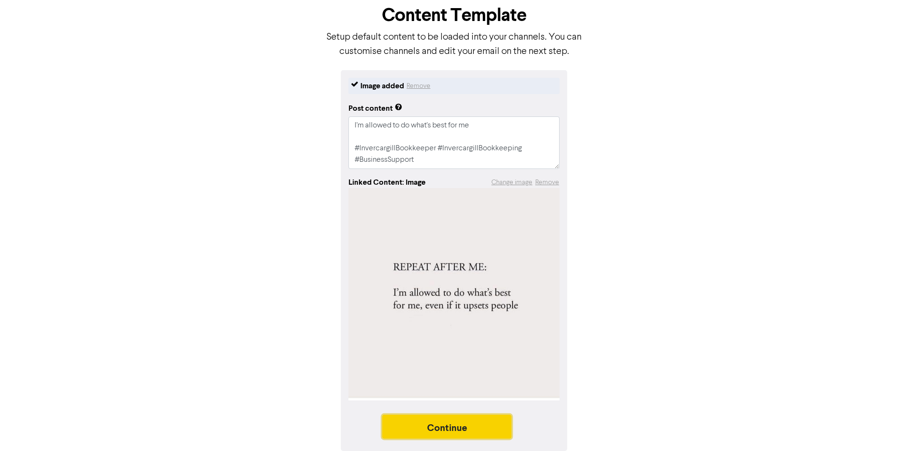
click at [494, 426] on button "Continue" at bounding box center [447, 426] width 130 height 24
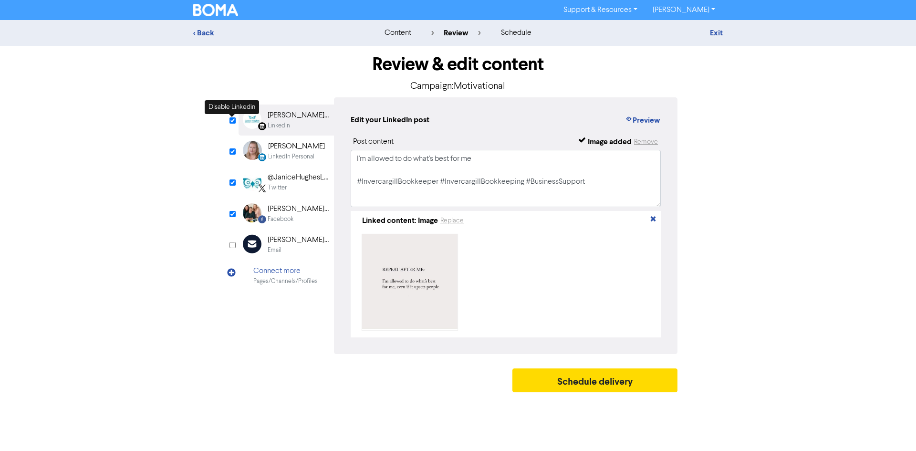
click at [231, 119] on input "checkbox" at bounding box center [232, 120] width 6 height 6
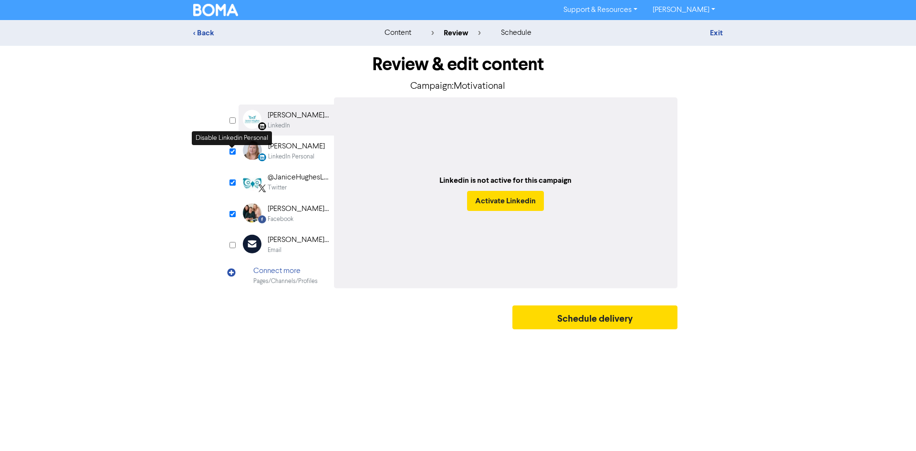
click at [231, 153] on input "checkbox" at bounding box center [232, 151] width 6 height 6
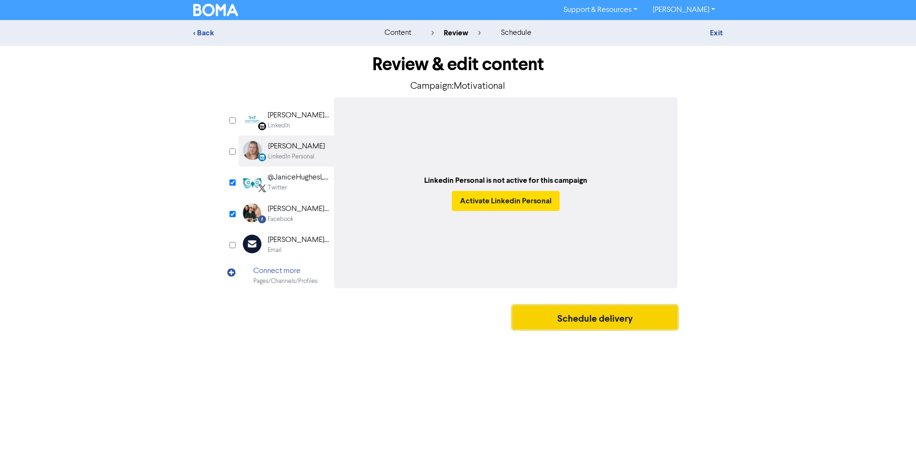
click at [566, 319] on button "Schedule delivery" at bounding box center [594, 317] width 165 height 24
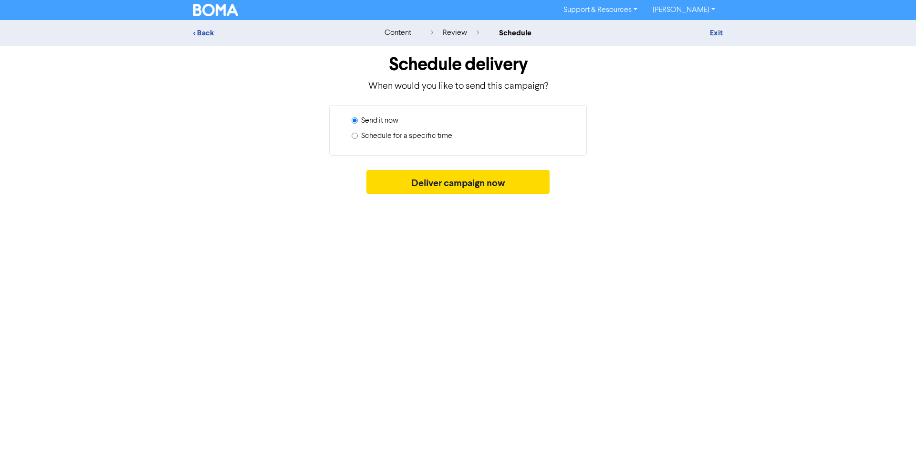
click at [420, 134] on label "Schedule for a specific time" at bounding box center [406, 135] width 91 height 11
click at [358, 134] on input "Schedule for a specific time" at bounding box center [354, 136] width 6 height 6
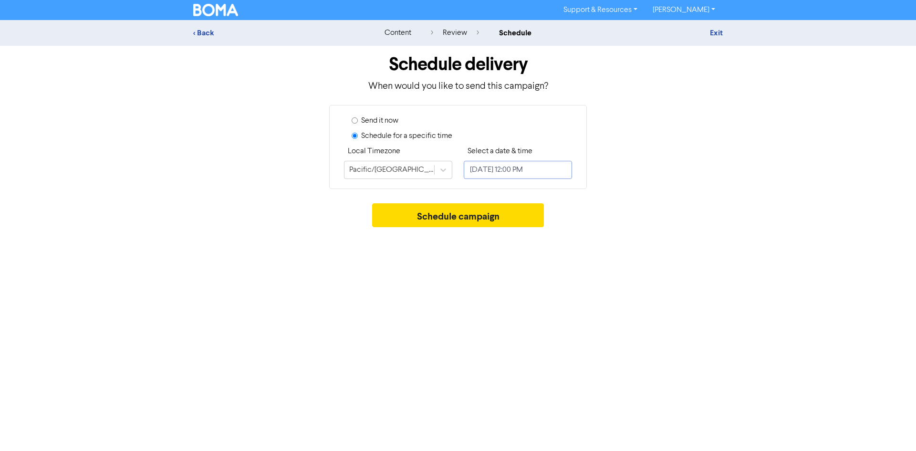
click at [484, 163] on input "[DATE] 12:00 PM" at bounding box center [518, 170] width 108 height 18
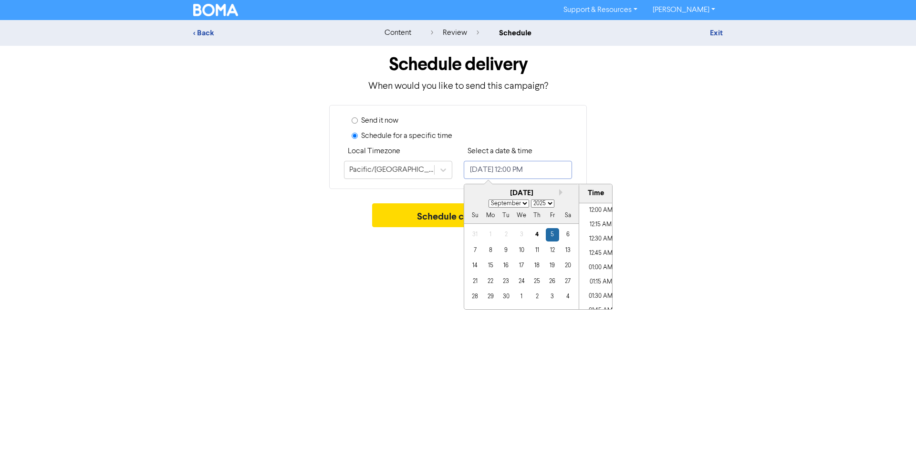
scroll to position [641, 0]
click at [488, 265] on div "15" at bounding box center [490, 265] width 13 height 13
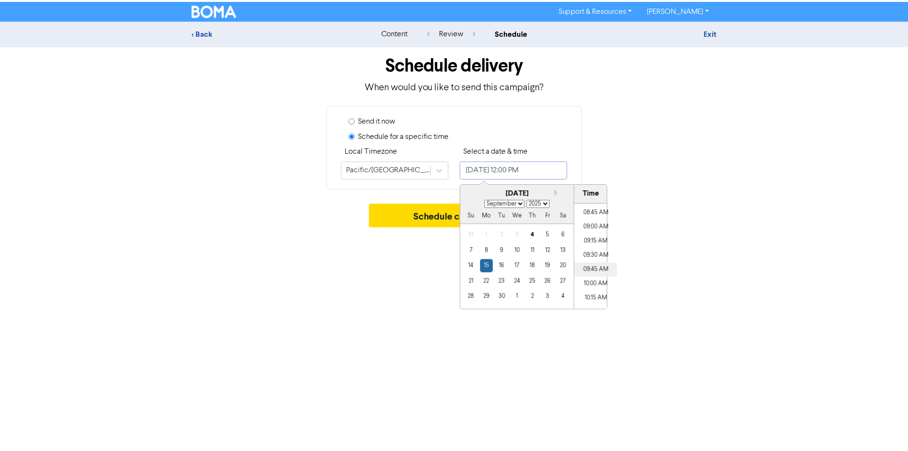
scroll to position [498, 0]
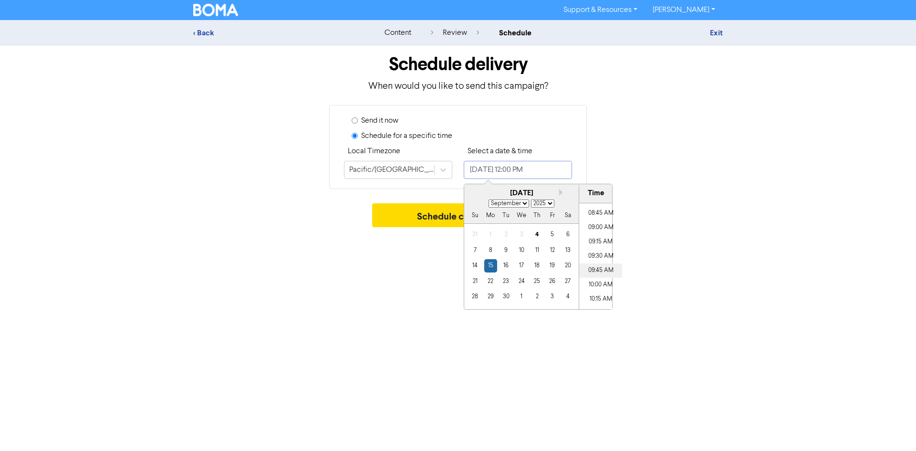
click at [591, 269] on li "09:45 AM" at bounding box center [600, 270] width 43 height 14
drag, startPoint x: 410, startPoint y: 216, endPoint x: 419, endPoint y: 211, distance: 10.5
click at [410, 216] on button "Schedule campaign" at bounding box center [458, 215] width 172 height 24
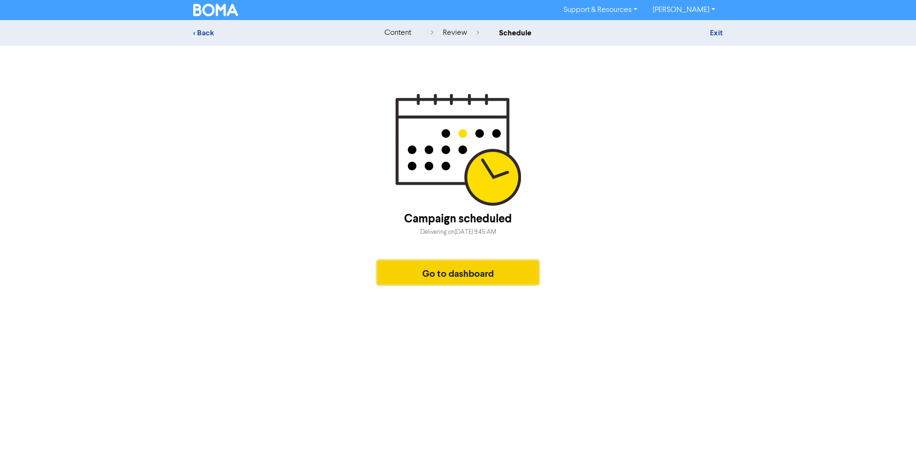
click at [474, 273] on button "Go to dashboard" at bounding box center [457, 272] width 161 height 24
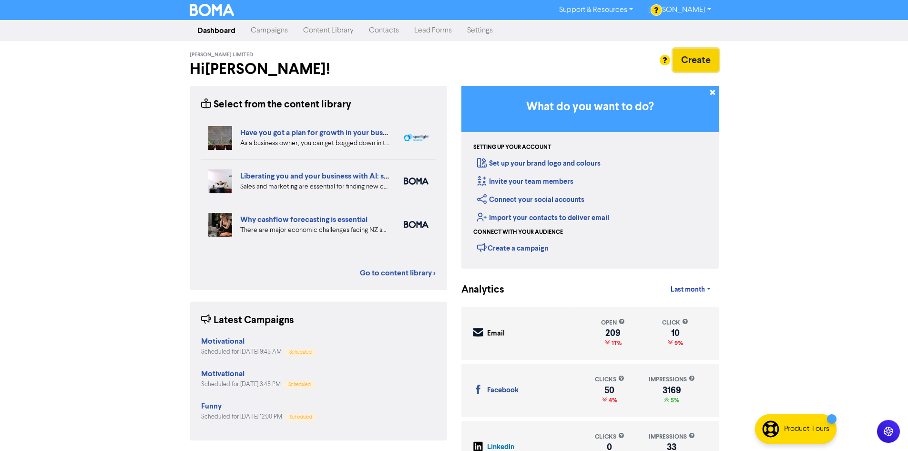
click at [697, 64] on button "Create" at bounding box center [696, 60] width 46 height 23
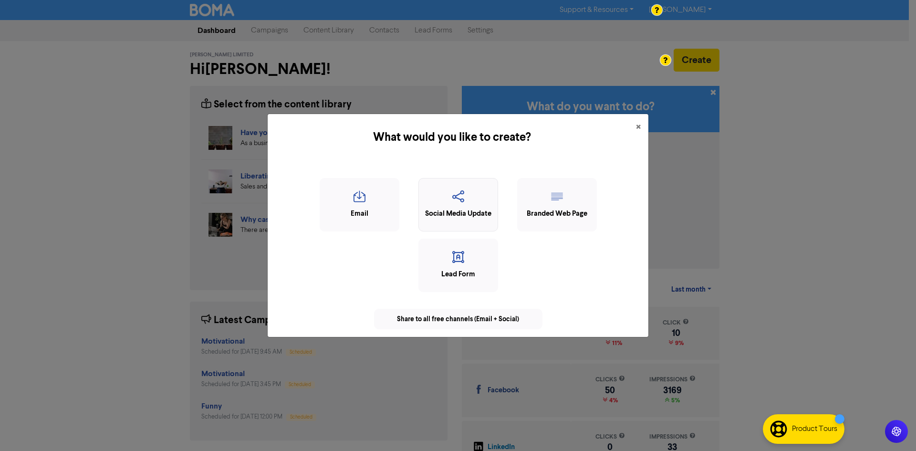
click at [461, 209] on div "Social Media Update" at bounding box center [457, 213] width 69 height 11
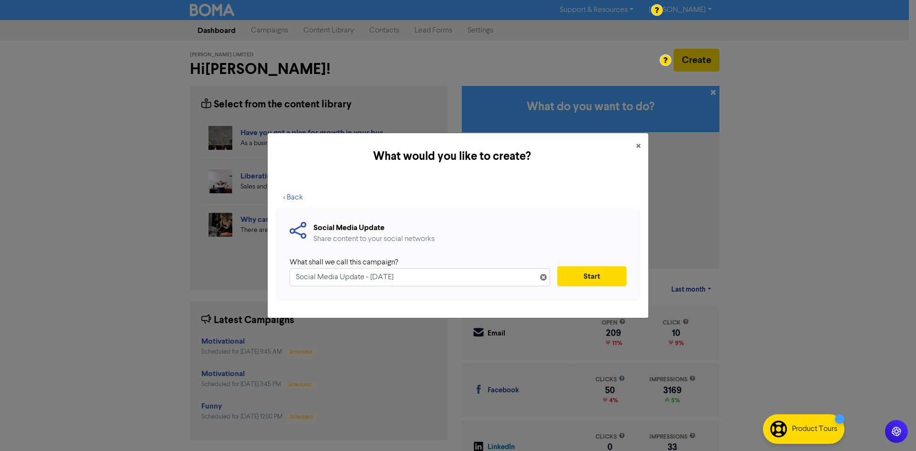
drag, startPoint x: 189, startPoint y: 268, endPoint x: 159, endPoint y: 271, distance: 29.8
click at [157, 271] on div "What would you like to create? × < Back Social Media Update Share content to yo…" at bounding box center [458, 225] width 916 height 451
click at [594, 272] on button "Start" at bounding box center [591, 276] width 69 height 20
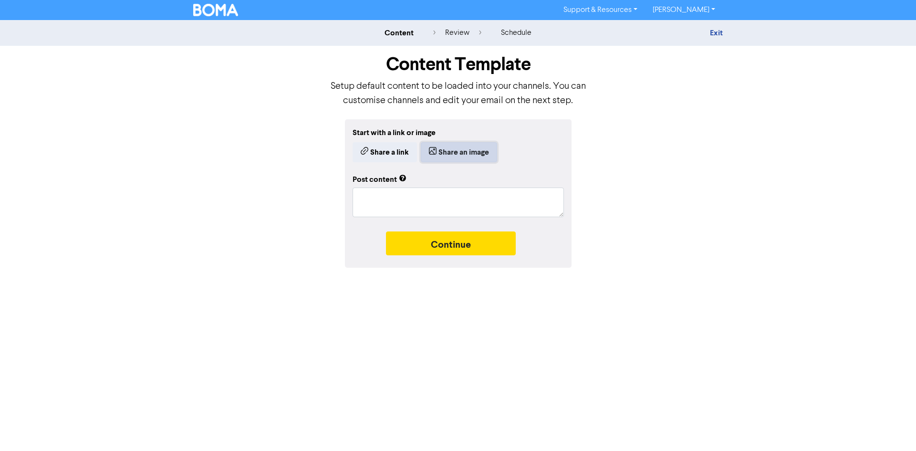
click at [452, 153] on button "Share an image" at bounding box center [459, 152] width 76 height 20
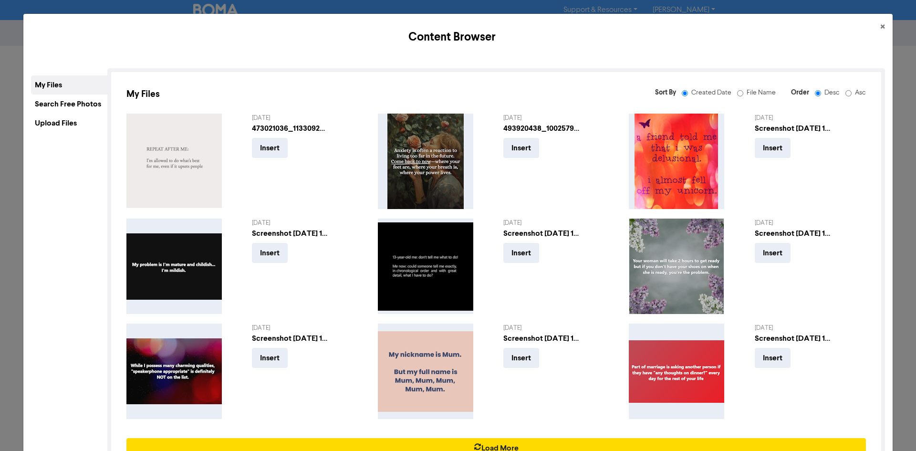
click at [66, 121] on div "Upload Files" at bounding box center [69, 122] width 76 height 19
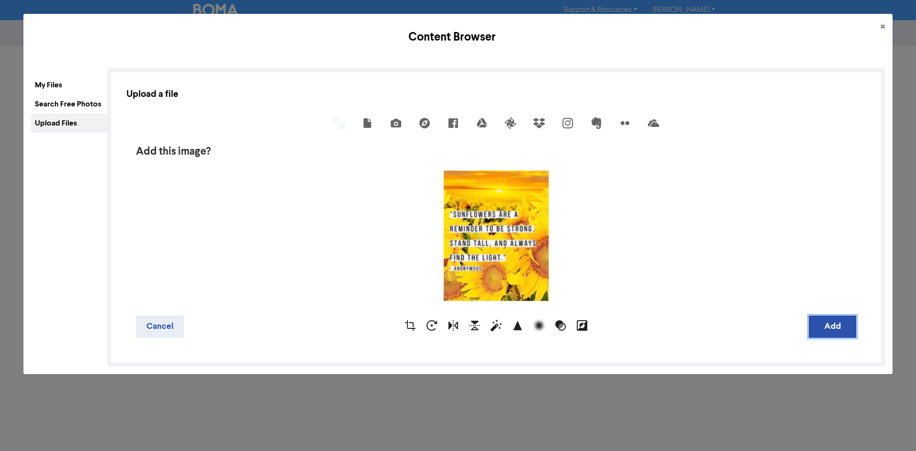
click at [835, 324] on button "Add" at bounding box center [832, 326] width 48 height 22
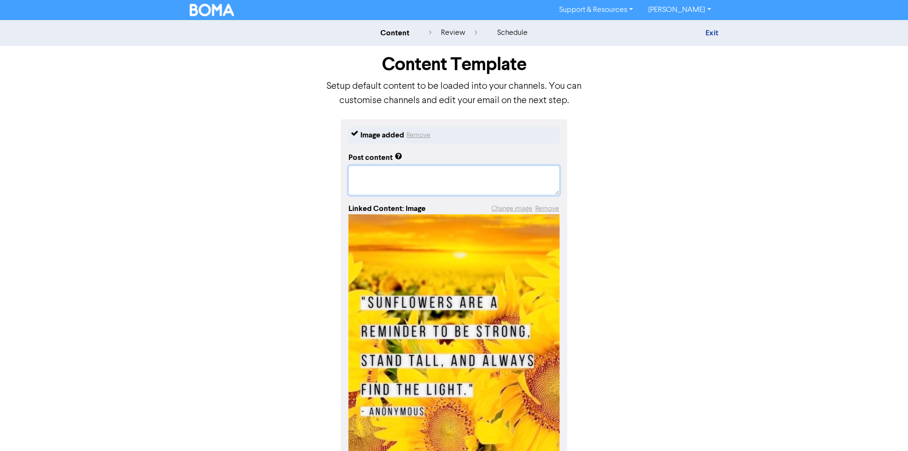
click at [392, 182] on textarea at bounding box center [454, 180] width 211 height 30
paste textarea "#InvercargillBookkeeper #InvercargillBookkeeping #BusinessSupport"
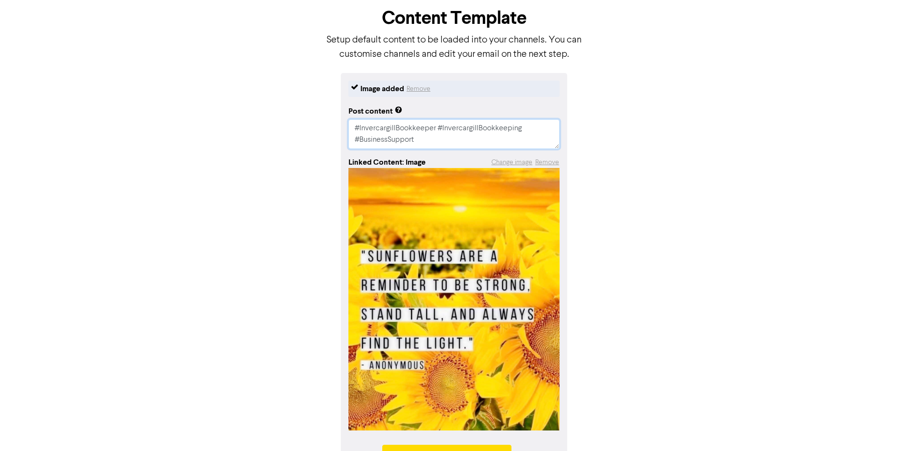
scroll to position [77, 0]
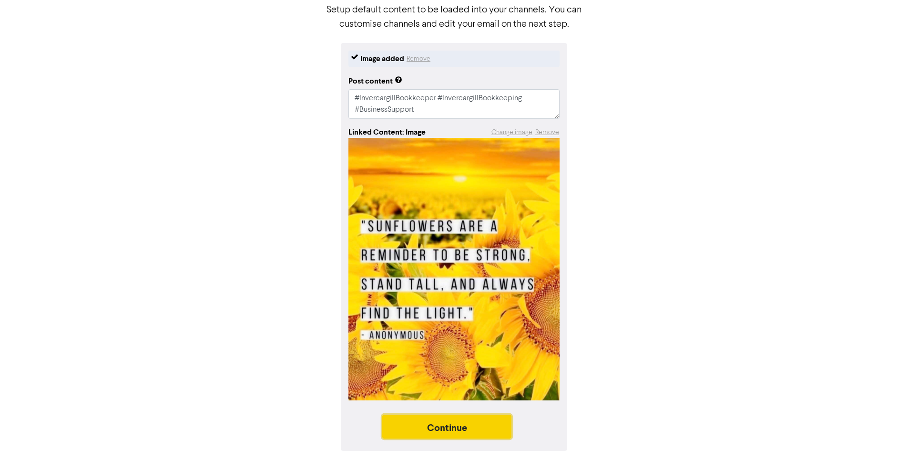
click at [490, 423] on button "Continue" at bounding box center [447, 426] width 130 height 24
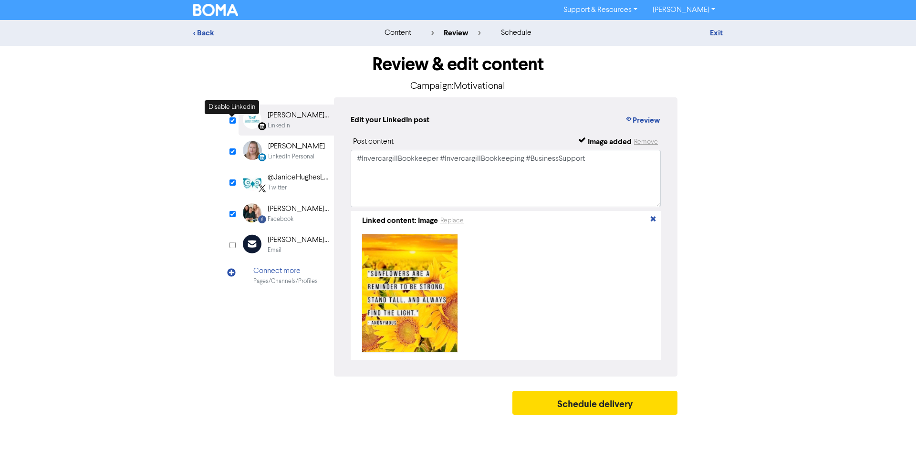
click at [233, 119] on input "checkbox" at bounding box center [232, 120] width 6 height 6
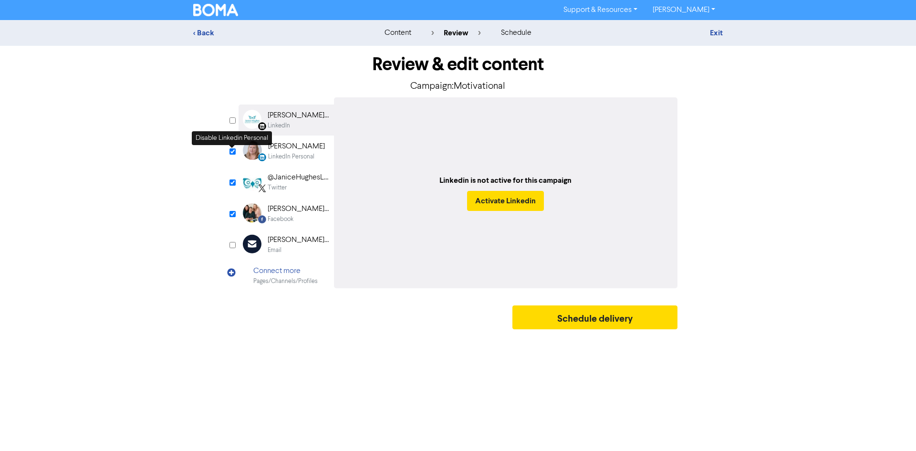
click at [234, 153] on input "checkbox" at bounding box center [232, 151] width 6 height 6
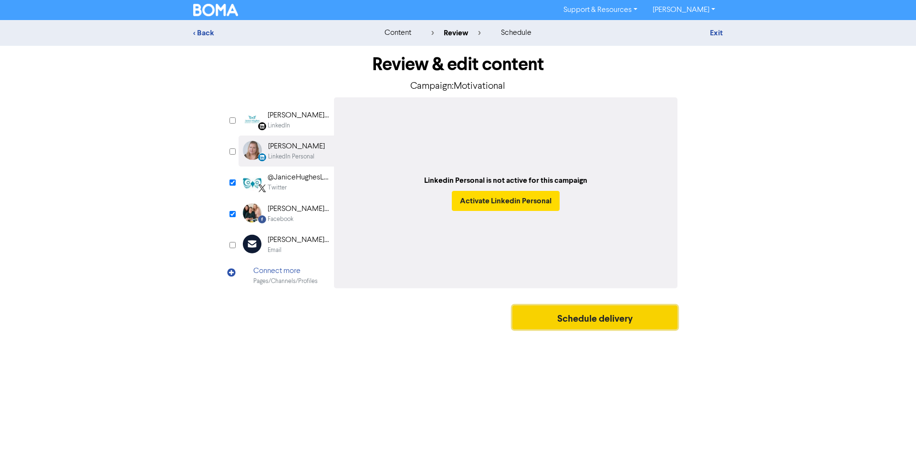
click at [582, 310] on button "Schedule delivery" at bounding box center [594, 317] width 165 height 24
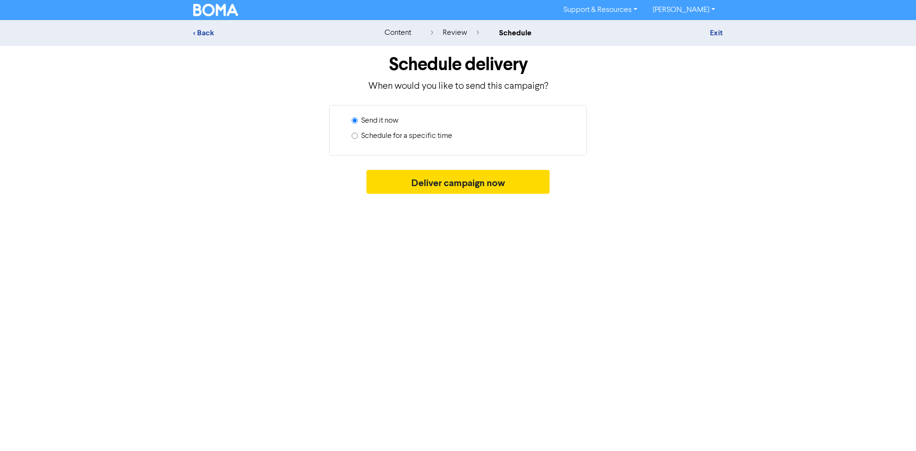
click at [402, 136] on label "Schedule for a specific time" at bounding box center [406, 135] width 91 height 11
click at [358, 136] on input "Schedule for a specific time" at bounding box center [354, 136] width 6 height 6
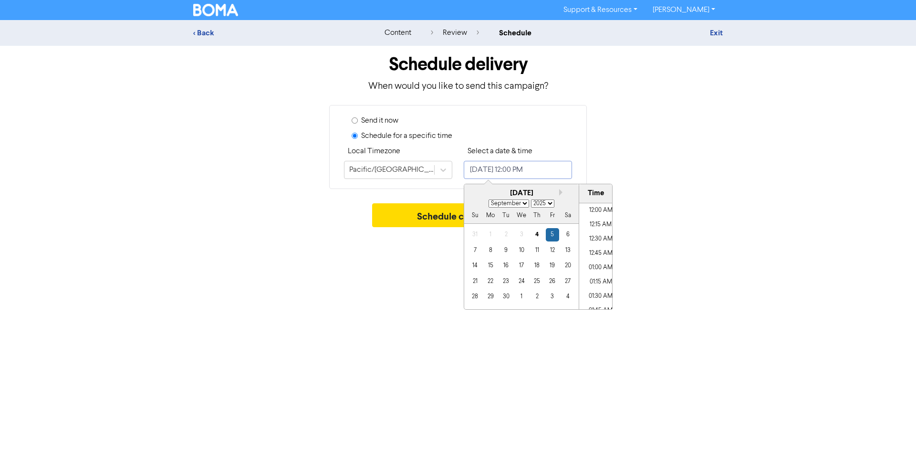
click at [532, 165] on input "[DATE] 12:00 PM" at bounding box center [518, 170] width 108 height 18
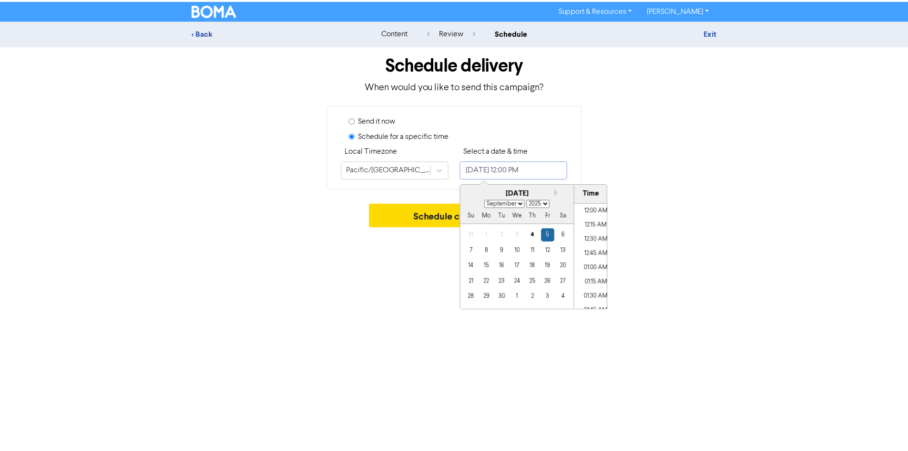
scroll to position [641, 0]
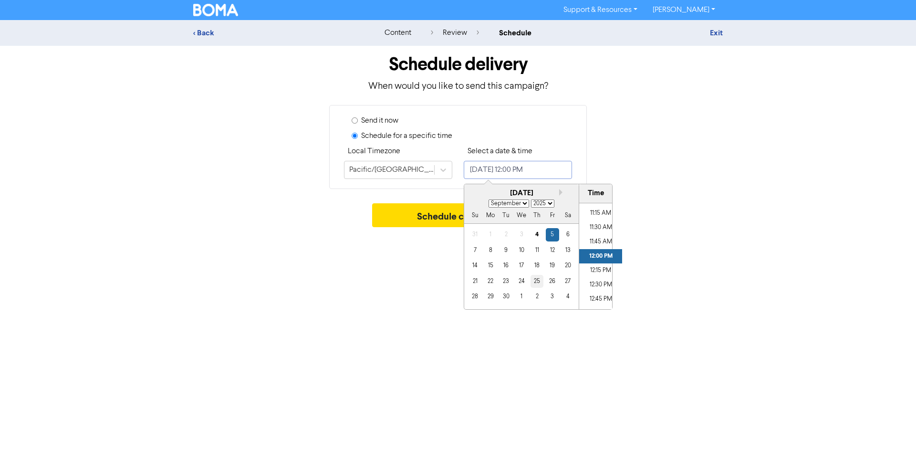
click at [538, 283] on div "25" at bounding box center [536, 281] width 13 height 13
click at [595, 269] on li "12:15 PM" at bounding box center [600, 270] width 43 height 14
click at [429, 217] on button "Schedule campaign" at bounding box center [458, 215] width 172 height 24
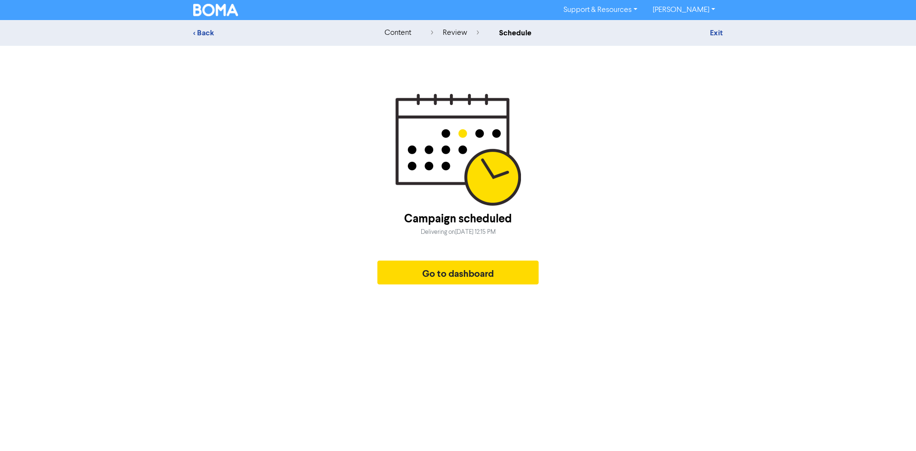
click at [743, 93] on div "< Back content review schedule Exit Campaign scheduled Delivering on Thursday, …" at bounding box center [458, 154] width 916 height 269
click at [412, 269] on button "Go to dashboard" at bounding box center [457, 272] width 161 height 24
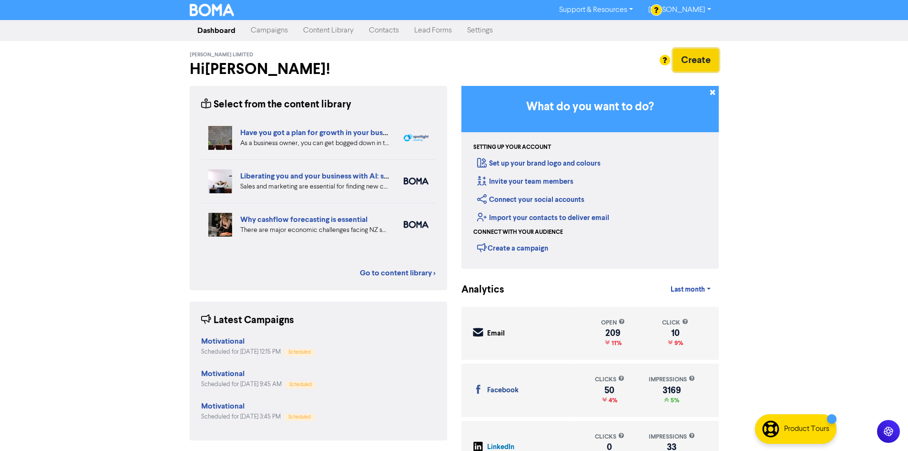
click at [711, 58] on button "Create" at bounding box center [696, 60] width 46 height 23
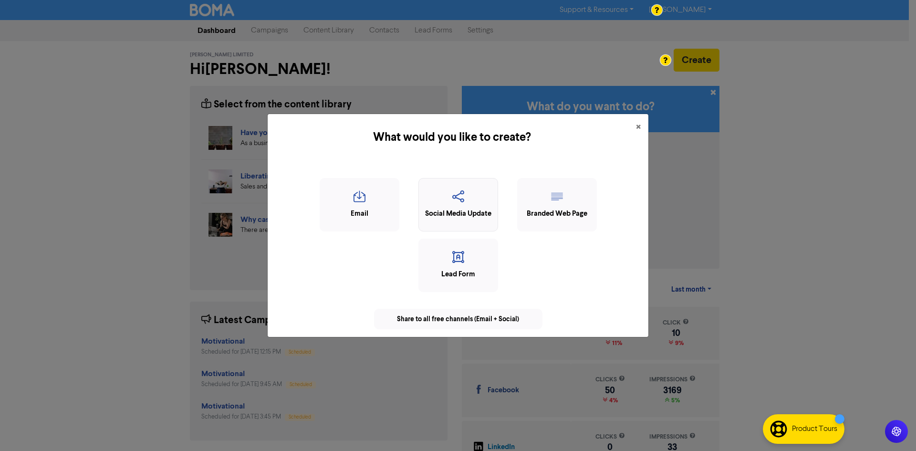
click at [462, 202] on icon "button" at bounding box center [457, 199] width 69 height 18
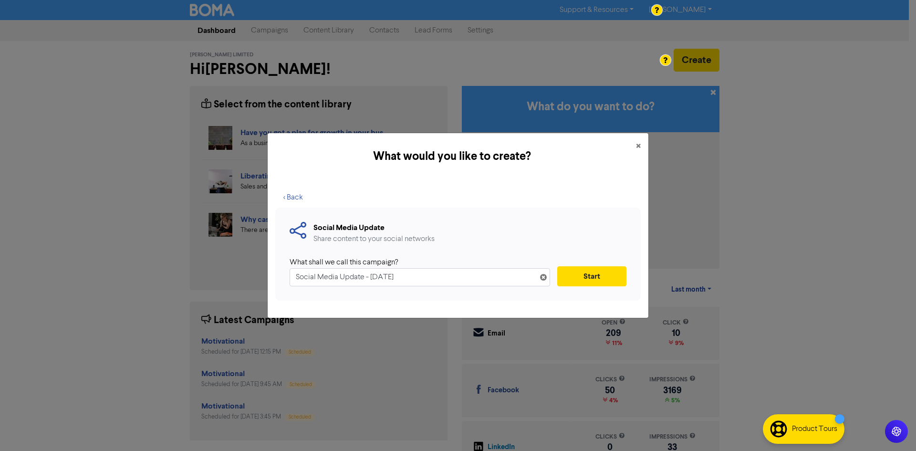
drag, startPoint x: 456, startPoint y: 277, endPoint x: 293, endPoint y: 280, distance: 162.6
click at [294, 280] on input "Social Media Update - 4th Sep. 2025" at bounding box center [419, 277] width 260 height 18
click at [610, 280] on button "Start" at bounding box center [591, 276] width 69 height 20
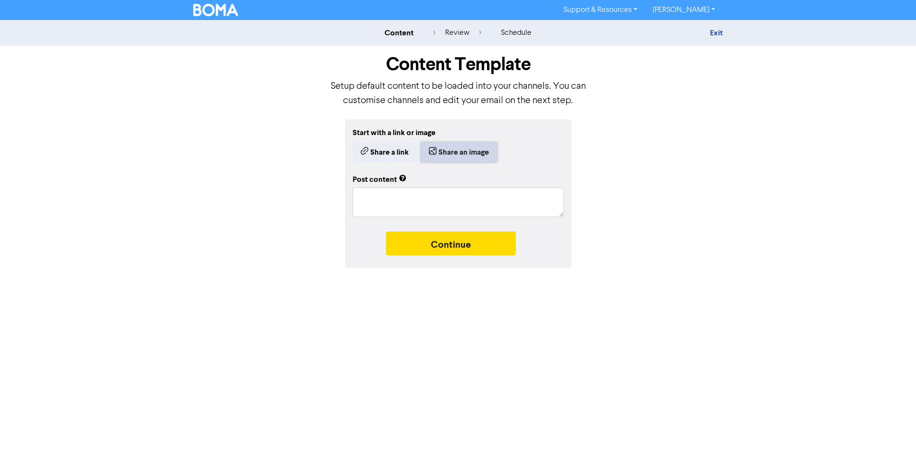
click at [453, 151] on button "Share an image" at bounding box center [459, 152] width 76 height 20
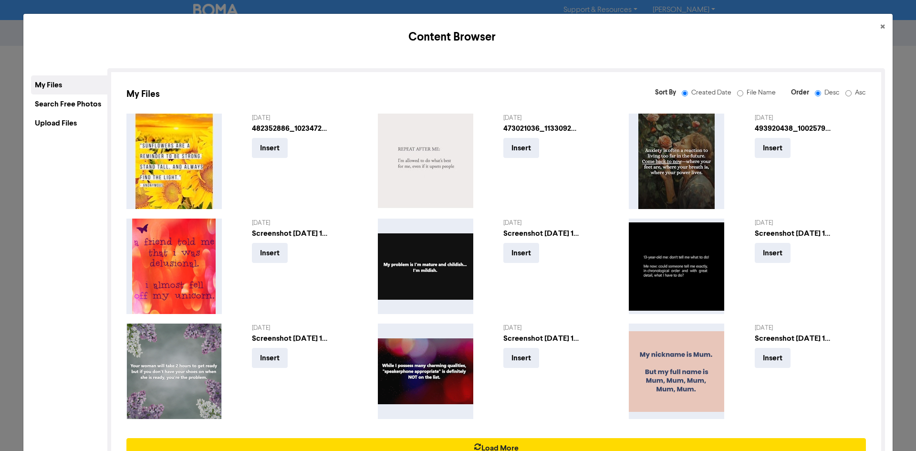
click at [73, 118] on div "Upload Files" at bounding box center [69, 122] width 76 height 19
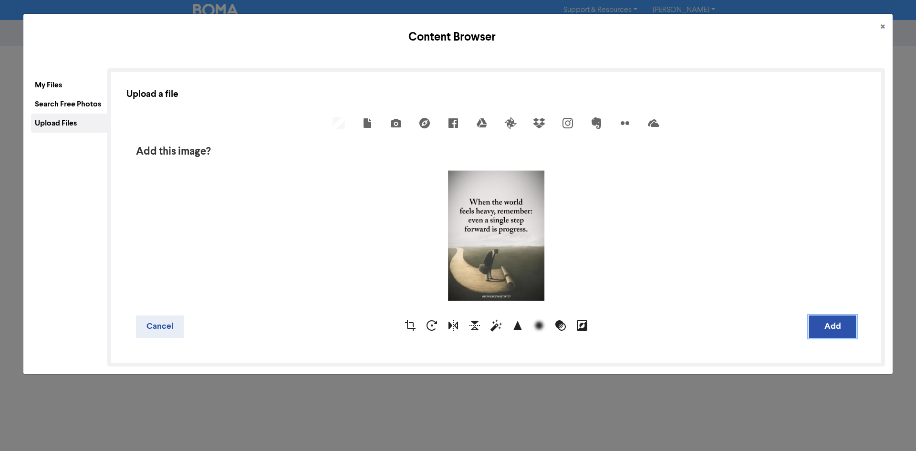
click at [825, 325] on button "Add" at bounding box center [832, 326] width 48 height 22
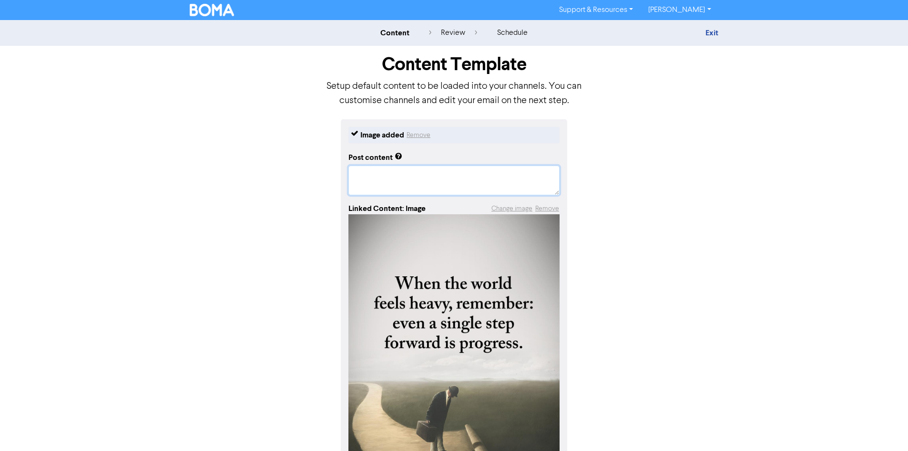
click at [482, 180] on textarea at bounding box center [454, 180] width 211 height 30
paste textarea "#InvercargillBookkeeper #InvercargillBookkeeping #BusinessSupport"
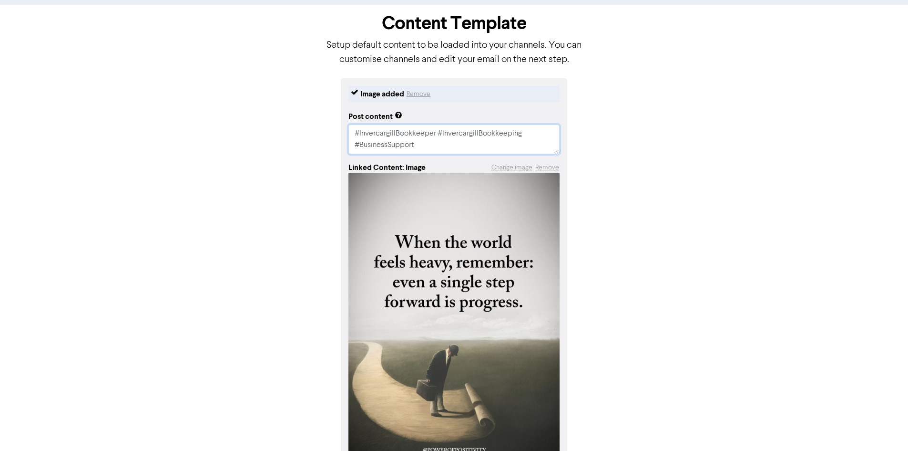
scroll to position [101, 0]
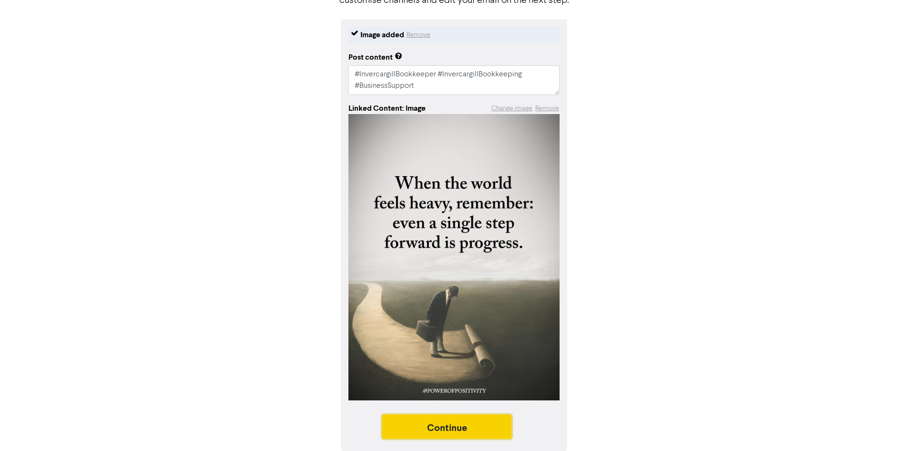
click at [490, 423] on button "Continue" at bounding box center [447, 426] width 130 height 24
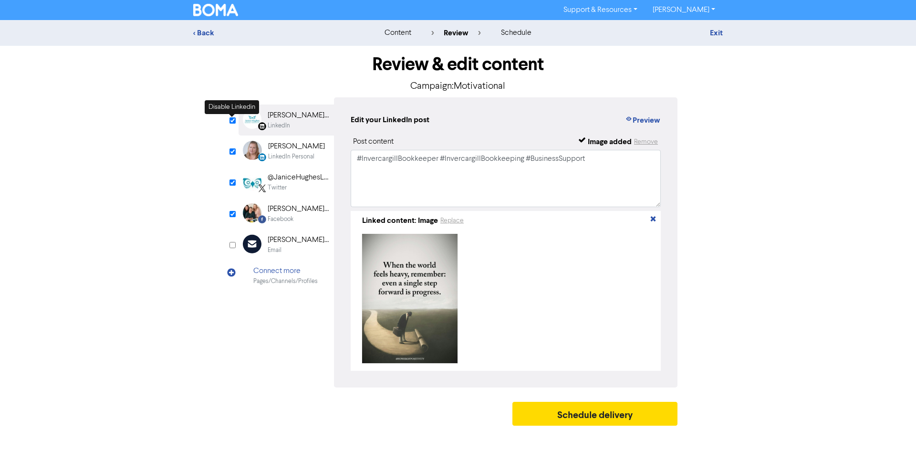
click at [233, 121] on input "checkbox" at bounding box center [232, 120] width 6 height 6
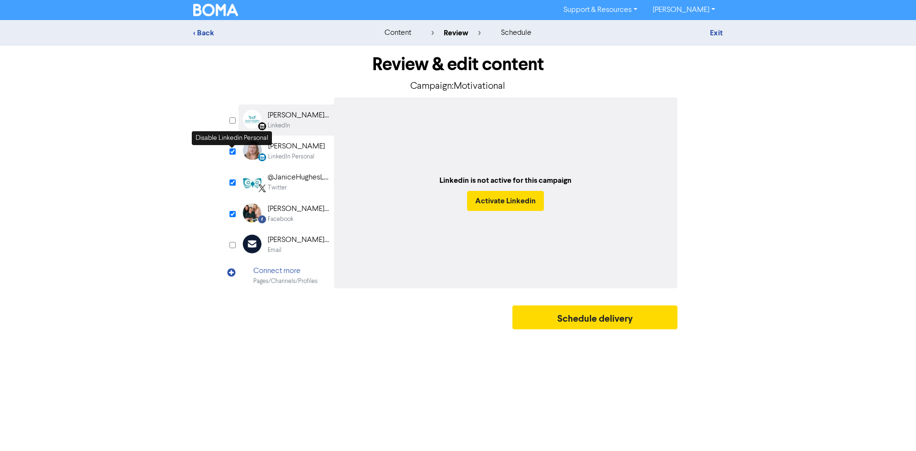
click at [232, 149] on input "checkbox" at bounding box center [232, 151] width 6 height 6
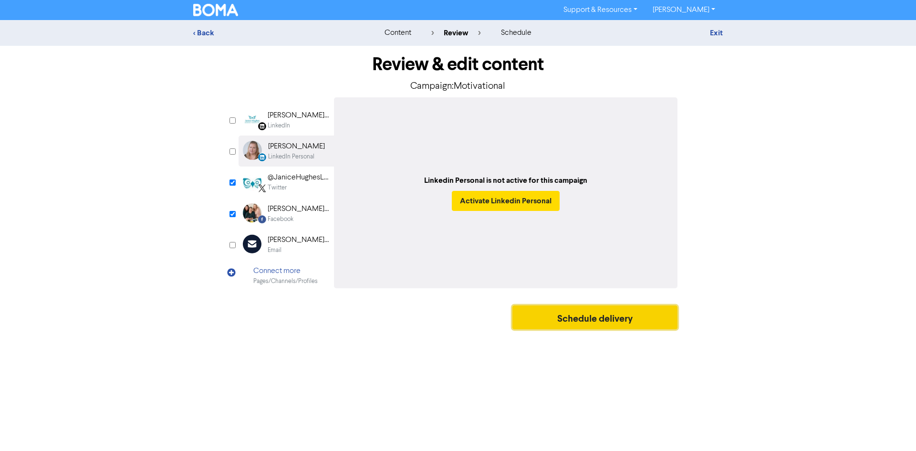
click at [628, 315] on button "Schedule delivery" at bounding box center [594, 317] width 165 height 24
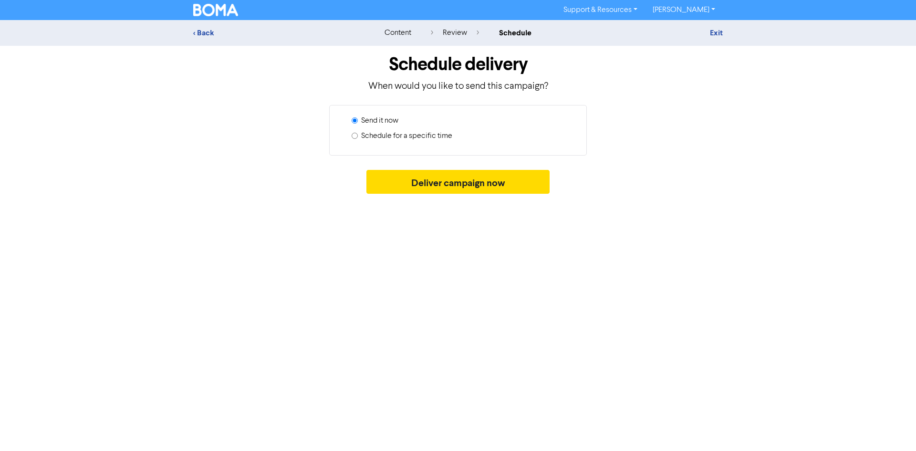
click at [422, 137] on label "Schedule for a specific time" at bounding box center [406, 135] width 91 height 11
click at [358, 137] on input "Schedule for a specific time" at bounding box center [354, 136] width 6 height 6
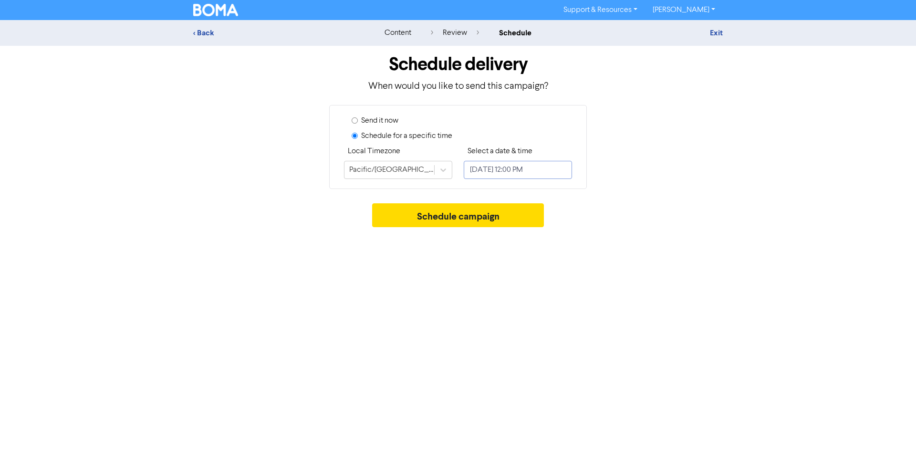
click at [513, 170] on input "[DATE] 12:00 PM" at bounding box center [518, 170] width 108 height 18
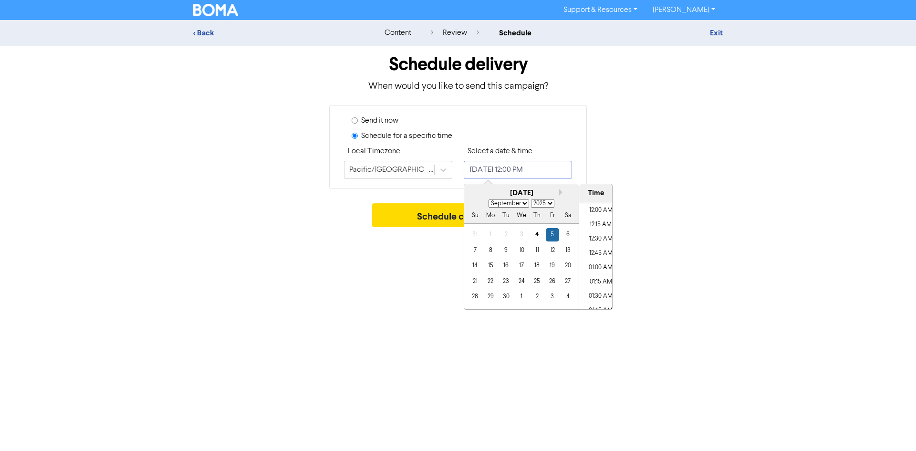
scroll to position [641, 0]
click at [534, 268] on div "18" at bounding box center [536, 265] width 13 height 13
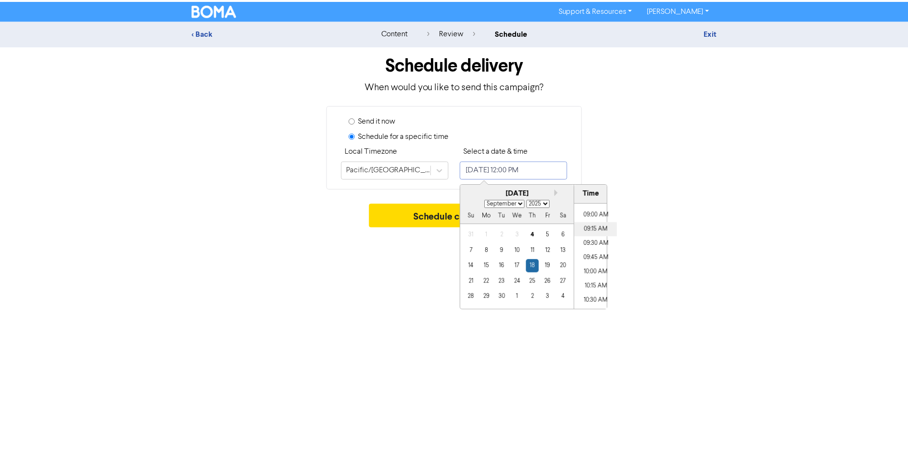
scroll to position [498, 0]
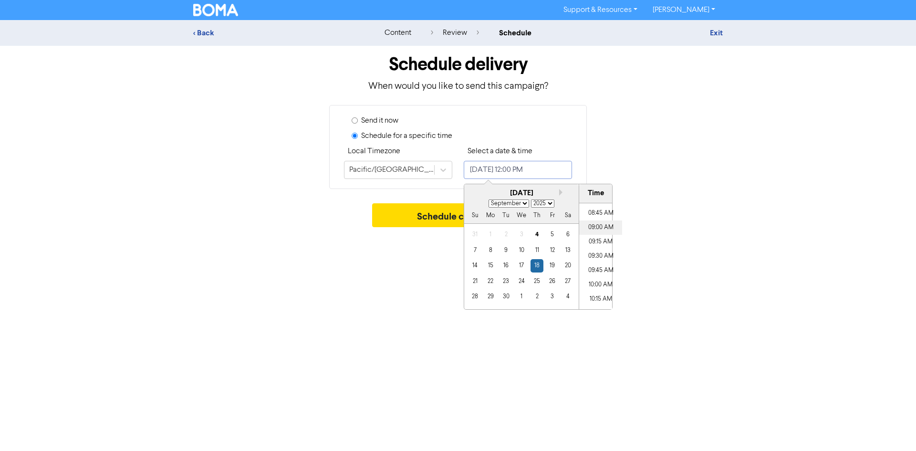
click at [598, 228] on li "09:00 AM" at bounding box center [600, 227] width 43 height 14
click at [414, 214] on button "Schedule campaign" at bounding box center [458, 215] width 172 height 24
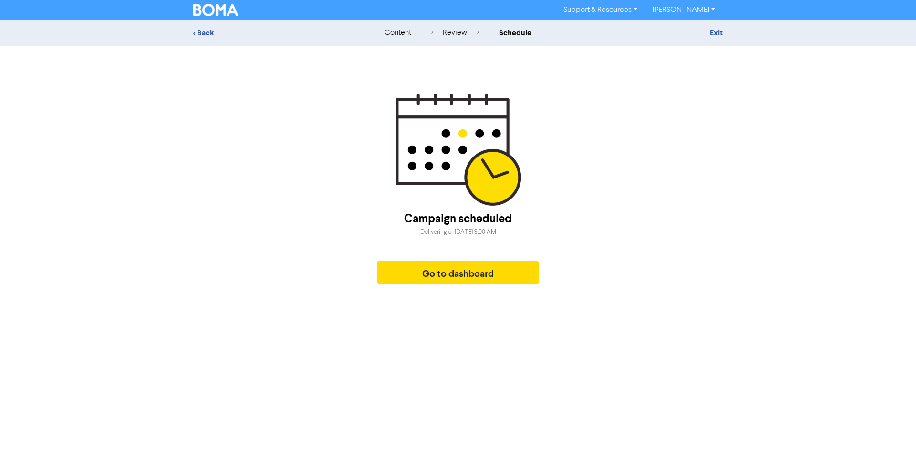
click at [709, 165] on div "Campaign scheduled Delivering on Thursday, September 18, 2025 9:00 AM Go to das…" at bounding box center [457, 191] width 529 height 196
click at [422, 275] on button "Go to dashboard" at bounding box center [457, 272] width 161 height 24
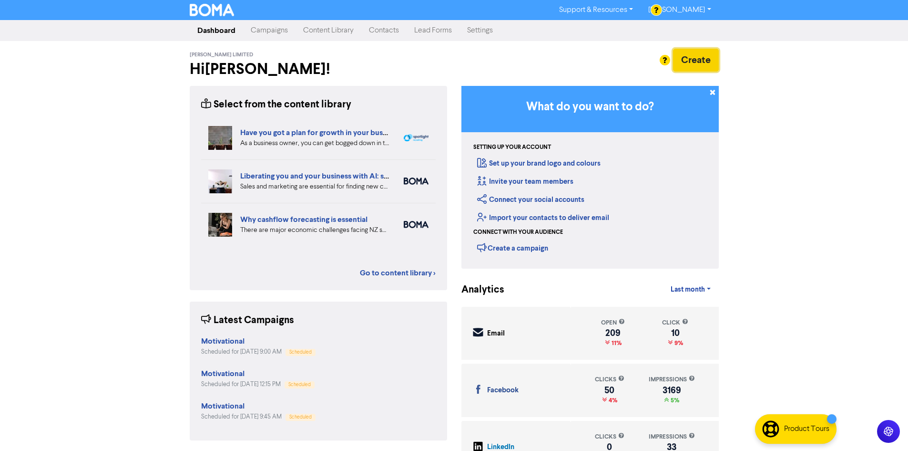
click at [699, 59] on button "Create" at bounding box center [696, 60] width 46 height 23
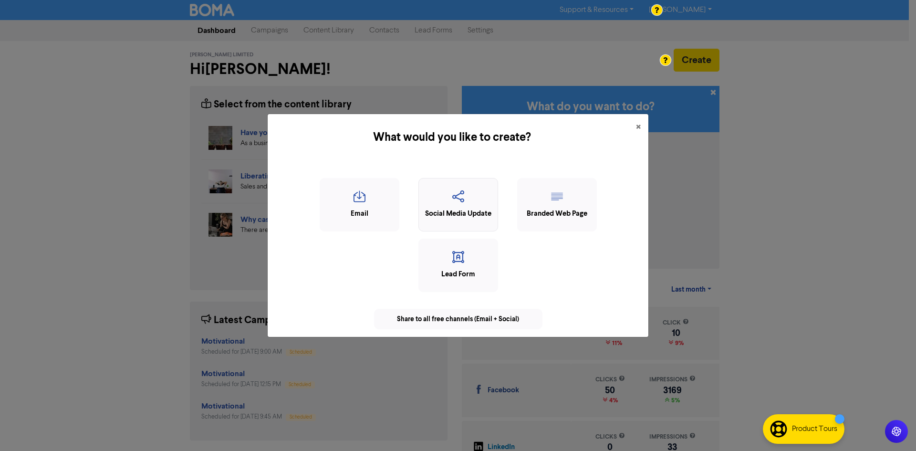
click at [460, 201] on icon "button" at bounding box center [457, 199] width 69 height 18
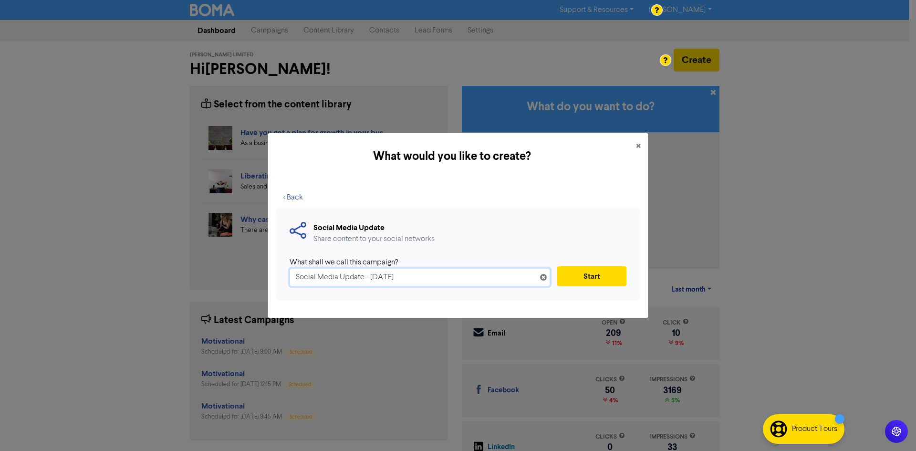
drag, startPoint x: 425, startPoint y: 280, endPoint x: 263, endPoint y: 269, distance: 162.5
click at [263, 269] on div "What would you like to create? × < Back Social Media Update Share content to yo…" at bounding box center [458, 225] width 916 height 451
click at [588, 274] on button "Start" at bounding box center [591, 276] width 69 height 20
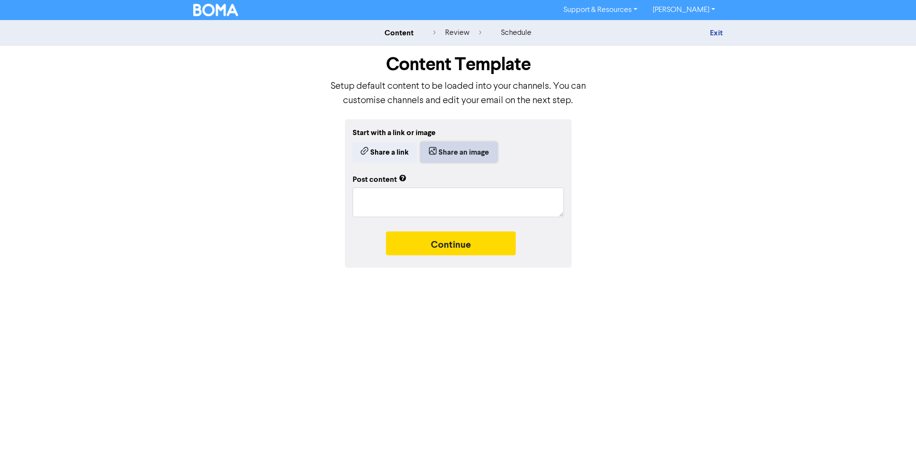
click at [458, 151] on button "Share an image" at bounding box center [459, 152] width 76 height 20
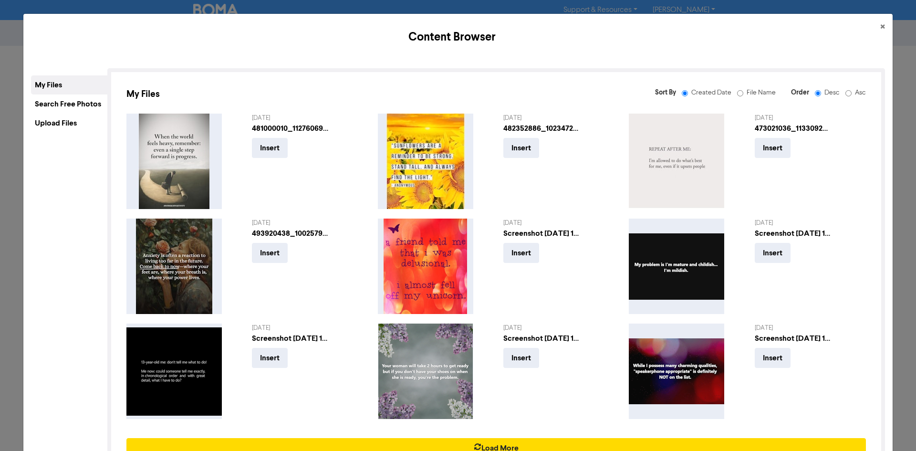
click at [88, 118] on div "Upload Files" at bounding box center [69, 122] width 76 height 19
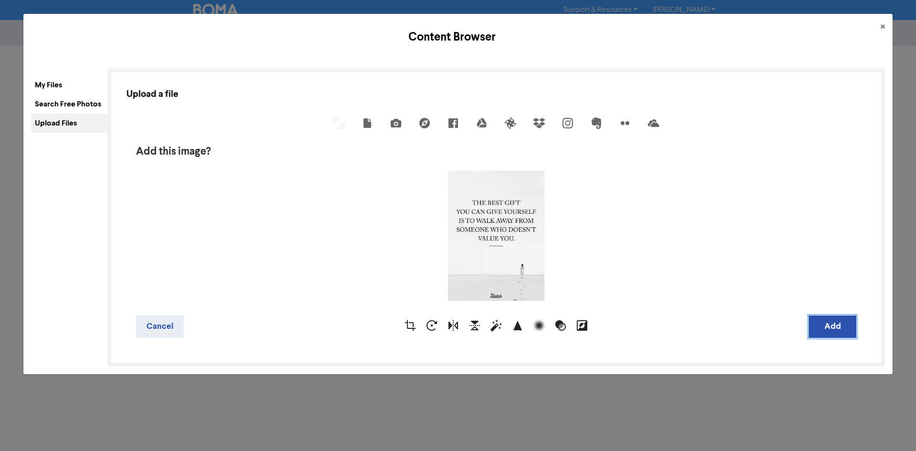
click at [819, 328] on button "Add" at bounding box center [832, 326] width 48 height 22
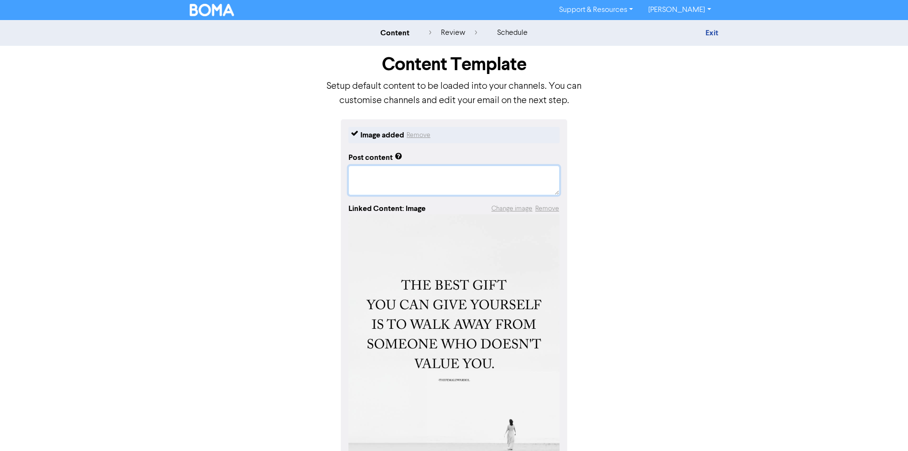
click at [455, 175] on textarea at bounding box center [454, 180] width 211 height 30
paste textarea "#InvercargillBookkeeper #InvercargillBookkeeping #BusinessSupport"
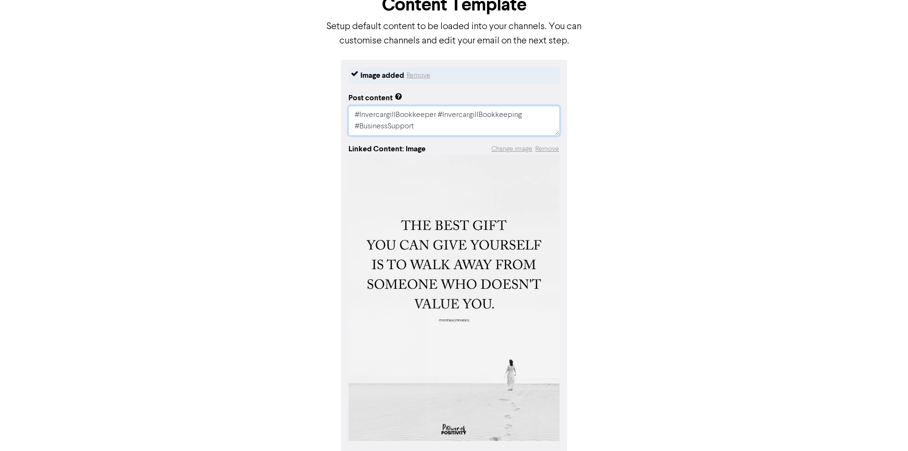
scroll to position [101, 0]
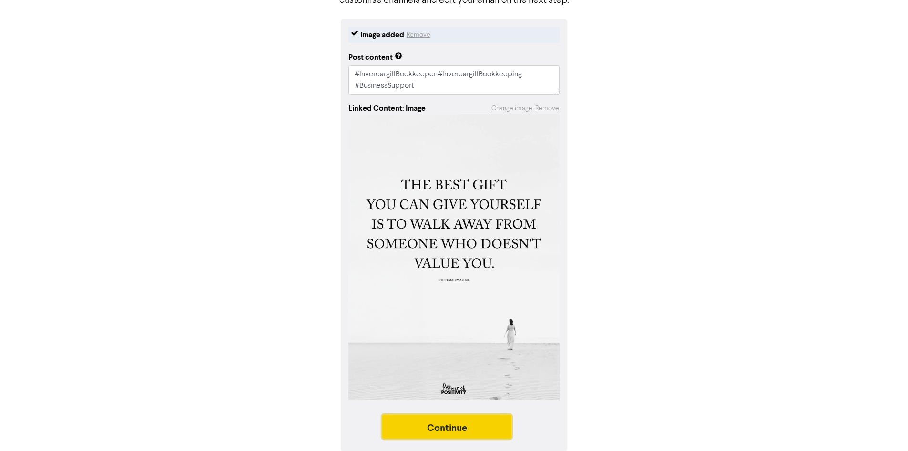
click at [494, 423] on button "Continue" at bounding box center [447, 426] width 130 height 24
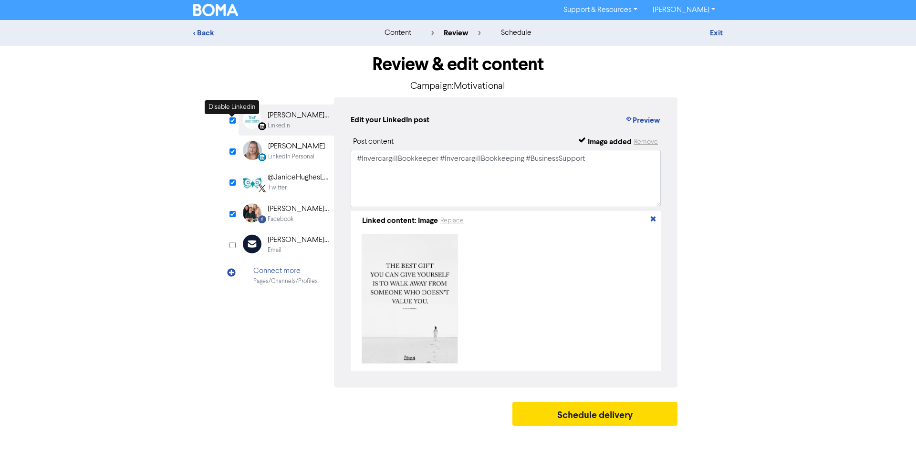
click at [232, 120] on input "checkbox" at bounding box center [232, 120] width 6 height 6
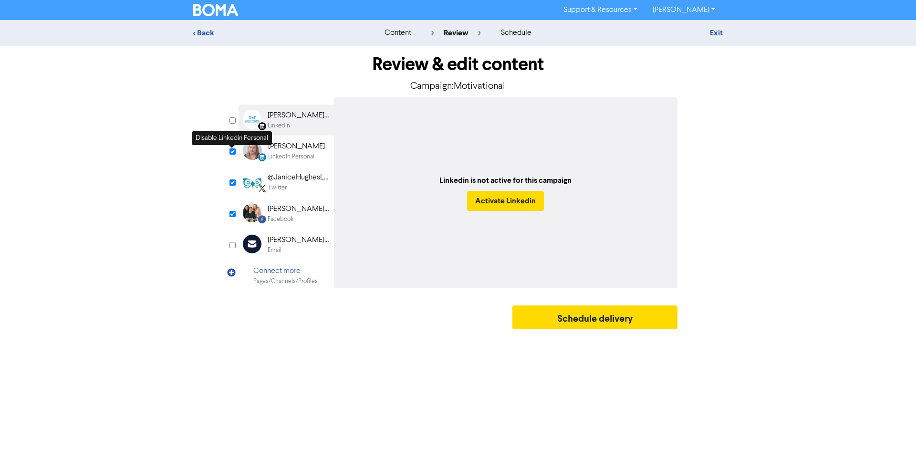
click at [231, 151] on input "checkbox" at bounding box center [232, 151] width 6 height 6
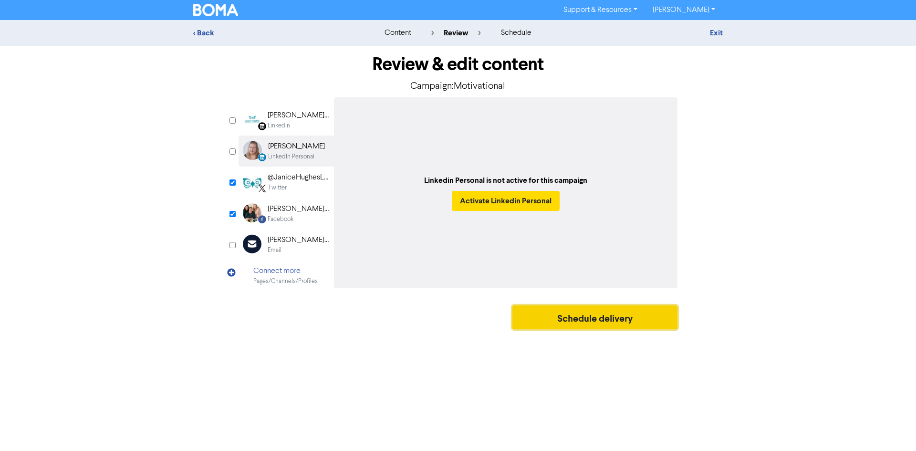
click at [616, 319] on button "Schedule delivery" at bounding box center [594, 317] width 165 height 24
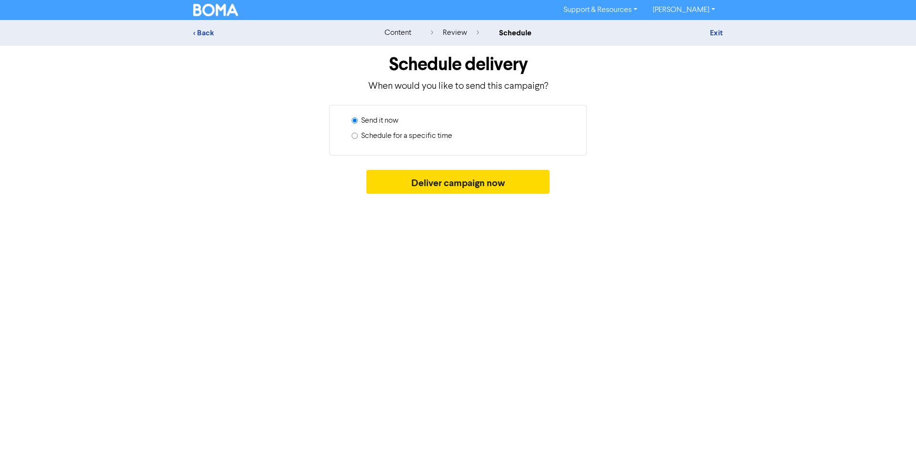
click at [411, 134] on label "Schedule for a specific time" at bounding box center [406, 135] width 91 height 11
click at [358, 134] on input "Schedule for a specific time" at bounding box center [354, 136] width 6 height 6
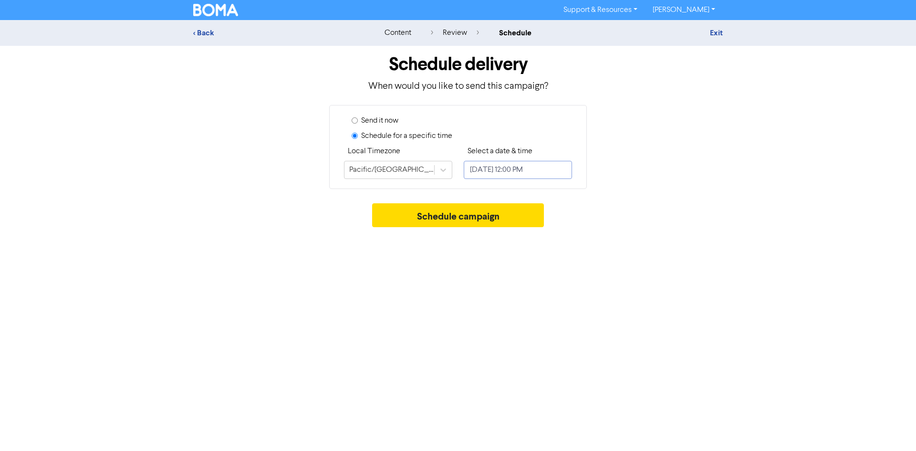
click at [546, 172] on input "[DATE] 12:00 PM" at bounding box center [518, 170] width 108 height 18
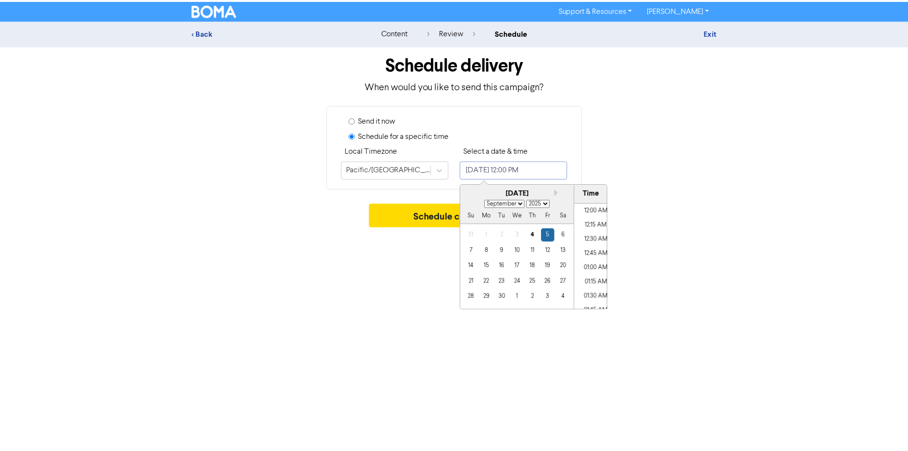
scroll to position [641, 0]
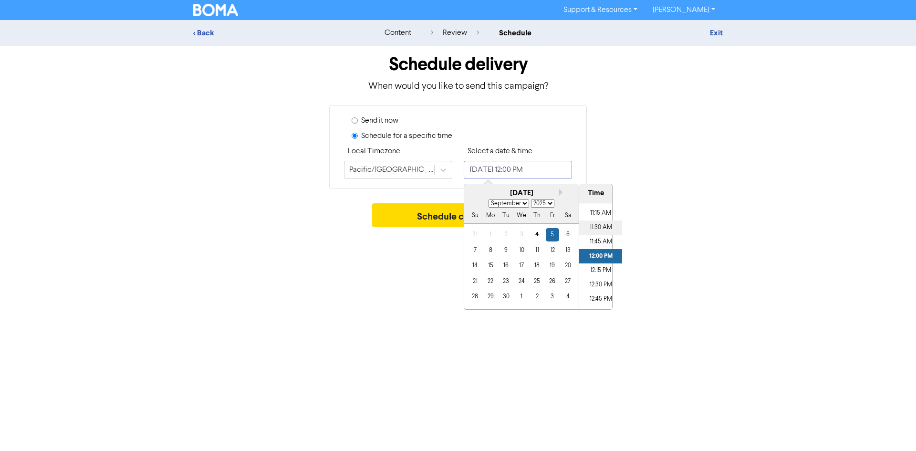
click at [598, 227] on li "11:30 AM" at bounding box center [600, 227] width 43 height 14
click at [431, 217] on button "Schedule campaign" at bounding box center [458, 215] width 172 height 24
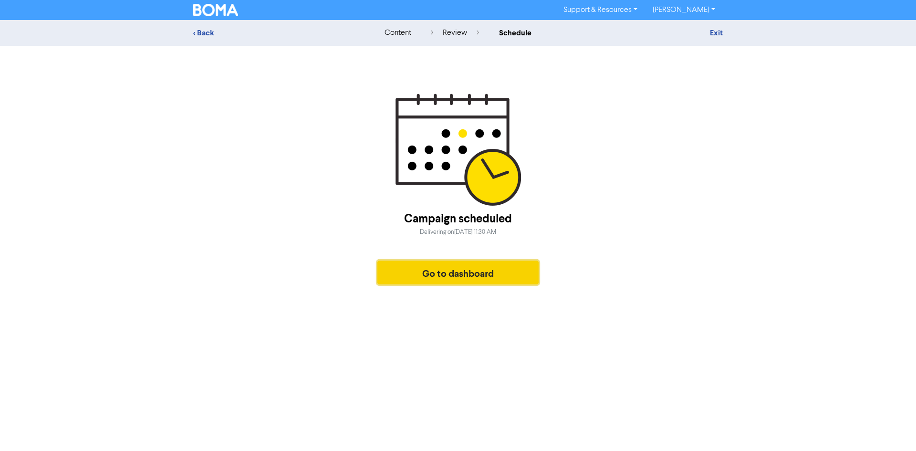
click at [422, 276] on button "Go to dashboard" at bounding box center [457, 272] width 161 height 24
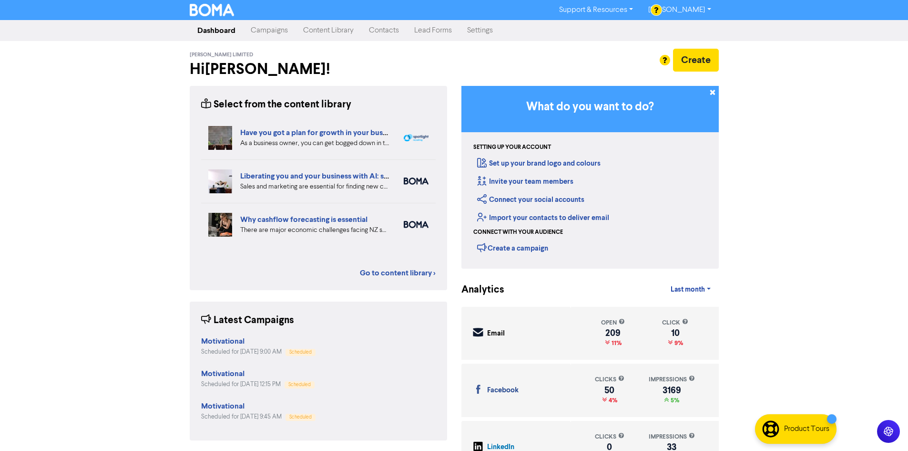
click at [325, 34] on link "Content Library" at bounding box center [329, 30] width 66 height 19
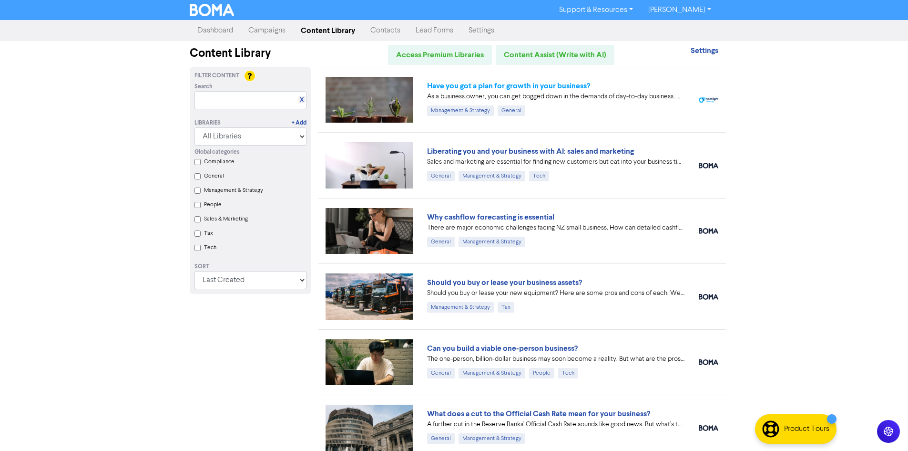
click at [480, 84] on link "Have you got a plan for growth in your business?" at bounding box center [508, 86] width 163 height 10
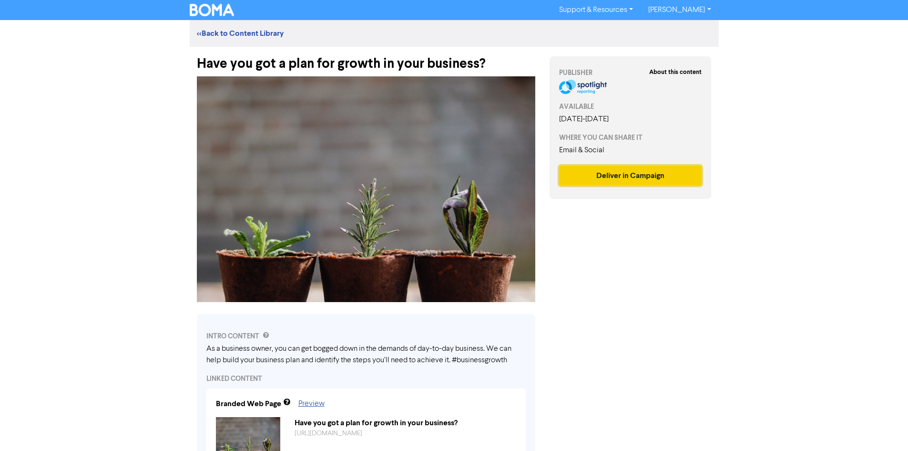
click at [625, 174] on button "Deliver in Campaign" at bounding box center [630, 175] width 143 height 20
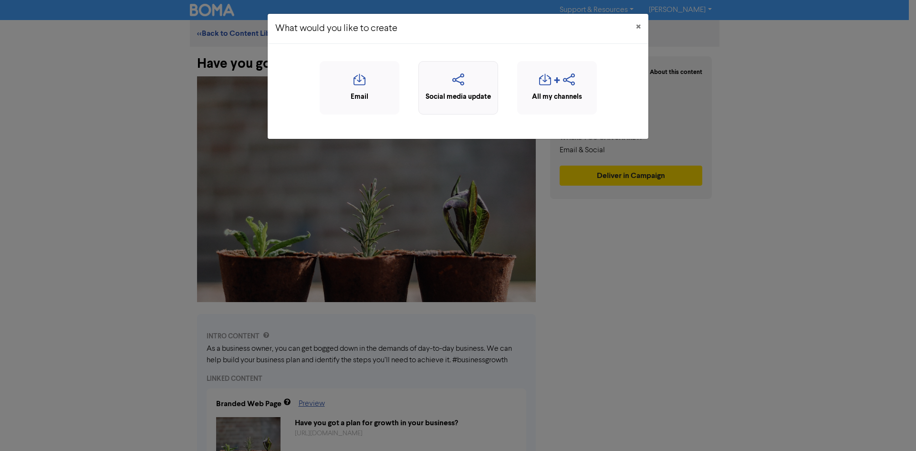
click at [464, 81] on icon "button" at bounding box center [457, 82] width 69 height 18
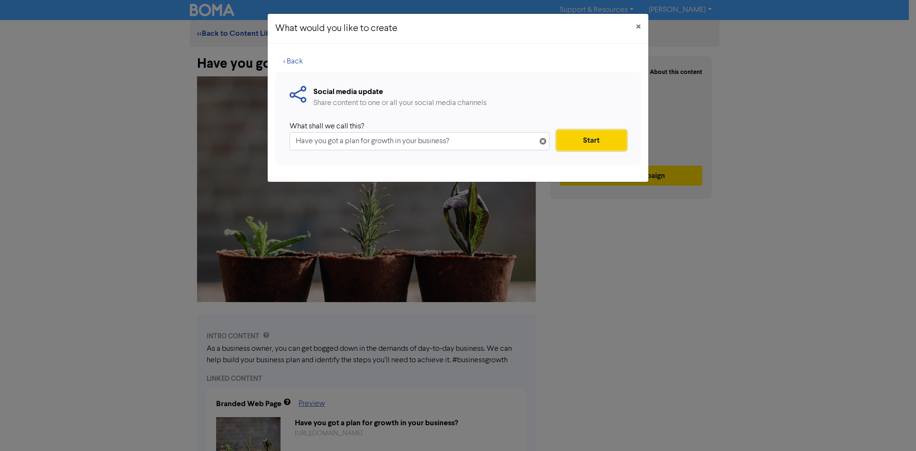
click at [567, 141] on button "Start" at bounding box center [591, 140] width 70 height 20
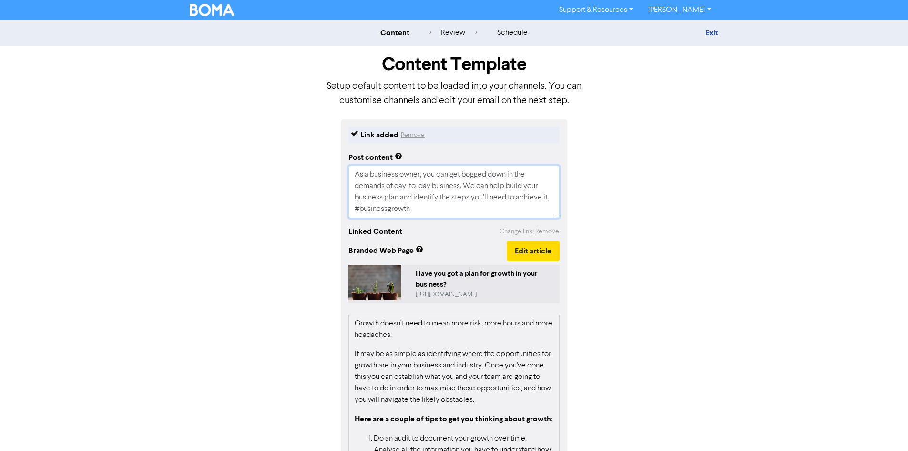
click at [432, 215] on textarea "As a business owner, you can get bogged down in the demands of day-to-day busin…" at bounding box center [454, 191] width 211 height 52
click at [391, 207] on textarea "As a business owner, you can get bogged down in the demands of day-to-day busin…" at bounding box center [454, 191] width 211 height 52
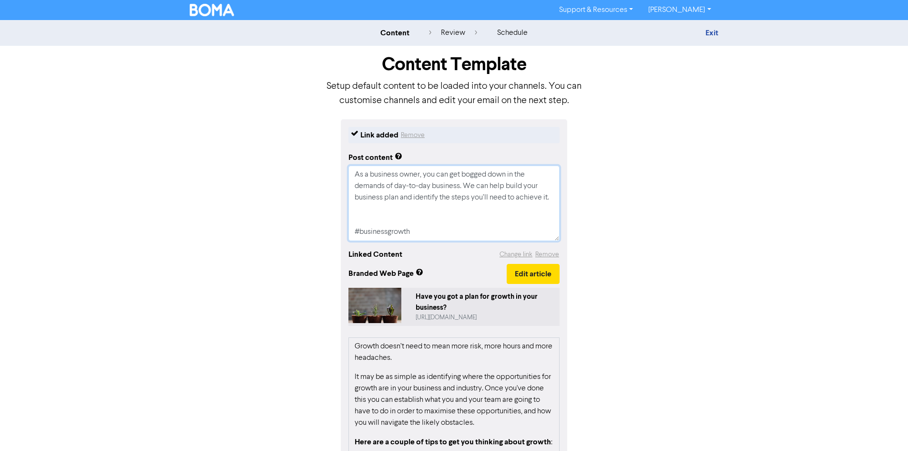
paste textarea "#InvercargillBookkeeper #InvercargillBookkeeping #BusinessSupport"
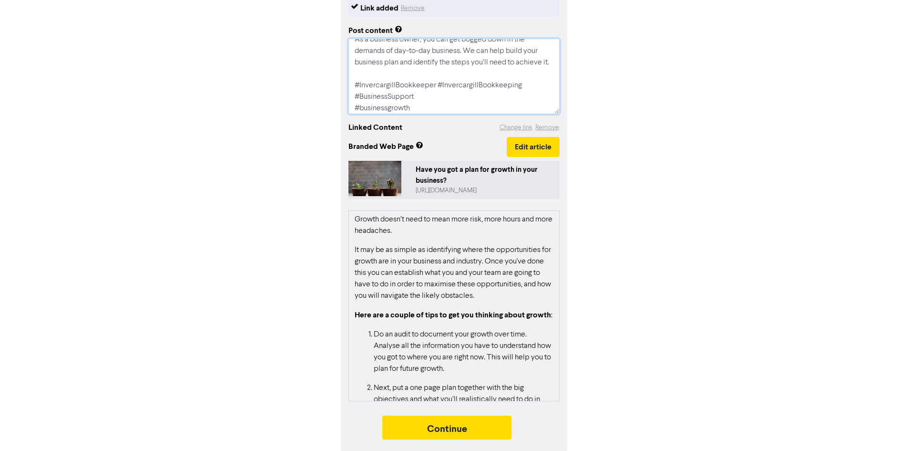
scroll to position [129, 0]
click at [467, 423] on button "Continue" at bounding box center [447, 426] width 130 height 24
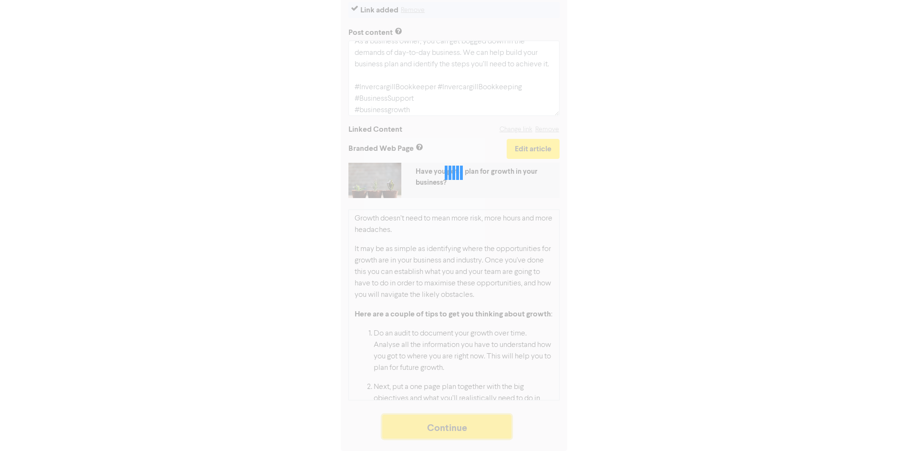
scroll to position [125, 0]
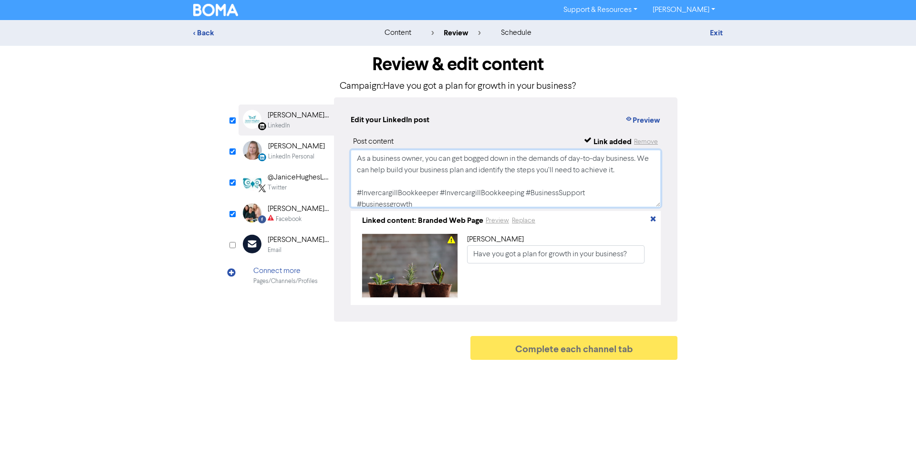
drag, startPoint x: 426, startPoint y: 206, endPoint x: 328, endPoint y: 139, distance: 119.2
click at [328, 139] on div "LinkedIn Page Created with Sketch. Janice Hughes Limited Bookkeeping & Business…" at bounding box center [457, 209] width 439 height 224
click at [272, 212] on div "[PERSON_NAME] Bookkeeping & Business Support" at bounding box center [298, 208] width 61 height 11
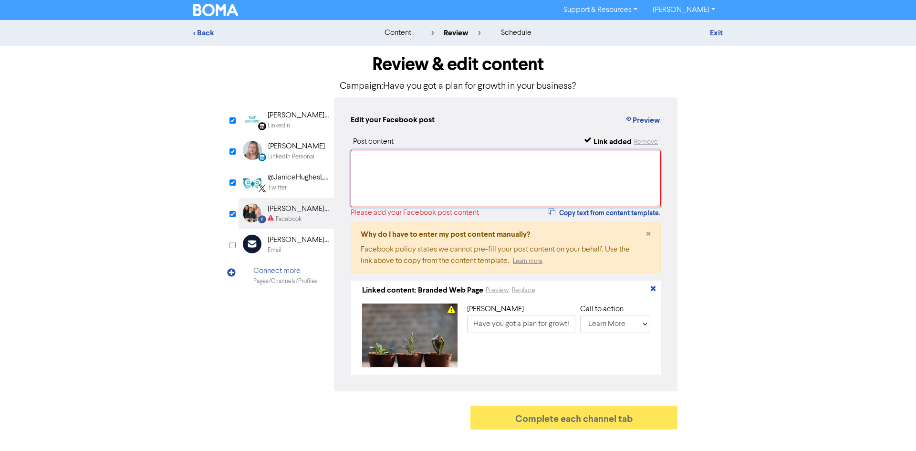
click at [394, 163] on textarea at bounding box center [505, 178] width 310 height 57
paste textarea "As a business owner, you can get bogged down in the demands of day-to-day busin…"
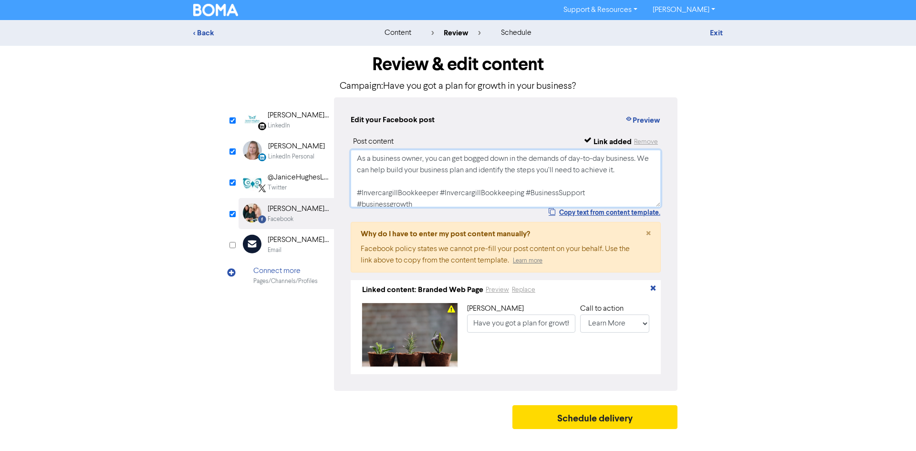
scroll to position [3, 0]
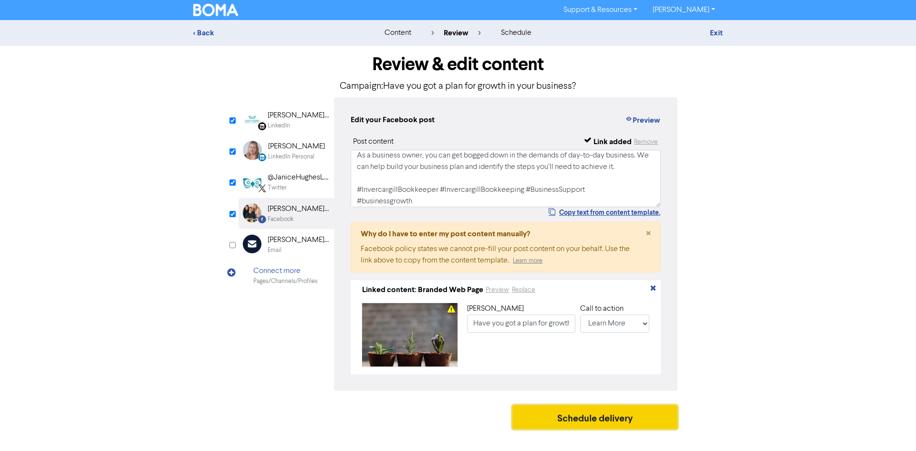
click at [652, 428] on button "Schedule delivery" at bounding box center [594, 417] width 165 height 24
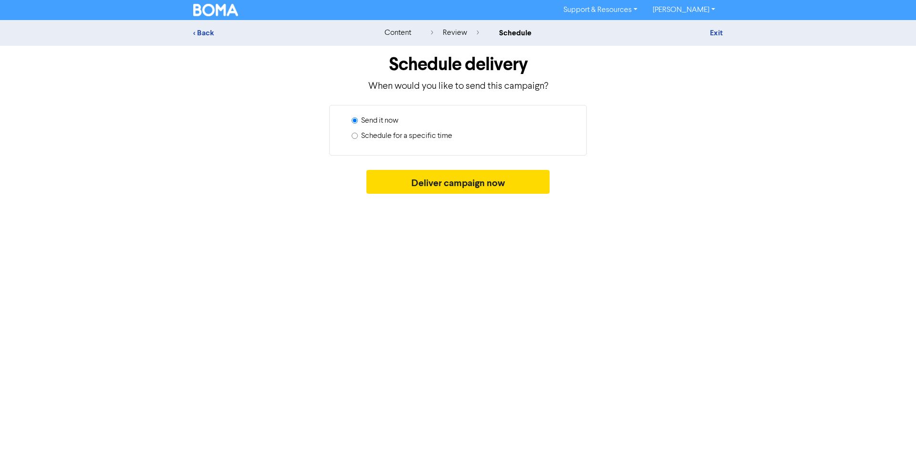
click at [415, 138] on label "Schedule for a specific time" at bounding box center [406, 135] width 91 height 11
click at [358, 138] on input "Schedule for a specific time" at bounding box center [354, 136] width 6 height 6
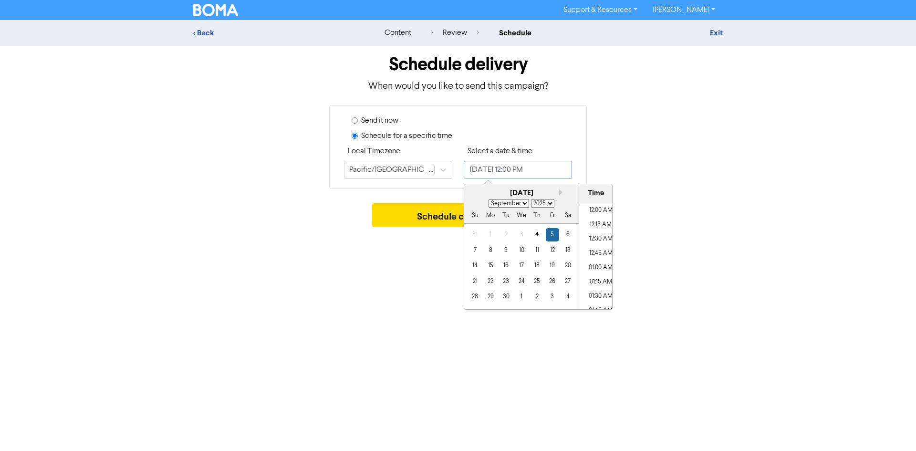
click at [494, 163] on input "[DATE] 12:00 PM" at bounding box center [518, 170] width 108 height 18
click at [556, 193] on div "[DATE]" at bounding box center [521, 193] width 114 height 11
click at [562, 193] on button "Next month" at bounding box center [562, 192] width 7 height 7
click at [537, 231] on div "2" at bounding box center [536, 234] width 13 height 13
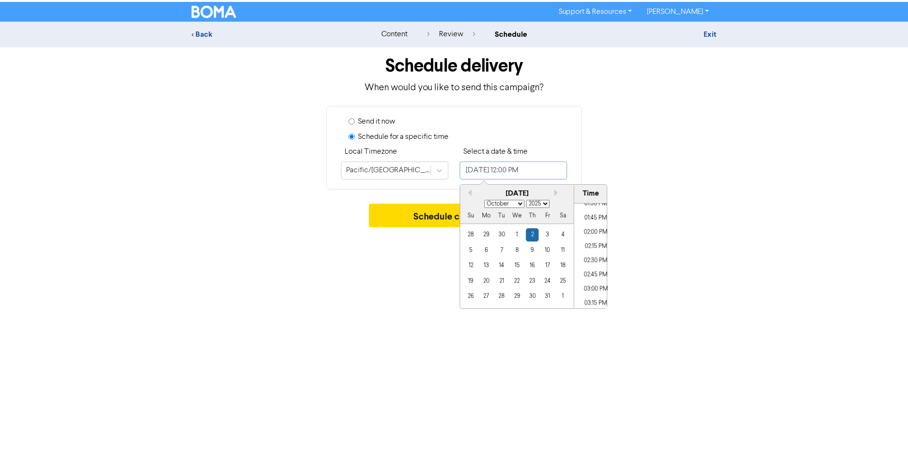
scroll to position [784, 0]
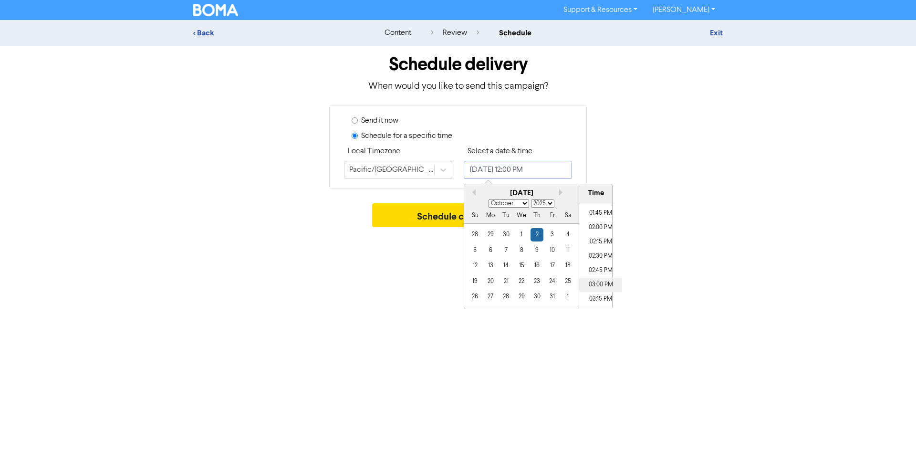
click at [598, 282] on li "03:00 PM" at bounding box center [600, 285] width 43 height 14
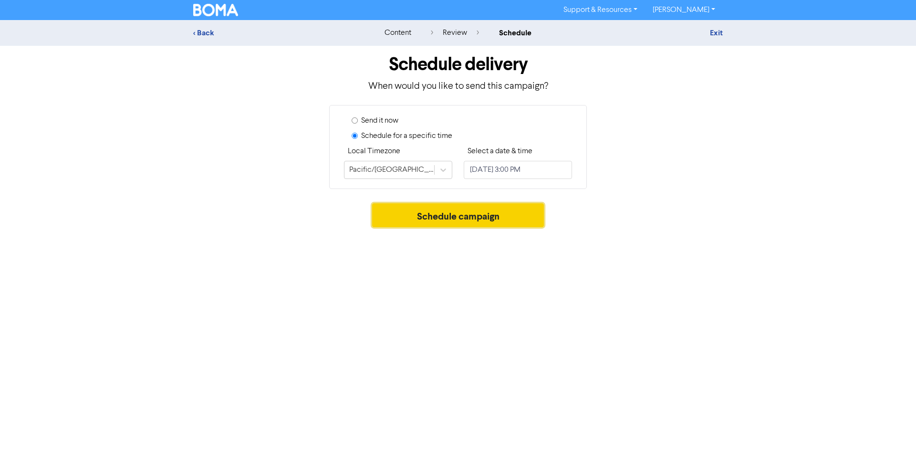
click at [451, 221] on button "Schedule campaign" at bounding box center [458, 215] width 172 height 24
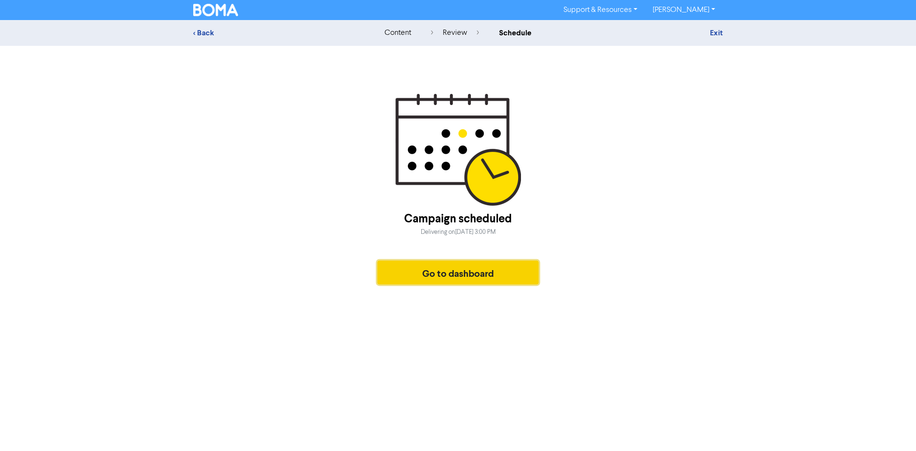
click at [462, 274] on button "Go to dashboard" at bounding box center [457, 272] width 161 height 24
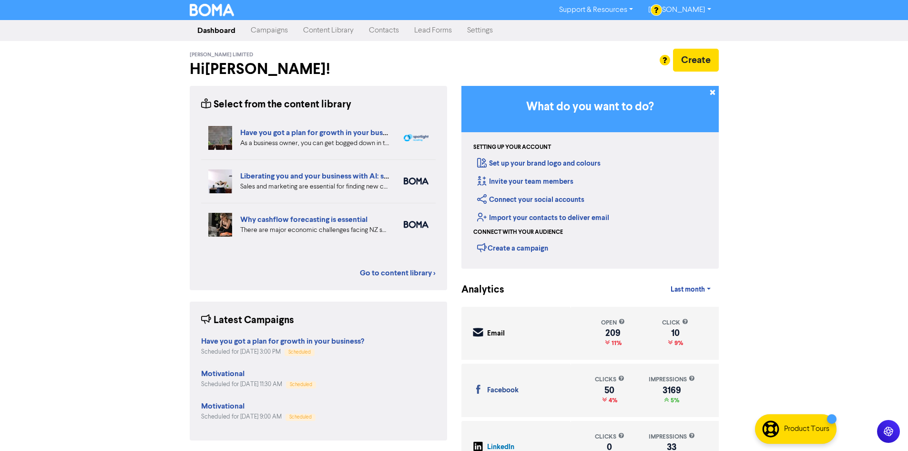
click at [319, 27] on link "Content Library" at bounding box center [329, 30] width 66 height 19
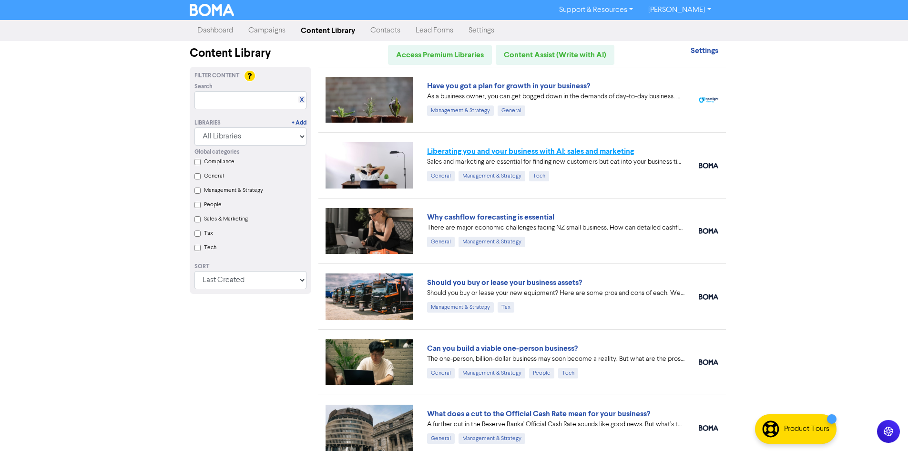
click at [460, 152] on link "Liberating you and your business with AI: sales and marketing" at bounding box center [530, 151] width 207 height 10
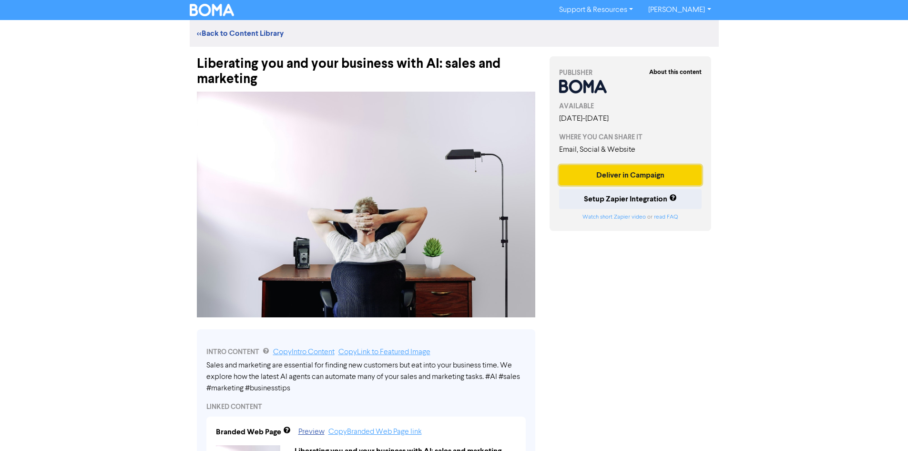
click at [608, 170] on button "Deliver in Campaign" at bounding box center [630, 175] width 143 height 20
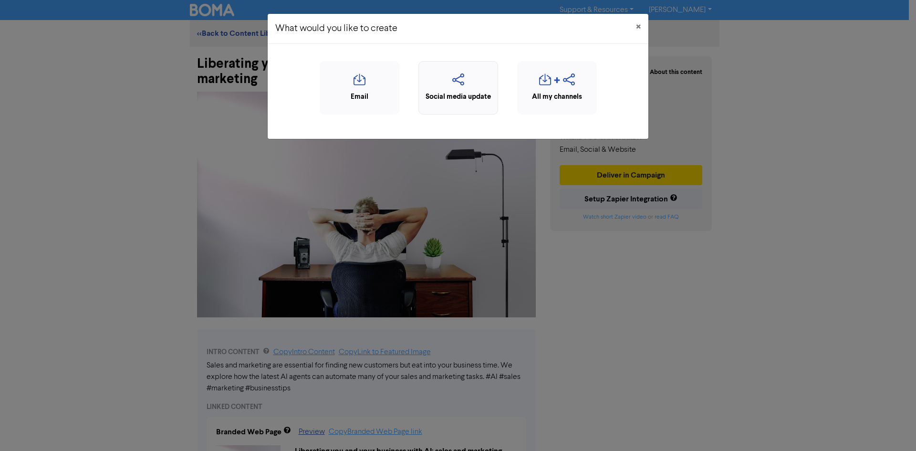
click at [468, 81] on icon "button" at bounding box center [457, 82] width 69 height 18
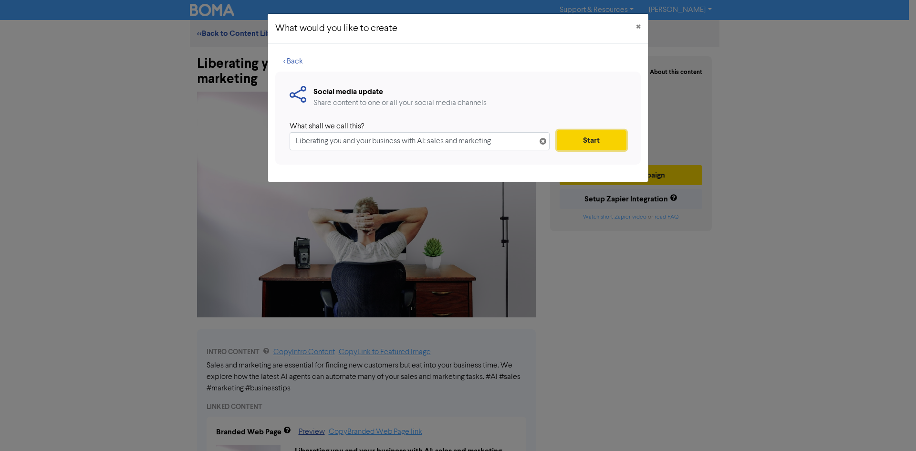
click at [596, 137] on button "Start" at bounding box center [591, 140] width 70 height 20
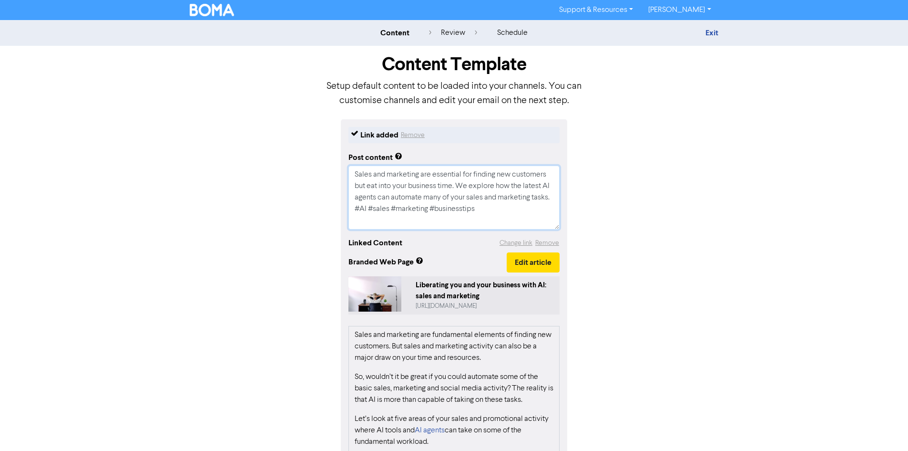
click at [485, 222] on textarea "Sales and marketing are essential for finding new customers but eat into your b…" at bounding box center [454, 197] width 211 height 64
drag, startPoint x: 485, startPoint y: 209, endPoint x: 329, endPoint y: 162, distance: 163.5
click at [329, 162] on div "Link added Remove Post content Sales and marketing are essential for finding ne…" at bounding box center [455, 343] width 544 height 448
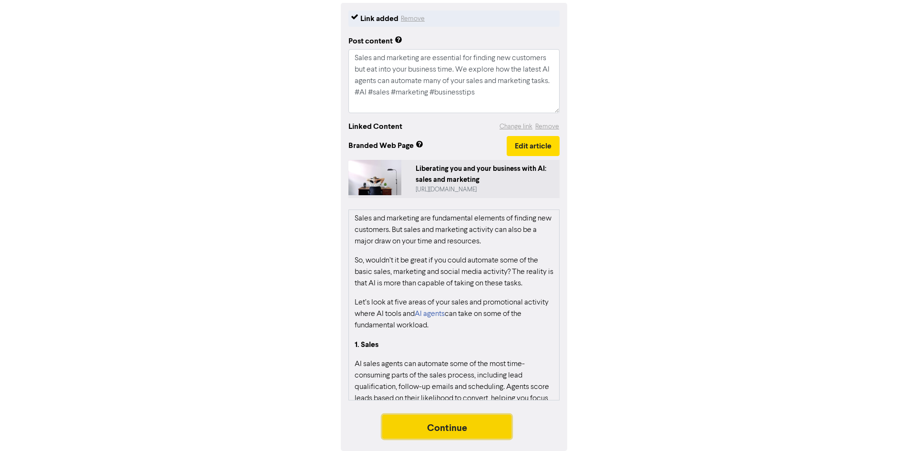
click at [484, 421] on button "Continue" at bounding box center [447, 426] width 130 height 24
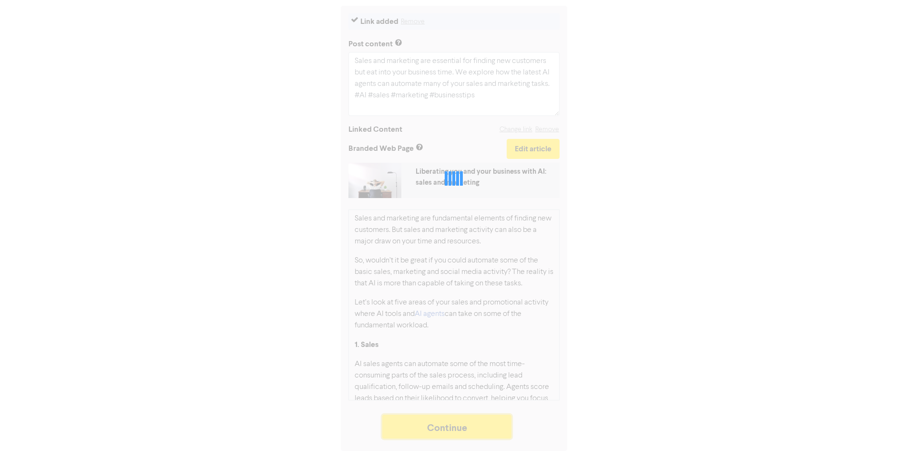
scroll to position [114, 0]
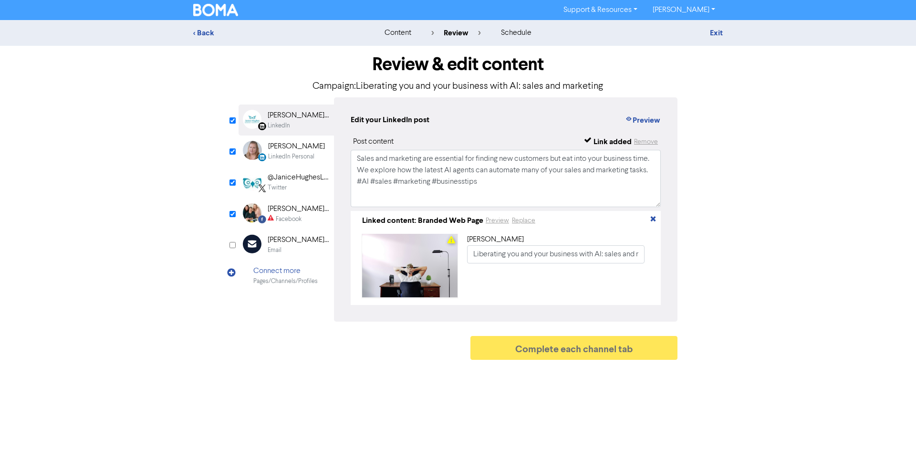
click at [275, 211] on div "[PERSON_NAME] Bookkeeping & Business Support" at bounding box center [298, 208] width 61 height 11
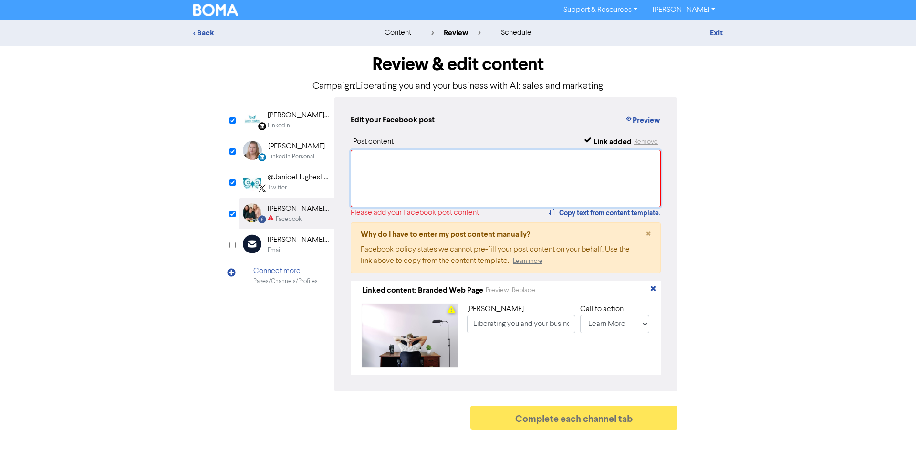
click at [453, 179] on textarea at bounding box center [505, 178] width 310 height 57
paste textarea "Sales and marketing are essential for finding new customers but eat into your b…"
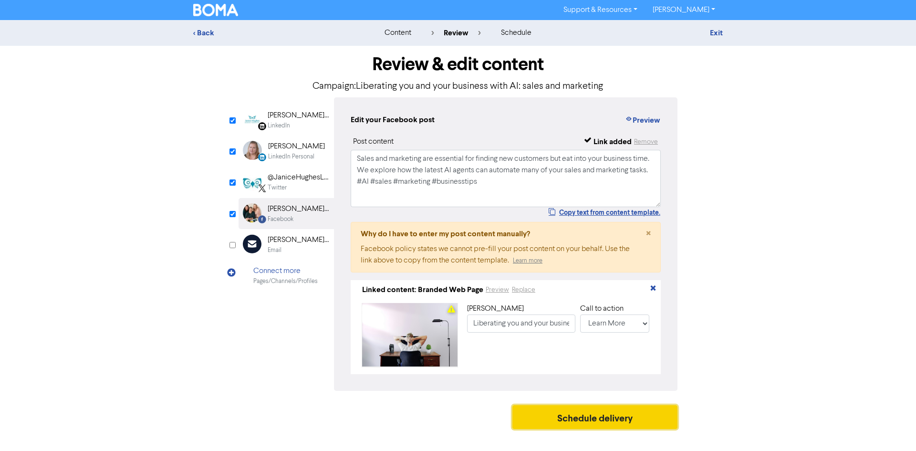
click at [594, 422] on button "Schedule delivery" at bounding box center [594, 417] width 165 height 24
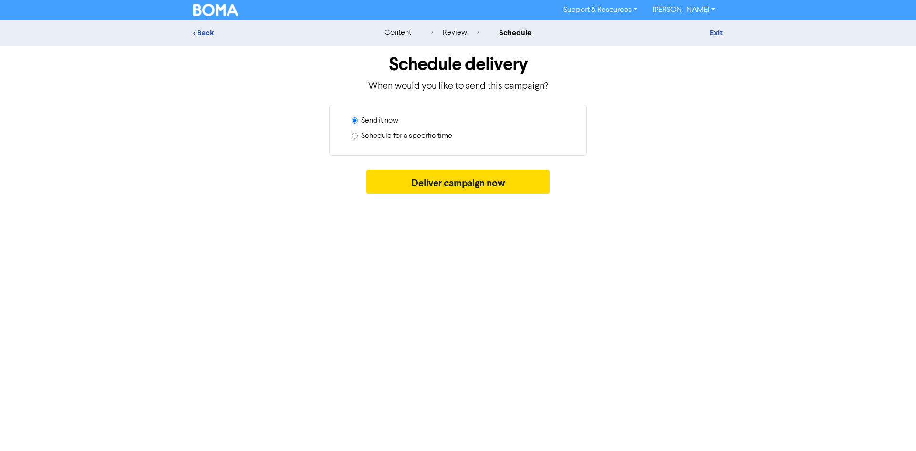
click at [358, 136] on div "Schedule for a specific time" at bounding box center [461, 137] width 220 height 15
click at [410, 135] on label "Schedule for a specific time" at bounding box center [406, 135] width 91 height 11
click at [358, 135] on input "Schedule for a specific time" at bounding box center [354, 136] width 6 height 6
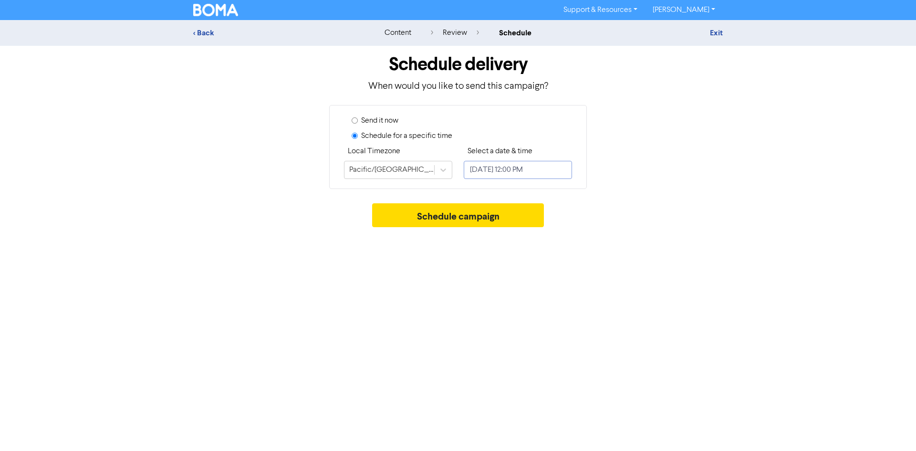
click at [499, 167] on input "[DATE] 12:00 PM" at bounding box center [518, 170] width 108 height 18
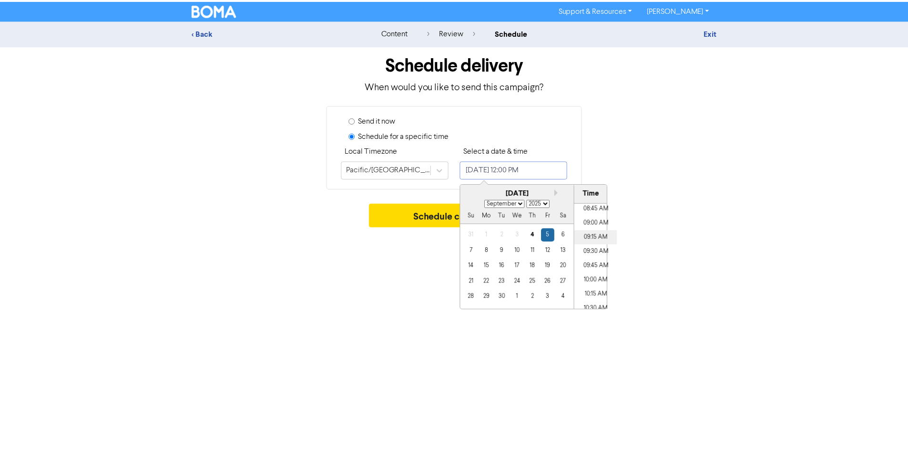
scroll to position [498, 0]
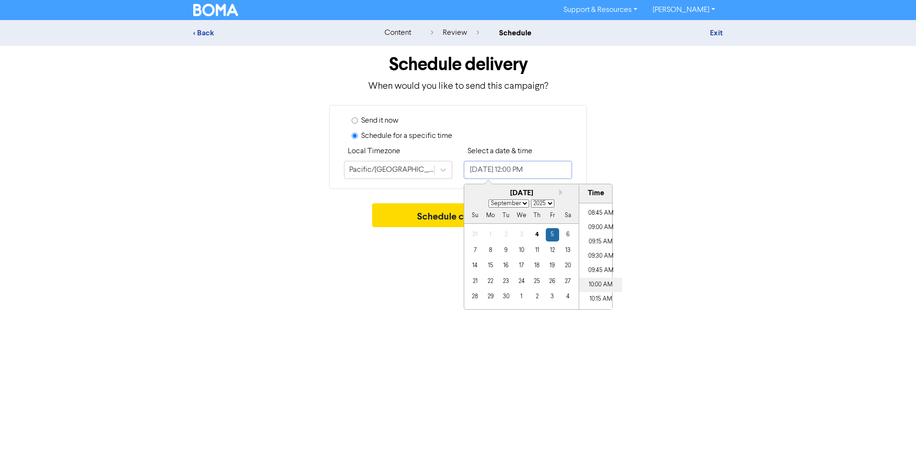
click at [603, 283] on li "10:00 AM" at bounding box center [600, 285] width 43 height 14
click at [410, 210] on button "Schedule campaign" at bounding box center [458, 215] width 172 height 24
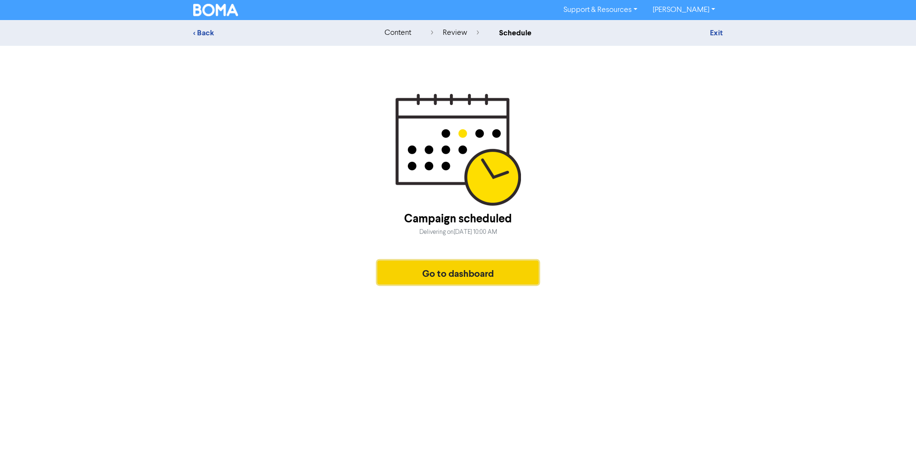
click at [456, 270] on button "Go to dashboard" at bounding box center [457, 272] width 161 height 24
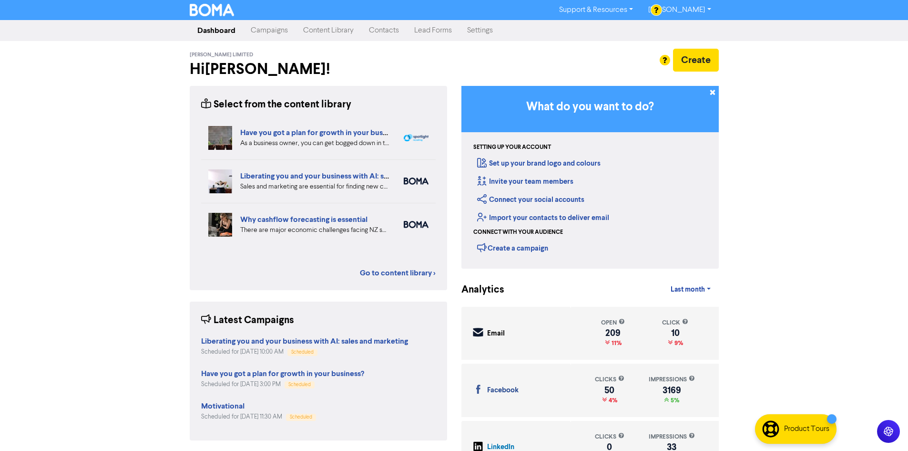
click at [277, 33] on link "Campaigns" at bounding box center [269, 30] width 52 height 19
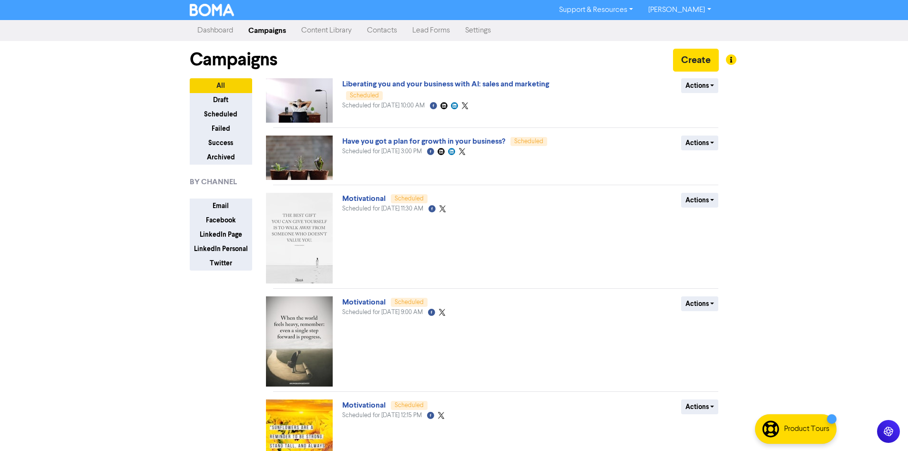
click at [315, 28] on link "Content Library" at bounding box center [327, 30] width 66 height 19
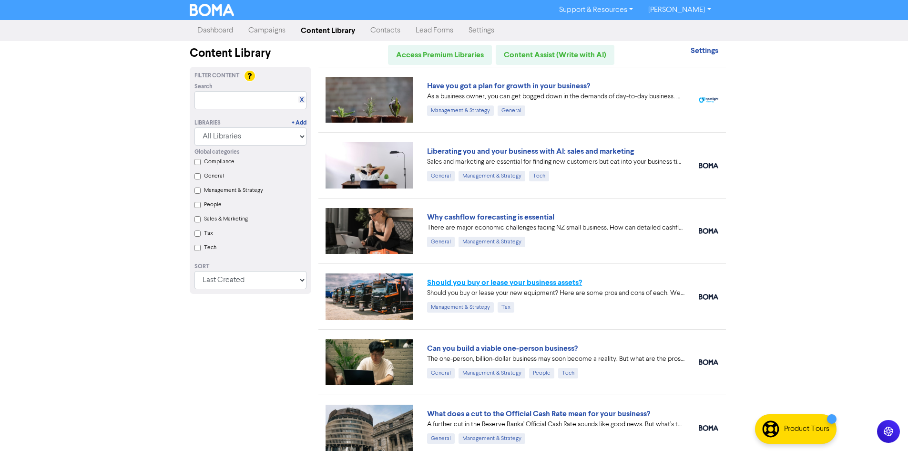
click at [571, 284] on link "Should you buy or lease your business assets?" at bounding box center [504, 283] width 155 height 10
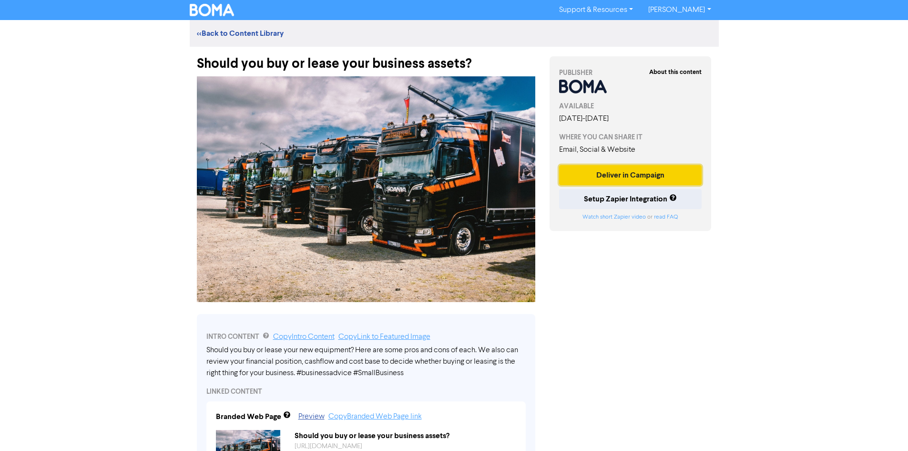
click at [674, 166] on button "Deliver in Campaign" at bounding box center [630, 175] width 143 height 20
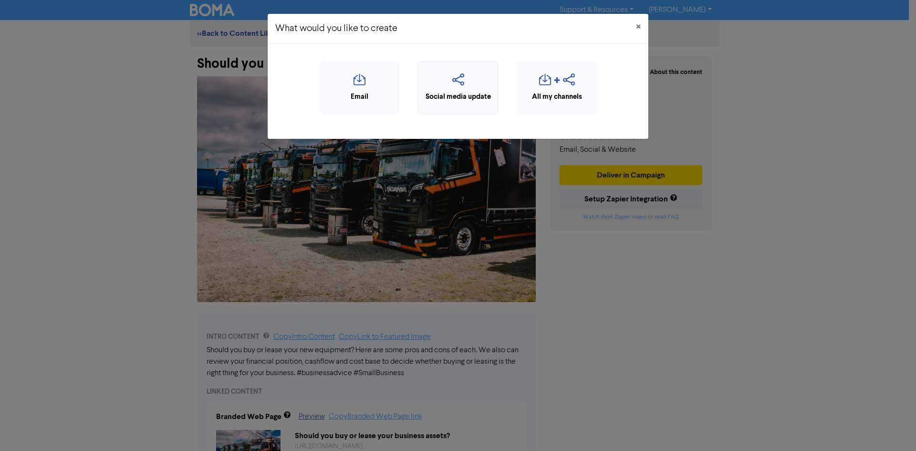
click at [449, 77] on icon "button" at bounding box center [457, 82] width 69 height 18
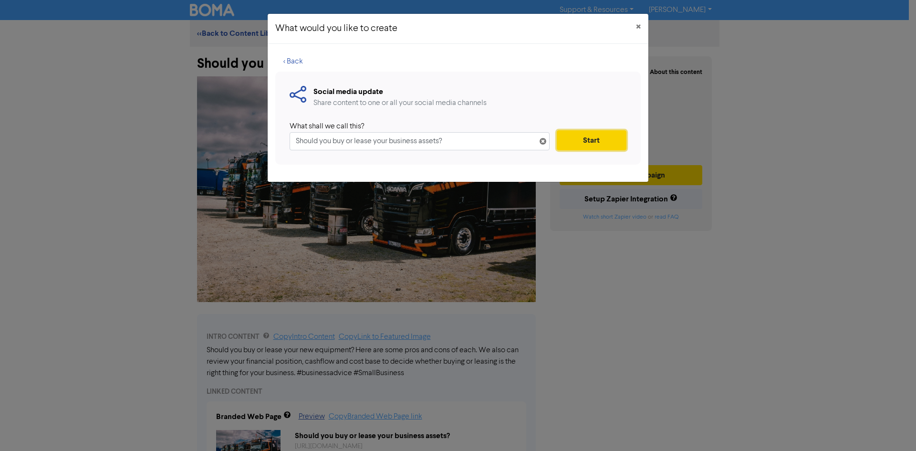
click at [584, 138] on button "Start" at bounding box center [591, 140] width 70 height 20
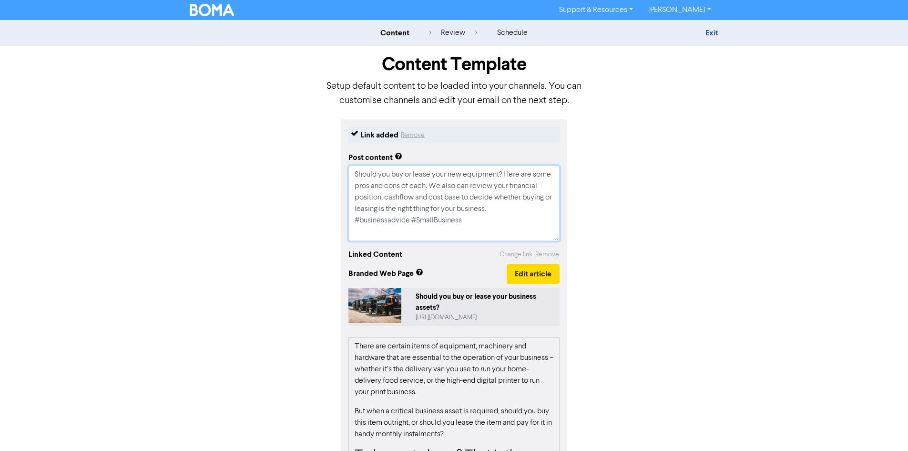
drag, startPoint x: 481, startPoint y: 226, endPoint x: 330, endPoint y: 172, distance: 160.0
click at [330, 172] on div "Link added Remove Post content Should you buy or lease your new equipment? Here…" at bounding box center [455, 348] width 544 height 459
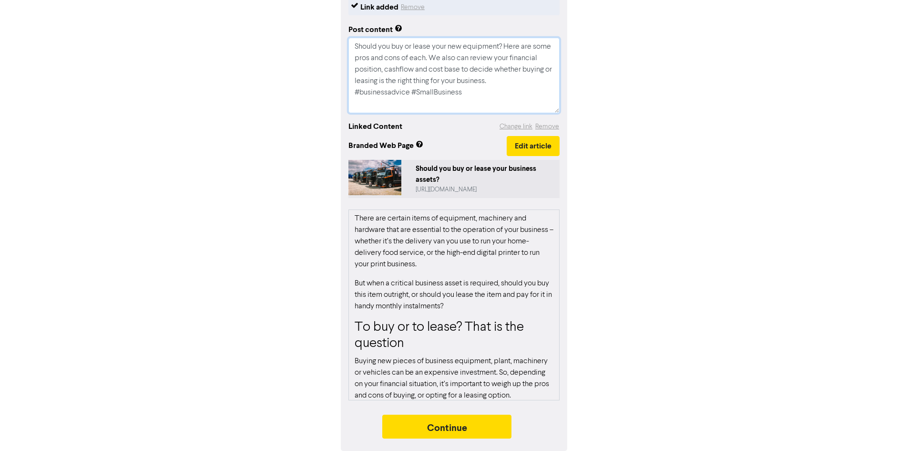
scroll to position [129, 0]
click at [479, 427] on button "Continue" at bounding box center [447, 426] width 130 height 24
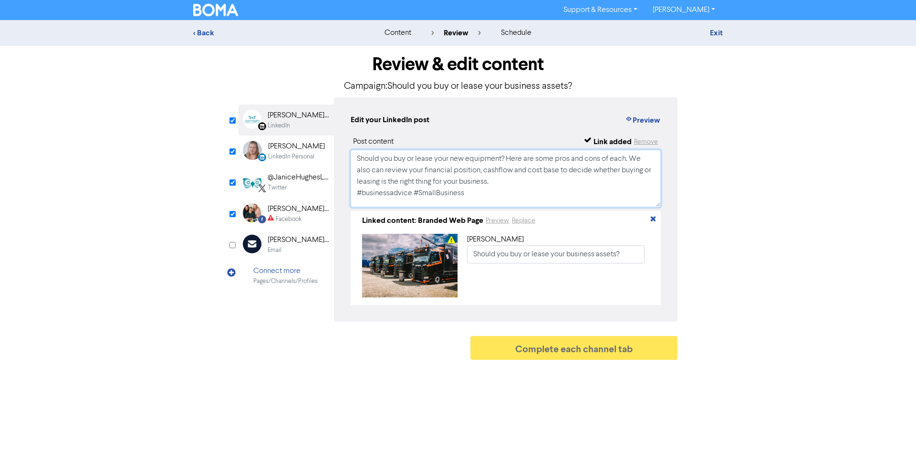
drag, startPoint x: 462, startPoint y: 196, endPoint x: 347, endPoint y: 157, distance: 121.4
click at [347, 157] on div "Edit your LinkedIn post Preview Post content Link added Remove Should you buy o…" at bounding box center [505, 209] width 343 height 224
click at [567, 213] on div "Linked content: Branded Web Page Preview Replace Link title Should you buy or l…" at bounding box center [505, 258] width 310 height 94
drag, startPoint x: 447, startPoint y: 196, endPoint x: 306, endPoint y: 159, distance: 145.6
click at [310, 159] on div "LinkedIn Page Created with Sketch. Janice Hughes Limited Bookkeeping & Business…" at bounding box center [457, 209] width 439 height 224
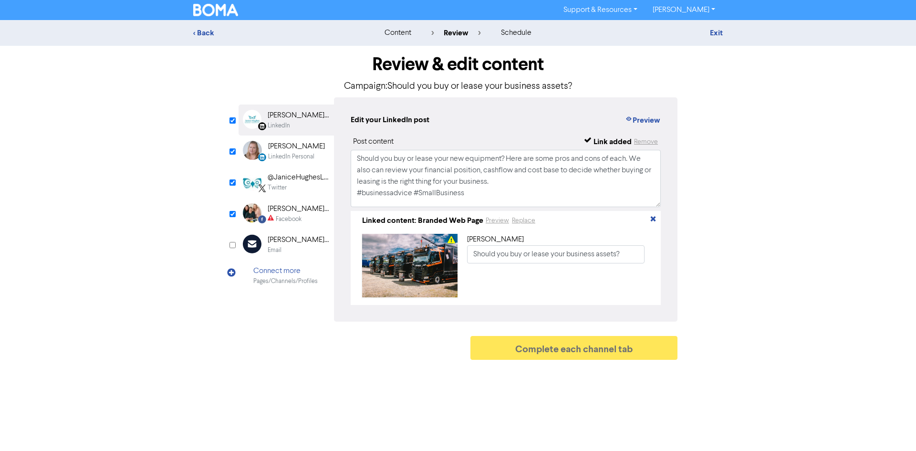
click at [295, 215] on div "Facebook" at bounding box center [289, 219] width 26 height 9
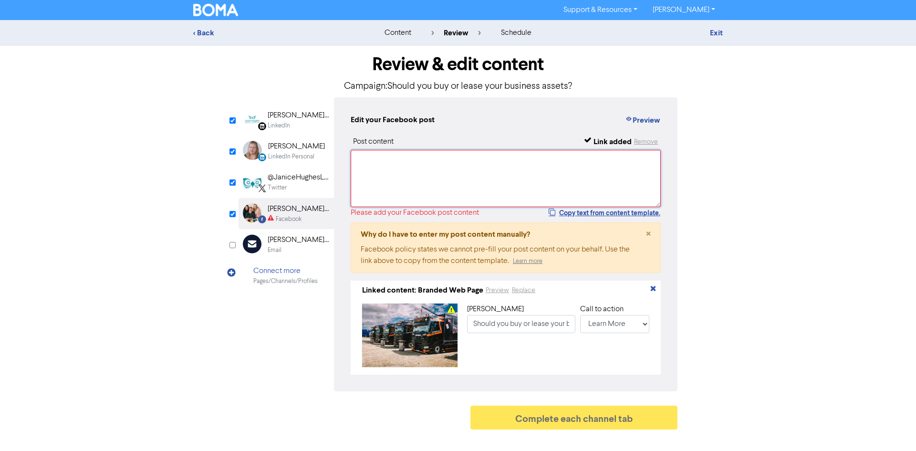
click at [405, 162] on textarea at bounding box center [505, 178] width 310 height 57
paste textarea "Should you buy or lease your new equipment? Here are some pros and cons of each…"
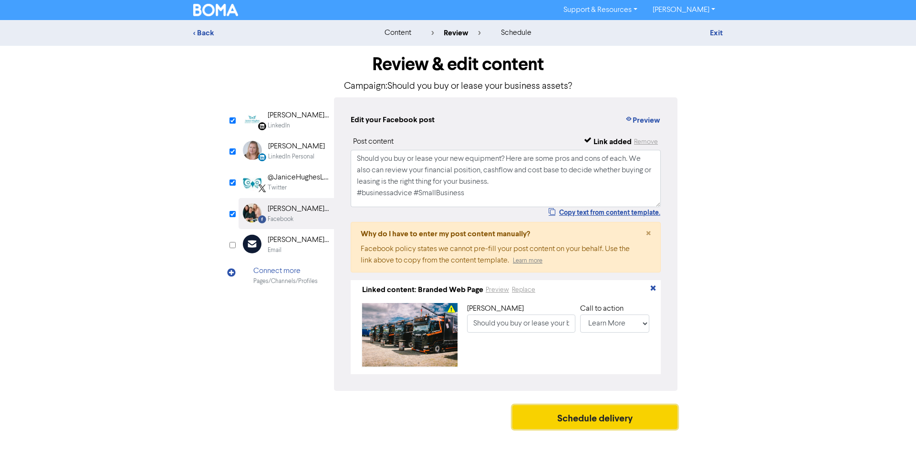
click at [591, 423] on button "Schedule delivery" at bounding box center [594, 417] width 165 height 24
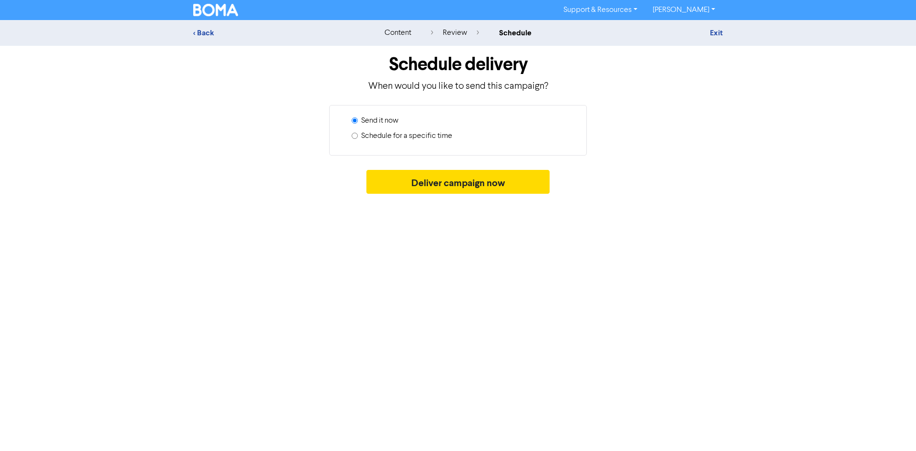
click at [414, 137] on label "Schedule for a specific time" at bounding box center [406, 135] width 91 height 11
click at [358, 137] on input "Schedule for a specific time" at bounding box center [354, 136] width 6 height 6
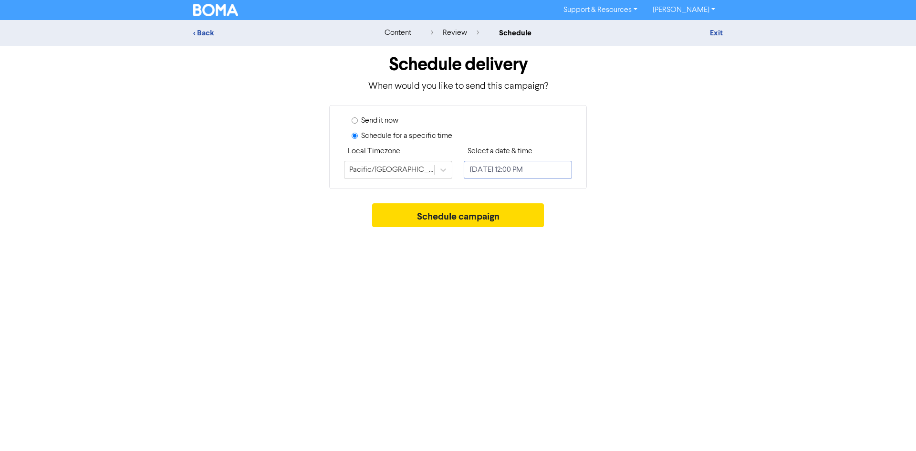
click at [516, 166] on input "[DATE] 12:00 PM" at bounding box center [518, 170] width 108 height 18
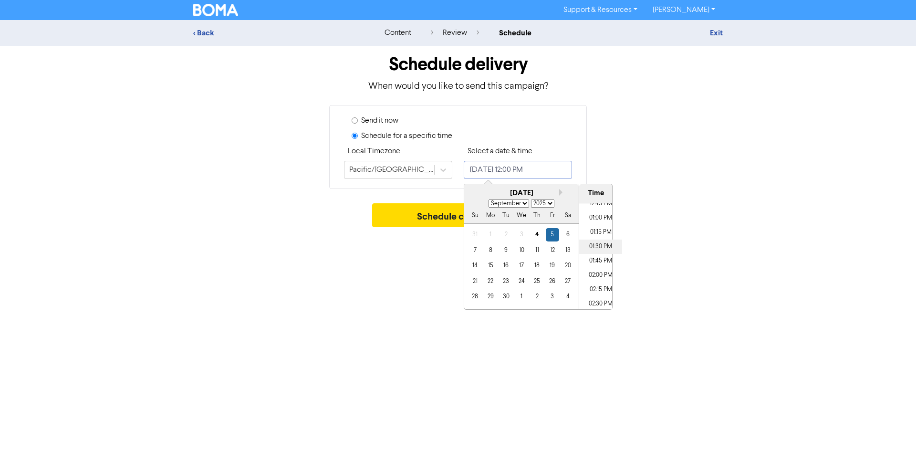
scroll to position [784, 0]
click at [597, 285] on li "03:00 PM" at bounding box center [600, 285] width 43 height 14
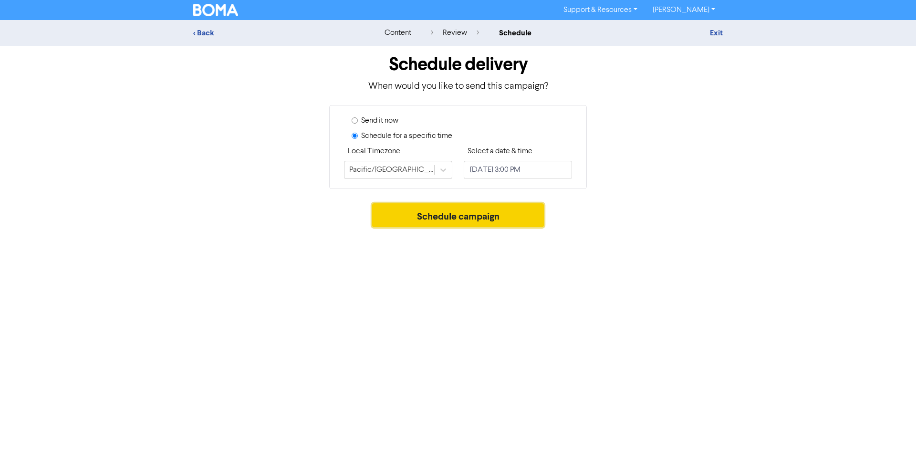
drag, startPoint x: 420, startPoint y: 217, endPoint x: 498, endPoint y: 222, distance: 78.8
click at [445, 239] on div "Support & Resources Video Tutorials FAQ & Guides Marketing Education Sarah Hunt…" at bounding box center [458, 225] width 916 height 451
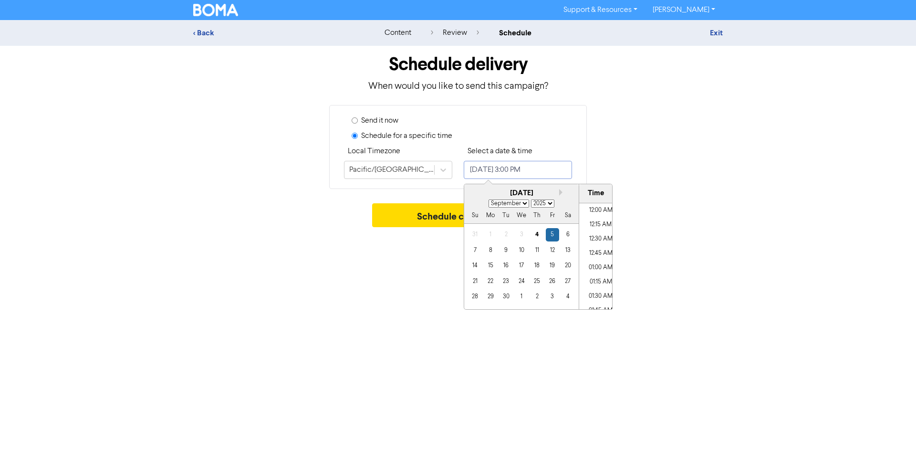
click at [540, 169] on input "September 5, 2025 3:00 PM" at bounding box center [518, 170] width 108 height 18
click at [519, 270] on div "17" at bounding box center [521, 265] width 13 height 13
click at [426, 217] on button "Schedule campaign" at bounding box center [458, 215] width 172 height 24
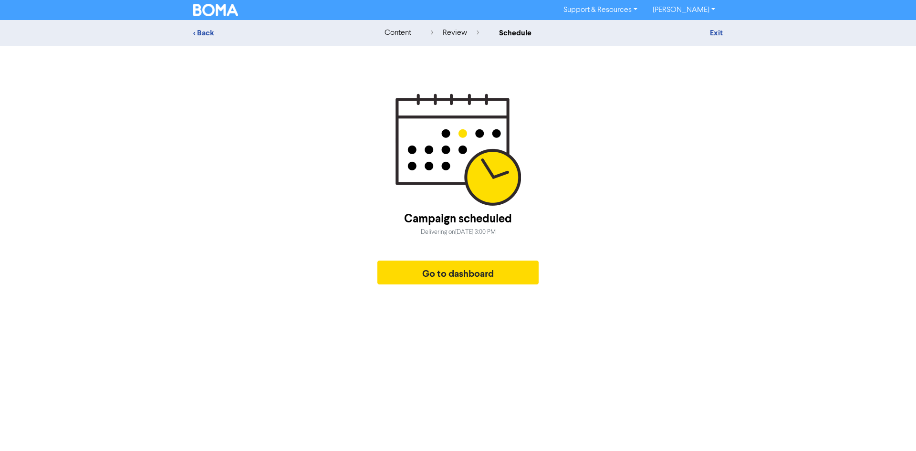
drag, startPoint x: 206, startPoint y: 13, endPoint x: 292, endPoint y: 68, distance: 102.1
click at [206, 12] on img at bounding box center [215, 10] width 45 height 12
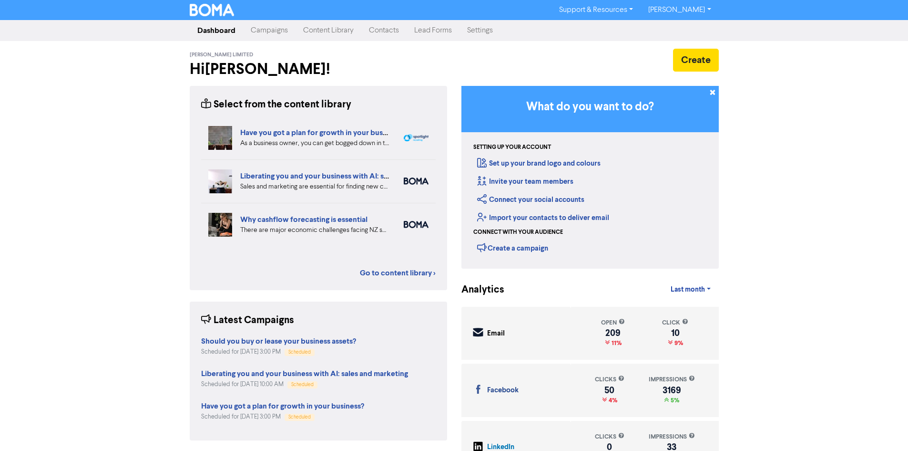
click at [340, 32] on link "Content Library" at bounding box center [329, 30] width 66 height 19
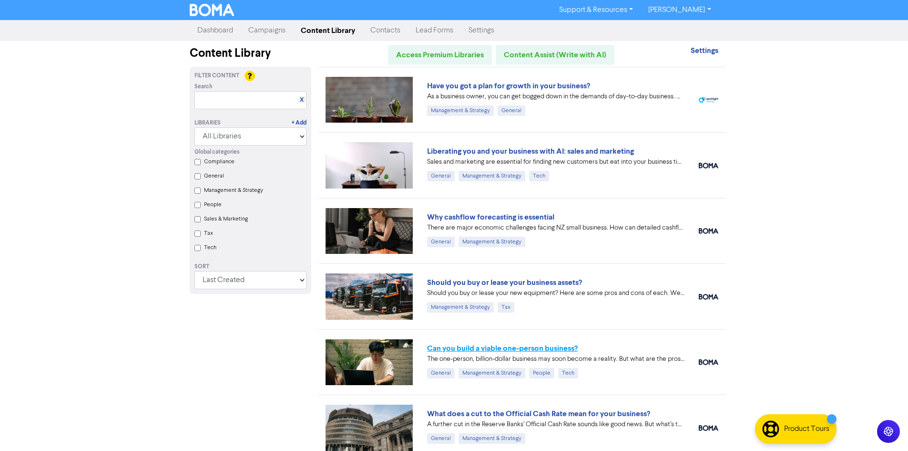
click at [497, 349] on link "Can you build a viable one-person business?" at bounding box center [502, 348] width 151 height 10
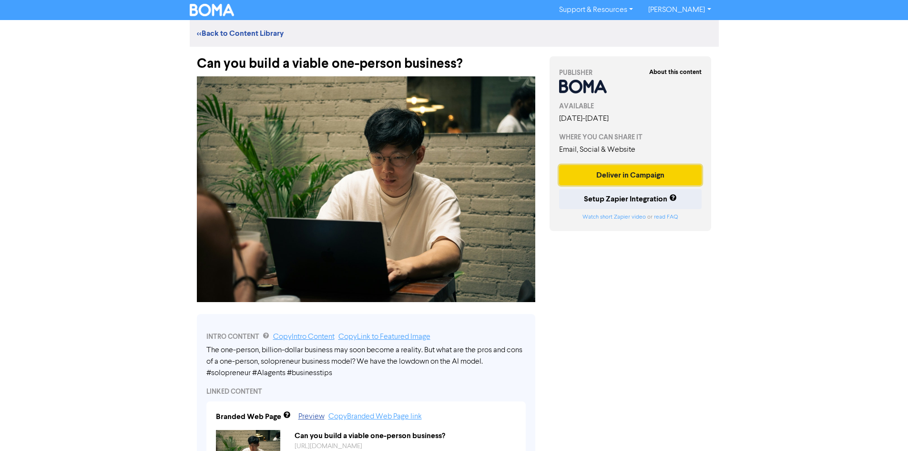
click at [646, 175] on button "Deliver in Campaign" at bounding box center [630, 175] width 143 height 20
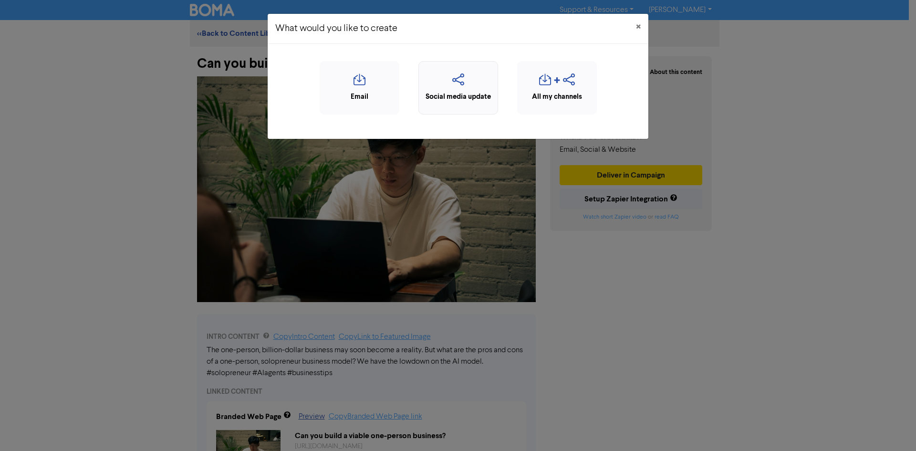
click at [465, 81] on icon "button" at bounding box center [457, 82] width 69 height 18
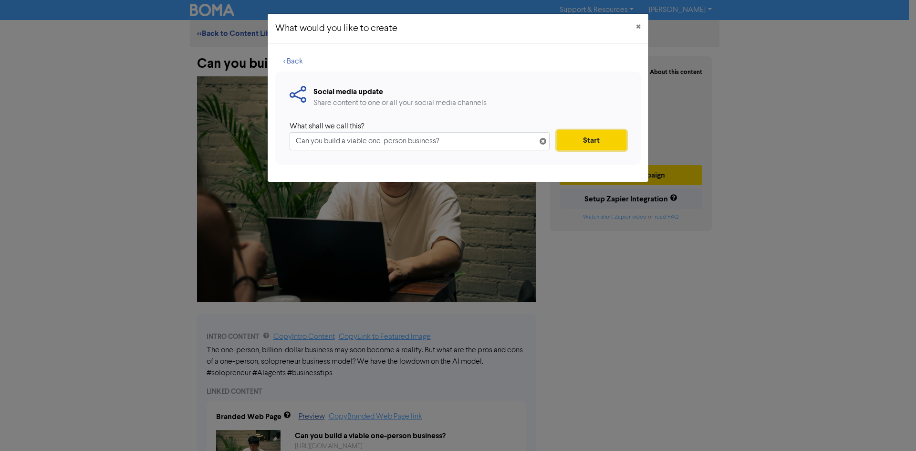
click at [577, 143] on button "Start" at bounding box center [591, 140] width 70 height 20
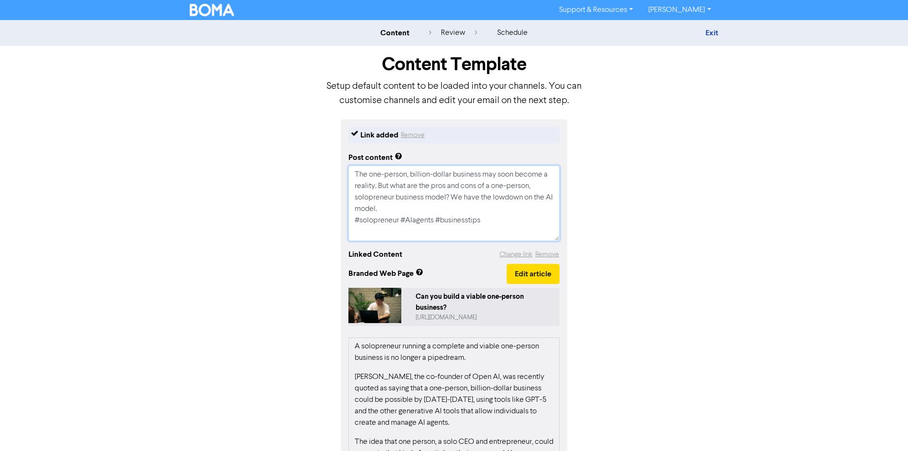
drag, startPoint x: 494, startPoint y: 221, endPoint x: 329, endPoint y: 170, distance: 172.7
click at [329, 170] on div "Link added Remove Post content The one-person, billion-dollar business may soon…" at bounding box center [455, 348] width 544 height 459
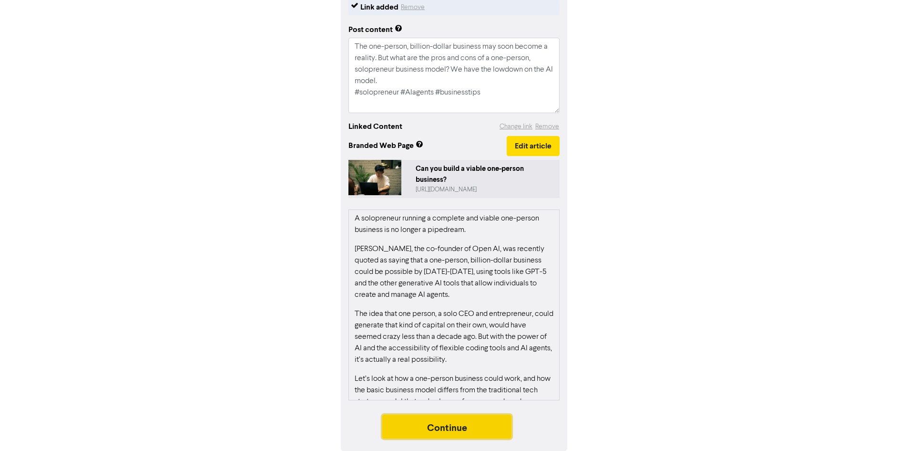
click at [487, 432] on button "Continue" at bounding box center [447, 426] width 130 height 24
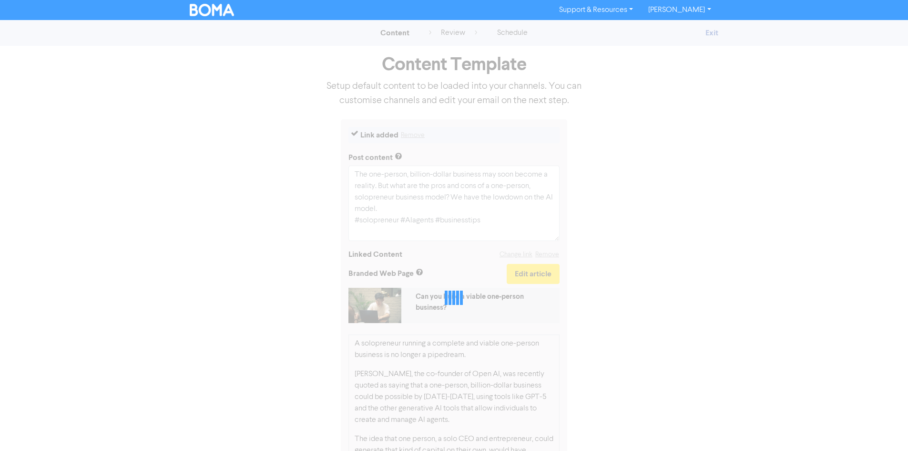
type textarea "x"
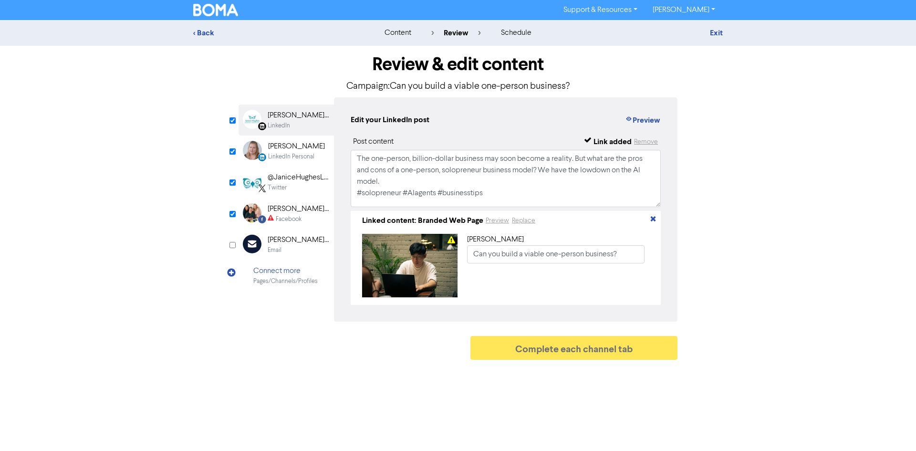
click at [287, 215] on div "Facebook" at bounding box center [289, 219] width 26 height 9
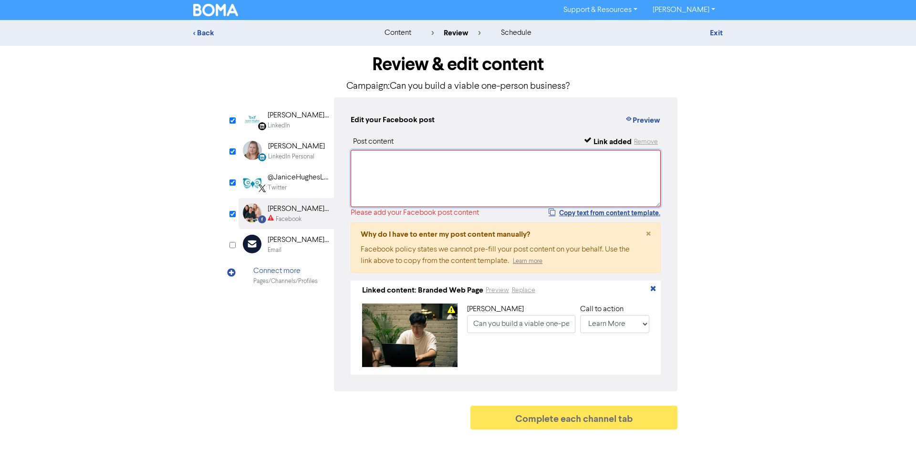
click at [411, 182] on textarea at bounding box center [505, 178] width 310 height 57
paste textarea "The one-person, billion-dollar business may soon become a reality. But what are…"
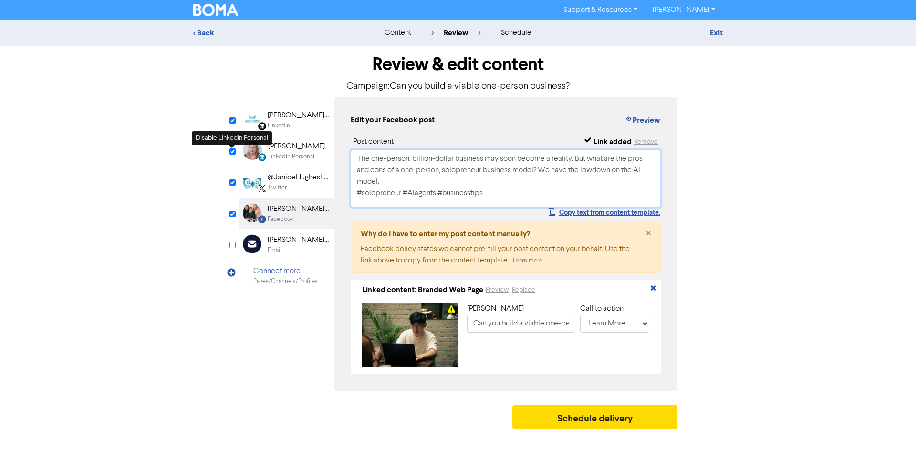
type textarea "The one-person, billion-dollar business may soon become a reality. But what are…"
click at [230, 150] on input "checkbox" at bounding box center [232, 151] width 6 height 6
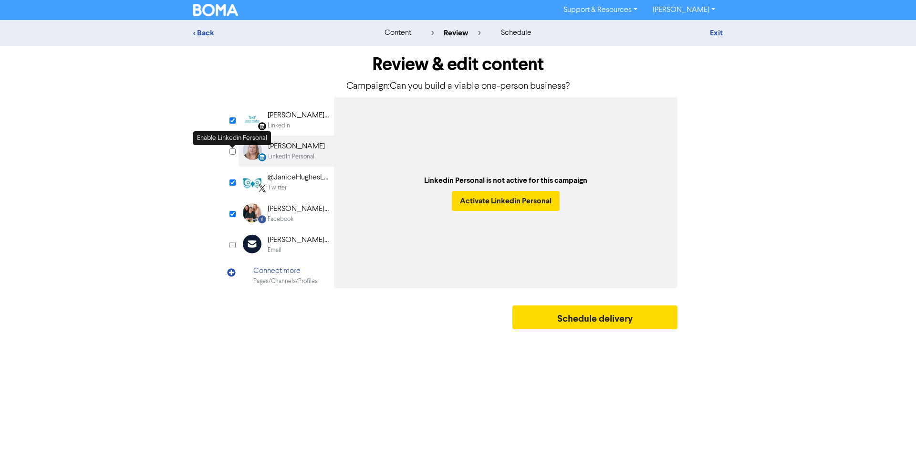
click at [232, 152] on input "checkbox" at bounding box center [232, 151] width 6 height 6
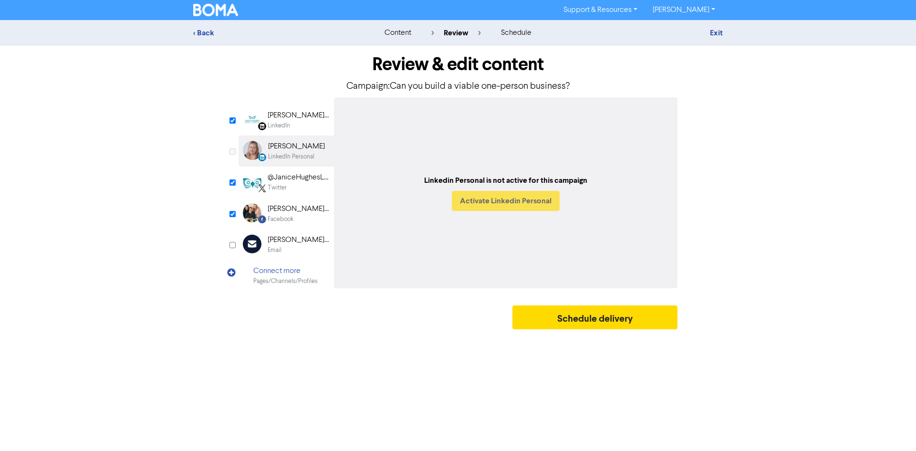
checkbox input "true"
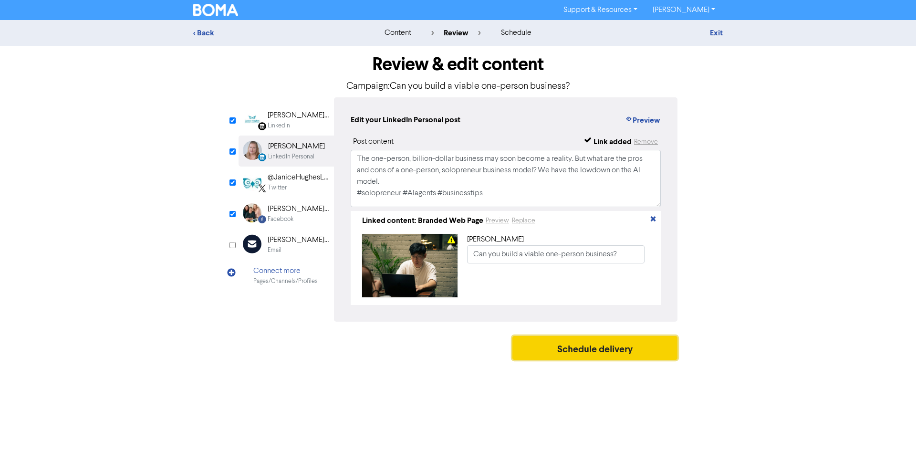
click at [577, 350] on button "Schedule delivery" at bounding box center [594, 348] width 165 height 24
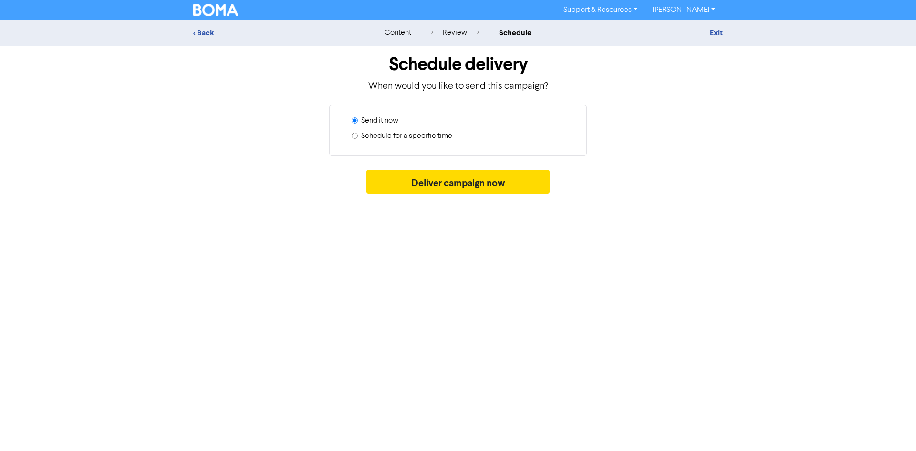
click at [427, 133] on label "Schedule for a specific time" at bounding box center [406, 135] width 91 height 11
click at [358, 133] on input "Schedule for a specific time" at bounding box center [354, 136] width 6 height 6
radio input "true"
radio input "false"
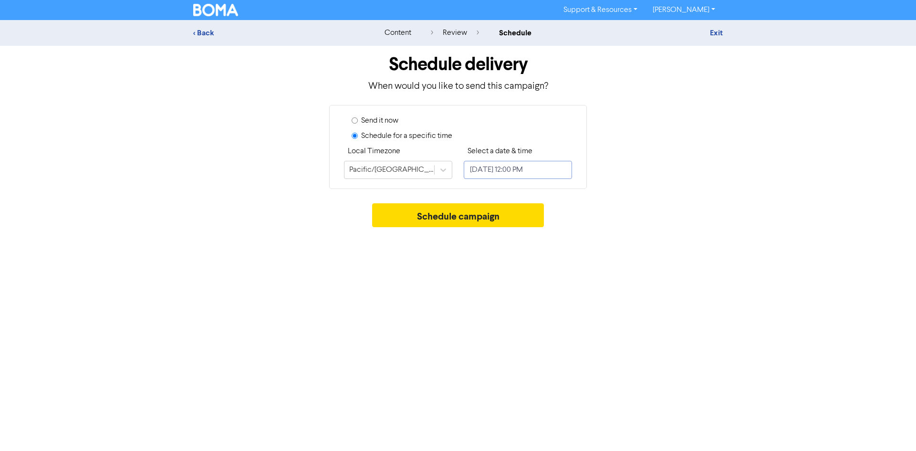
select select "8"
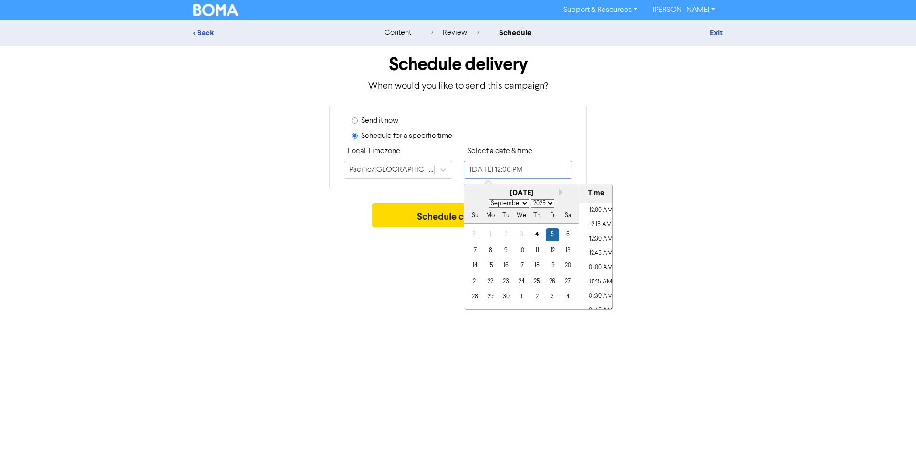
click at [531, 162] on input "[DATE] 12:00 PM" at bounding box center [518, 170] width 108 height 18
click at [507, 281] on div "23" at bounding box center [505, 281] width 13 height 13
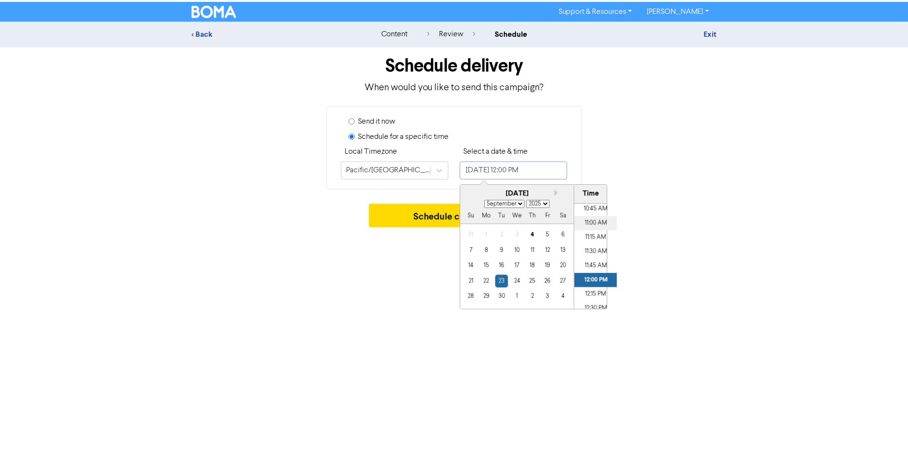
scroll to position [593, 0]
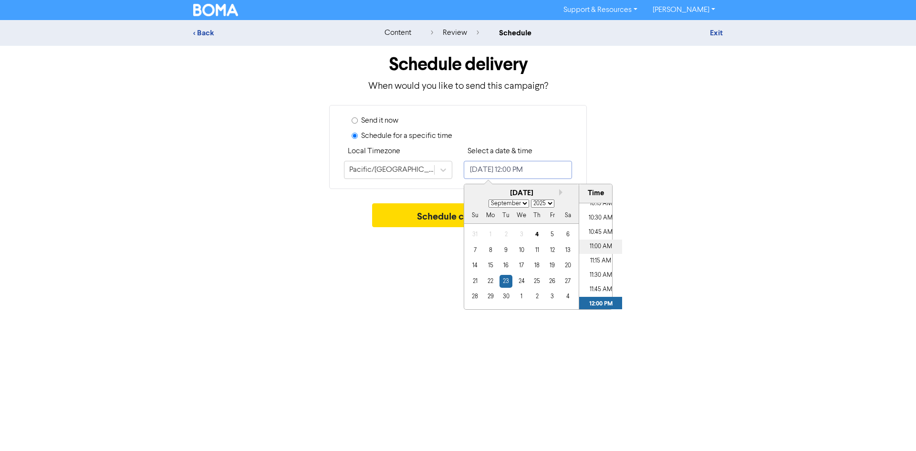
click at [600, 250] on li "11:00 AM" at bounding box center [600, 246] width 43 height 14
type input "[DATE] 11:00 AM"
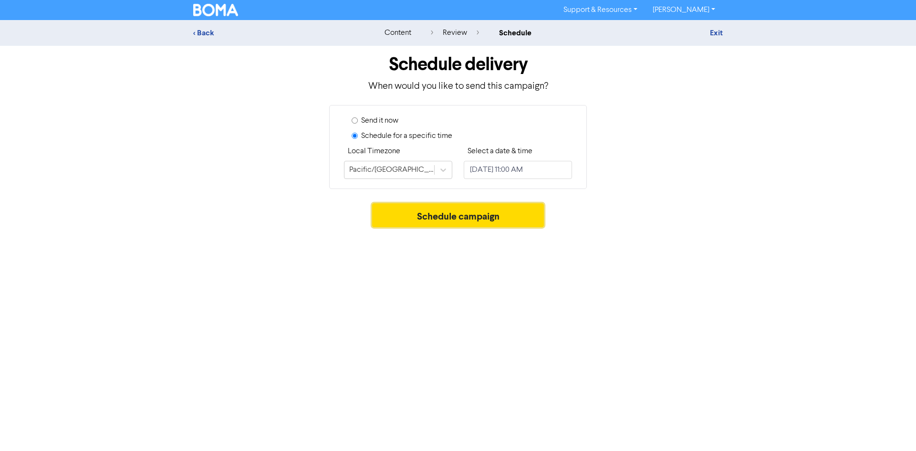
drag, startPoint x: 420, startPoint y: 209, endPoint x: 431, endPoint y: 206, distance: 12.1
click at [419, 210] on button "Schedule campaign" at bounding box center [458, 215] width 172 height 24
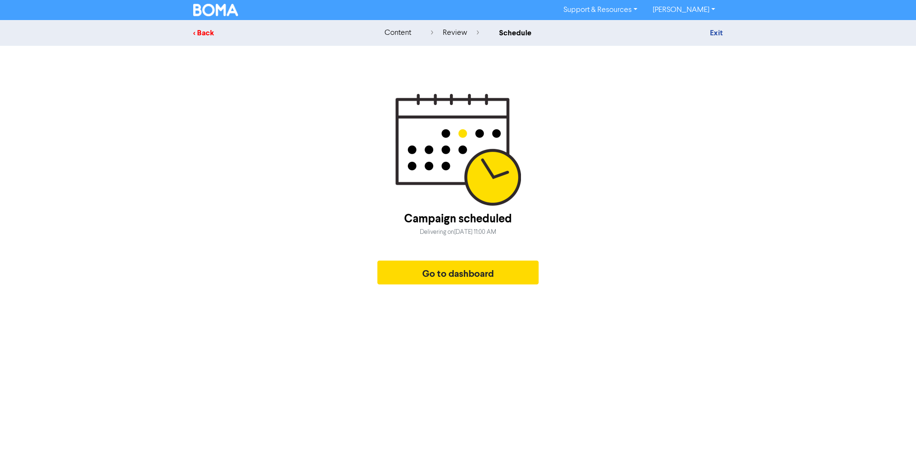
click at [202, 32] on div "< Back" at bounding box center [276, 32] width 167 height 11
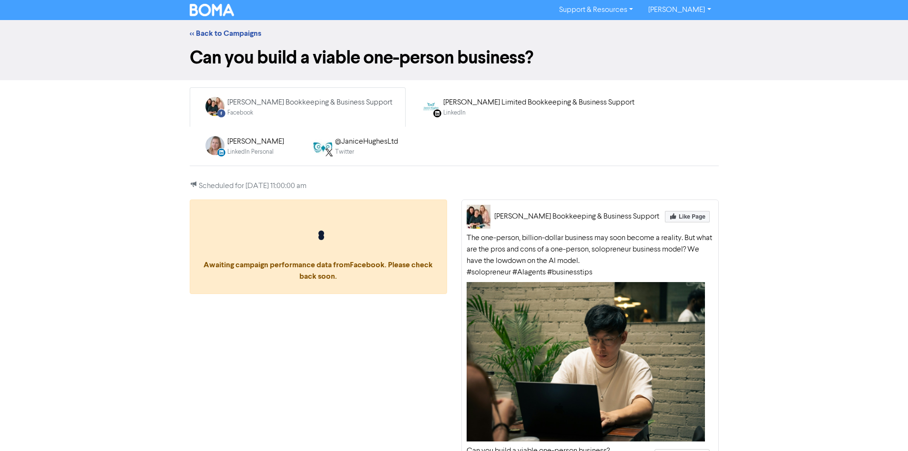
click at [229, 11] on img at bounding box center [212, 10] width 45 height 12
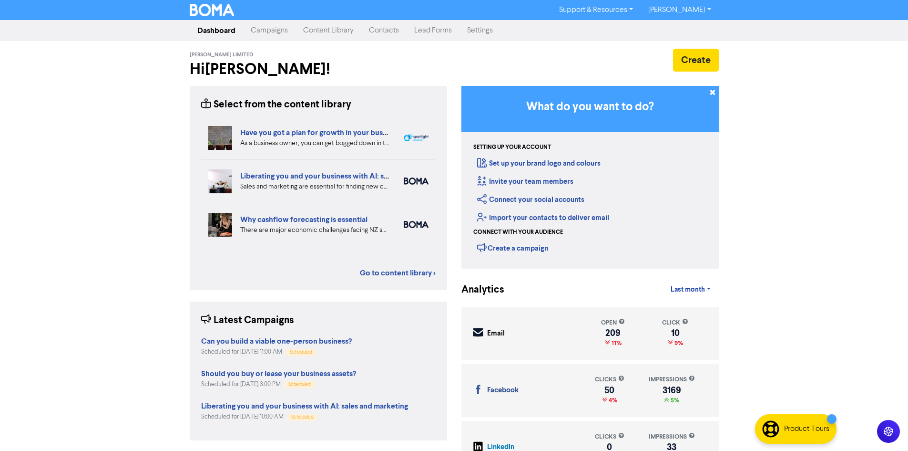
click at [261, 31] on link "Campaigns" at bounding box center [269, 30] width 52 height 19
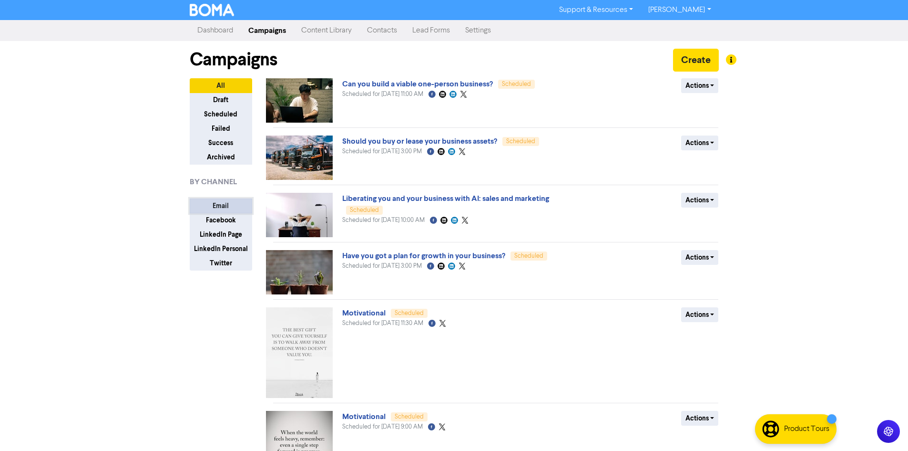
click at [215, 207] on button "Email" at bounding box center [221, 205] width 62 height 15
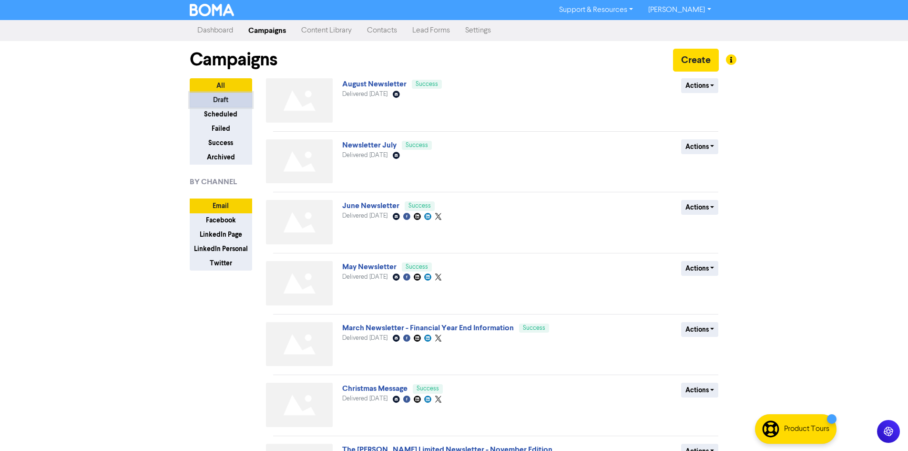
click at [225, 96] on button "Draft" at bounding box center [221, 100] width 62 height 15
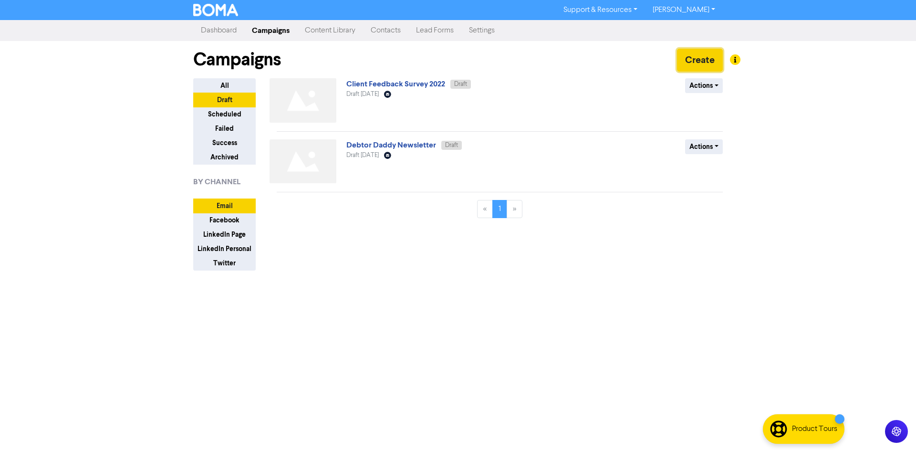
click at [690, 59] on button "Create" at bounding box center [700, 60] width 46 height 23
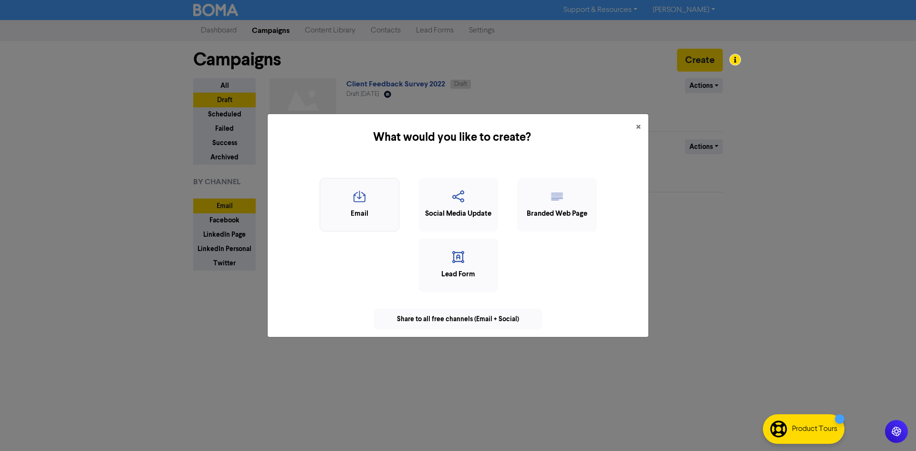
click at [376, 193] on icon "button" at bounding box center [359, 199] width 69 height 18
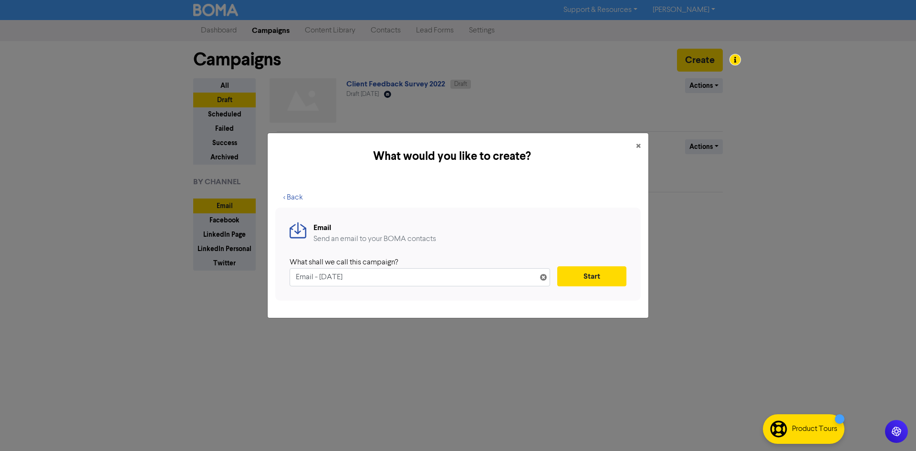
drag, startPoint x: 392, startPoint y: 276, endPoint x: 283, endPoint y: 272, distance: 109.3
click at [283, 272] on div "Email Send an email to your BOMA contacts What shall we call this campaign? Ema…" at bounding box center [457, 253] width 365 height 93
type input "September Newsletter"
click at [575, 280] on button "Start" at bounding box center [591, 276] width 69 height 20
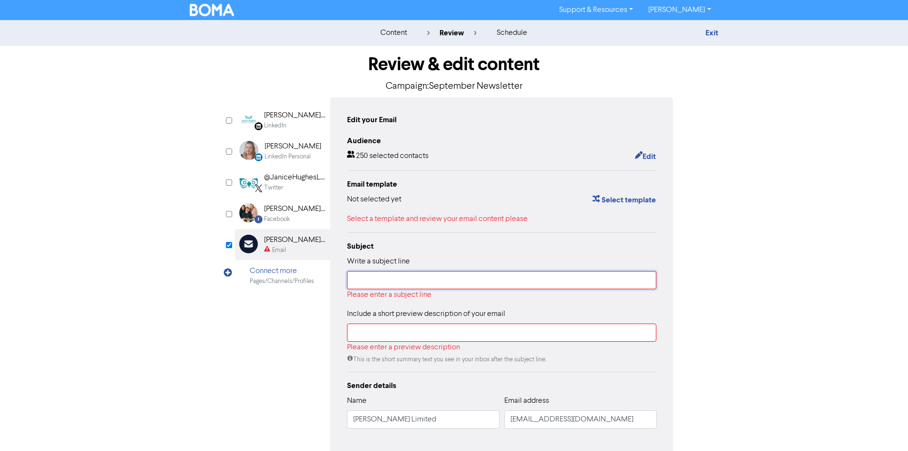
click at [388, 280] on input "text" at bounding box center [502, 280] width 310 height 18
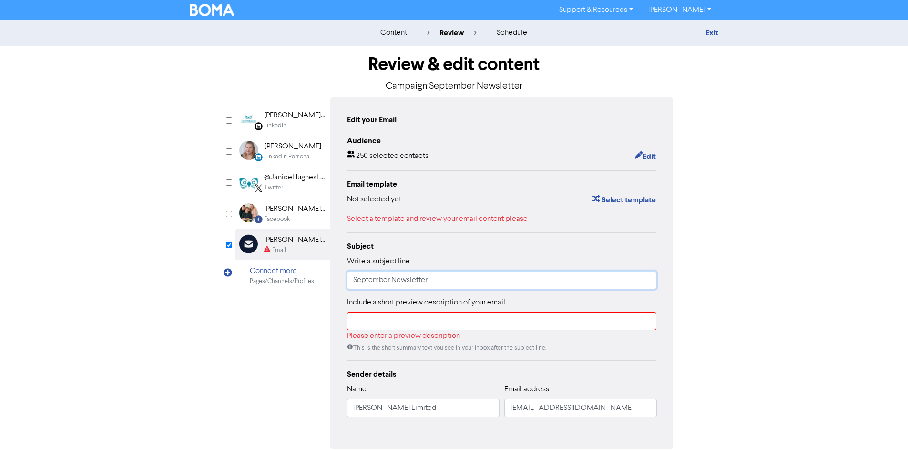
type input "September Newsletter"
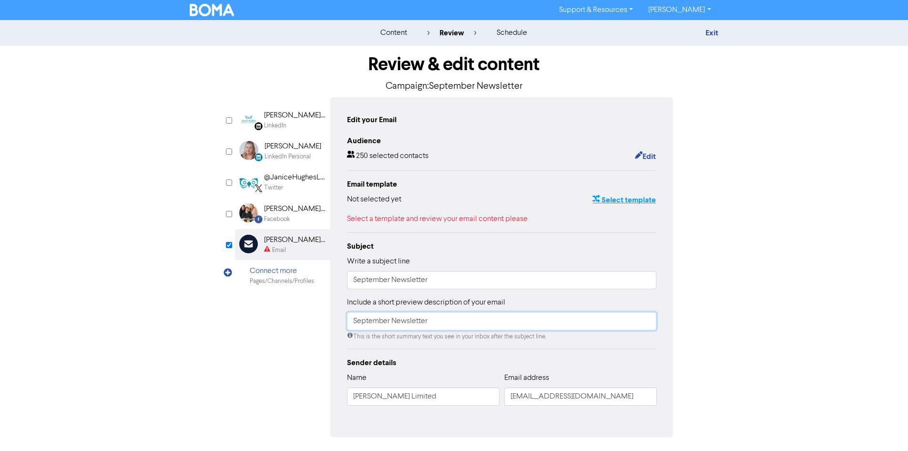
type input "September Newsletter"
click at [618, 205] on button "Select template" at bounding box center [624, 200] width 64 height 12
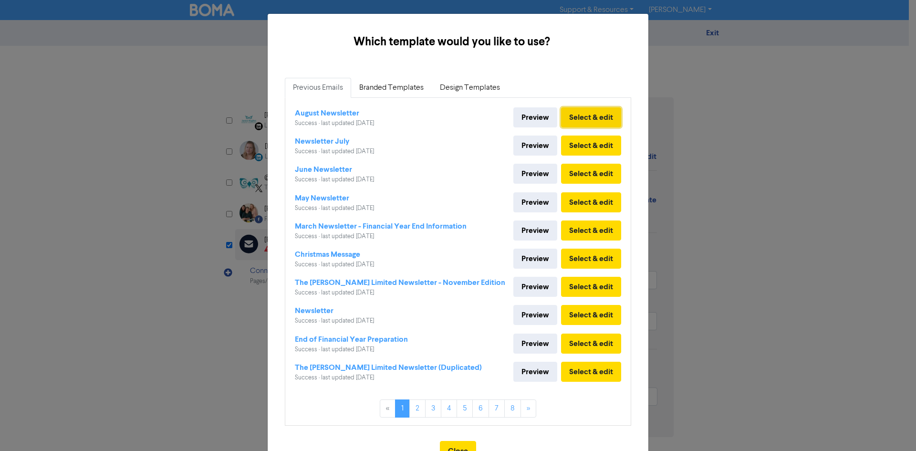
click at [594, 115] on button "Select & edit" at bounding box center [591, 117] width 60 height 20
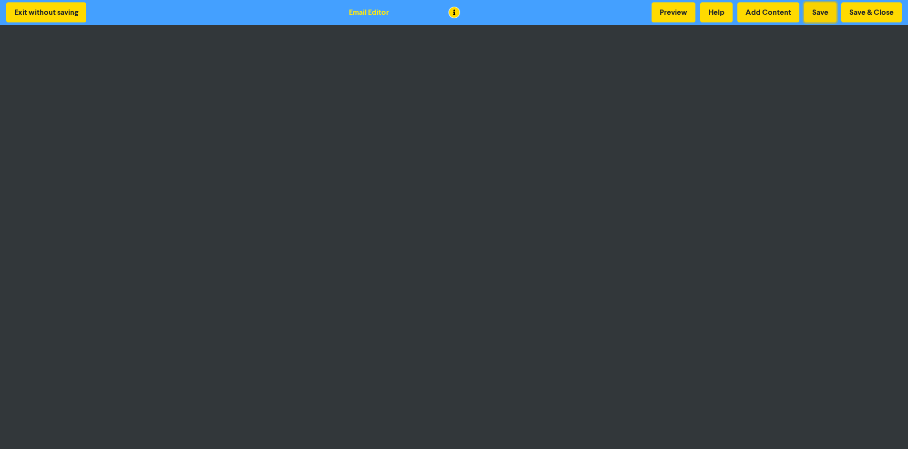
click at [825, 6] on button "Save" at bounding box center [820, 12] width 32 height 20
click at [822, 6] on button "Save" at bounding box center [820, 12] width 32 height 20
click at [824, 12] on button "Save" at bounding box center [820, 12] width 32 height 20
click at [822, 18] on button "Save" at bounding box center [820, 12] width 32 height 20
click at [826, 16] on button "Save" at bounding box center [820, 12] width 32 height 20
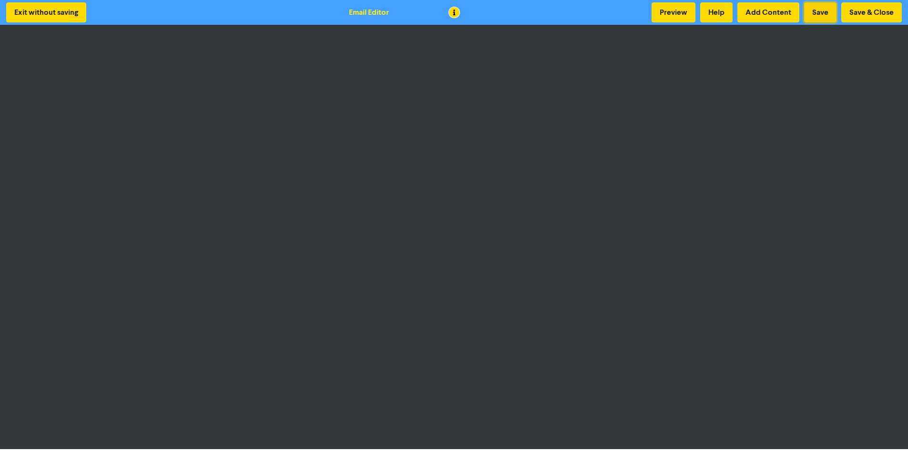
click at [826, 11] on button "Save" at bounding box center [820, 12] width 32 height 20
click at [856, 16] on button "Save & Close" at bounding box center [872, 12] width 61 height 20
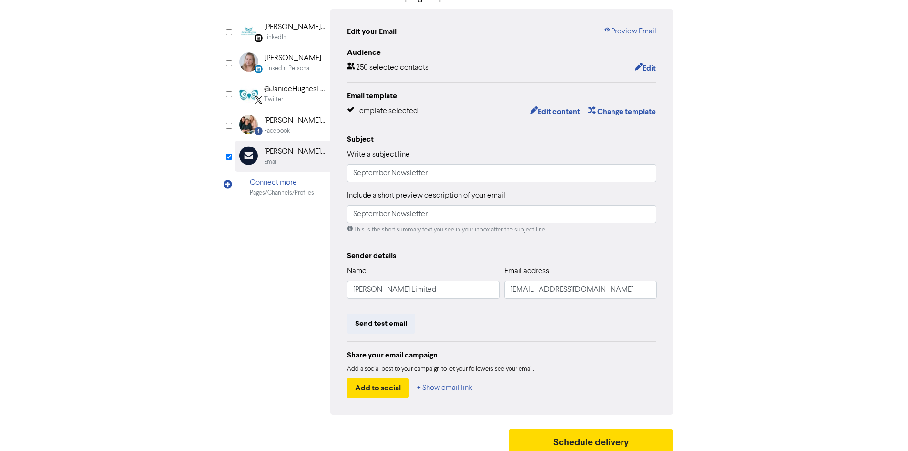
scroll to position [96, 0]
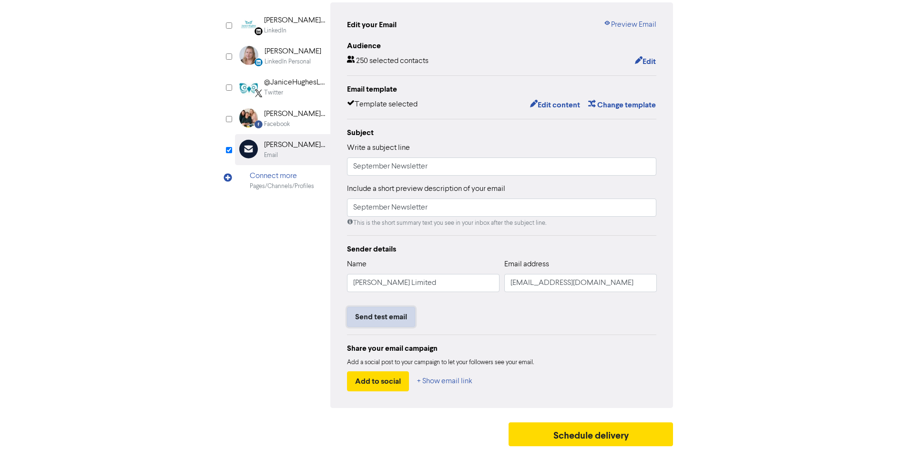
click at [398, 314] on button "Send test email" at bounding box center [381, 317] width 68 height 20
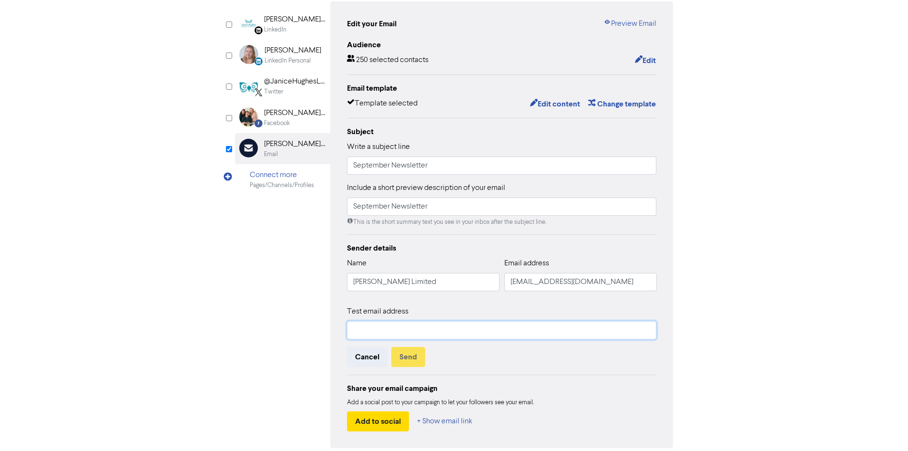
drag, startPoint x: 406, startPoint y: 332, endPoint x: 408, endPoint y: 327, distance: 5.8
click at [406, 332] on input "text" at bounding box center [502, 330] width 310 height 18
type input "joanne@janicehughes.co.nz"
click at [408, 357] on button "Send" at bounding box center [408, 357] width 34 height 20
